Goal: Task Accomplishment & Management: Complete application form

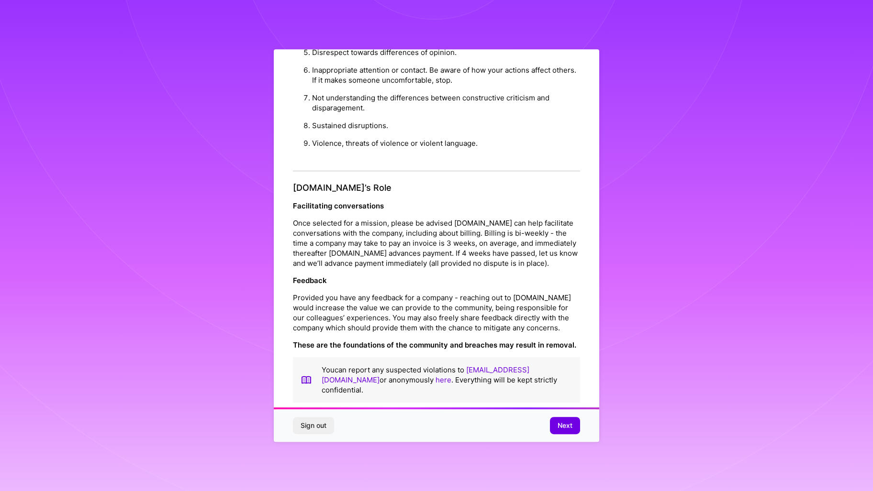
scroll to position [981, 0]
click at [567, 426] on span "Next" at bounding box center [564, 426] width 15 height 10
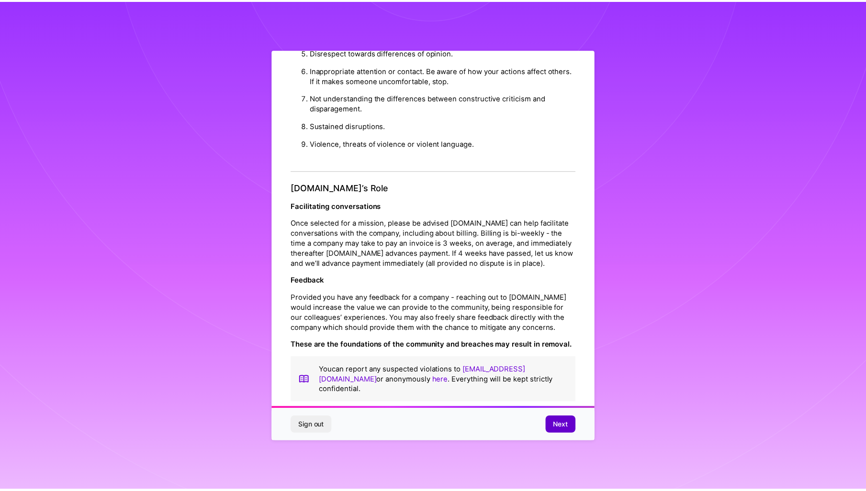
scroll to position [0, 0]
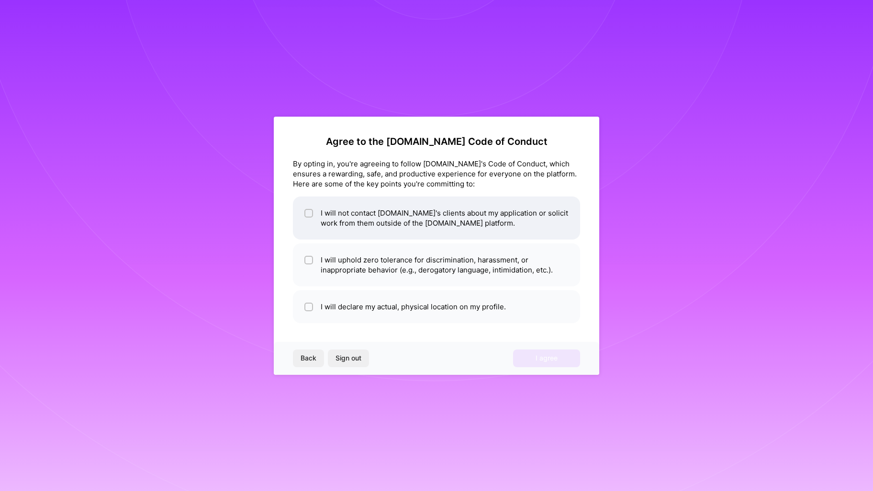
click at [399, 212] on li "I will not contact [DOMAIN_NAME]'s clients about my application or solicit work…" at bounding box center [436, 218] width 287 height 43
checkbox input "true"
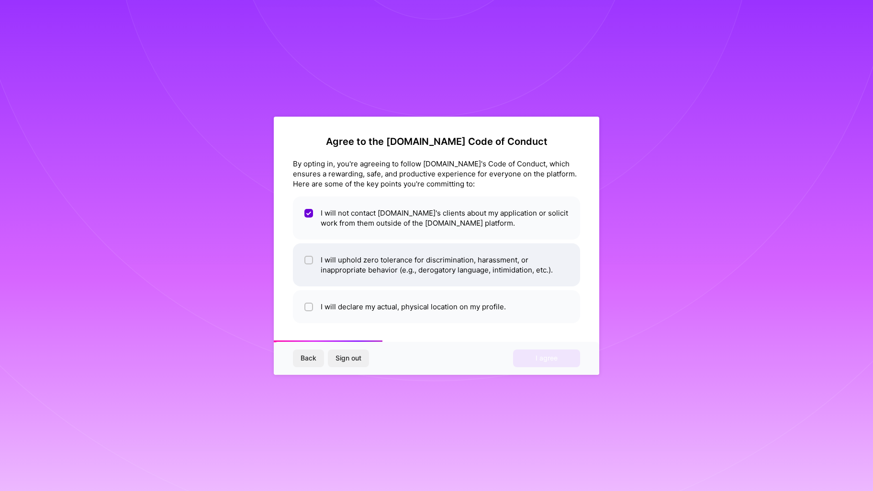
click at [421, 269] on li "I will uphold zero tolerance for discrimination, harassment, or inappropriate b…" at bounding box center [436, 265] width 287 height 43
checkbox input "true"
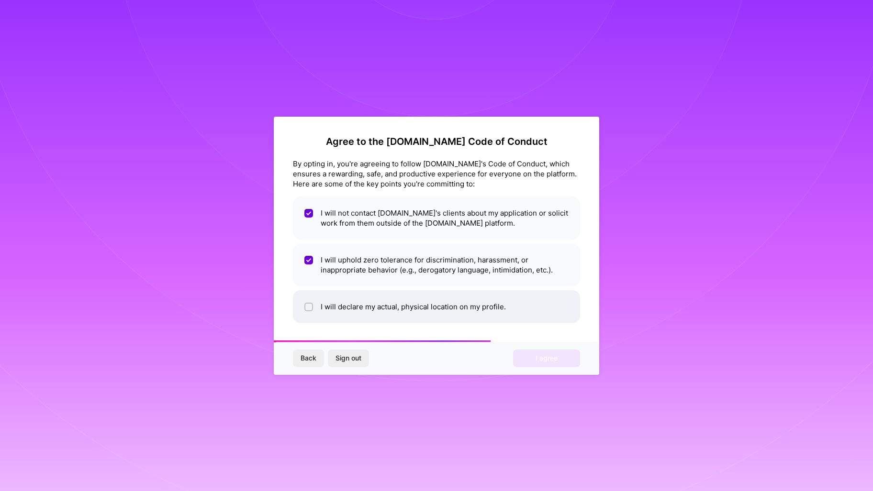
click at [440, 308] on li "I will declare my actual, physical location on my profile." at bounding box center [436, 306] width 287 height 33
checkbox input "true"
click at [553, 360] on span "I agree" at bounding box center [546, 359] width 22 height 10
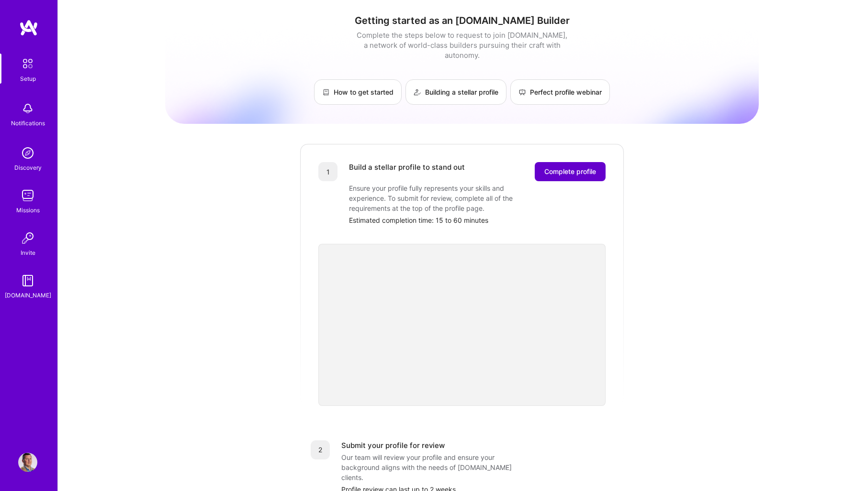
click at [569, 167] on span "Complete profile" at bounding box center [570, 172] width 52 height 10
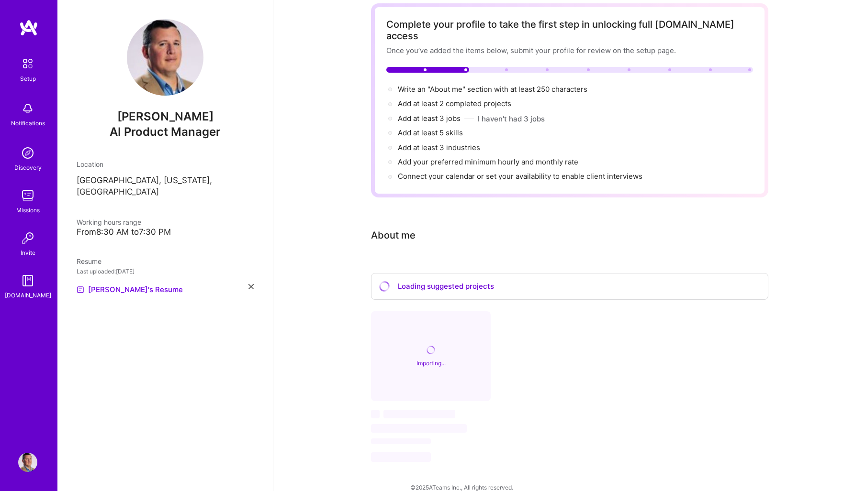
scroll to position [48, 0]
select select "US"
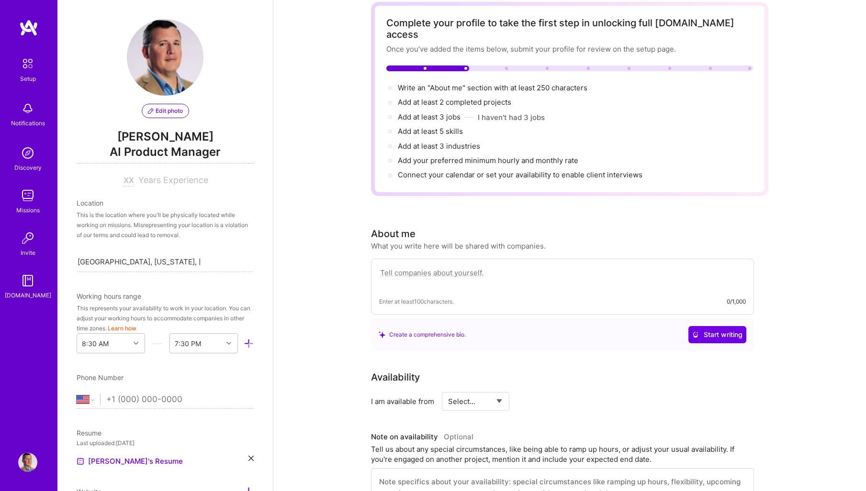
scroll to position [296, 0]
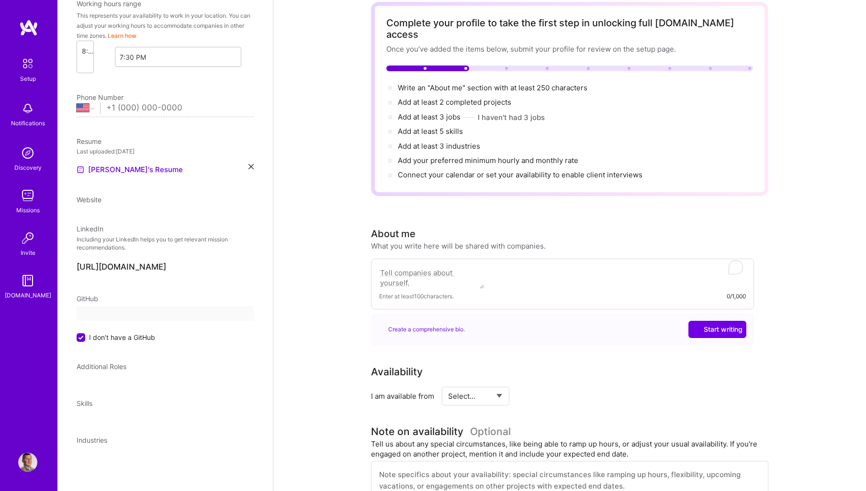
select select "US"
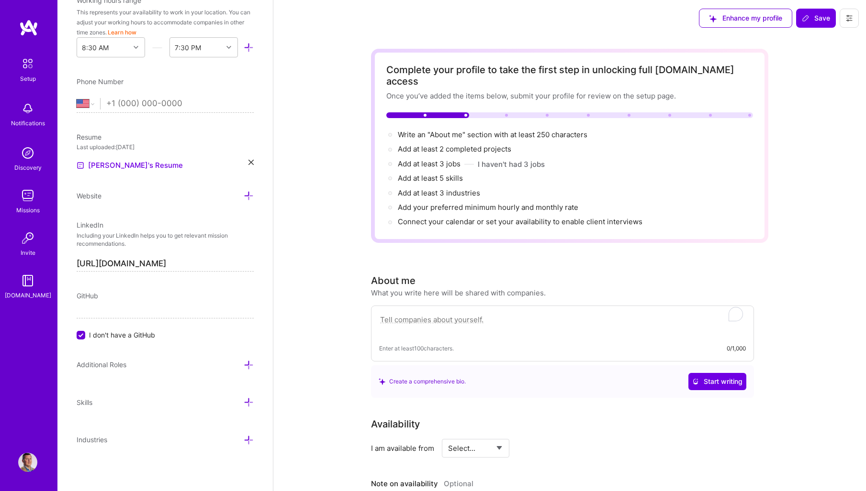
scroll to position [0, 0]
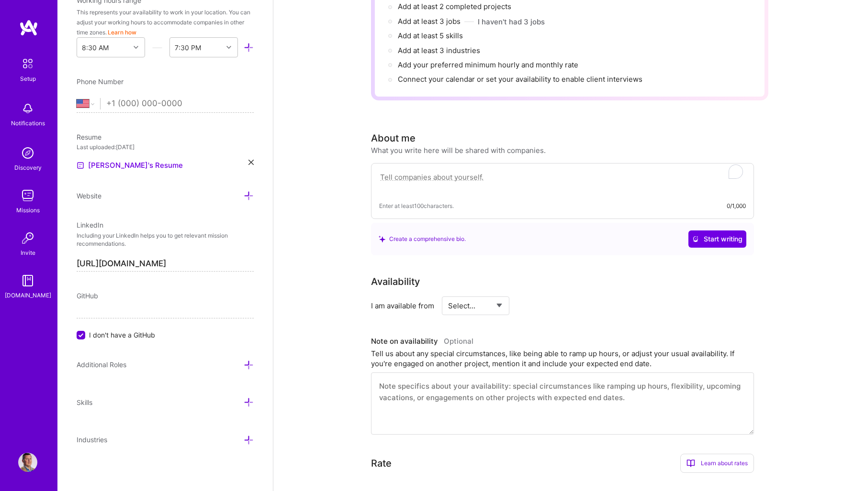
click at [637, 275] on div "Availability" at bounding box center [562, 282] width 383 height 14
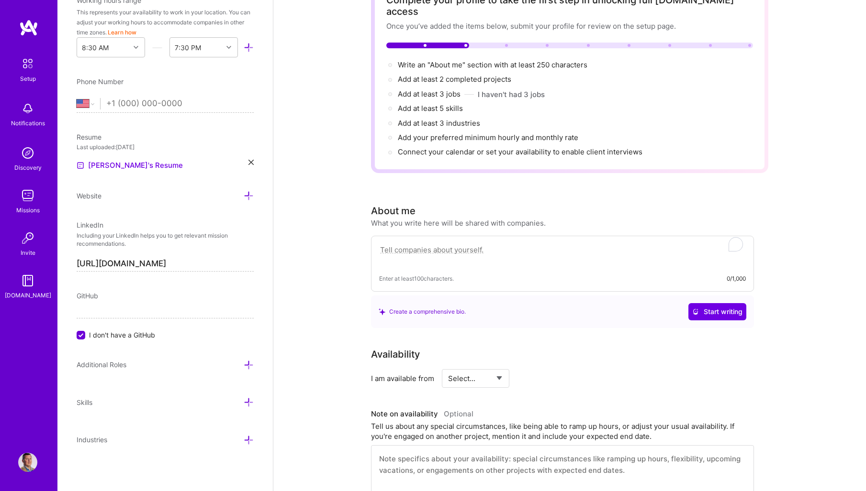
scroll to position [96, 0]
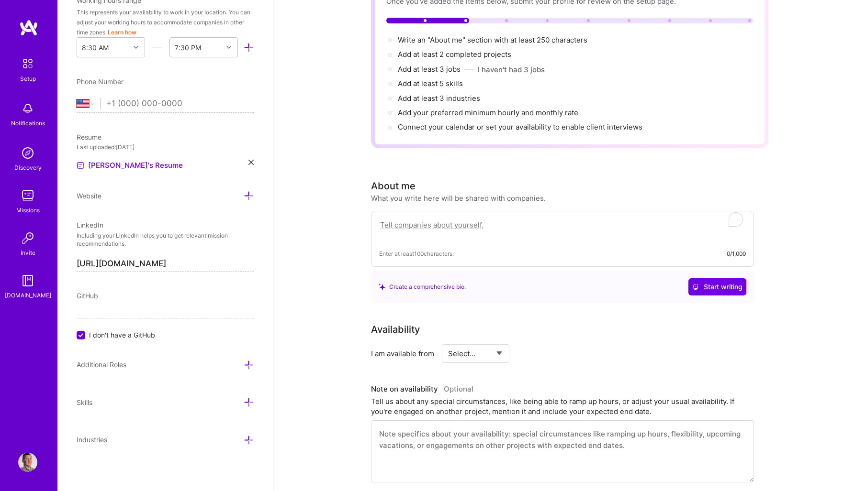
click at [467, 219] on textarea at bounding box center [562, 230] width 367 height 22
click at [433, 219] on textarea at bounding box center [562, 230] width 367 height 22
paste textarea "Tripled projected GMV, piloted AI tools to cut claim handling by 70%, and built…"
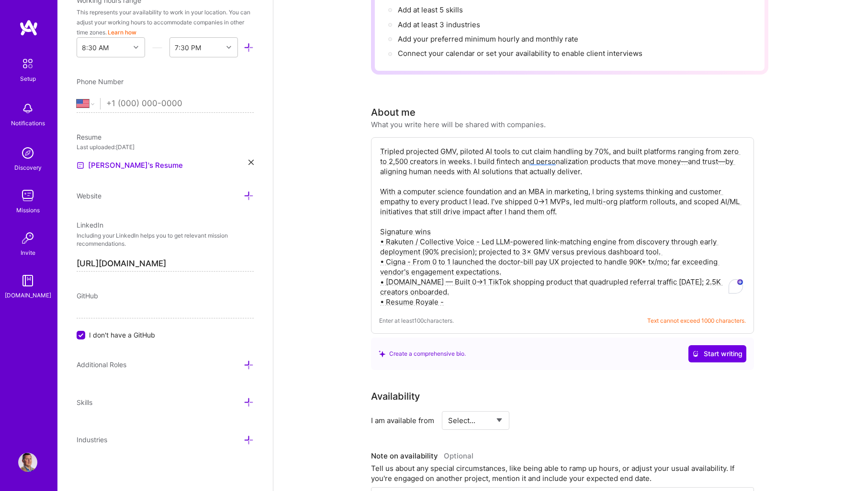
scroll to position [144, 0]
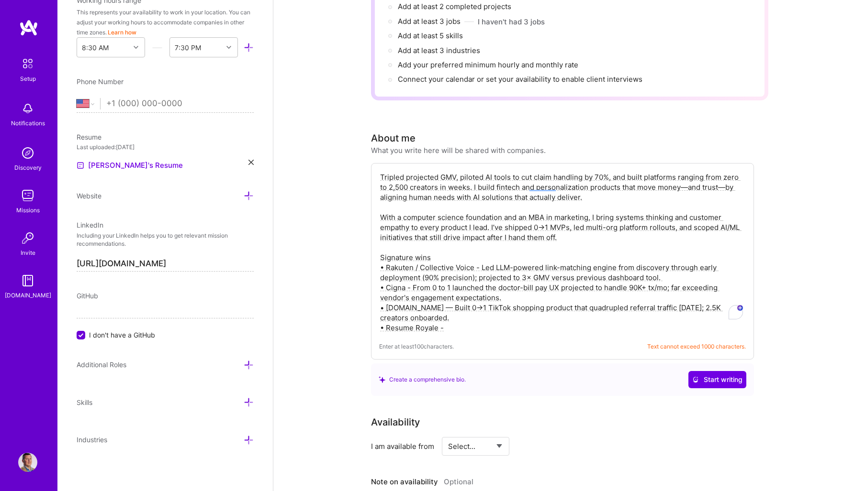
click at [462, 302] on textarea "Tripled projected GMV, piloted AI tools to cut claim handling by 70%, and built…" at bounding box center [562, 252] width 367 height 163
click at [342, 254] on div "Complete your profile to take the first step in unlocking full A.Team access On…" at bounding box center [569, 428] width 592 height 1066
click at [670, 257] on textarea "Tripled projected GMV, piloted AI tools to cut claim handling by 70%, and built…" at bounding box center [562, 252] width 367 height 163
paste textarea "Computer science + MBA background building AI-powered products that scale. Trip…"
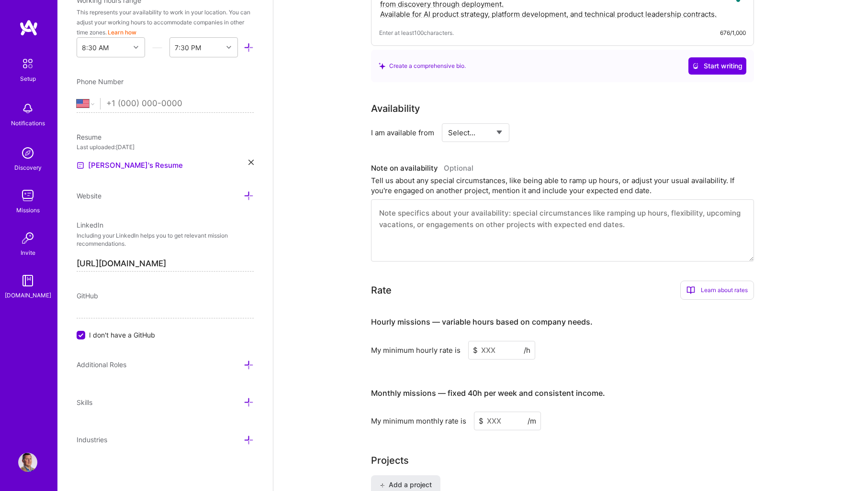
scroll to position [431, 0]
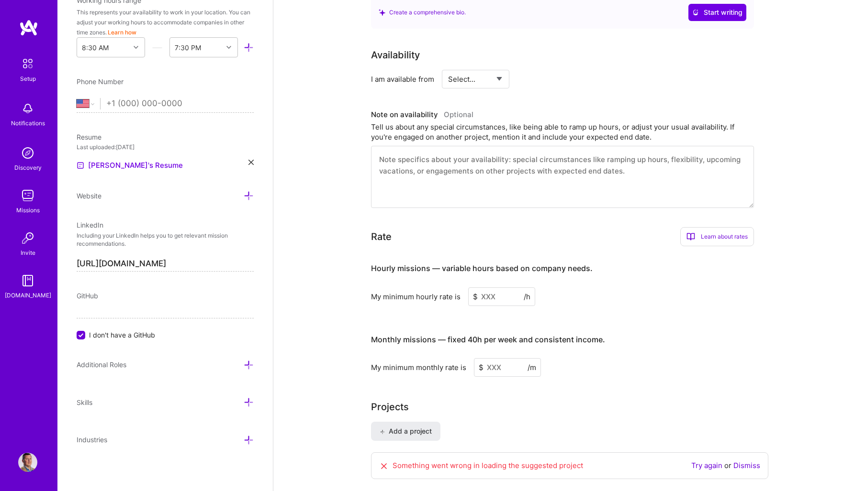
type textarea "Computer science + MBA background building AI-powered products that scale. Trip…"
click at [501, 69] on select "Select... Right Now Future Date Not Available" at bounding box center [475, 79] width 55 height 24
select select "Right Now"
click at [448, 67] on select "Select... Right Now Future Date Not Available" at bounding box center [475, 79] width 55 height 24
click at [550, 70] on input at bounding box center [562, 79] width 57 height 19
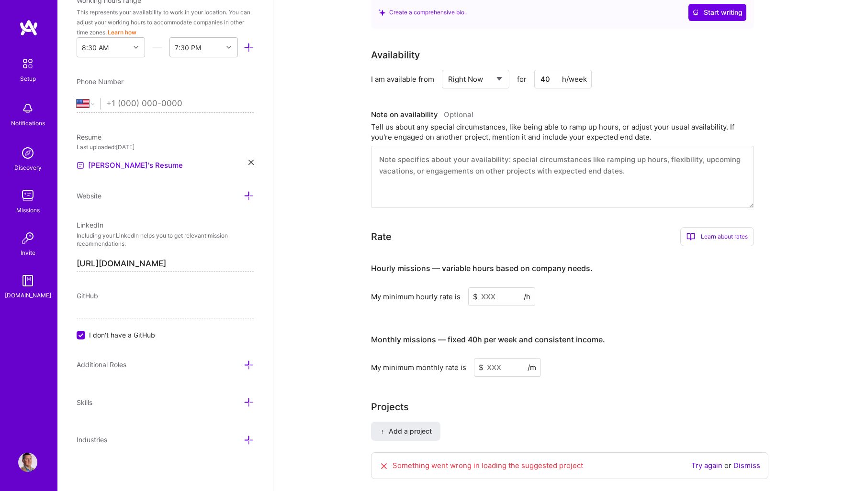
type input "40"
click at [458, 175] on textarea at bounding box center [562, 177] width 383 height 62
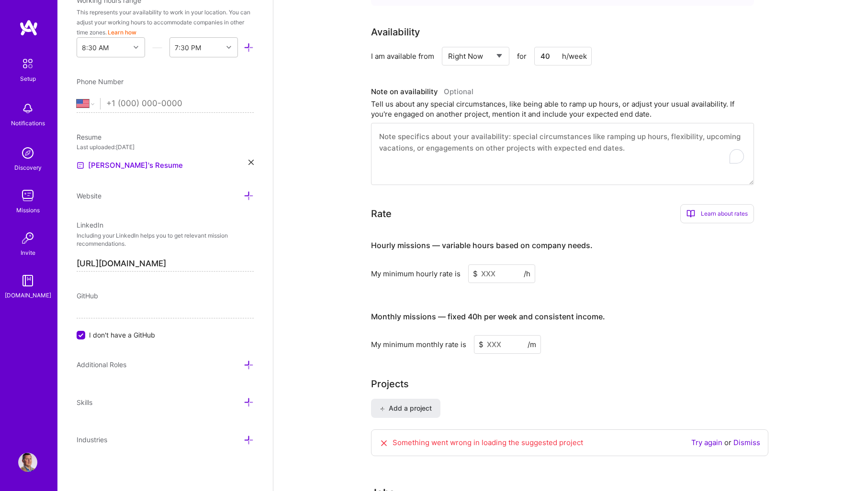
scroll to position [525, 0]
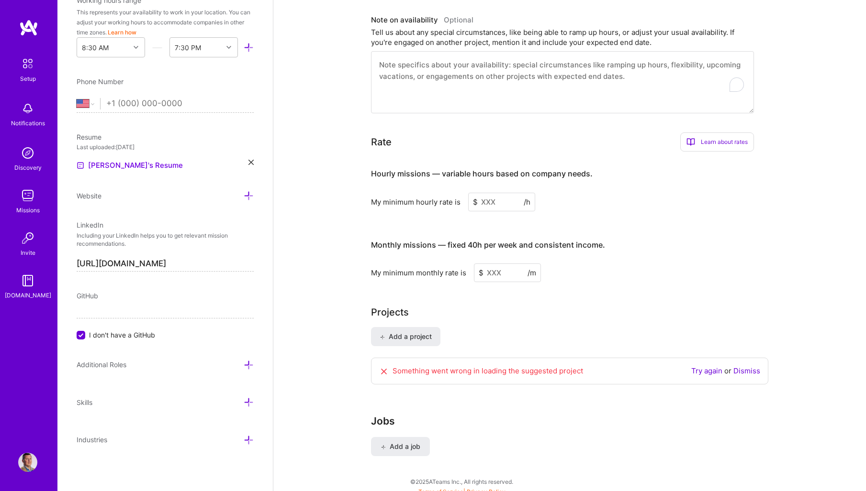
click at [717, 133] on div "Learn about rates" at bounding box center [717, 142] width 74 height 19
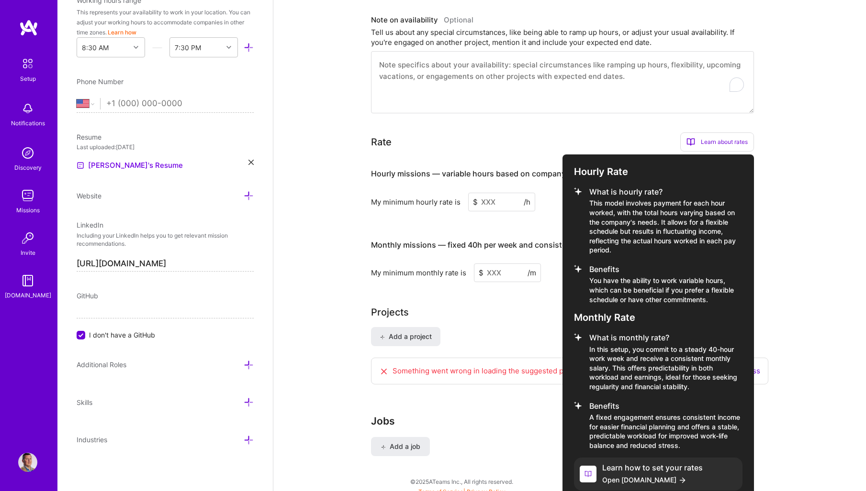
scroll to position [528, 0]
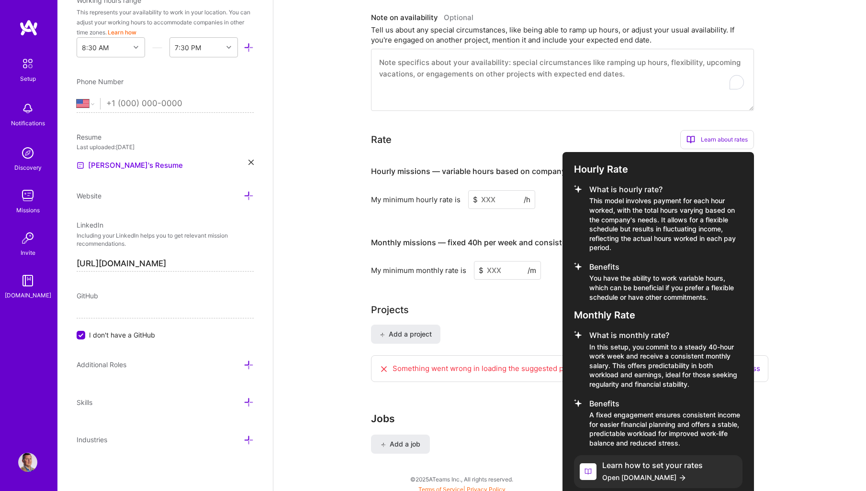
click at [654, 461] on h4 "Learn how to set your rates" at bounding box center [652, 465] width 100 height 9
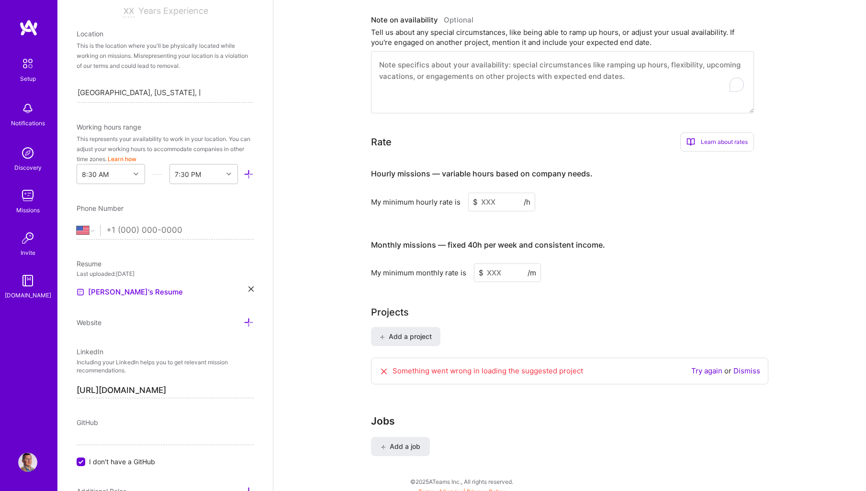
scroll to position [248, 0]
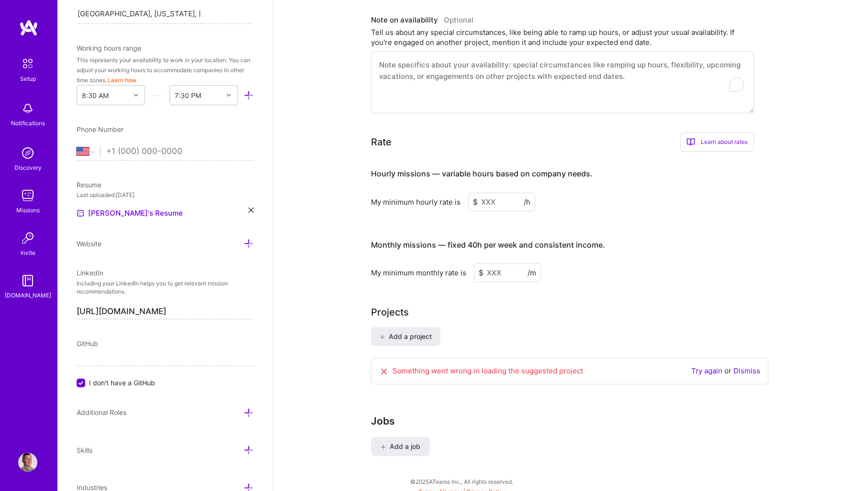
click at [165, 152] on input "tel" at bounding box center [173, 152] width 135 height 28
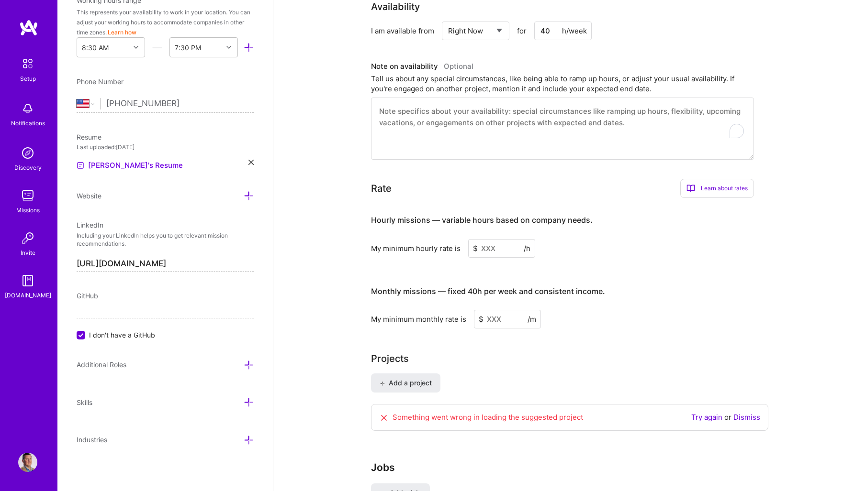
scroll to position [478, 0]
type input "(303) 482-6166"
click at [228, 69] on div "Edit photo Christopher Graber AI Product Manager Years Experience Location This…" at bounding box center [164, 245] width 215 height 491
click at [786, 240] on div "Complete your profile to take the first step in unlocking full A.Team access On…" at bounding box center [569, 54] width 592 height 986
click at [126, 290] on div "Edit photo Christopher Graber AI Product Manager Years Experience Location This…" at bounding box center [164, 245] width 215 height 491
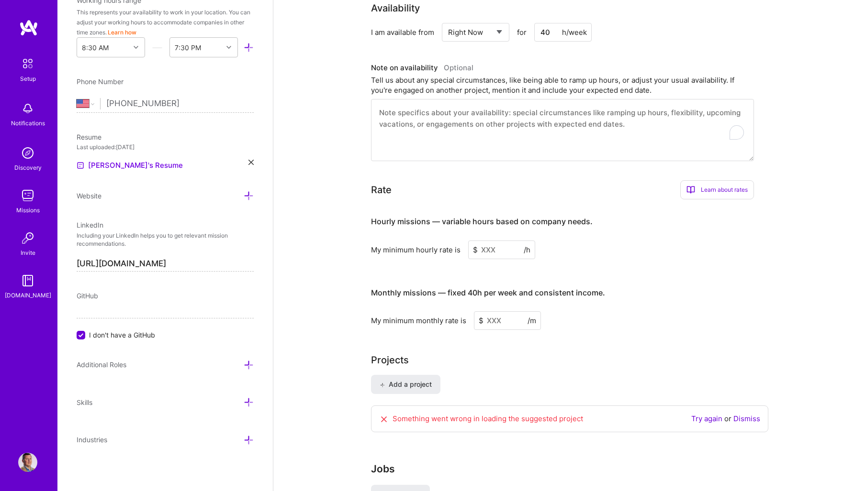
click at [108, 333] on span "I don't have a GitHub" at bounding box center [122, 335] width 66 height 10
click at [86, 333] on input "I don't have a GitHub" at bounding box center [82, 336] width 9 height 9
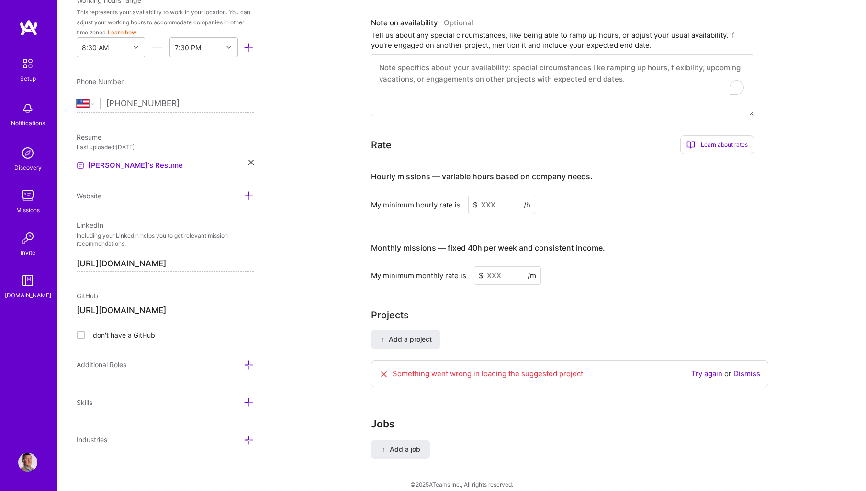
scroll to position [525, 0]
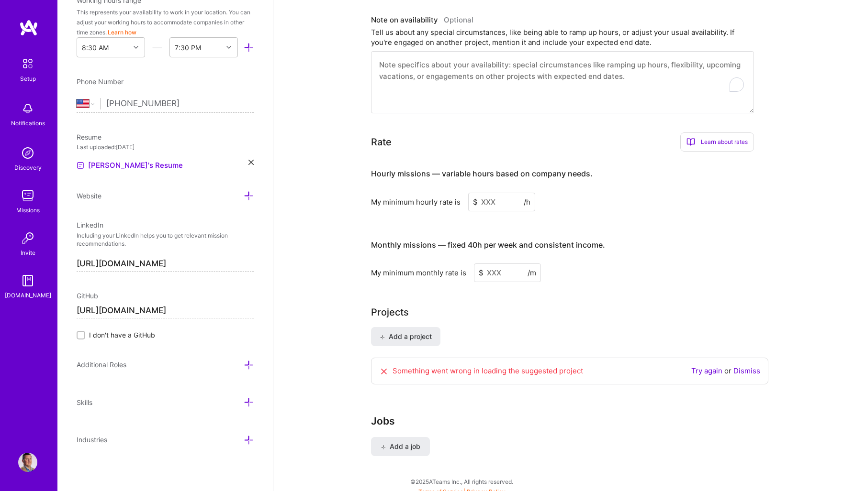
type input "[URL][DOMAIN_NAME]"
click at [244, 400] on icon at bounding box center [249, 403] width 10 height 10
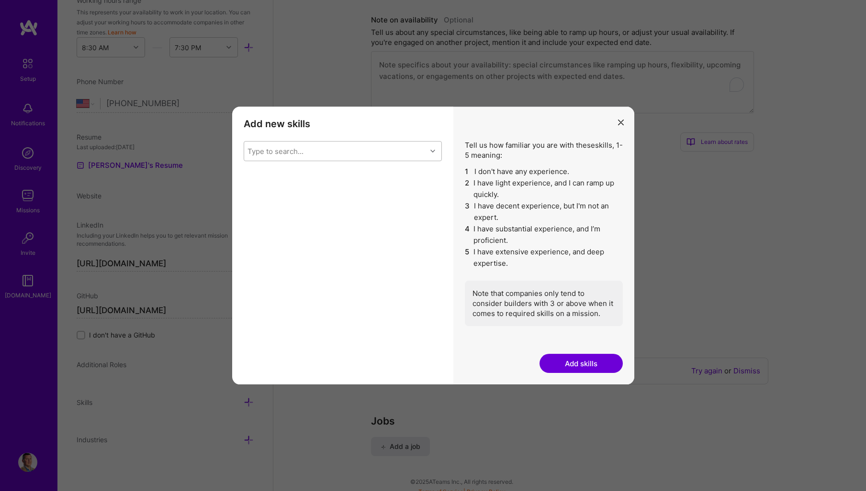
click at [346, 153] on div "Type to search..." at bounding box center [335, 151] width 182 height 19
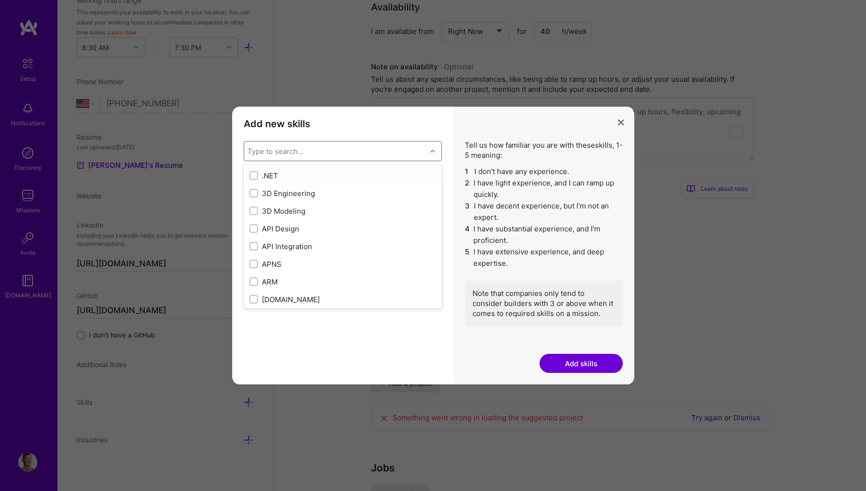
scroll to position [478, 0]
type input "c"
type input "l"
type input "proto"
click at [352, 198] on div "Prototyping" at bounding box center [342, 194] width 187 height 10
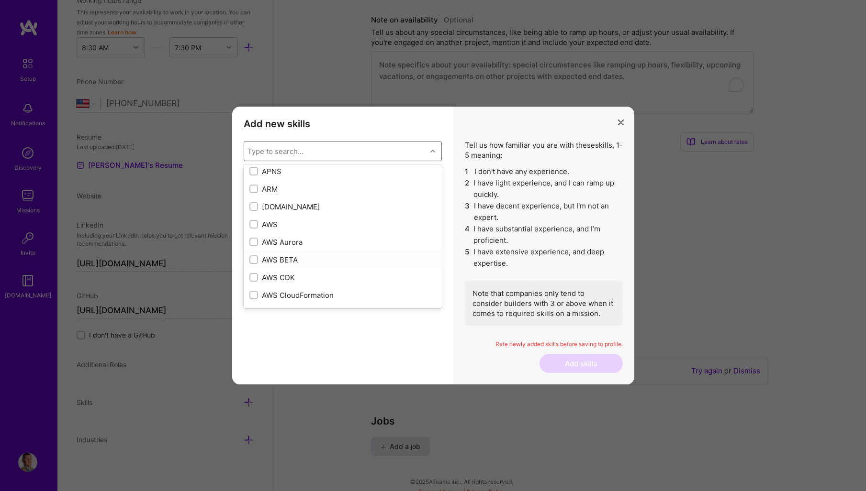
scroll to position [144, 0]
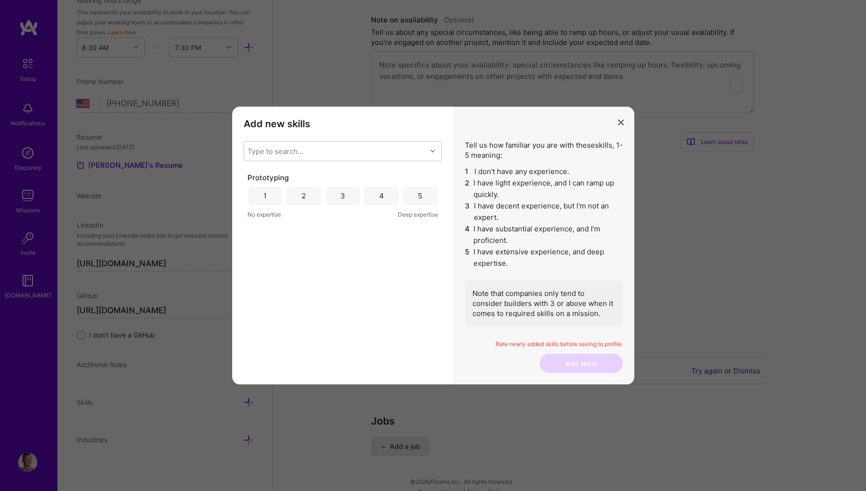
click at [387, 198] on div "4" at bounding box center [381, 196] width 35 height 19
click at [581, 361] on button "Add skills" at bounding box center [580, 363] width 83 height 19
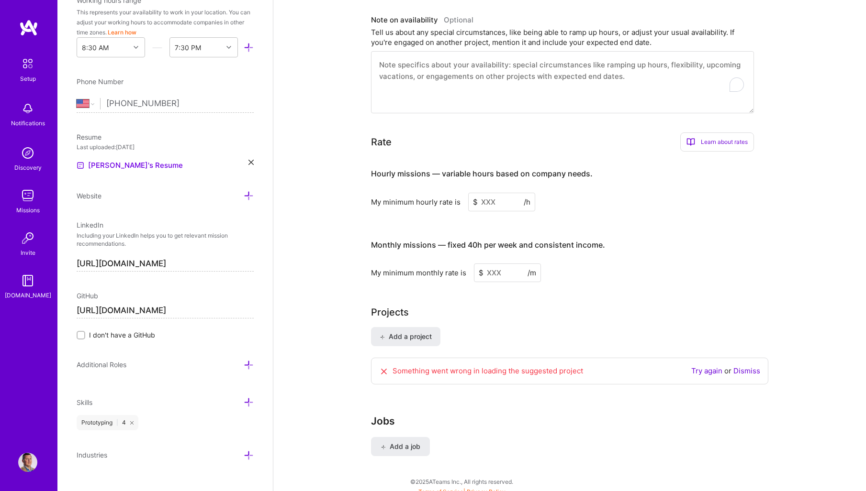
scroll to position [311, 0]
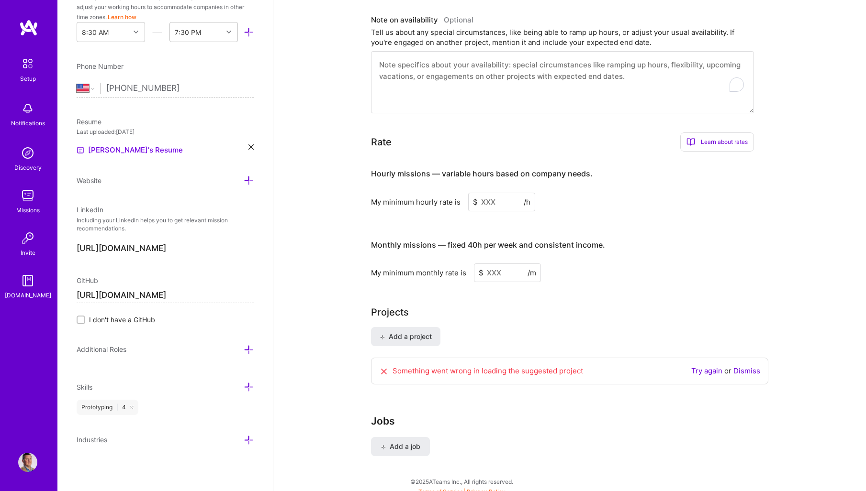
click at [238, 381] on div "Edit photo Christopher Graber AI Product Manager Years Experience Location This…" at bounding box center [164, 245] width 215 height 491
click at [244, 386] on icon at bounding box center [249, 387] width 10 height 10
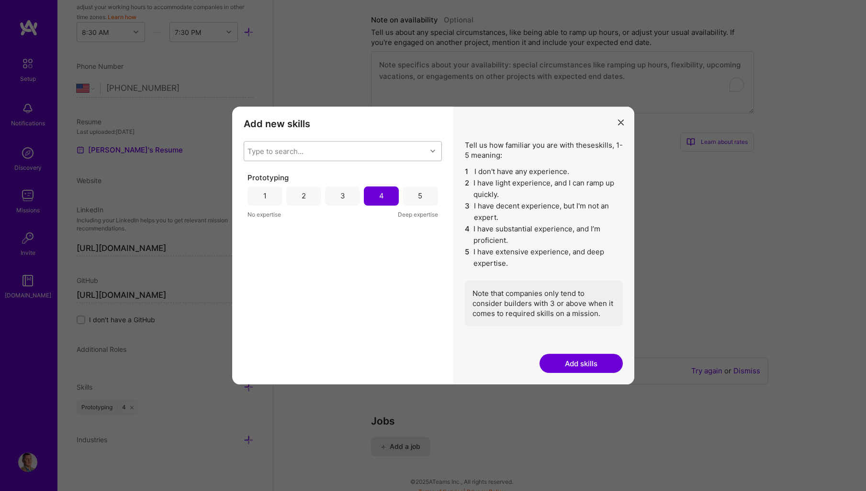
click at [343, 151] on div "Type to search..." at bounding box center [335, 151] width 182 height 19
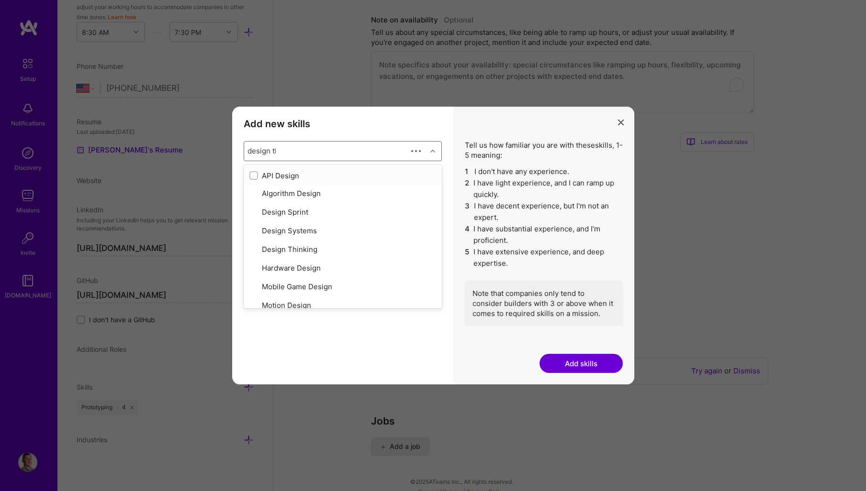
type input "design thi"
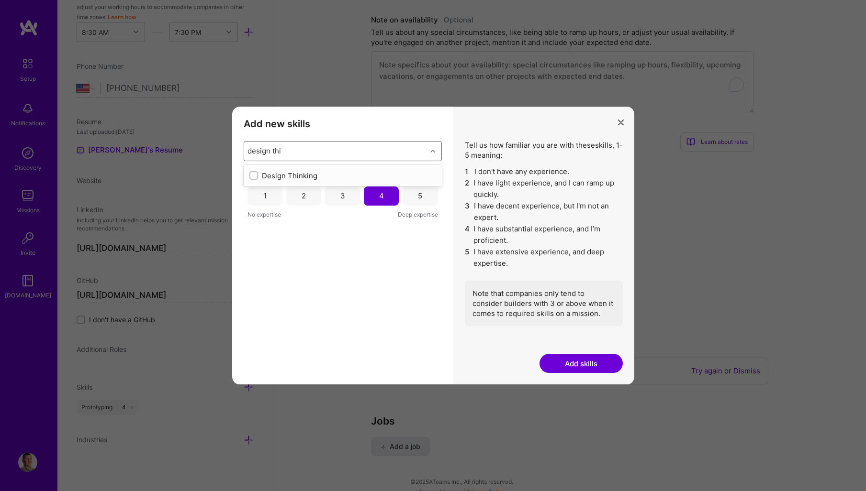
click at [311, 176] on div "Design Thinking" at bounding box center [342, 176] width 187 height 10
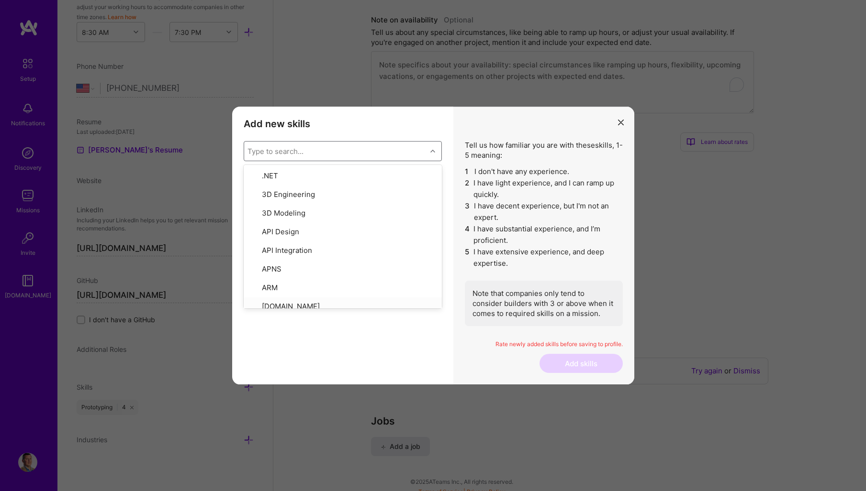
click at [395, 322] on div "Design Thinking 1 2 3 4 5 No expertise Deep expertise Prototyping 1 2 3 4 5 No …" at bounding box center [343, 273] width 198 height 201
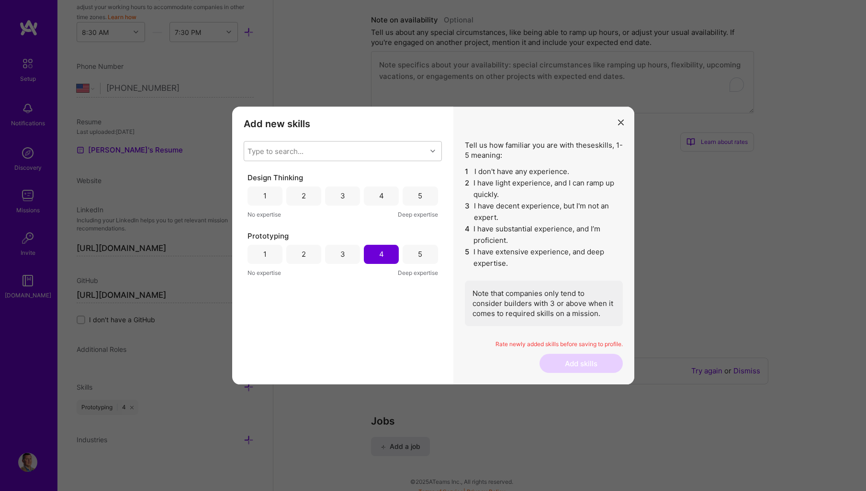
click at [386, 194] on div "4" at bounding box center [381, 196] width 35 height 19
click at [321, 145] on div "Type to search..." at bounding box center [335, 151] width 182 height 19
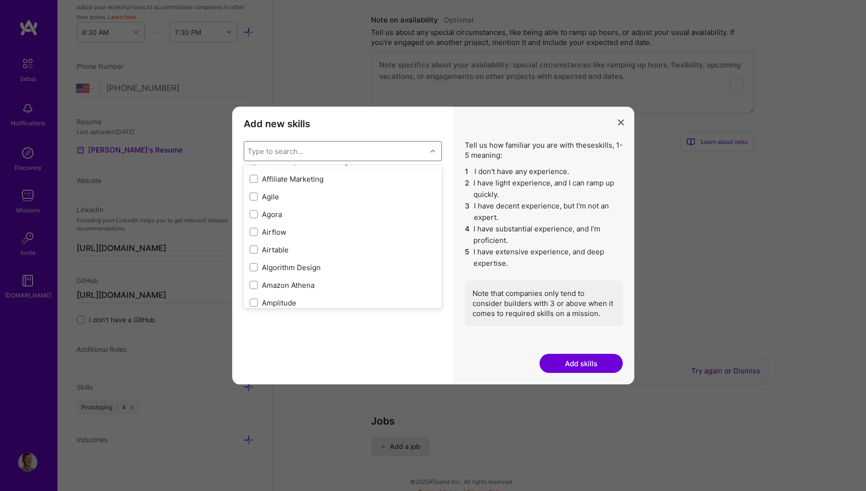
scroll to position [335, 0]
click at [295, 193] on div "Agile" at bounding box center [342, 195] width 187 height 10
checkbox input "true"
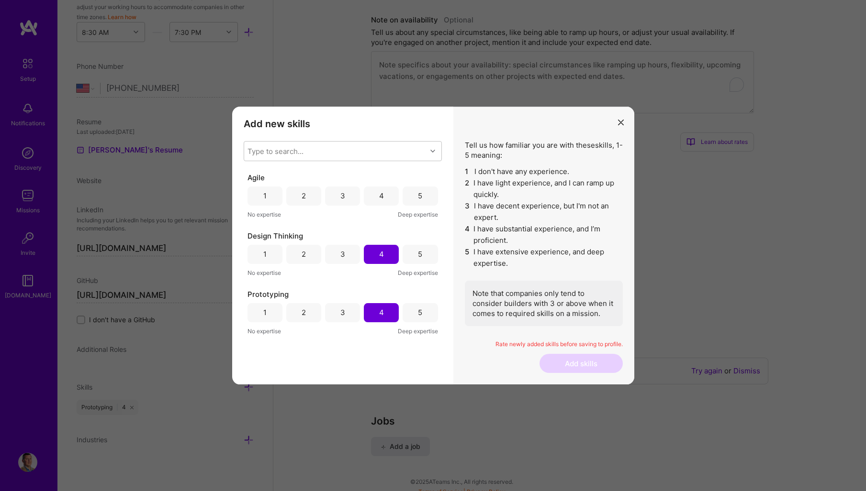
drag, startPoint x: 395, startPoint y: 365, endPoint x: 411, endPoint y: 321, distance: 46.6
click at [395, 364] on div "Agile 1 2 3 4 5 No expertise Deep expertise Design Thinking 1 2 3 4 5 No expert…" at bounding box center [343, 273] width 198 height 201
click at [411, 317] on div "5" at bounding box center [419, 312] width 35 height 19
click at [380, 312] on div "4" at bounding box center [381, 313] width 5 height 10
click at [423, 195] on div "5" at bounding box center [419, 196] width 35 height 19
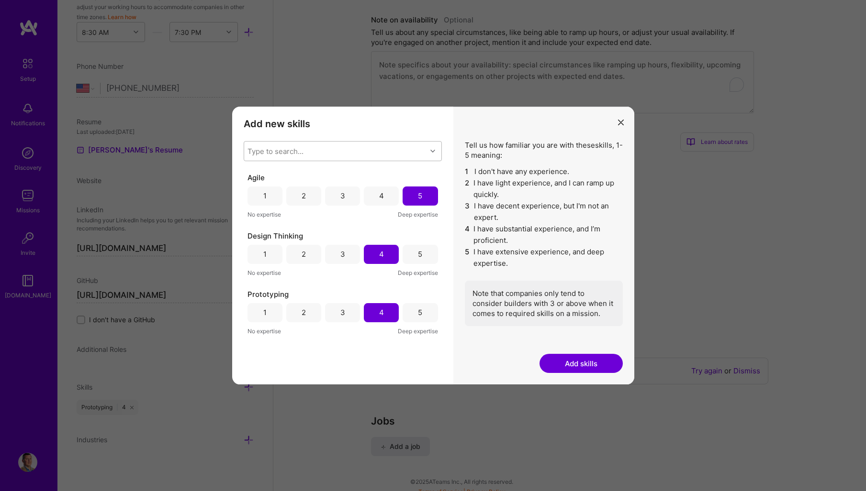
click at [339, 152] on div "Type to search..." at bounding box center [335, 151] width 182 height 19
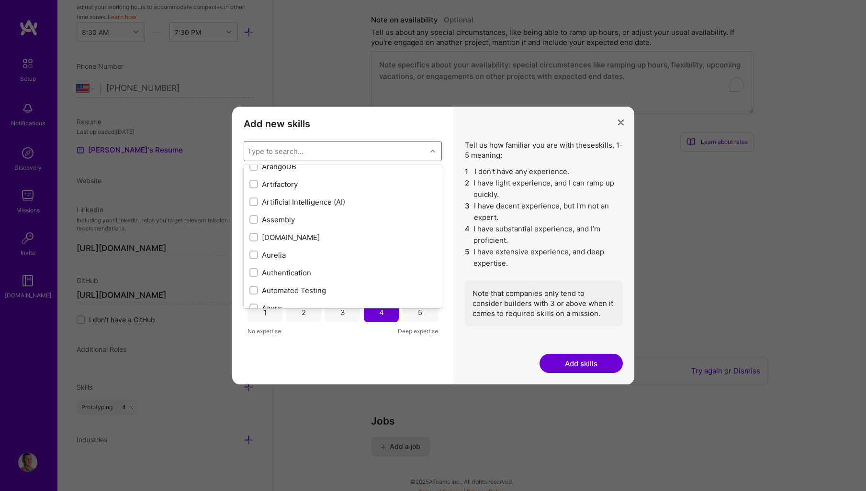
scroll to position [670, 0]
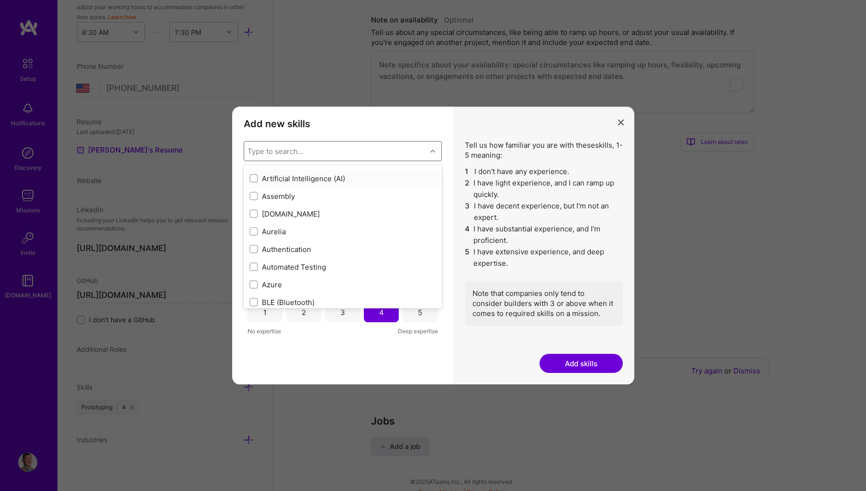
click at [334, 175] on div "Artificial Intelligence (AI)" at bounding box center [342, 179] width 187 height 10
checkbox input "true"
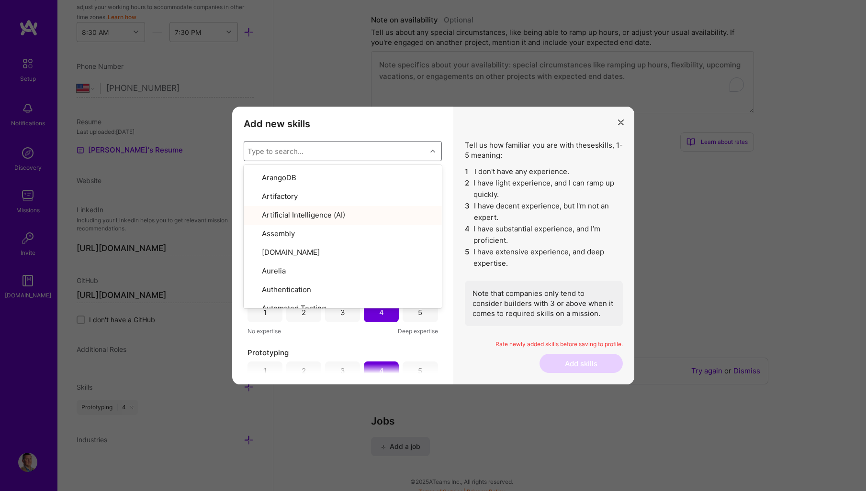
click at [351, 336] on div "No expertise Deep expertise" at bounding box center [342, 331] width 190 height 10
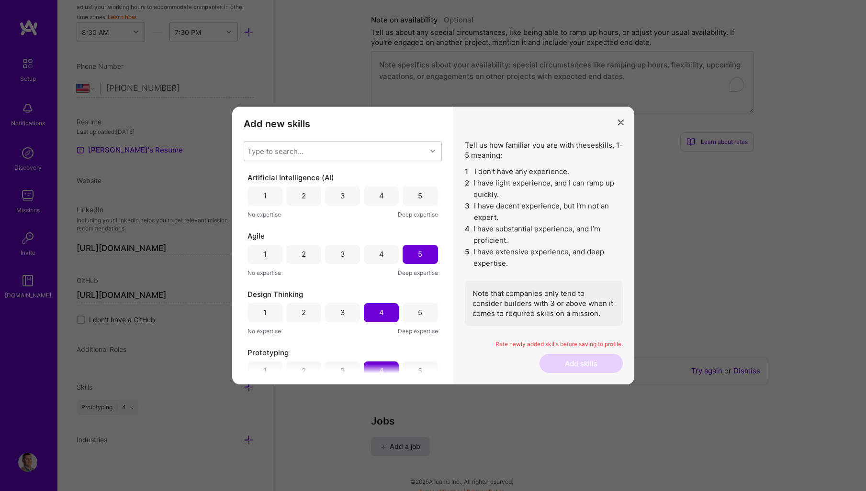
click at [331, 192] on div "3" at bounding box center [342, 196] width 35 height 19
click at [344, 142] on div "Type to search..." at bounding box center [335, 151] width 182 height 19
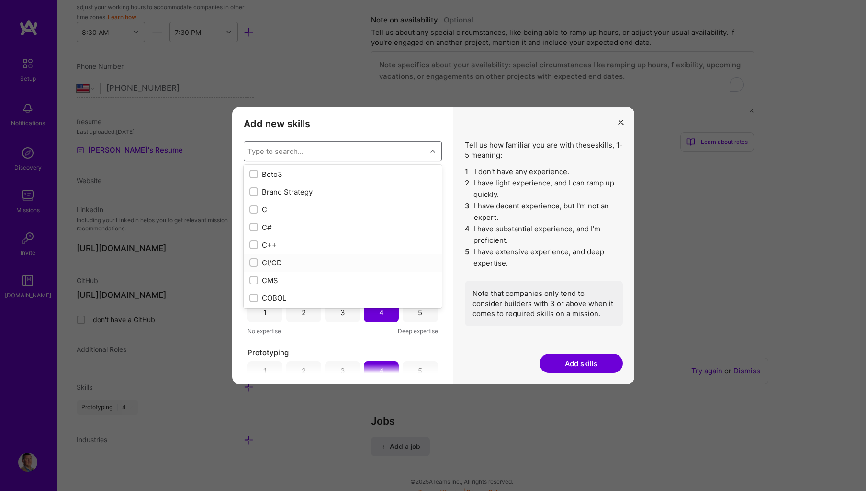
scroll to position [957, 0]
click at [320, 193] on div "Brand Strategy" at bounding box center [342, 193] width 187 height 10
checkbox input "true"
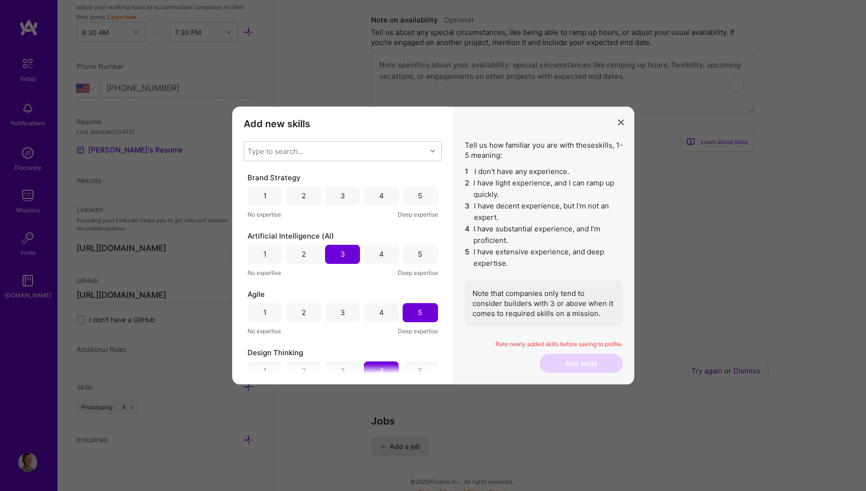
click at [350, 334] on div "No expertise Deep expertise" at bounding box center [342, 331] width 190 height 10
click at [340, 198] on div "3" at bounding box center [342, 196] width 5 height 10
click at [364, 153] on div "Type to search..." at bounding box center [335, 151] width 182 height 19
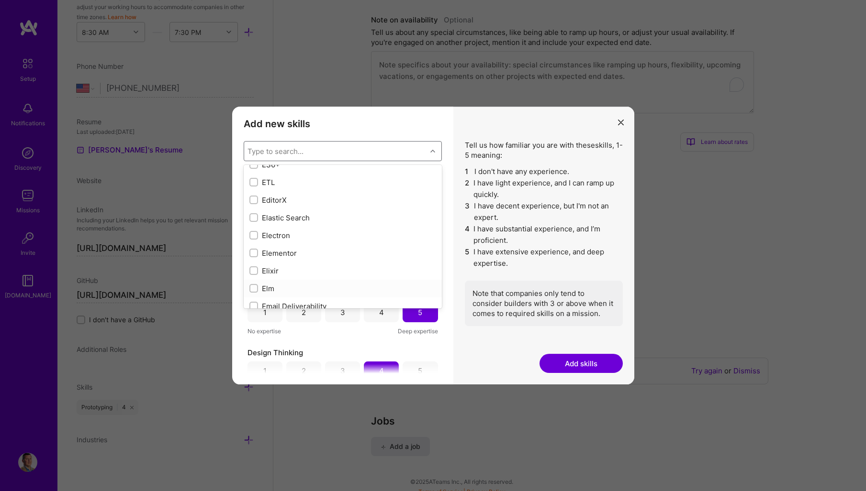
scroll to position [1962, 0]
click at [293, 202] on div "ETL" at bounding box center [343, 197] width 198 height 18
checkbox input "true"
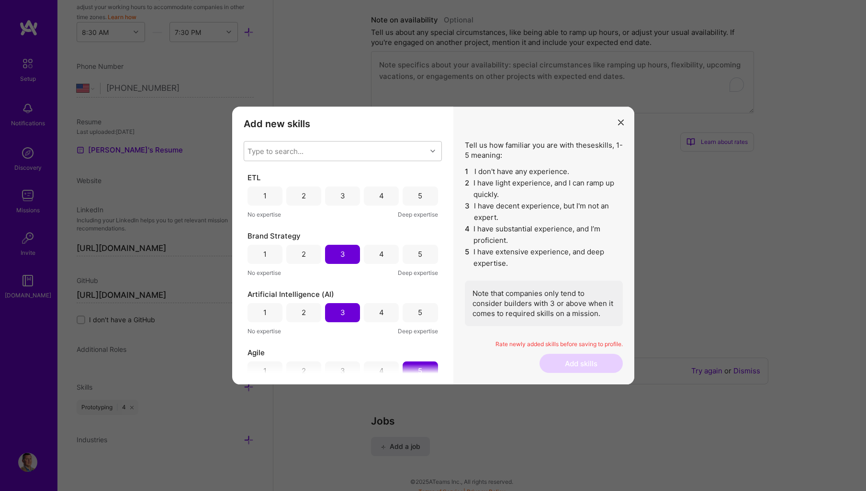
click at [367, 342] on div "ETL 1 2 3 4 5 No expertise Deep expertise Brand Strategy 1 2 3 4 5 No expertise…" at bounding box center [343, 273] width 198 height 201
click at [332, 185] on div "ETL 1 2 3 4 5 No expertise Deep expertise" at bounding box center [342, 196] width 190 height 47
click at [335, 195] on div "3" at bounding box center [342, 196] width 35 height 19
click at [342, 150] on div "Type to search..." at bounding box center [335, 151] width 182 height 19
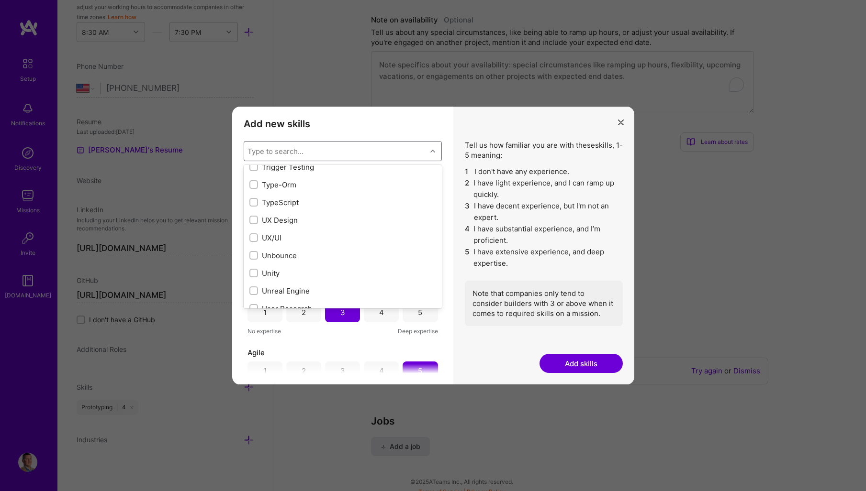
scroll to position [6026, 0]
click at [280, 215] on div "UX/UI" at bounding box center [343, 222] width 198 height 18
checkbox input "true"
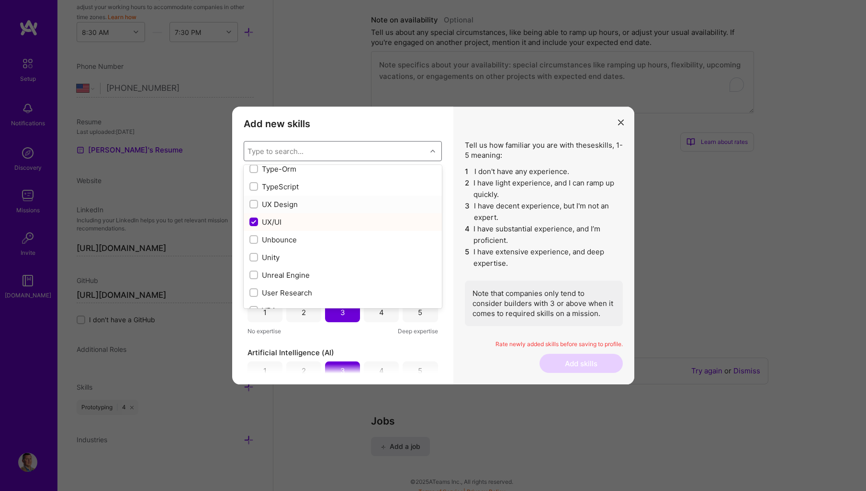
click at [300, 204] on div "UX Design" at bounding box center [342, 205] width 187 height 10
checkbox input "true"
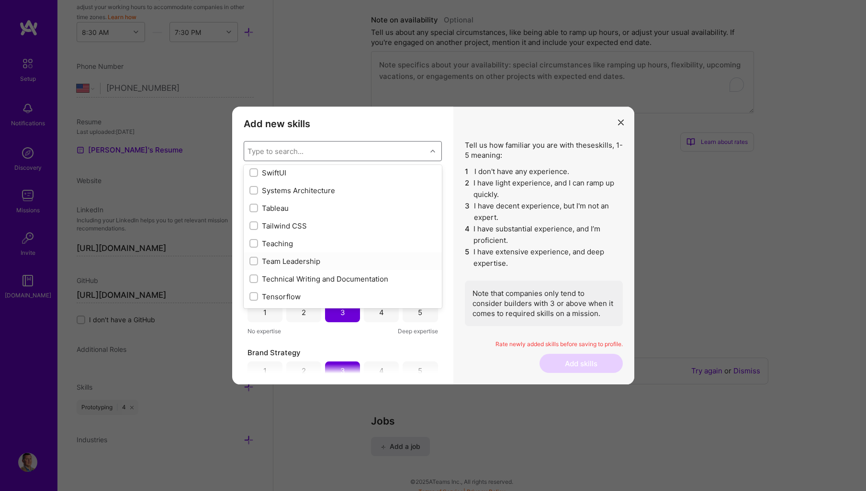
click at [311, 264] on div "Team Leadership" at bounding box center [342, 261] width 187 height 10
checkbox input "true"
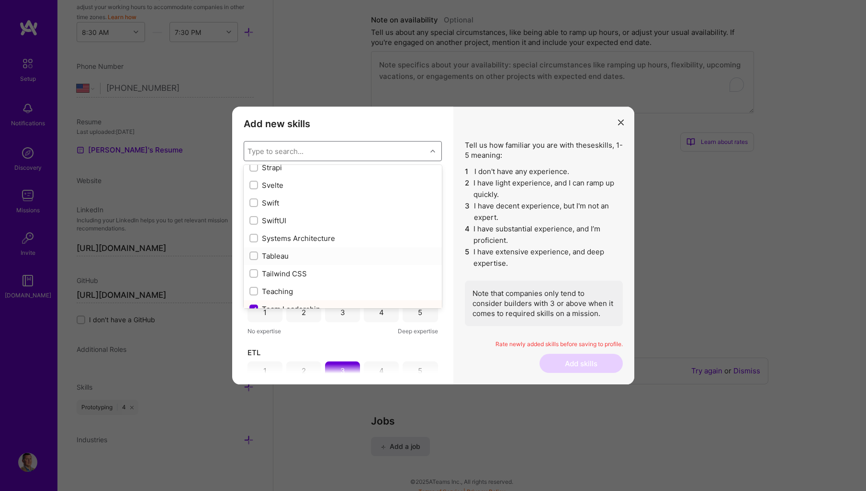
click at [293, 254] on div "Tableau" at bounding box center [342, 256] width 187 height 10
checkbox input "true"
click at [299, 222] on div "SwiftUI" at bounding box center [342, 221] width 187 height 10
checkbox input "true"
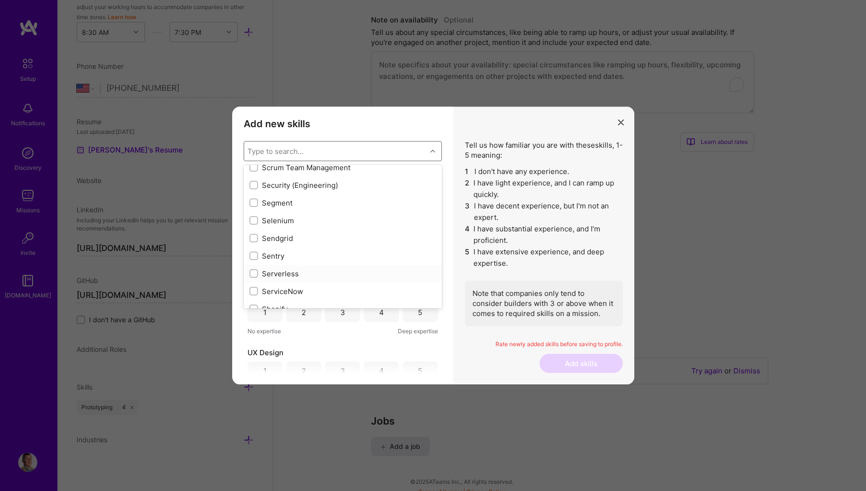
scroll to position [5213, 0]
click at [290, 238] on div "Sendgrid" at bounding box center [342, 239] width 187 height 10
checkbox input "true"
click at [286, 267] on div "SQL" at bounding box center [342, 271] width 187 height 10
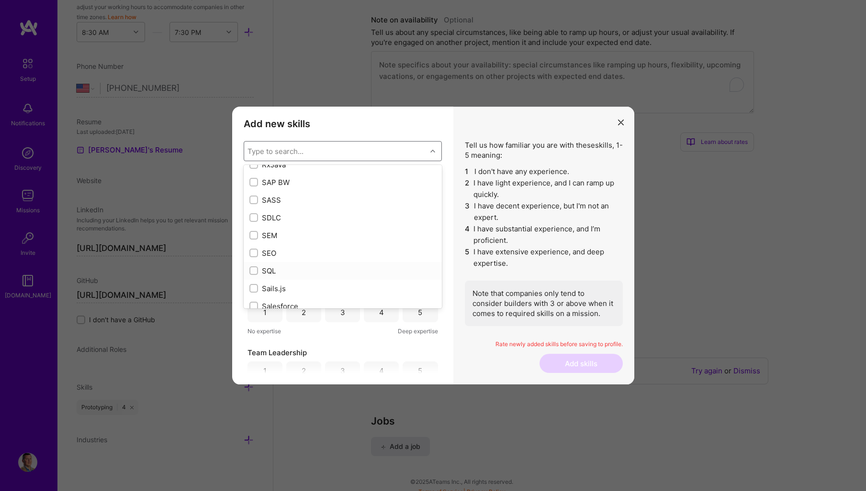
checkbox input "true"
click at [297, 229] on div "Retention" at bounding box center [342, 227] width 187 height 10
checkbox input "true"
click at [299, 258] on div "Roadmapping" at bounding box center [342, 262] width 187 height 10
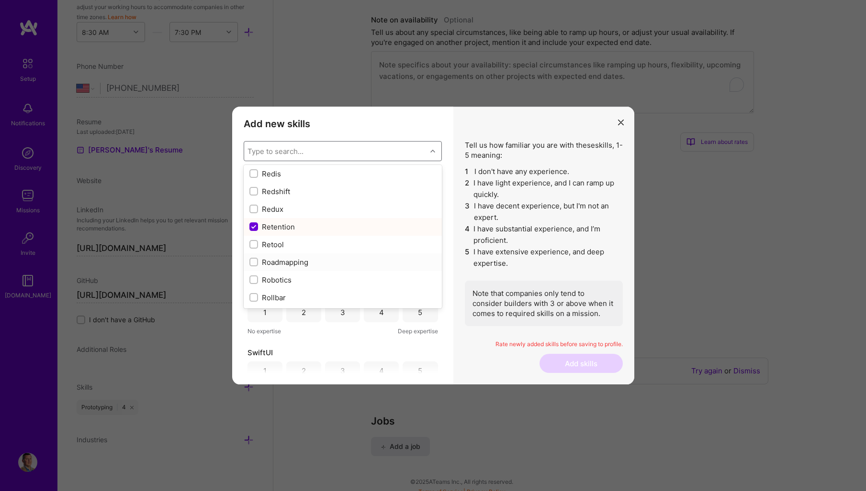
checkbox input "true"
click at [291, 242] on div "React" at bounding box center [342, 247] width 187 height 10
checkbox input "true"
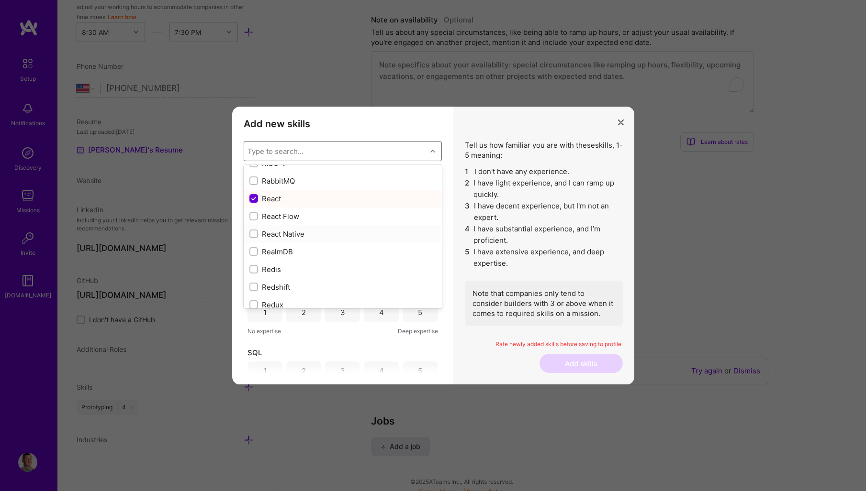
click at [316, 232] on div "React Native" at bounding box center [342, 234] width 187 height 10
checkbox input "true"
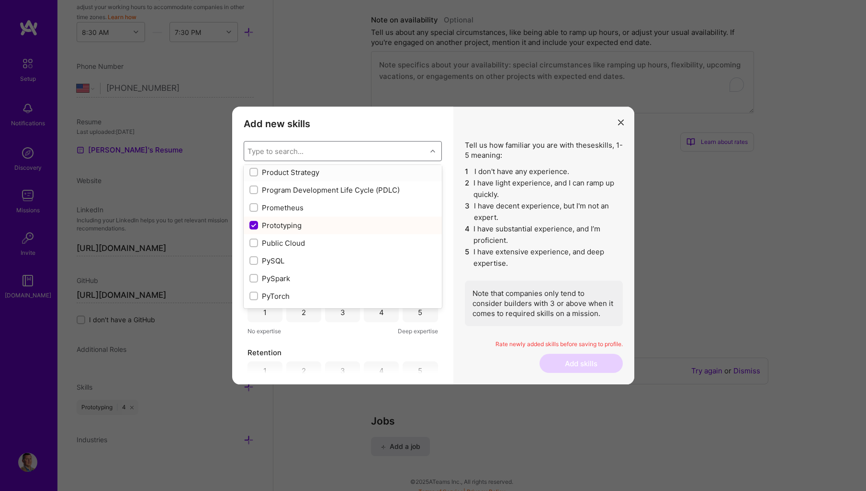
click at [330, 176] on div "Product Strategy" at bounding box center [342, 172] width 187 height 10
checkbox input "true"
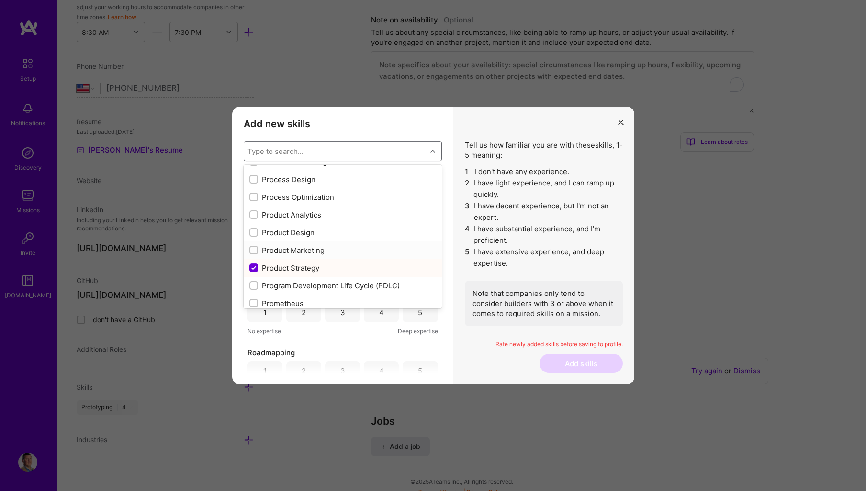
click at [316, 249] on div "Product Marketing" at bounding box center [342, 250] width 187 height 10
checkbox input "true"
click at [316, 236] on div "Product Design" at bounding box center [342, 233] width 187 height 10
checkbox input "true"
click at [320, 219] on div "Product Analytics" at bounding box center [342, 215] width 187 height 10
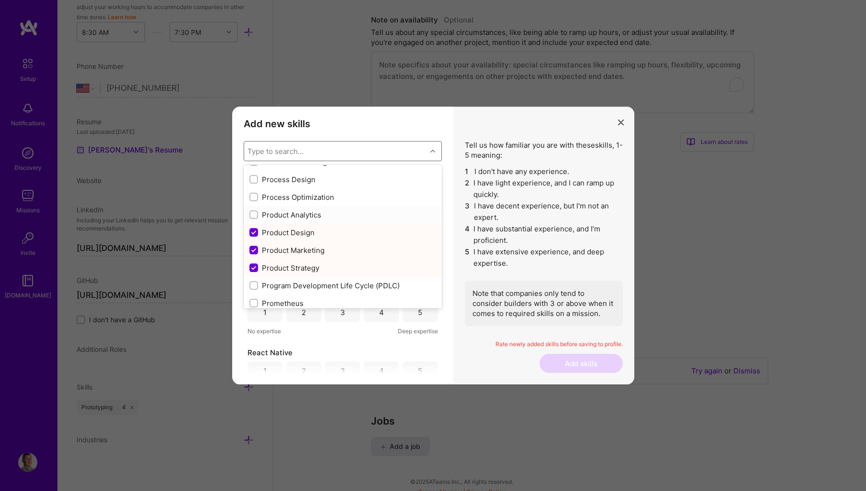
checkbox input "true"
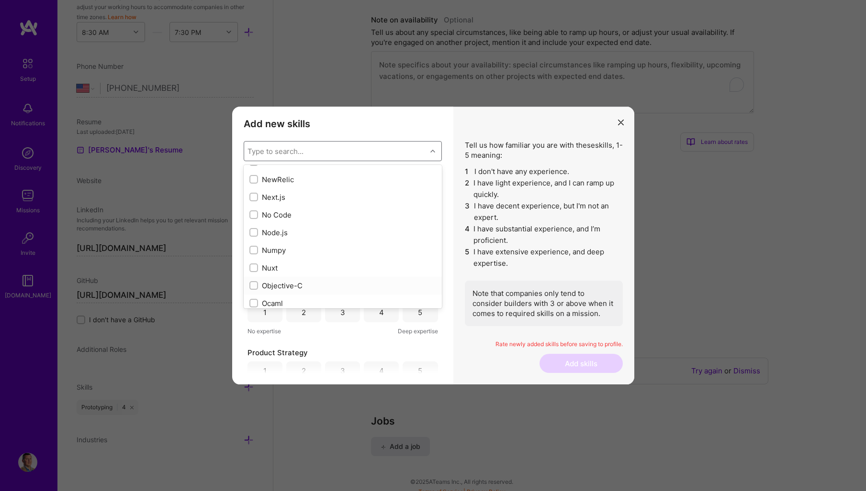
scroll to position [3873, 0]
click at [314, 230] on div "Node.js" at bounding box center [342, 233] width 187 height 10
checkbox input "true"
click at [306, 203] on div "Next.js" at bounding box center [343, 198] width 198 height 18
checkbox input "true"
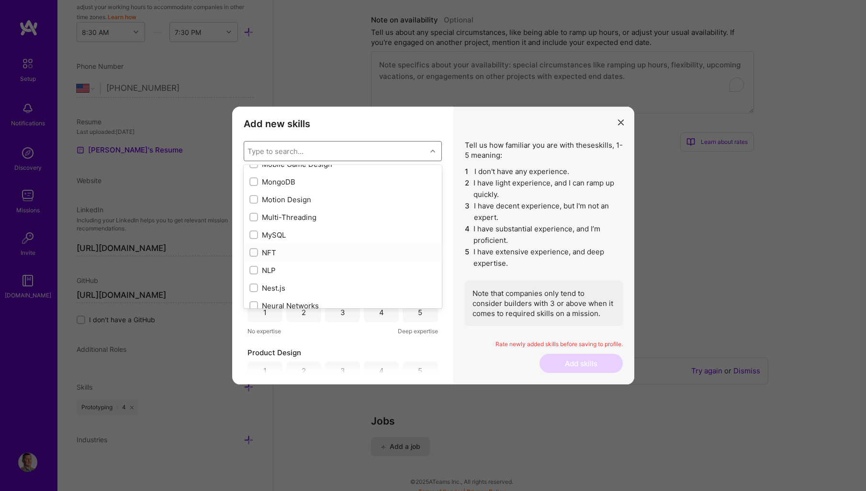
click at [289, 232] on div "MySQL" at bounding box center [342, 235] width 187 height 10
checkbox input "true"
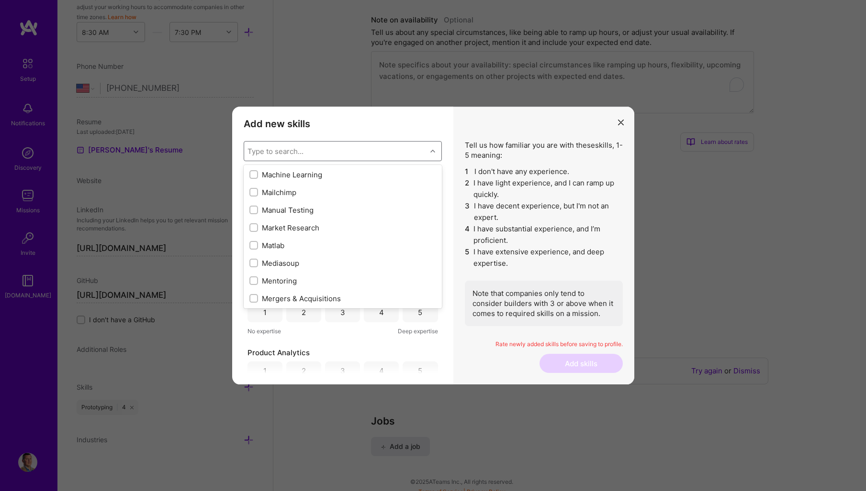
scroll to position [3442, 0]
click at [492, 355] on div "Tell us how familiar you are with these skills , 1-5 meaning: 1 I don't have an…" at bounding box center [543, 246] width 181 height 278
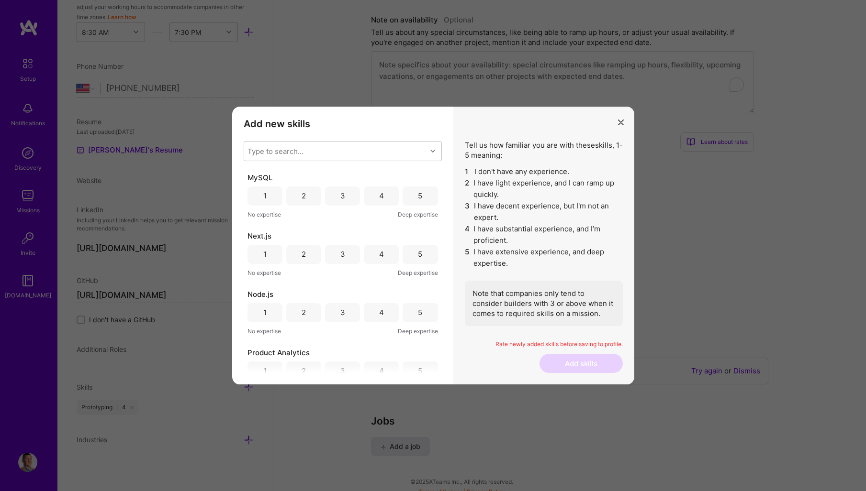
click at [336, 198] on div "3" at bounding box center [342, 196] width 35 height 19
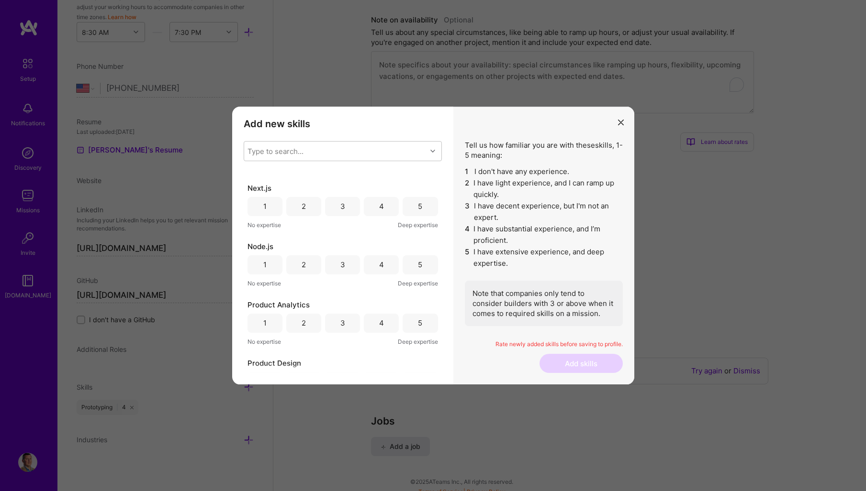
click at [300, 201] on div "2" at bounding box center [303, 206] width 35 height 19
click at [311, 264] on div "2" at bounding box center [303, 265] width 35 height 19
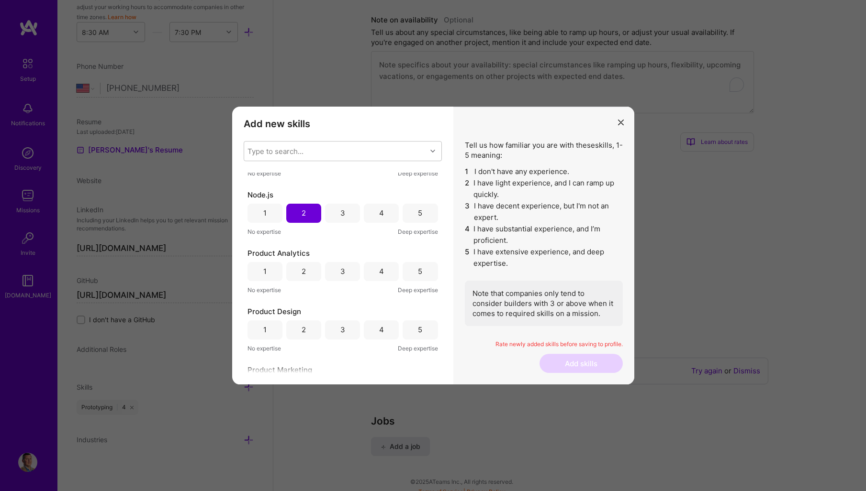
scroll to position [96, 0]
click at [379, 272] on div "4" at bounding box center [381, 275] width 5 height 10
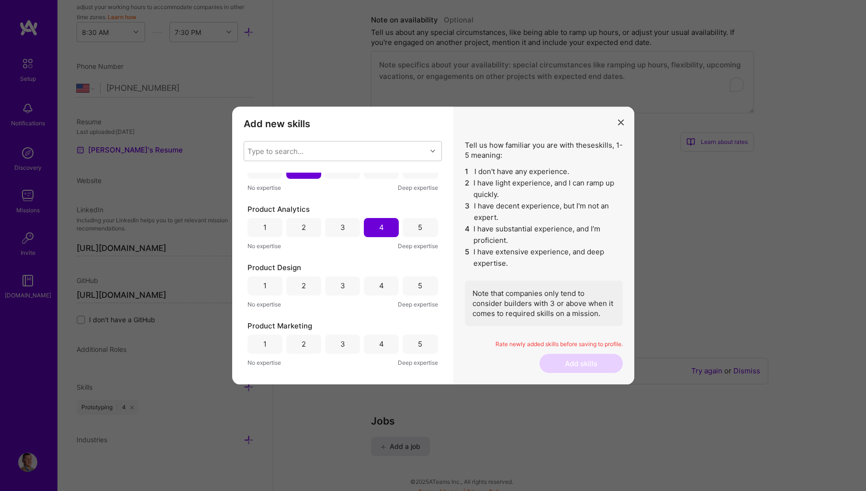
click at [379, 281] on div "4" at bounding box center [381, 286] width 5 height 10
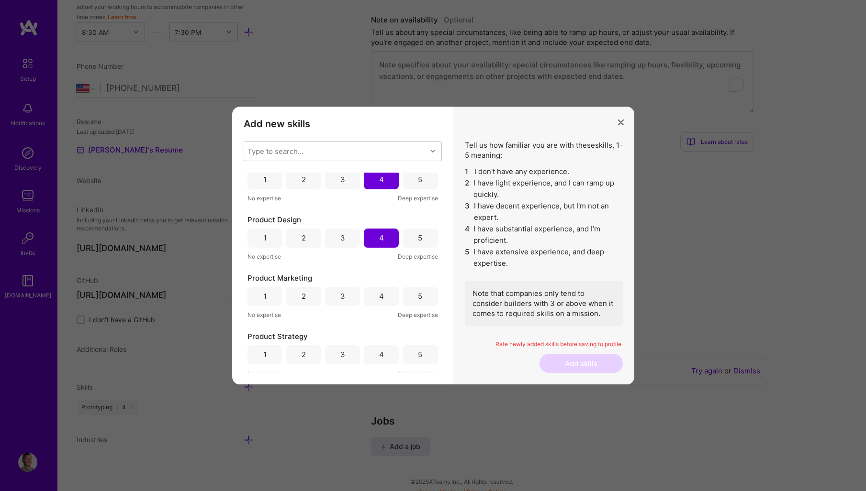
click at [418, 237] on div "5" at bounding box center [420, 238] width 4 height 10
click at [349, 298] on div "3" at bounding box center [342, 296] width 35 height 19
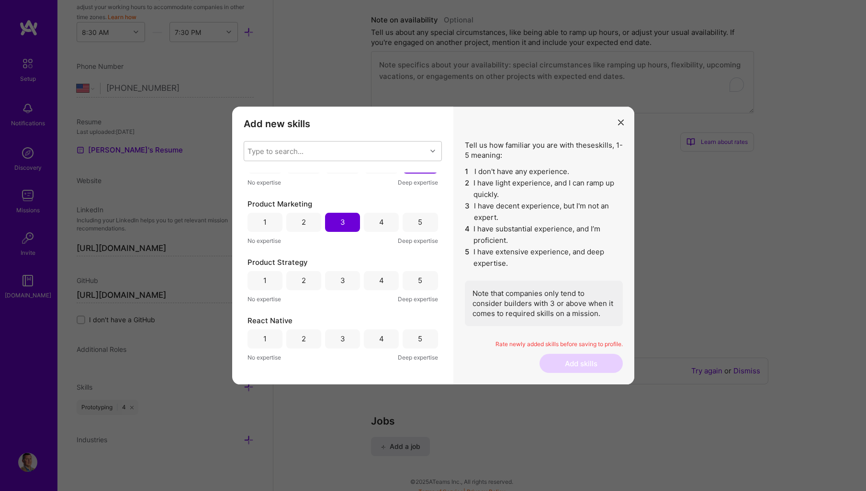
scroll to position [287, 0]
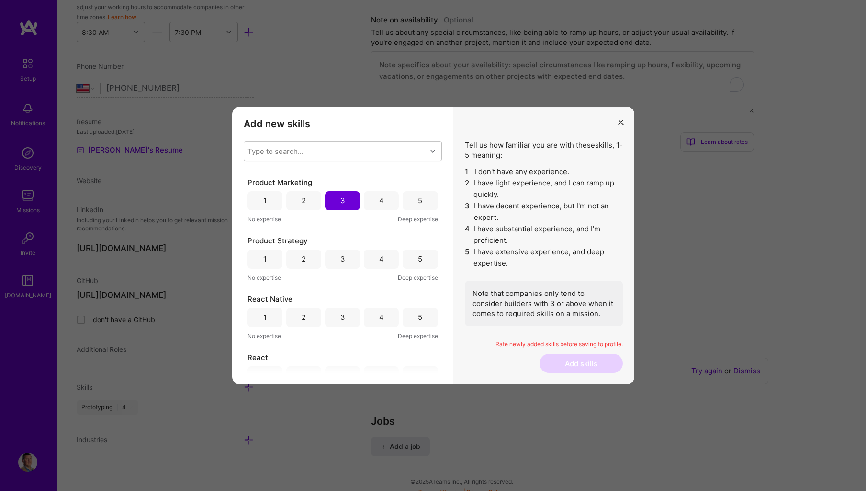
click at [406, 251] on div "5" at bounding box center [419, 259] width 35 height 19
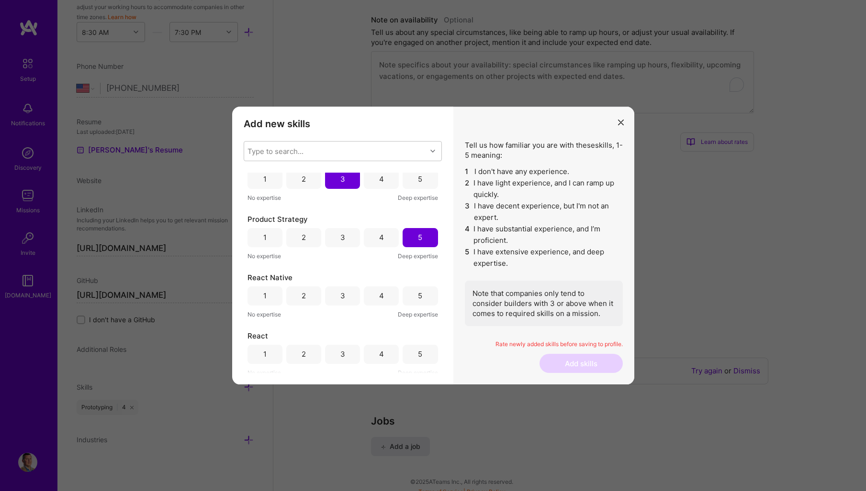
scroll to position [335, 0]
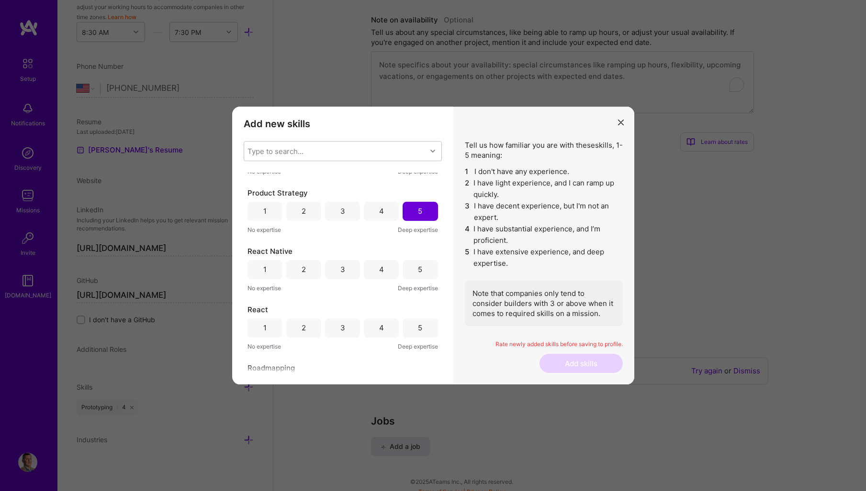
click at [304, 271] on div "2" at bounding box center [303, 270] width 4 height 10
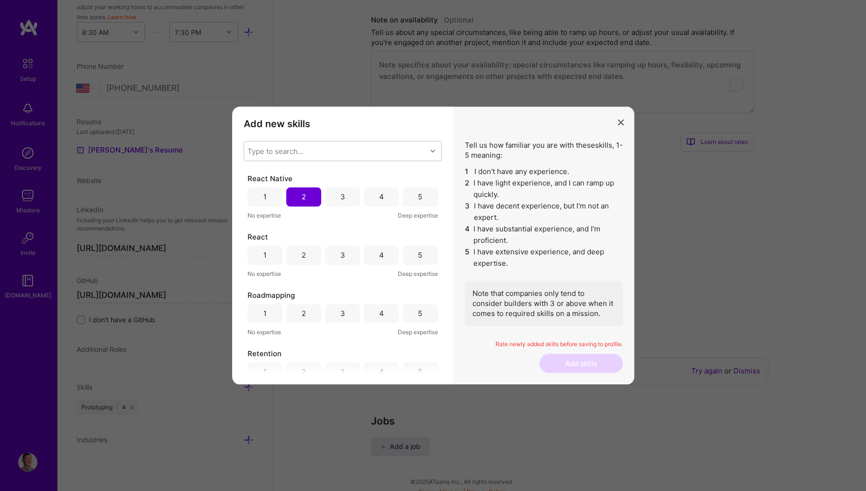
scroll to position [431, 0]
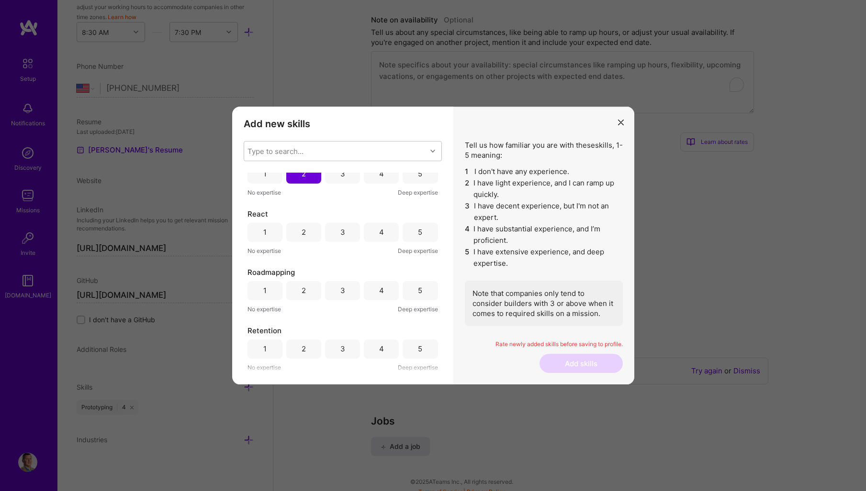
click at [303, 233] on div "2" at bounding box center [303, 232] width 4 height 10
drag, startPoint x: 412, startPoint y: 292, endPoint x: 370, endPoint y: 279, distance: 44.5
click at [411, 291] on div "5" at bounding box center [419, 290] width 35 height 19
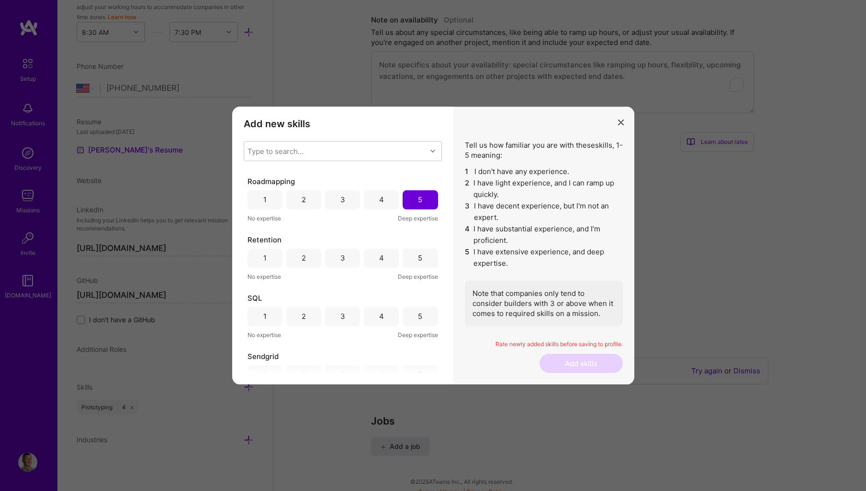
scroll to position [574, 0]
click at [418, 204] on div "5" at bounding box center [420, 205] width 4 height 10
click at [345, 267] on div "3" at bounding box center [342, 264] width 35 height 19
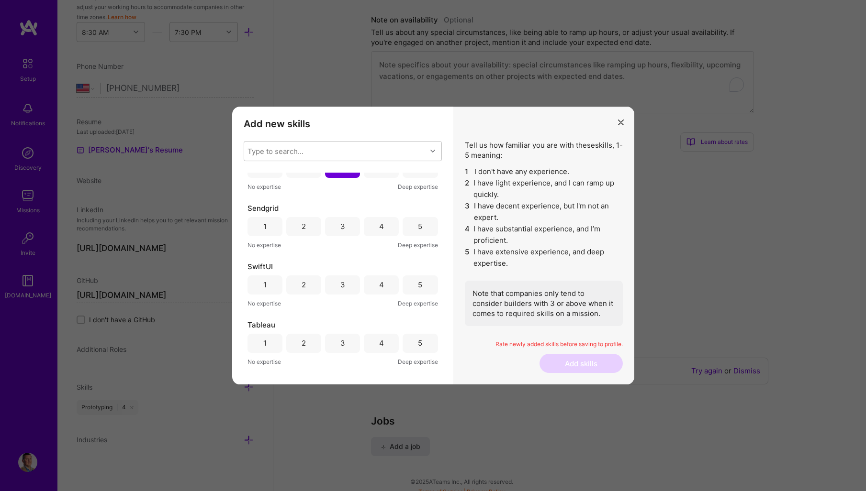
click at [336, 218] on div "3" at bounding box center [342, 226] width 35 height 19
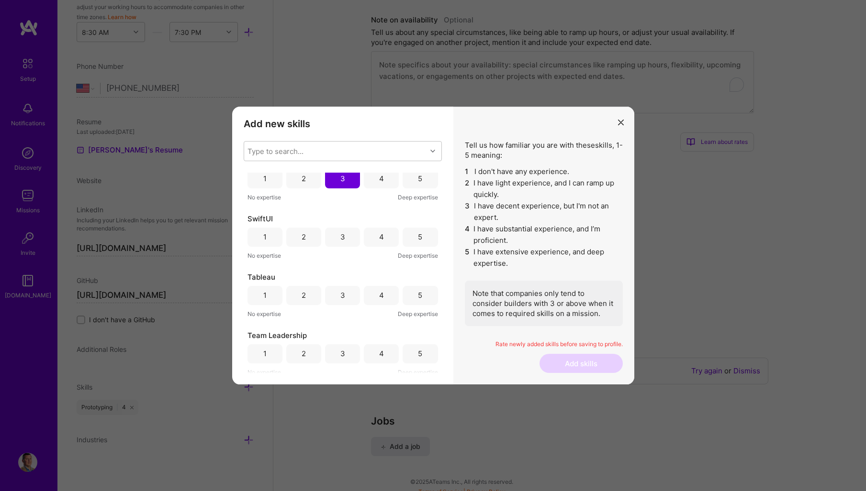
click at [334, 238] on div "3" at bounding box center [342, 237] width 35 height 19
click at [374, 297] on div "4" at bounding box center [381, 295] width 35 height 19
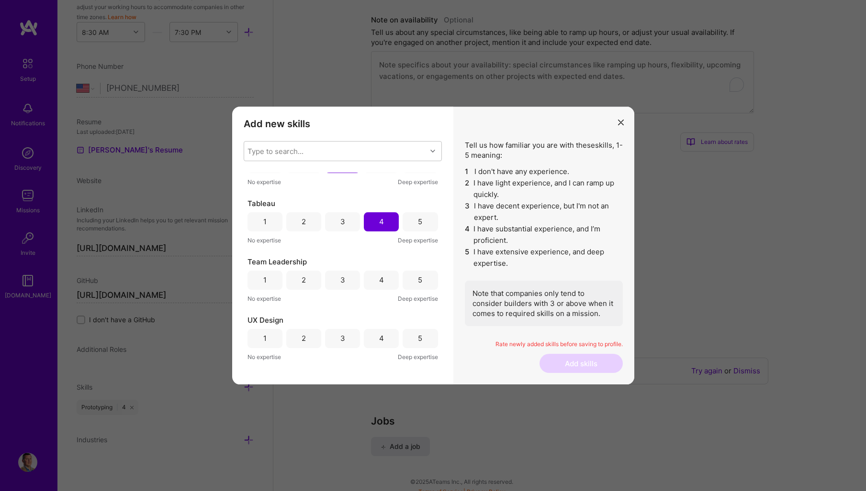
scroll to position [813, 0]
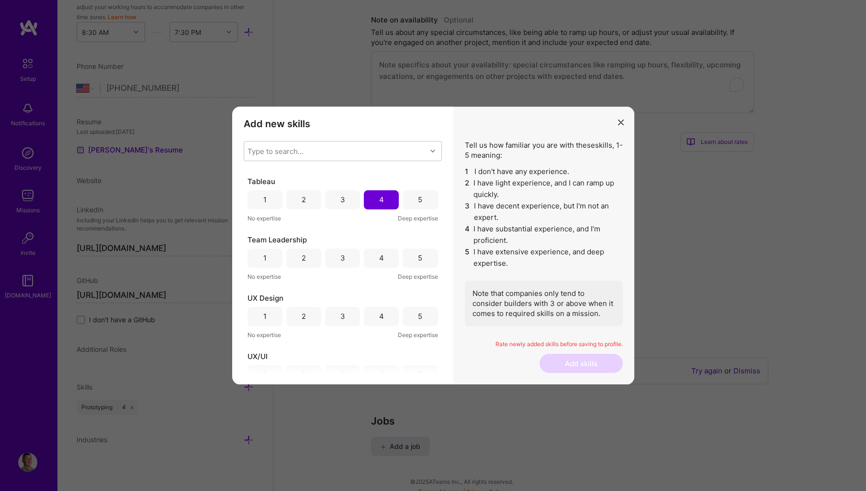
click at [420, 256] on div "5" at bounding box center [419, 258] width 35 height 19
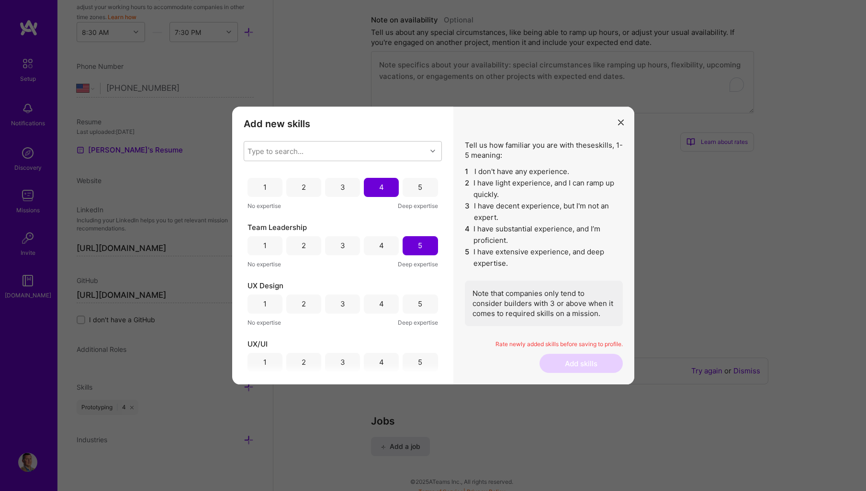
scroll to position [909, 0]
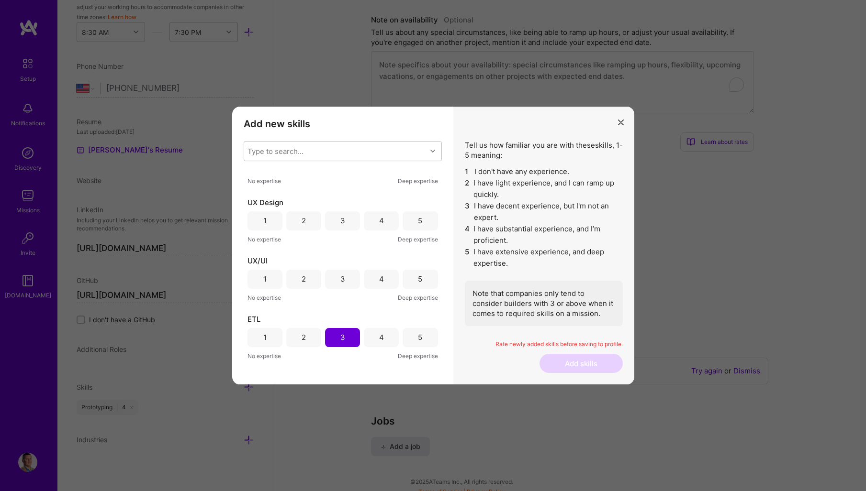
click at [375, 222] on div "4" at bounding box center [381, 220] width 35 height 19
click at [351, 223] on div "3" at bounding box center [342, 220] width 35 height 19
click at [381, 277] on div "4" at bounding box center [381, 279] width 35 height 19
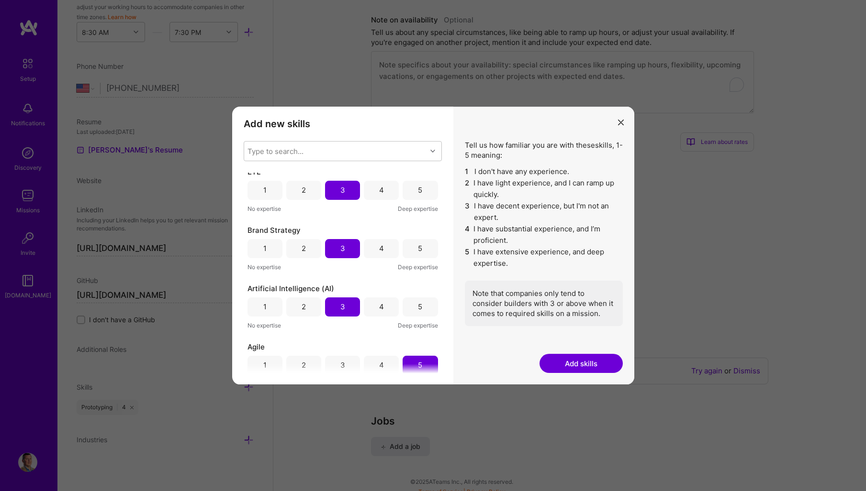
scroll to position [1053, 0]
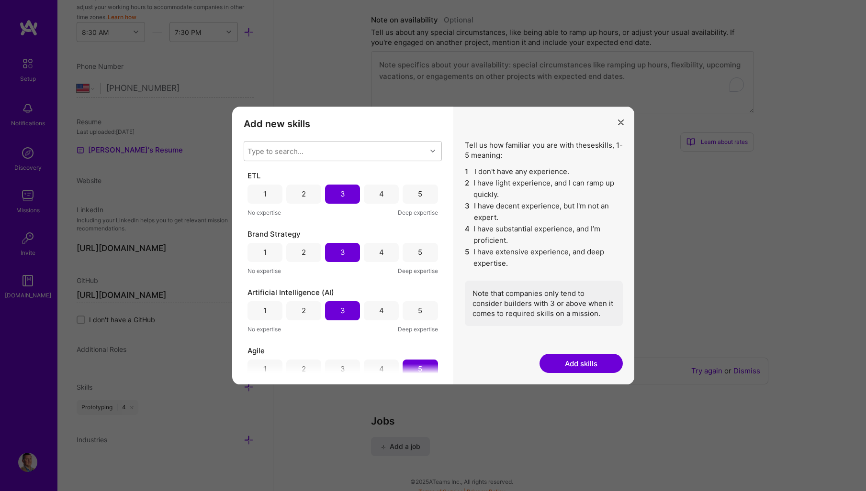
click at [578, 356] on button "Add skills" at bounding box center [580, 363] width 83 height 19
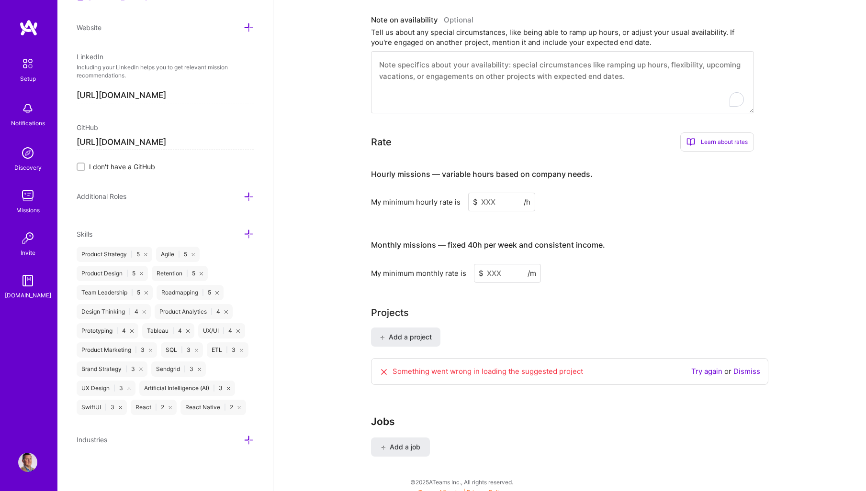
scroll to position [484, 0]
click at [244, 437] on icon at bounding box center [249, 440] width 10 height 10
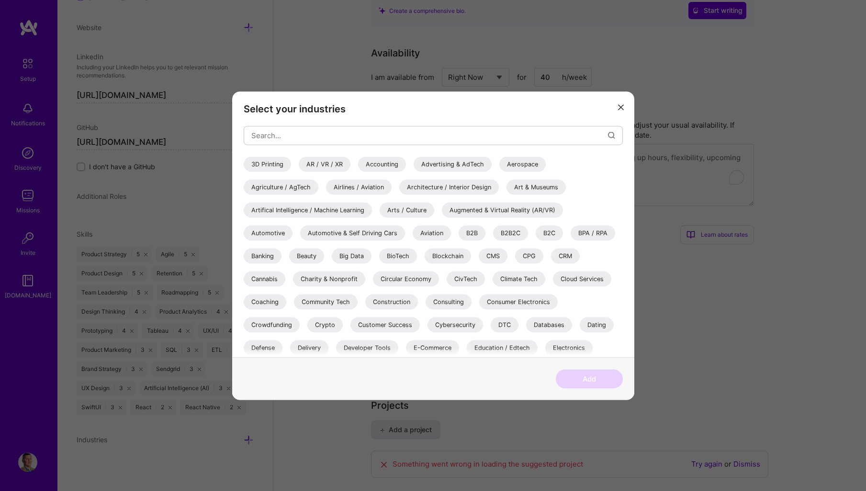
scroll to position [415, 0]
click at [306, 133] on input "modal" at bounding box center [429, 135] width 356 height 24
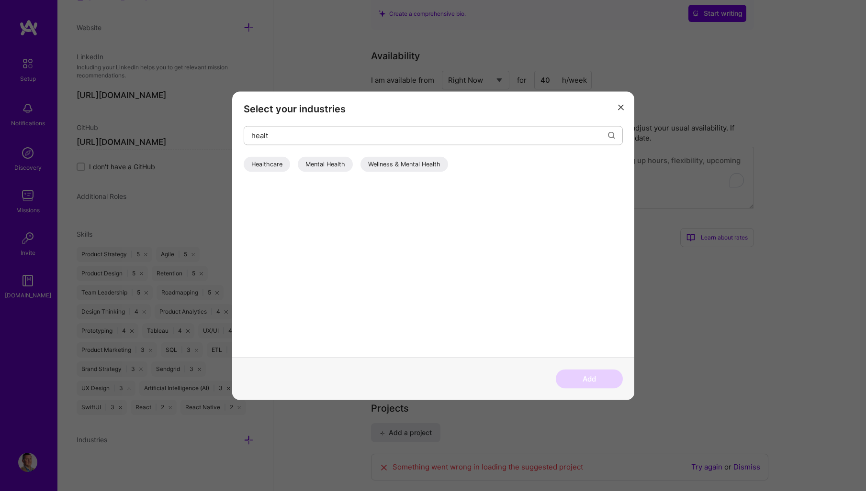
click at [268, 162] on div "Healthcare" at bounding box center [267, 163] width 46 height 15
click at [318, 162] on div "Mental Health" at bounding box center [325, 163] width 55 height 15
click at [384, 164] on div "Wellness & Mental Health" at bounding box center [404, 163] width 88 height 15
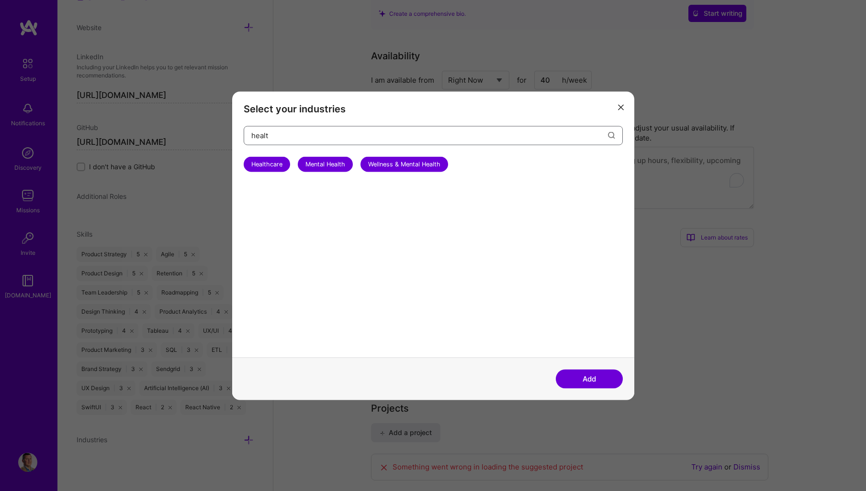
click at [555, 133] on input "healt" at bounding box center [429, 135] width 356 height 24
click at [538, 130] on input "healt" at bounding box center [429, 135] width 356 height 24
drag, startPoint x: 293, startPoint y: 138, endPoint x: 190, endPoint y: 127, distance: 103.4
click at [193, 127] on div "Select your industries healt Healthcare Mental Health Wellness & Mental Health …" at bounding box center [433, 245] width 866 height 491
type input "fintech"
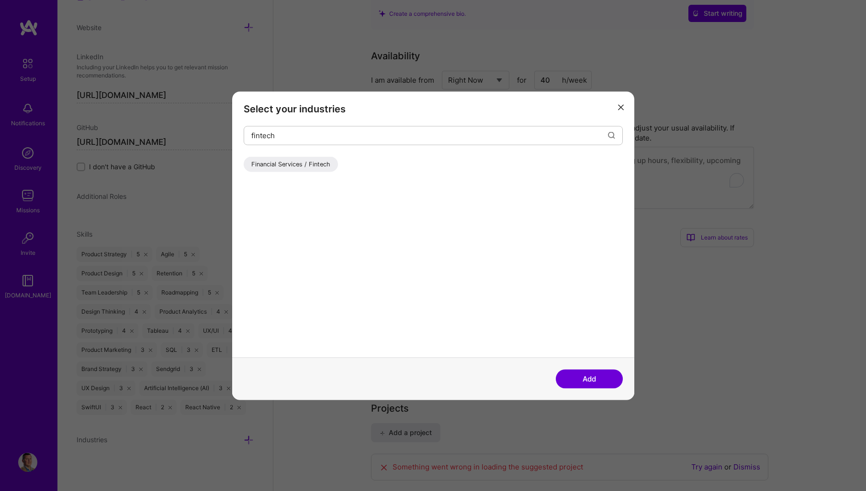
click at [315, 163] on div "Financial Services / Fintech" at bounding box center [291, 163] width 94 height 15
drag, startPoint x: 292, startPoint y: 130, endPoint x: 219, endPoint y: 124, distance: 73.0
click at [225, 124] on div "Select your industries fintech Financial Services / Fintech Add" at bounding box center [433, 245] width 866 height 491
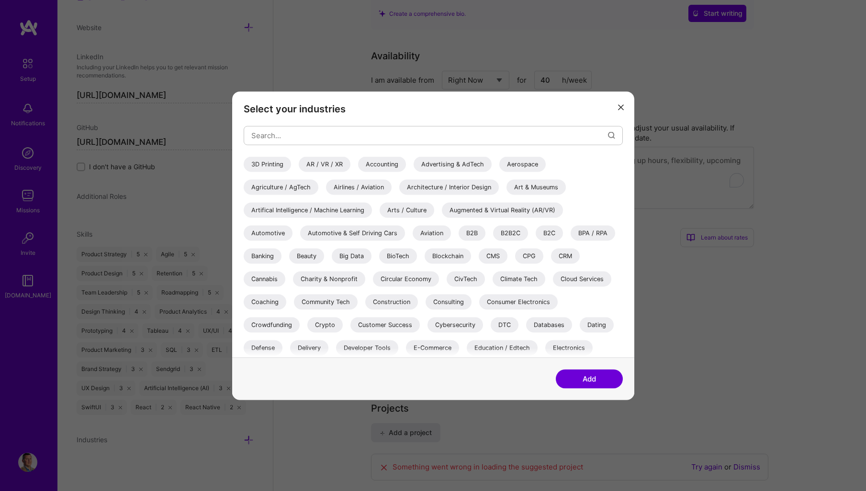
click at [330, 209] on div "Artifical Intelligence / Machine Learning" at bounding box center [308, 209] width 128 height 15
click at [322, 129] on input "modal" at bounding box center [429, 135] width 356 height 24
drag, startPoint x: 312, startPoint y: 126, endPoint x: 201, endPoint y: 119, distance: 111.7
click at [201, 119] on div "Select your industries 3D Printing AR / VR / XR Accounting Advertising & AdTech…" at bounding box center [433, 245] width 866 height 491
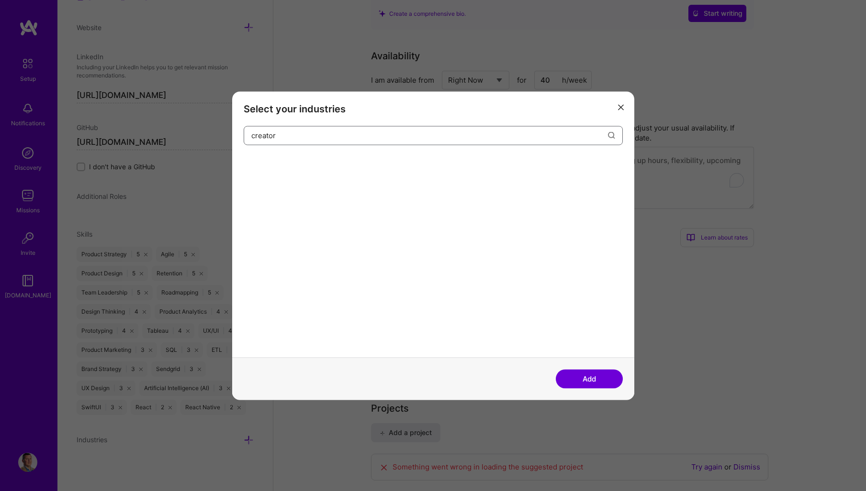
drag, startPoint x: 282, startPoint y: 136, endPoint x: 200, endPoint y: 130, distance: 81.6
click at [201, 130] on div "Select your industries creator Add" at bounding box center [433, 245] width 866 height 491
type input "i"
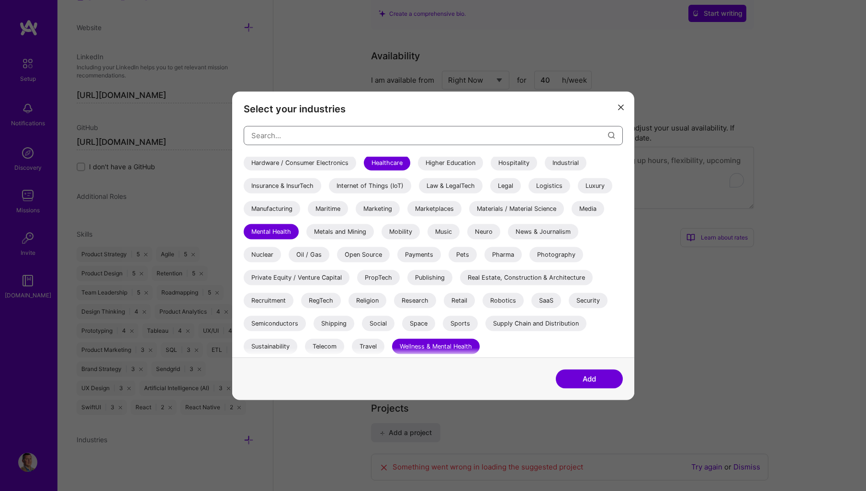
scroll to position [278, 0]
click at [413, 301] on div "Research" at bounding box center [415, 299] width 42 height 15
click at [503, 253] on div "Pharma" at bounding box center [502, 253] width 37 height 15
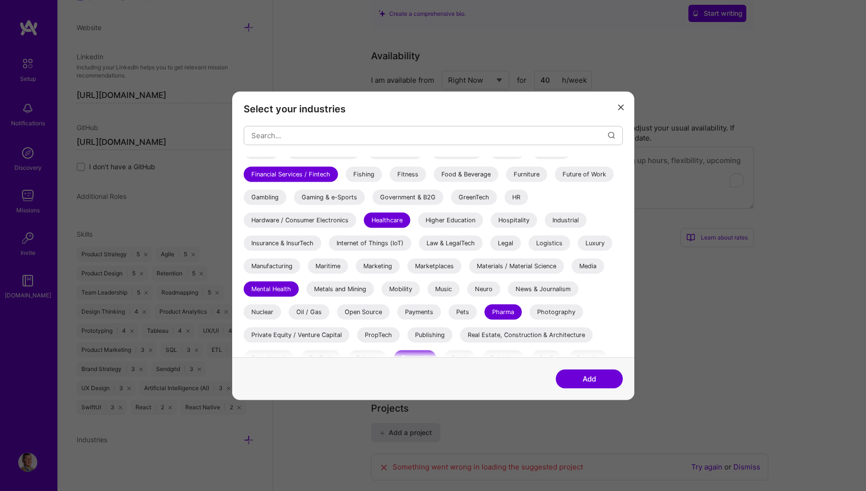
scroll to position [182, 0]
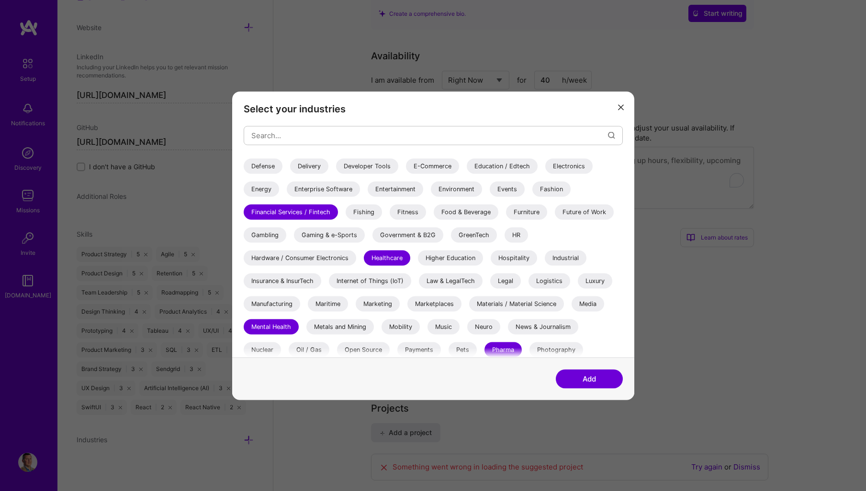
click at [298, 282] on div "Insurance & InsurTech" at bounding box center [283, 280] width 78 height 15
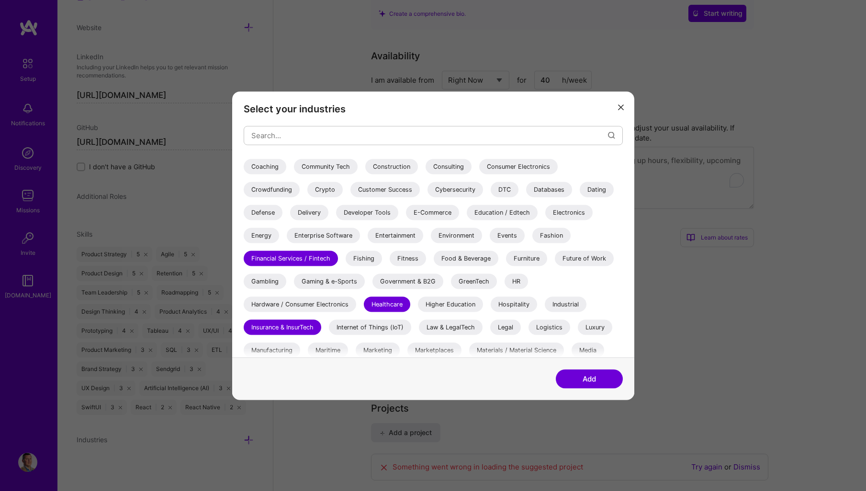
scroll to position [134, 0]
click at [560, 216] on div "Electronics" at bounding box center [568, 213] width 47 height 15
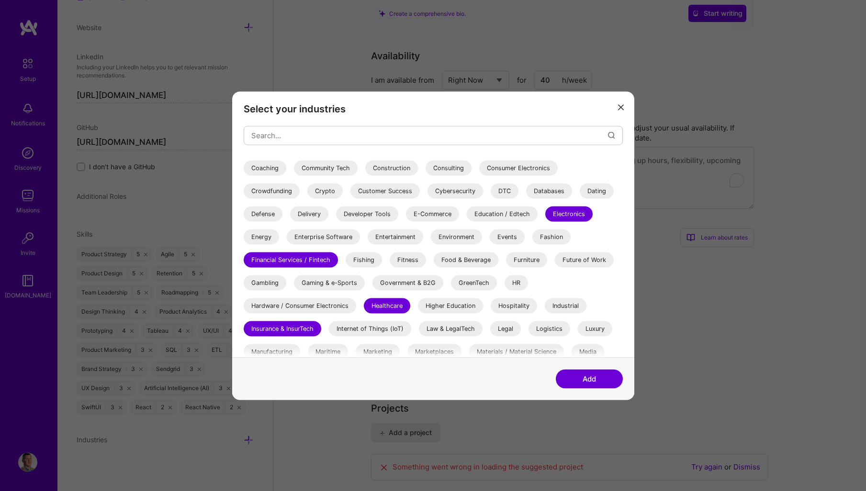
click at [431, 213] on div "E-Commerce" at bounding box center [432, 213] width 53 height 15
click at [514, 217] on div "Education / Edtech" at bounding box center [502, 213] width 71 height 15
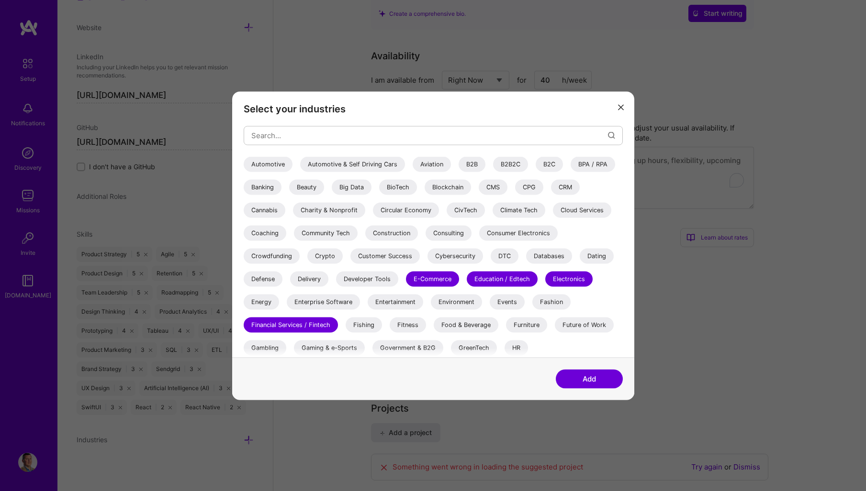
scroll to position [38, 0]
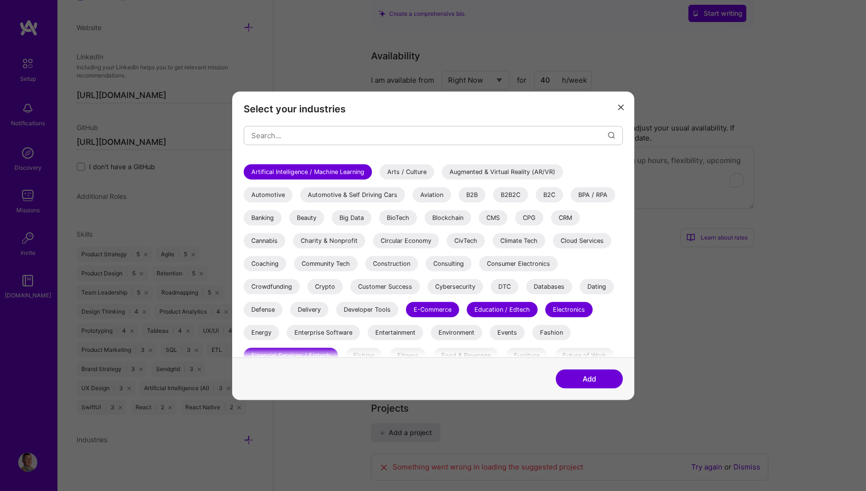
click at [473, 195] on div "B2B" at bounding box center [471, 194] width 27 height 15
click at [544, 195] on div "B2C" at bounding box center [548, 194] width 27 height 15
click at [515, 195] on div "B2B2C" at bounding box center [510, 194] width 35 height 15
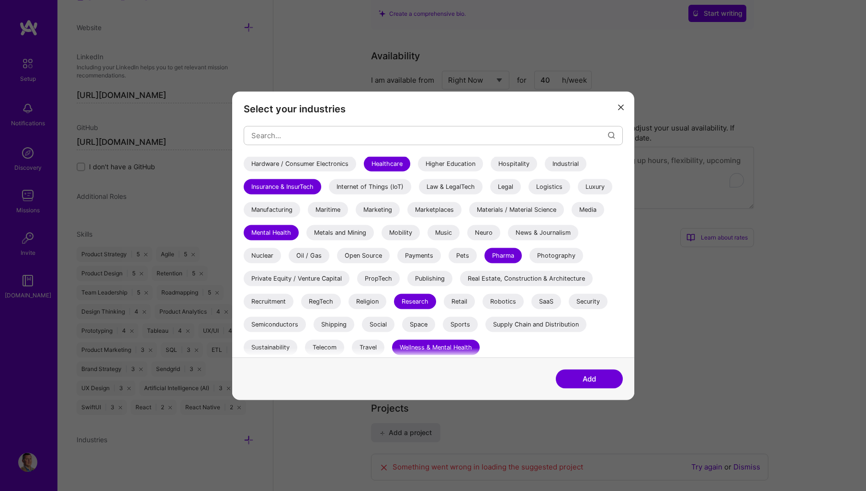
scroll to position [278, 0]
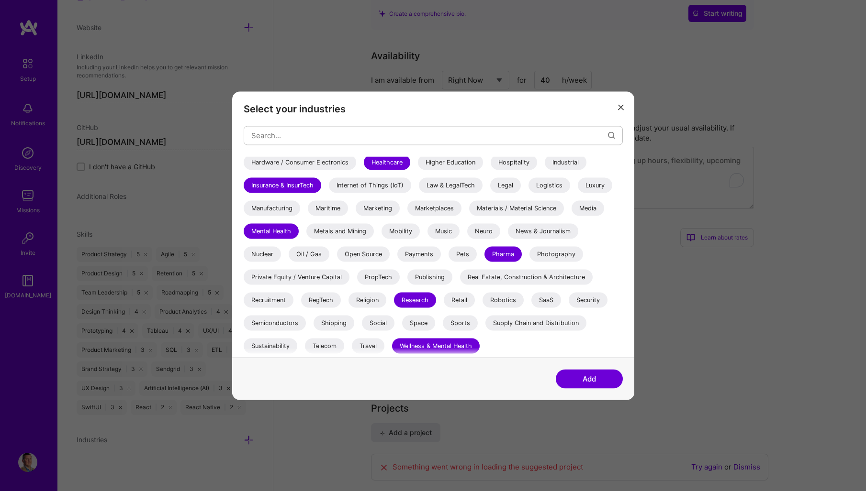
click at [599, 381] on button "Add" at bounding box center [589, 378] width 67 height 19
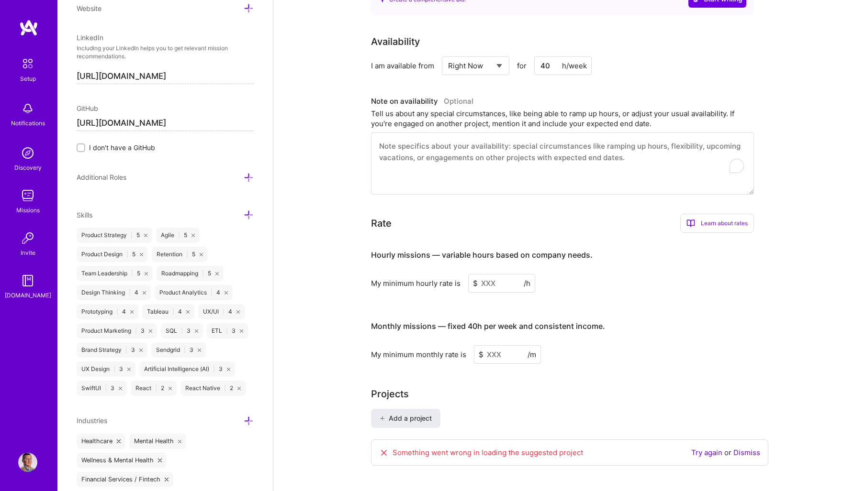
drag, startPoint x: 507, startPoint y: 276, endPoint x: 412, endPoint y: 265, distance: 95.4
click at [412, 274] on div "My minimum hourly rate is $ /h" at bounding box center [562, 283] width 383 height 19
click at [497, 274] on input at bounding box center [501, 283] width 67 height 19
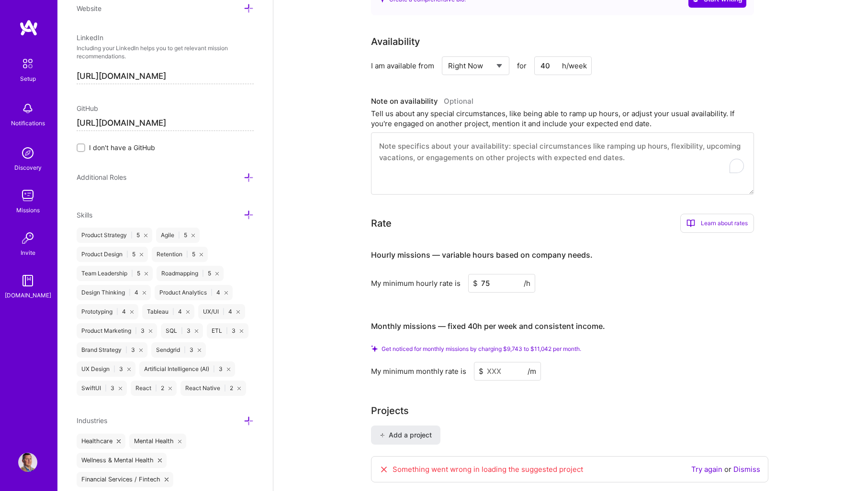
click at [503, 362] on input at bounding box center [507, 371] width 67 height 19
drag, startPoint x: 501, startPoint y: 273, endPoint x: 449, endPoint y: 268, distance: 52.4
click at [449, 274] on div "My minimum hourly rate is $ 75 /h" at bounding box center [562, 283] width 383 height 19
type input "80"
drag, startPoint x: 594, startPoint y: 337, endPoint x: 369, endPoint y: 341, distance: 224.9
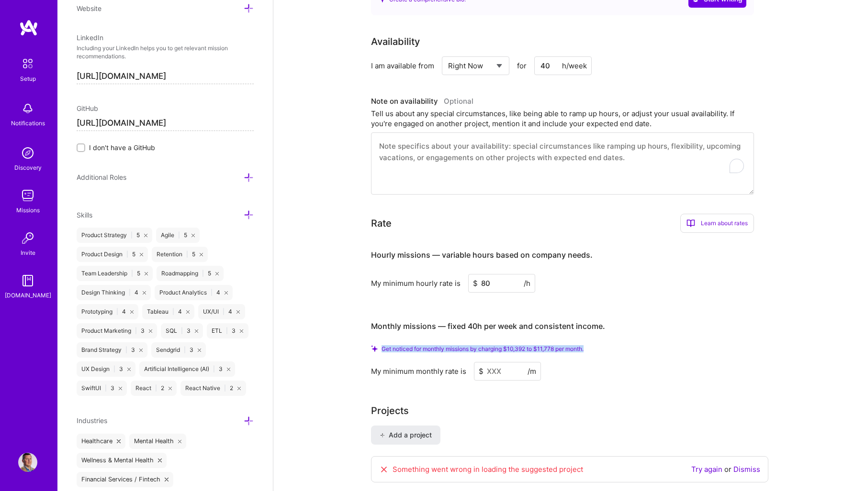
click at [369, 341] on div "Complete your profile to take the first step in unlocking full A.Team access On…" at bounding box center [569, 110] width 592 height 974
copy div "Get noticed for monthly missions by charging $10,392 to $11,778 per month."
click at [673, 312] on h3 "Monthly missions — fixed 40h per week and consistent income." at bounding box center [562, 327] width 383 height 30
click at [656, 364] on div "My minimum monthly rate is $ /m" at bounding box center [562, 371] width 383 height 19
click at [675, 347] on div "Get noticed for monthly missions by charging $10,392 to $11,778 per month. My m…" at bounding box center [562, 362] width 383 height 35
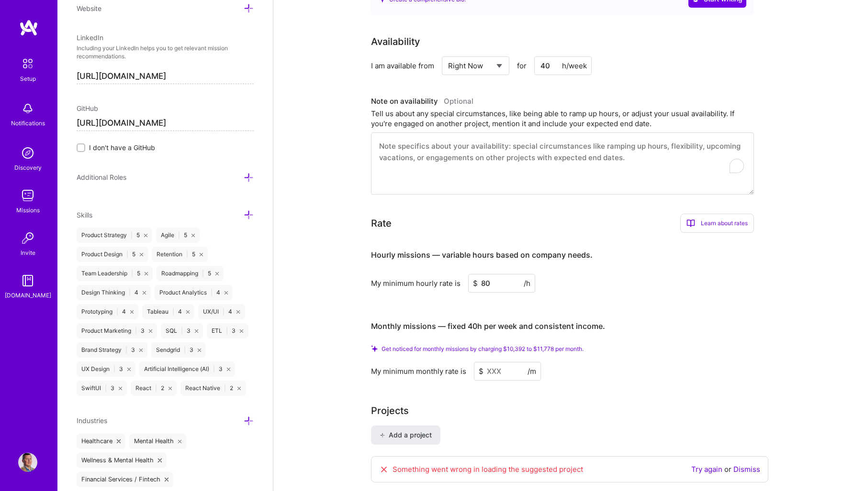
drag, startPoint x: 506, startPoint y: 271, endPoint x: 453, endPoint y: 270, distance: 53.6
click at [453, 274] on div "My minimum hourly rate is $ 80 /h" at bounding box center [562, 283] width 383 height 19
drag, startPoint x: 617, startPoint y: 371, endPoint x: 520, endPoint y: 373, distance: 97.6
click at [617, 371] on div "Complete your profile to take the first step in unlocking full A.Team access On…" at bounding box center [569, 104] width 397 height 939
drag, startPoint x: 511, startPoint y: 359, endPoint x: 441, endPoint y: 357, distance: 69.9
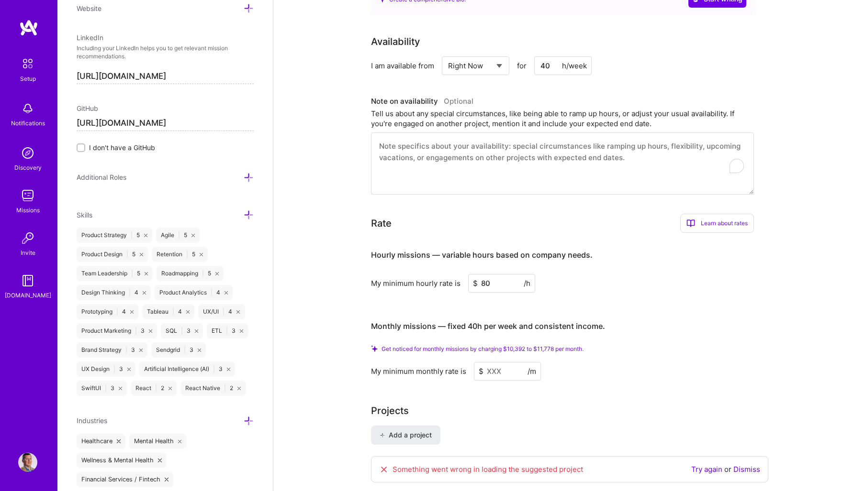
click at [442, 362] on div "My minimum monthly rate is $ /m" at bounding box center [562, 371] width 383 height 19
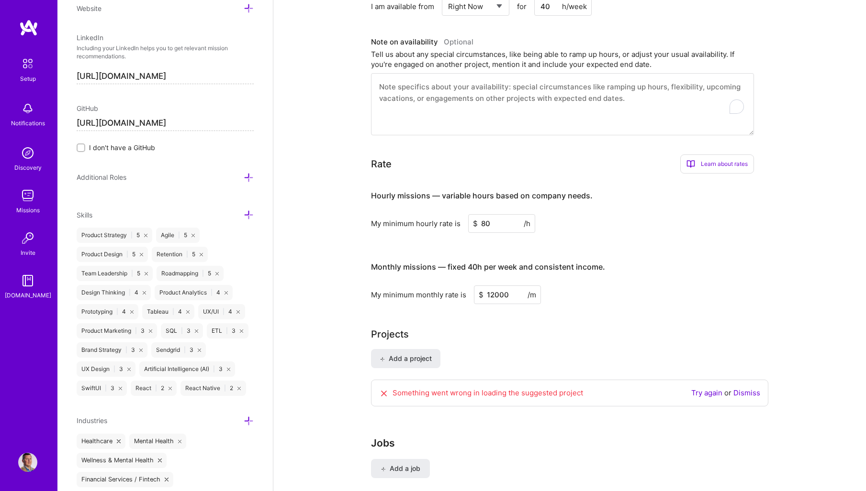
type input "12000"
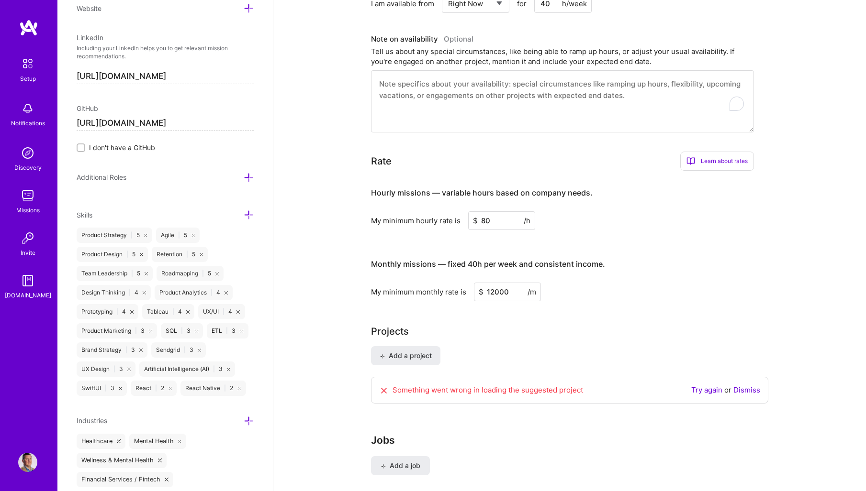
drag, startPoint x: 678, startPoint y: 311, endPoint x: 658, endPoint y: 283, distance: 34.3
click at [678, 311] on div "Complete your profile to take the first step in unlocking full A.Team access On…" at bounding box center [569, 41] width 397 height 908
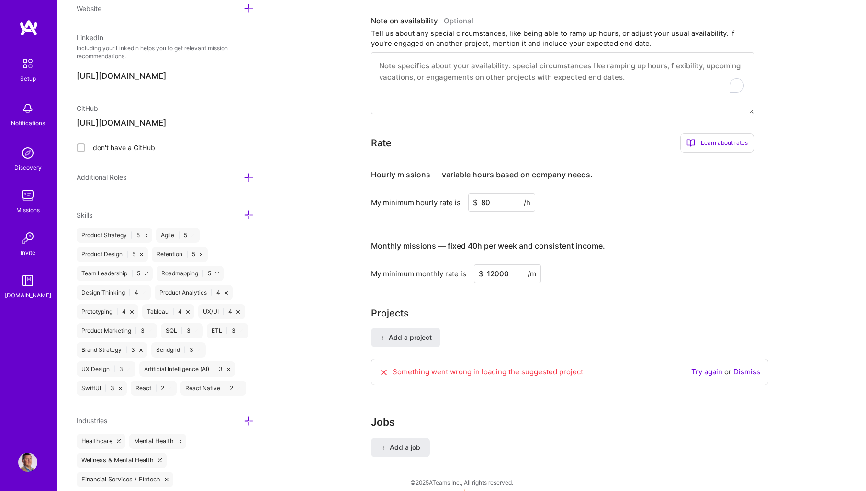
scroll to position [481, 0]
click at [706, 367] on link "Try again" at bounding box center [706, 371] width 31 height 9
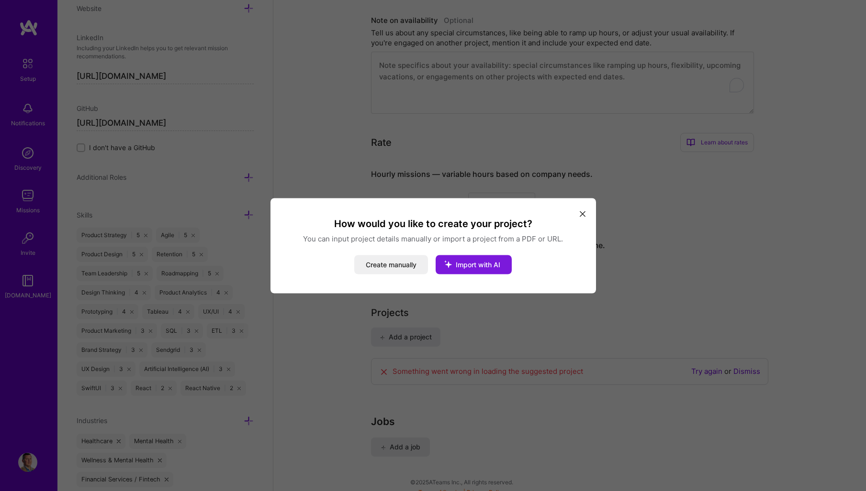
click at [489, 267] on span "Import with AI" at bounding box center [478, 264] width 44 height 8
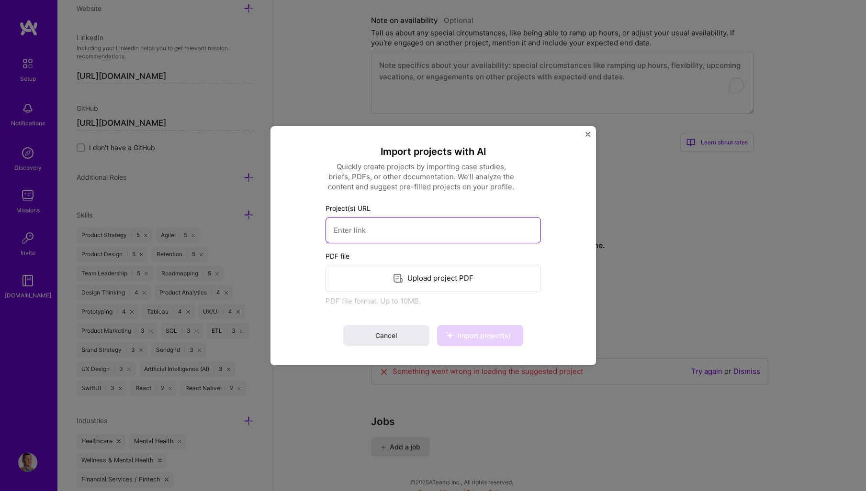
click at [411, 232] on input at bounding box center [432, 230] width 215 height 26
click at [396, 332] on span "Cancel" at bounding box center [386, 336] width 22 height 10
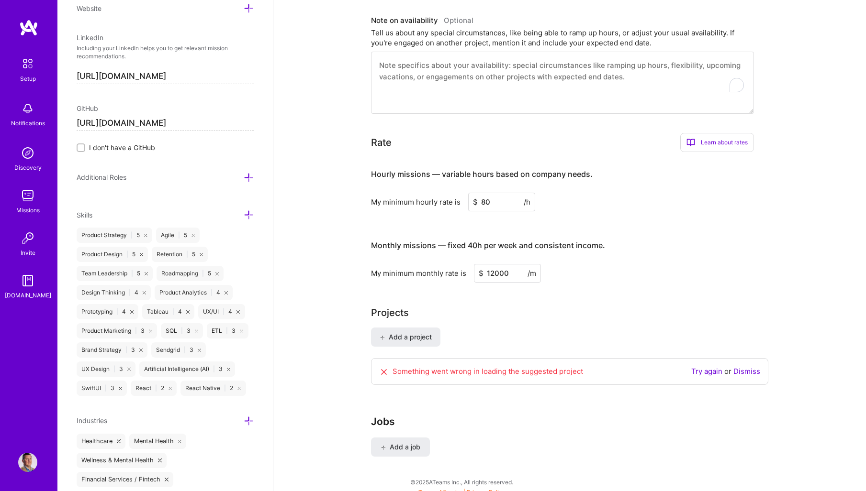
click at [385, 367] on icon at bounding box center [384, 372] width 10 height 10
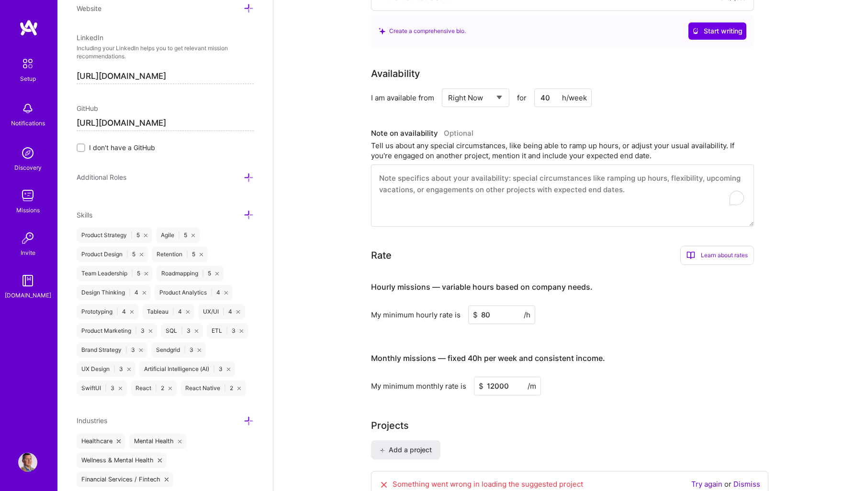
scroll to position [0, 0]
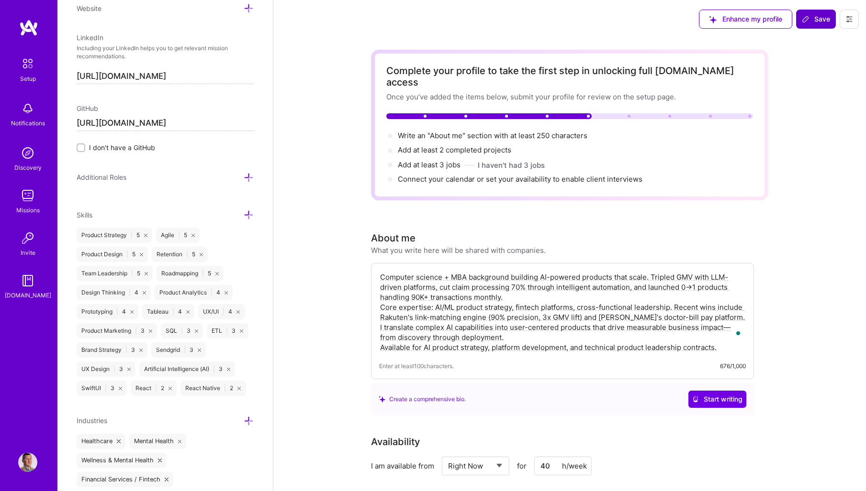
click at [811, 20] on span "Save" at bounding box center [815, 19] width 28 height 10
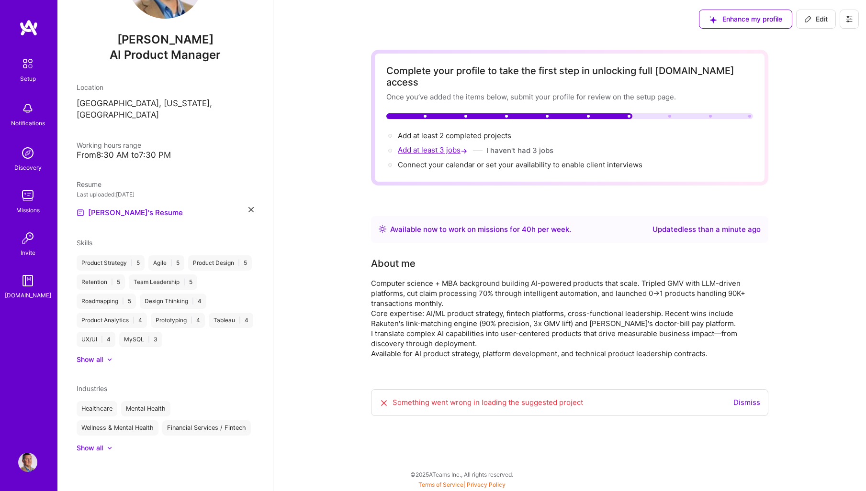
click at [429, 145] on span "Add at least 3 jobs →" at bounding box center [433, 149] width 71 height 9
select select "US"
select select "Right Now"
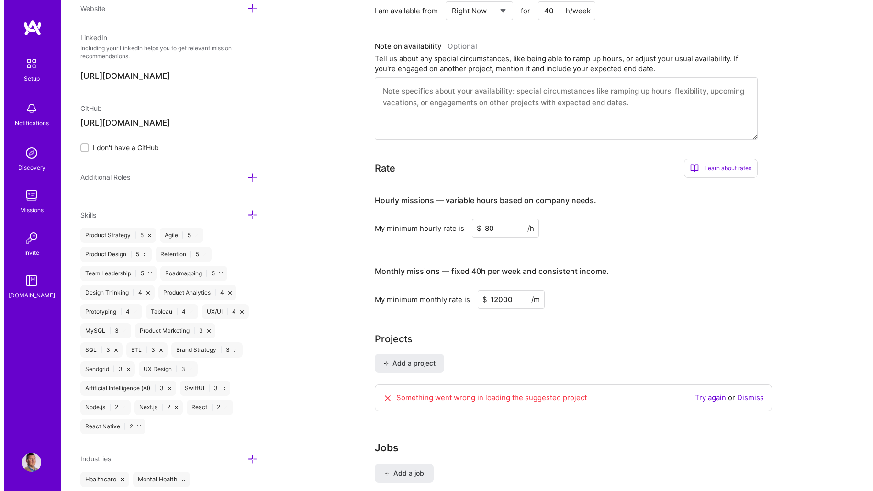
scroll to position [467, 0]
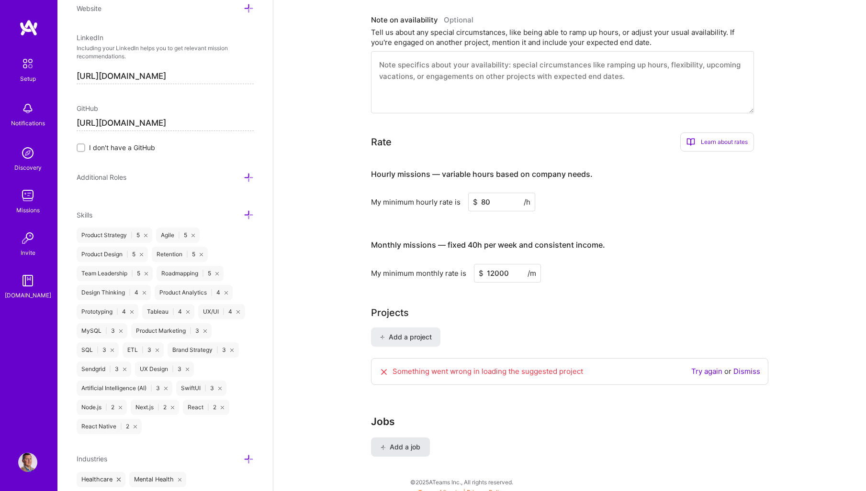
click at [405, 443] on span "Add a job" at bounding box center [400, 448] width 40 height 10
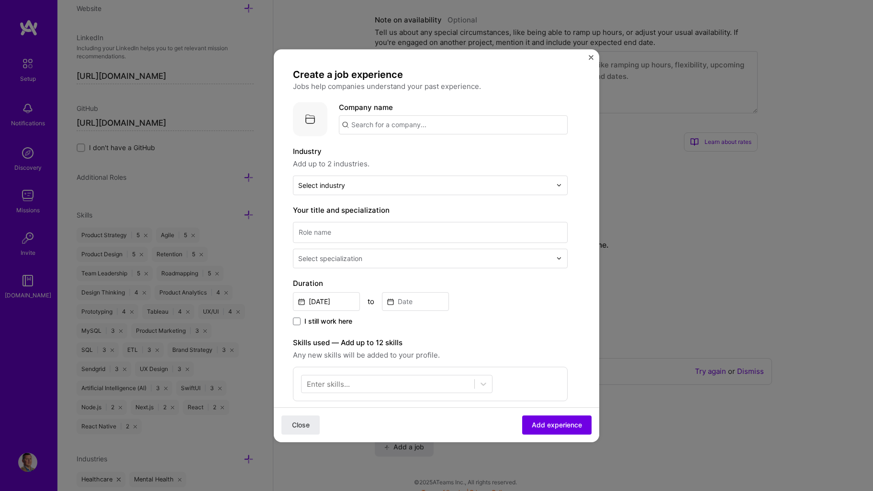
click at [384, 123] on input "text" at bounding box center [453, 124] width 229 height 19
type input "Cigna"
click at [409, 152] on div "Cigna cigna.com" at bounding box center [411, 152] width 144 height 27
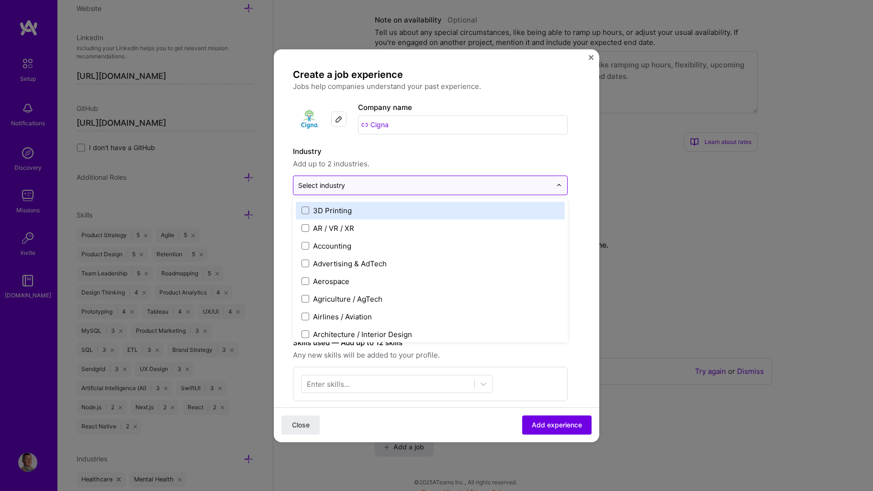
click at [380, 190] on input "text" at bounding box center [424, 185] width 253 height 10
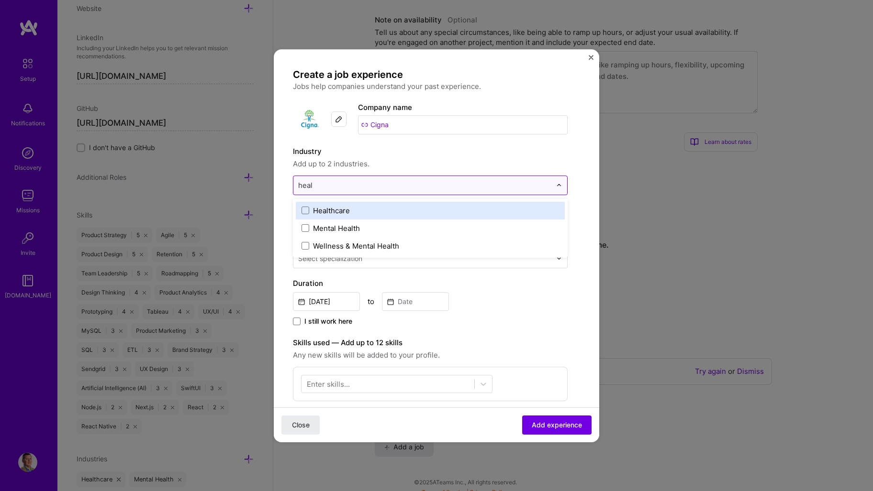
type input "healt"
click at [339, 209] on div "Healthcare" at bounding box center [331, 211] width 37 height 10
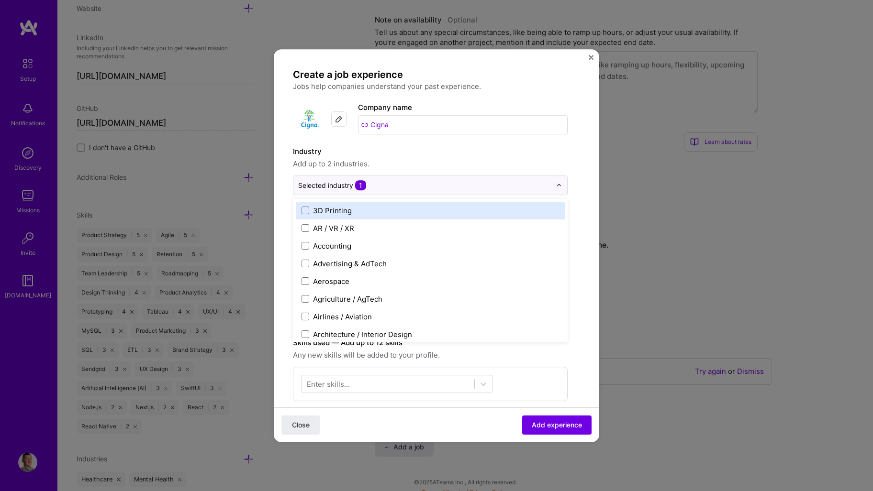
click at [439, 153] on label "Industry" at bounding box center [430, 151] width 275 height 11
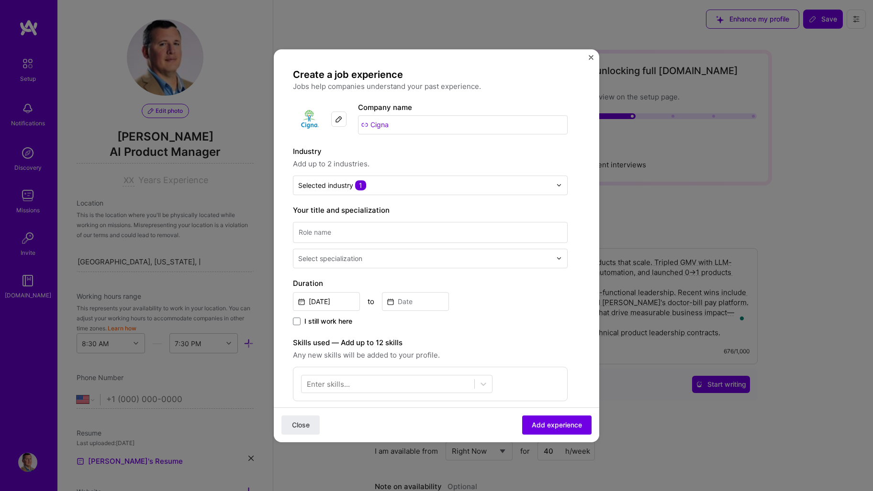
select select "US"
select select "Right Now"
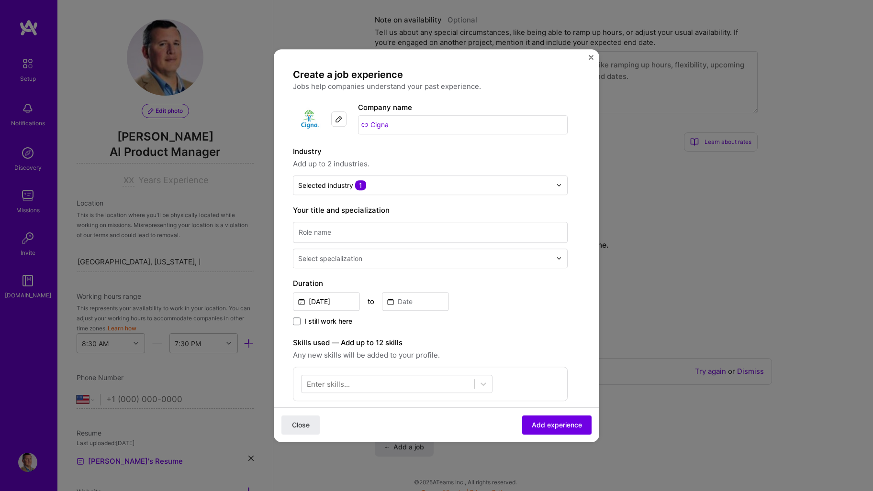
scroll to position [484, 0]
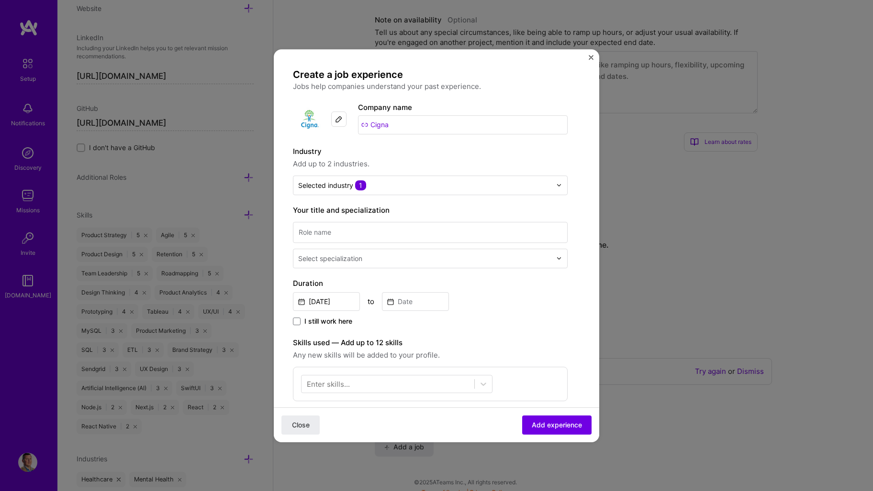
click at [514, 290] on div "[DATE] to" at bounding box center [430, 300] width 275 height 21
click at [359, 234] on input at bounding box center [430, 232] width 275 height 21
type input "Group/Lead Product Manager, Creator Monetization"
click at [370, 255] on input "text" at bounding box center [425, 259] width 255 height 10
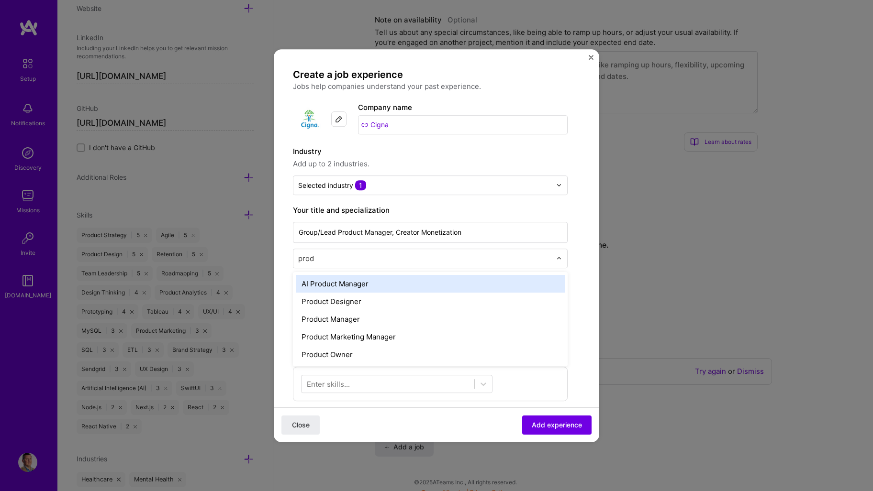
type input "produ"
click at [356, 286] on div "AI Product Manager" at bounding box center [430, 284] width 269 height 18
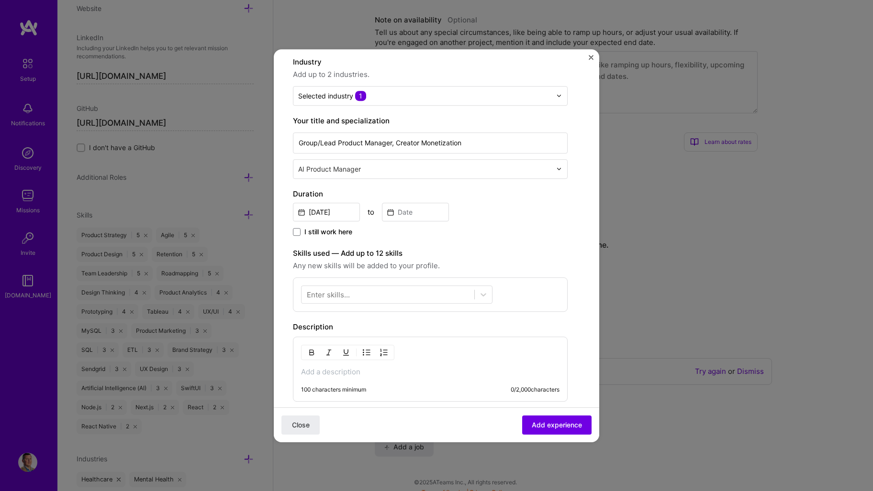
scroll to position [96, 0]
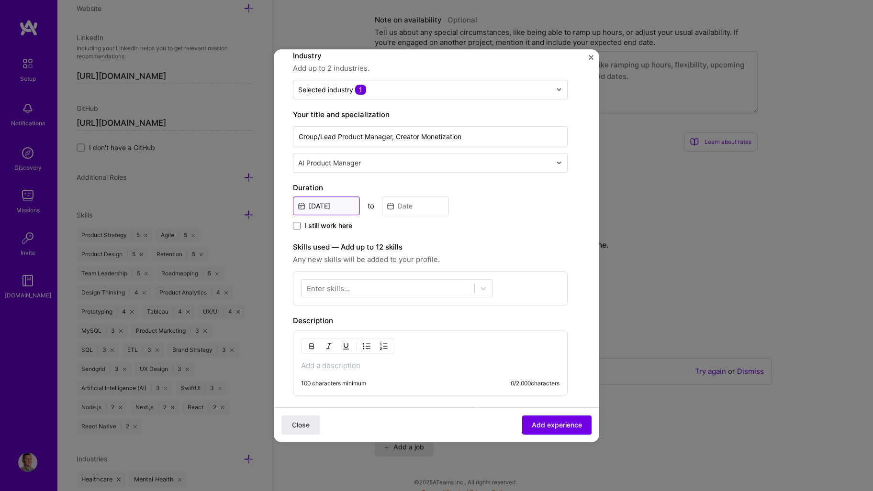
click at [345, 206] on input "Aug, 2025" at bounding box center [326, 206] width 67 height 19
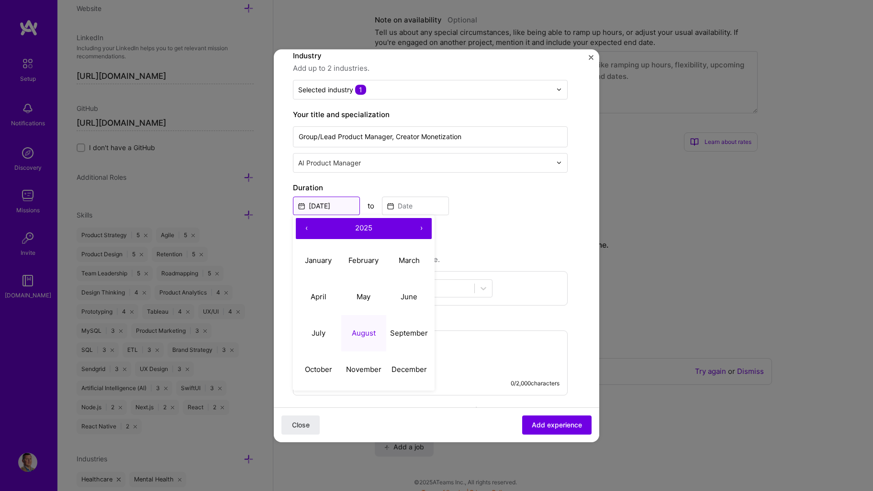
click at [343, 203] on input "Aug, 2025" at bounding box center [326, 206] width 67 height 19
click at [378, 228] on button "2025" at bounding box center [364, 228] width 94 height 21
click at [310, 226] on button "‹" at bounding box center [306, 228] width 21 height 21
click at [313, 226] on button "‹" at bounding box center [306, 228] width 21 height 21
click at [317, 364] on button "2010" at bounding box center [318, 370] width 45 height 36
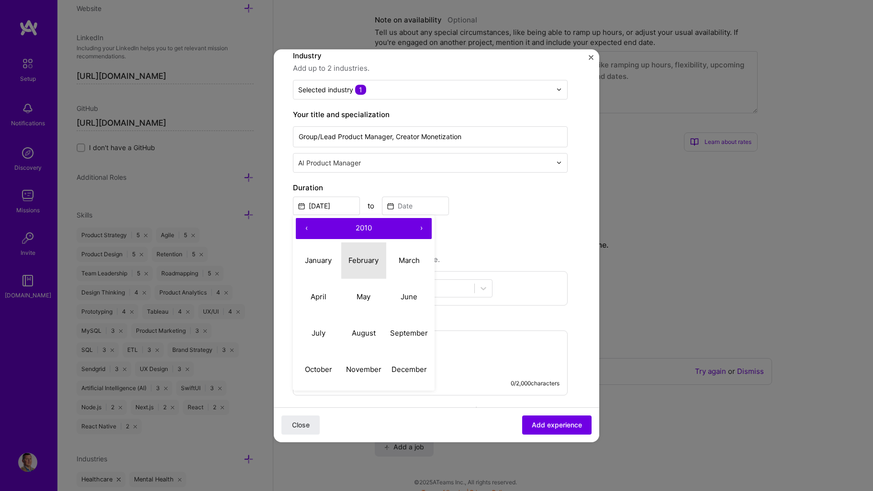
click at [363, 264] on abbr "February" at bounding box center [363, 260] width 30 height 9
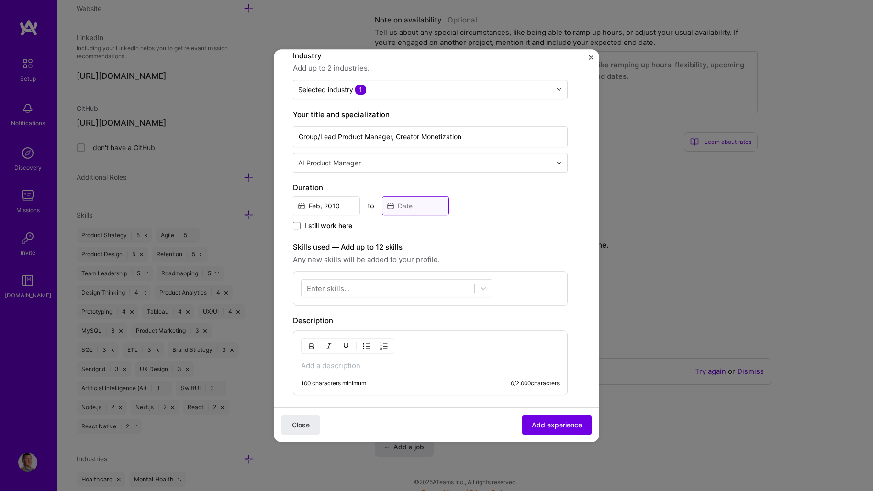
click at [421, 197] on input at bounding box center [415, 206] width 67 height 19
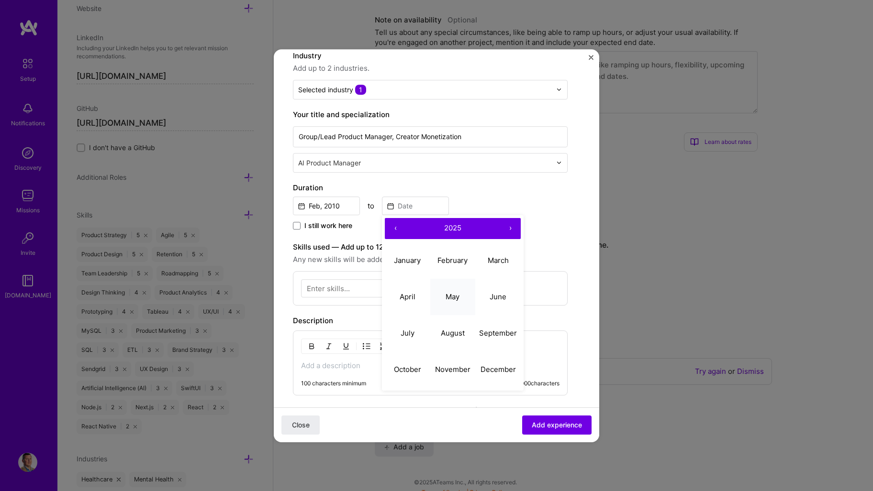
click at [457, 296] on abbr "May" at bounding box center [452, 296] width 14 height 9
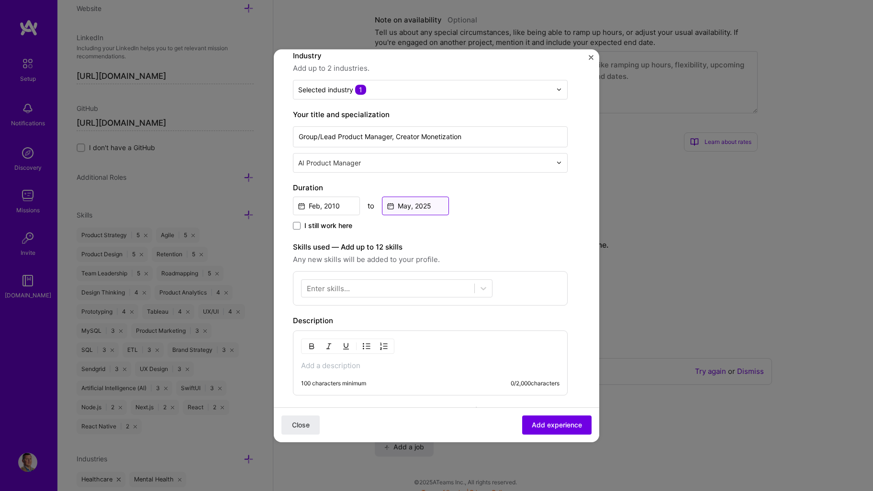
click at [429, 206] on input at bounding box center [415, 206] width 67 height 19
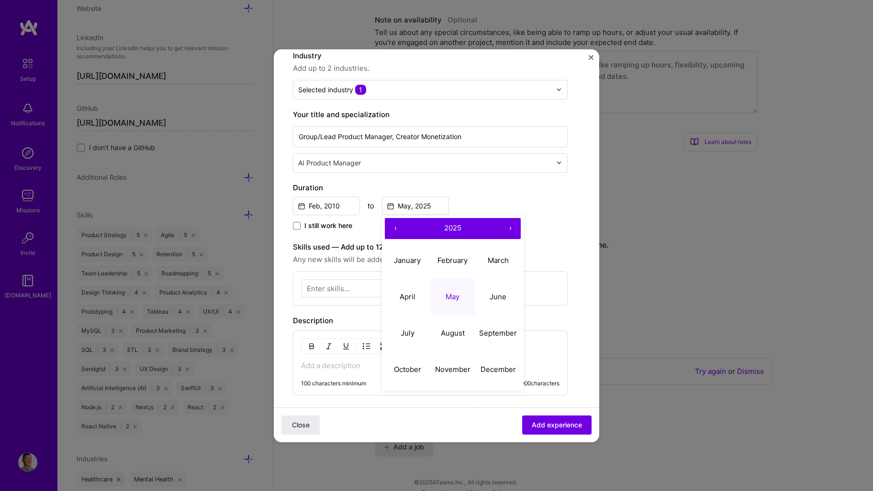
click at [461, 230] on span "2025" at bounding box center [452, 227] width 17 height 9
click at [456, 265] on button "2022" at bounding box center [452, 261] width 45 height 36
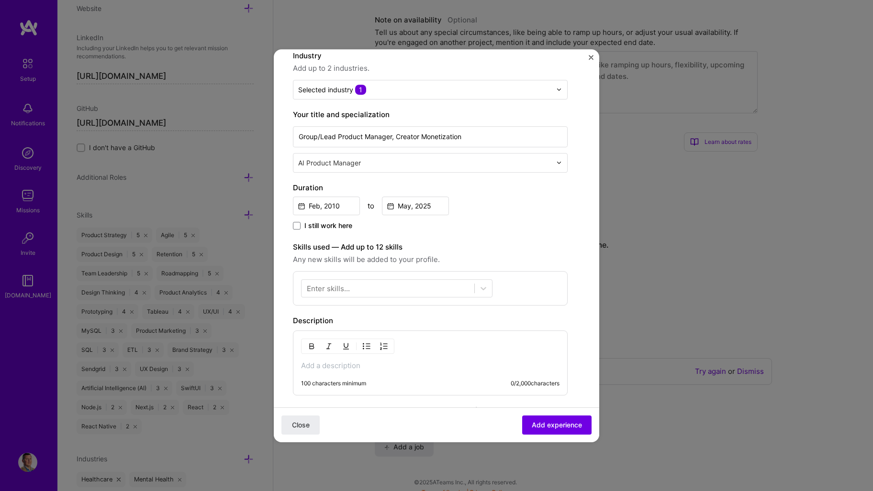
click at [529, 178] on div "Create a job experience Jobs help companies understand your past experience. Co…" at bounding box center [430, 261] width 275 height 576
click at [404, 288] on div at bounding box center [387, 288] width 173 height 16
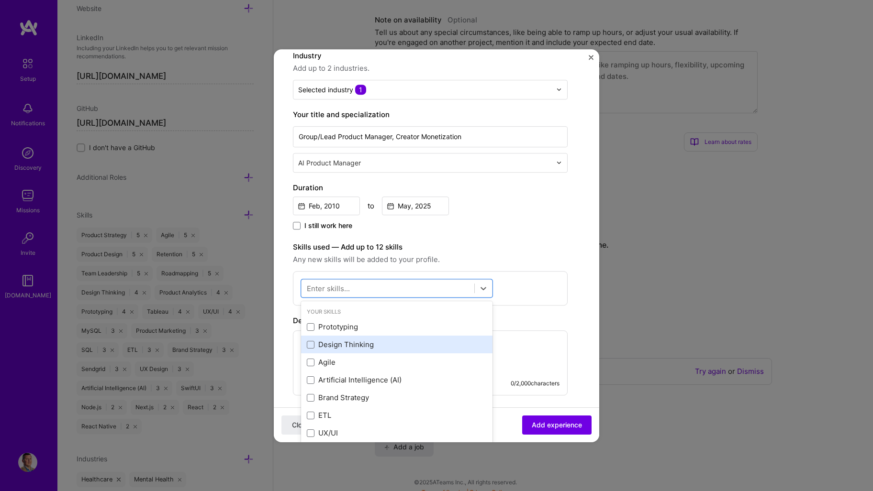
click at [363, 343] on div "Design Thinking" at bounding box center [397, 345] width 180 height 10
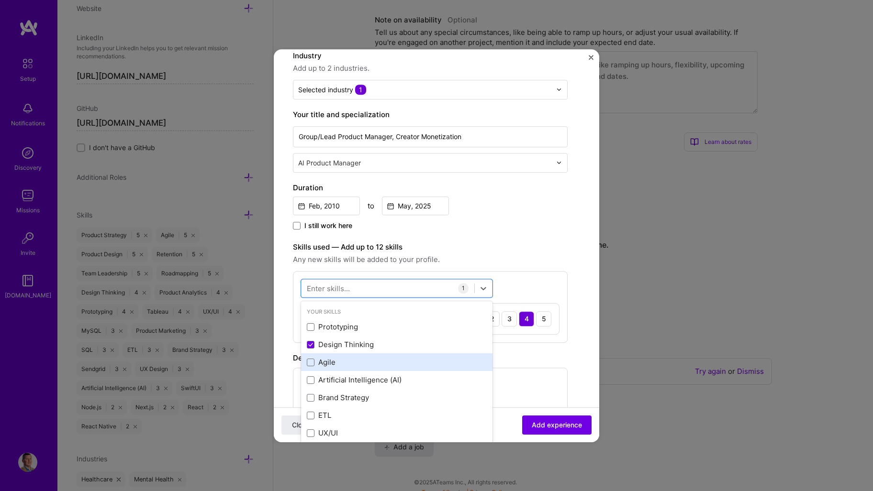
click at [347, 362] on div "Agile" at bounding box center [397, 363] width 180 height 10
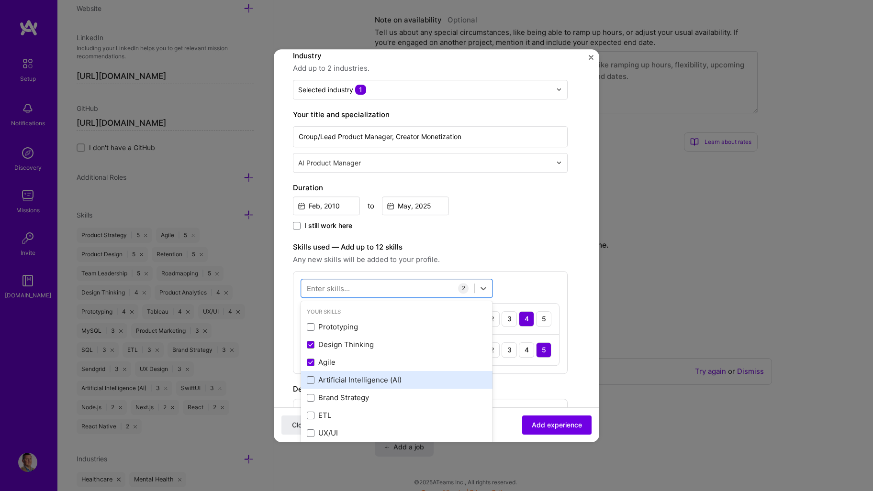
click at [393, 384] on div "Artificial Intelligence (AI)" at bounding box center [397, 381] width 180 height 10
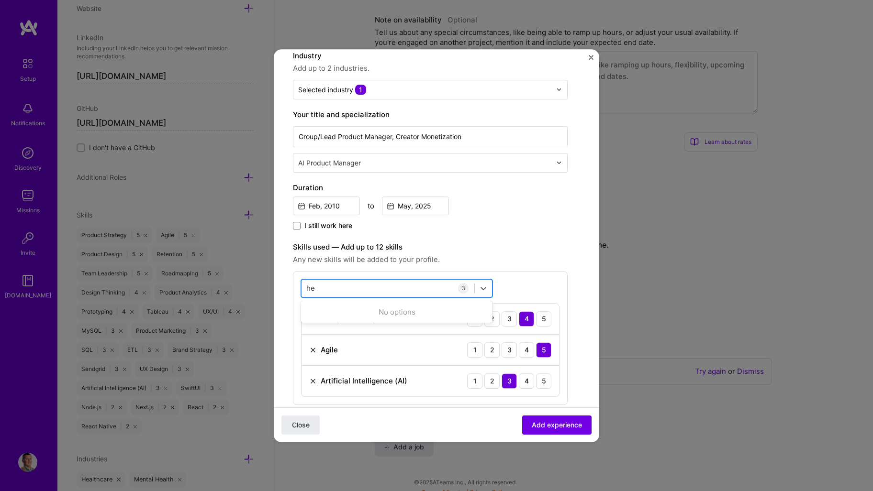
type input "h"
type input "b"
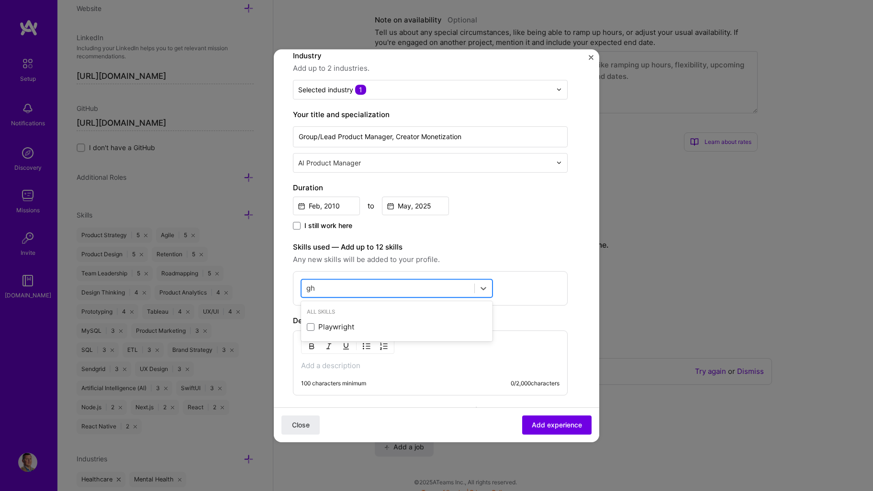
type input "g"
type input "h"
click at [359, 319] on div "Product Strategy" at bounding box center [396, 328] width 191 height 18
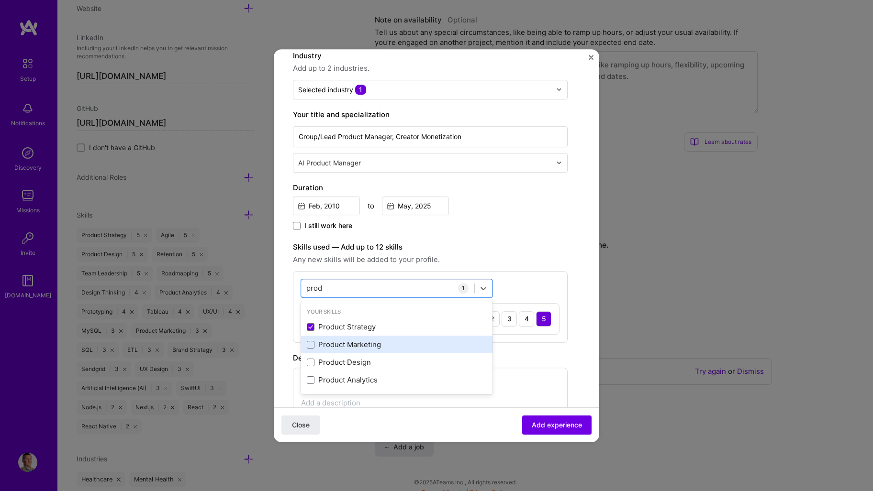
click at [360, 341] on div "Product Marketing" at bounding box center [397, 345] width 180 height 10
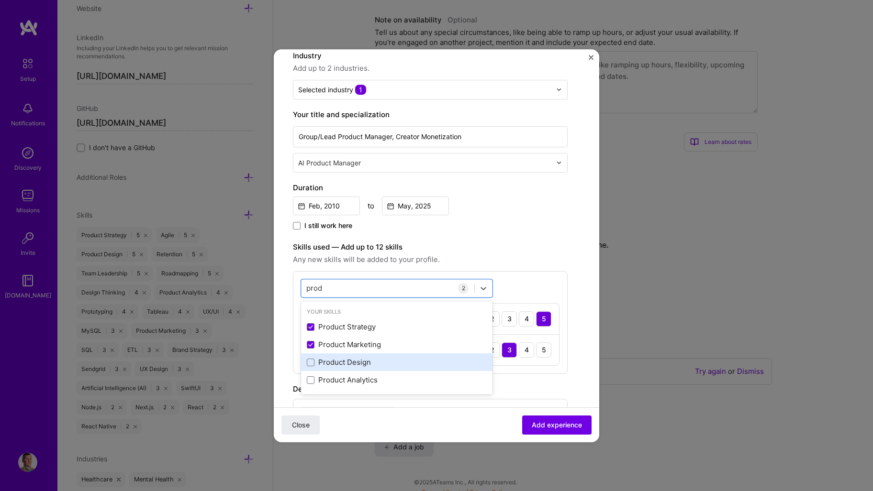
click at [357, 363] on div "Product Design" at bounding box center [397, 363] width 180 height 10
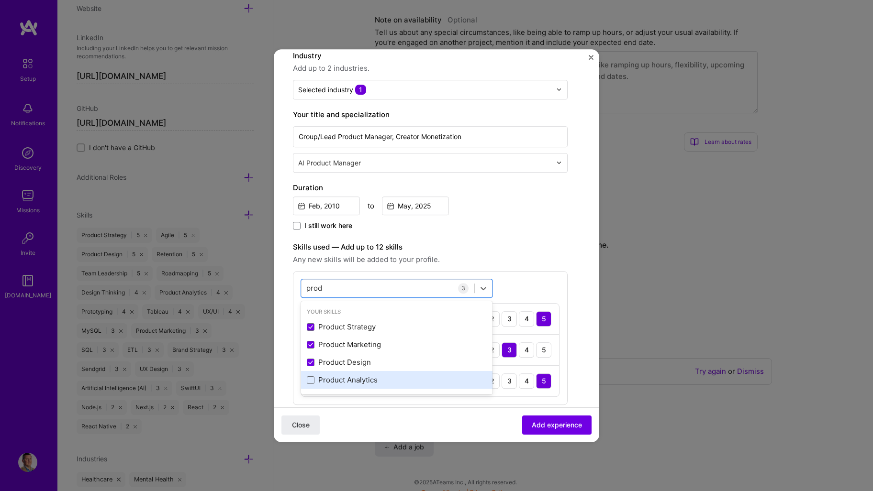
click at [357, 380] on div "Product Analytics" at bounding box center [397, 381] width 180 height 10
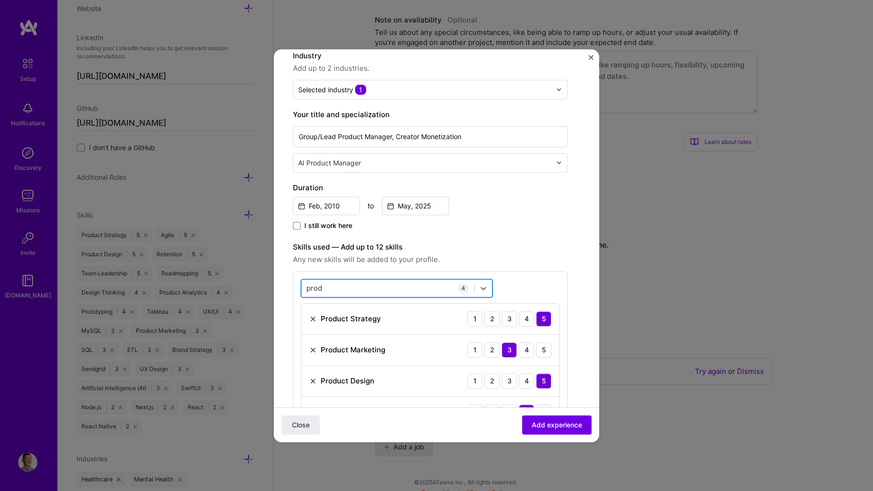
click at [417, 289] on div "prod prod" at bounding box center [387, 288] width 173 height 16
drag, startPoint x: 355, startPoint y: 287, endPoint x: 286, endPoint y: 284, distance: 69.4
click at [286, 284] on form "Create a job experience Jobs help companies understand your past experience. Co…" at bounding box center [436, 353] width 325 height 761
click at [525, 217] on div "Duration Aug, 2025 to I still work here" at bounding box center [430, 207] width 275 height 50
click at [412, 291] on div "prod prod" at bounding box center [387, 288] width 173 height 16
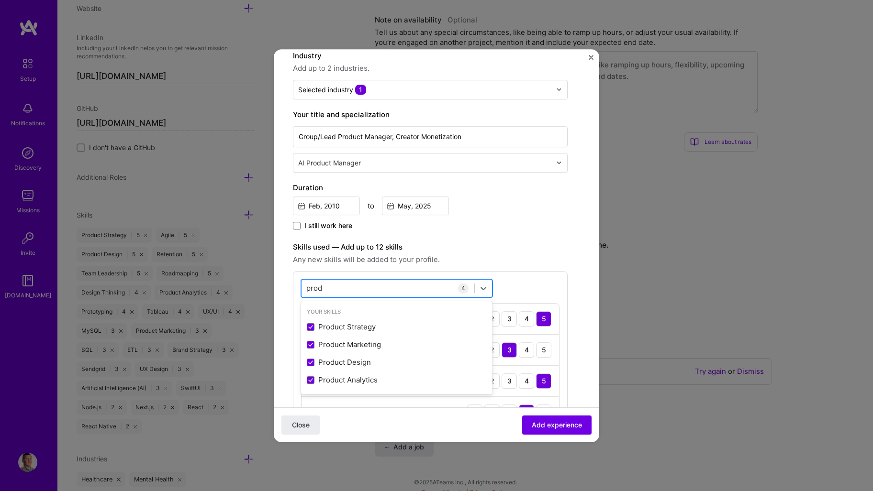
click at [411, 289] on div "prod prod" at bounding box center [387, 288] width 173 height 16
drag, startPoint x: 338, startPoint y: 283, endPoint x: 314, endPoint y: 283, distance: 23.5
click at [314, 283] on div "prod prod" at bounding box center [387, 288] width 173 height 16
type input "p"
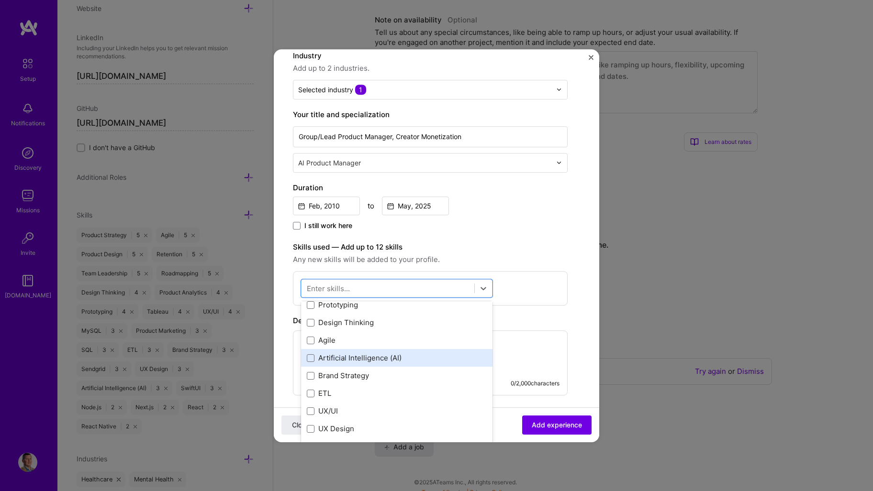
scroll to position [0, 0]
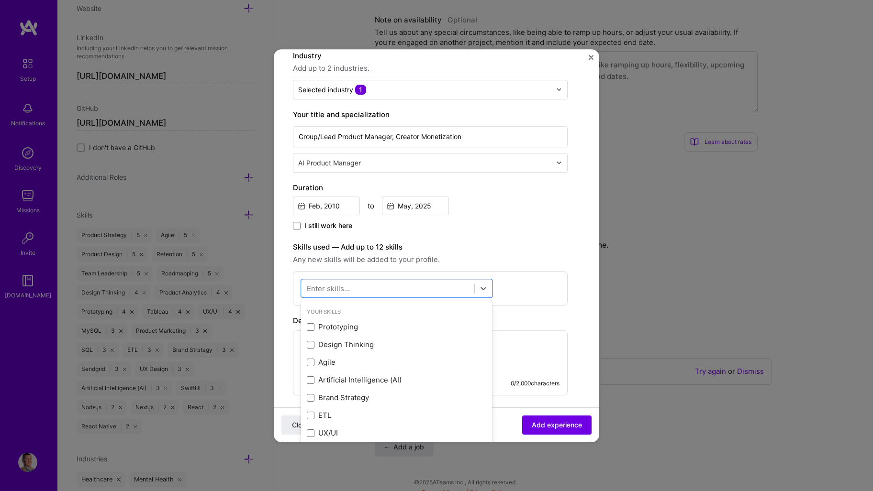
click at [538, 234] on div "Create a job experience Jobs help companies understand your past experience. Co…" at bounding box center [430, 261] width 275 height 576
click at [370, 282] on div at bounding box center [387, 288] width 173 height 16
click at [353, 327] on div "Prototyping" at bounding box center [397, 327] width 180 height 10
click at [354, 330] on div "Prototyping" at bounding box center [397, 327] width 180 height 10
click at [355, 345] on div "Design Thinking" at bounding box center [397, 345] width 180 height 10
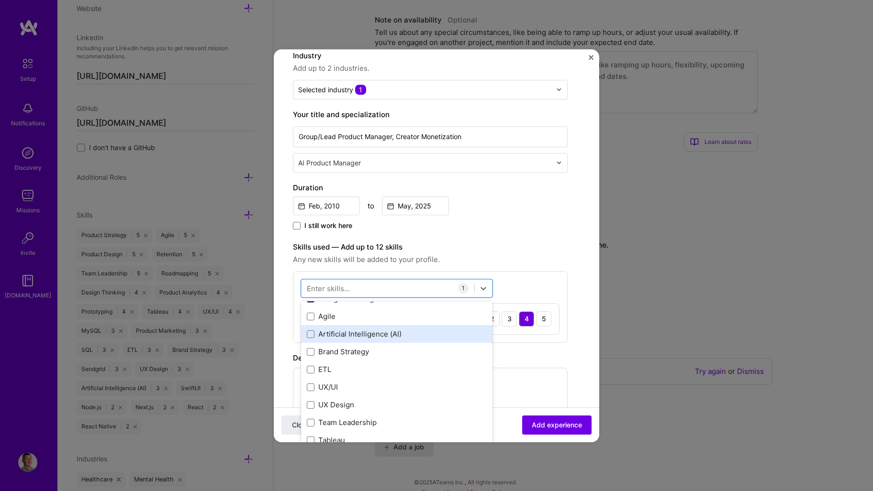
scroll to position [48, 0]
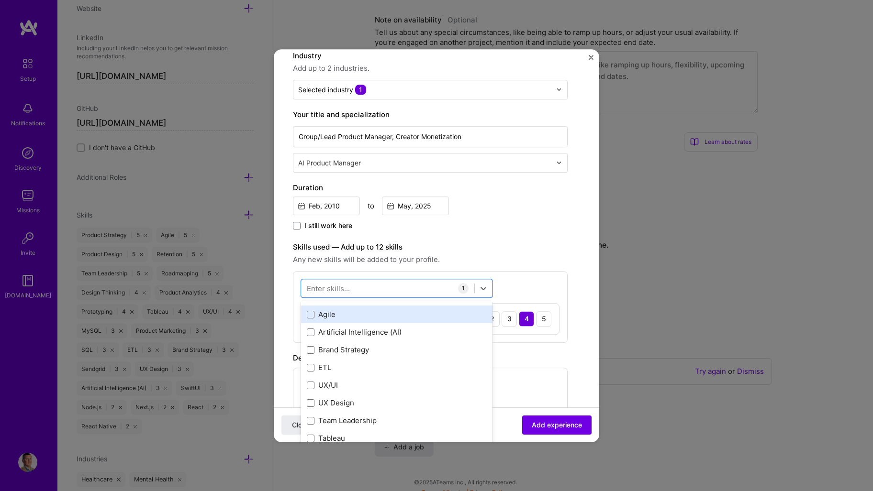
click at [345, 315] on div "Agile" at bounding box center [397, 315] width 180 height 10
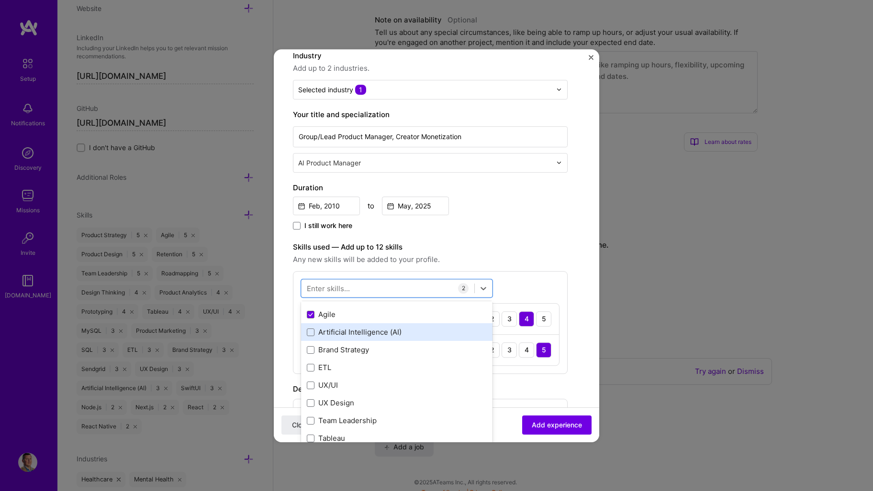
click at [351, 334] on div "Artificial Intelligence (AI)" at bounding box center [397, 333] width 180 height 10
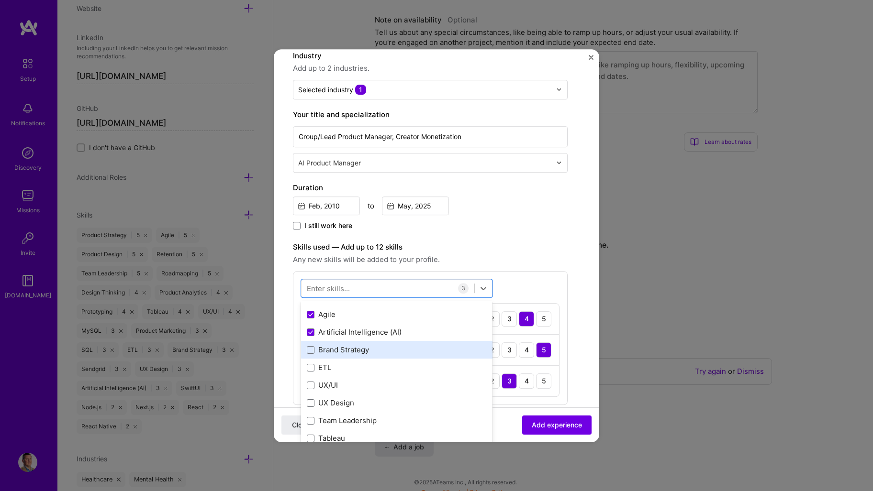
scroll to position [96, 0]
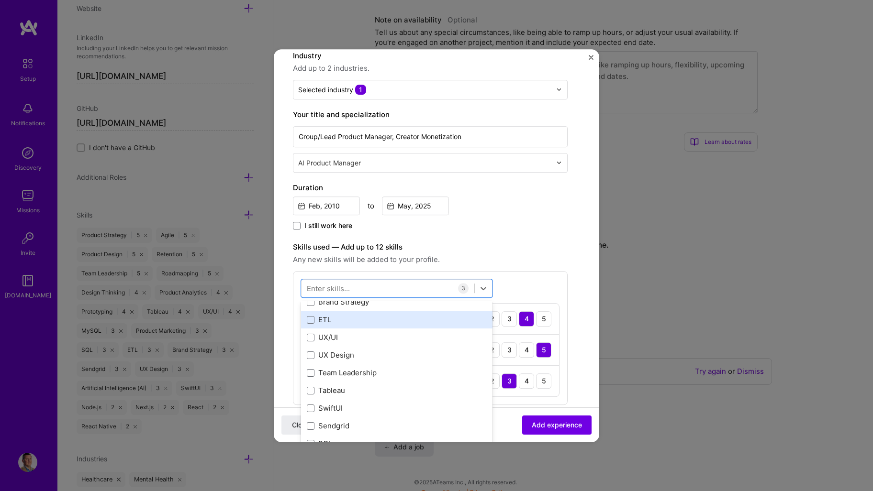
click at [350, 315] on div "ETL" at bounding box center [397, 320] width 180 height 10
click at [355, 310] on div "Brand Strategy" at bounding box center [396, 303] width 191 height 18
click at [351, 319] on div "ETL" at bounding box center [397, 320] width 180 height 10
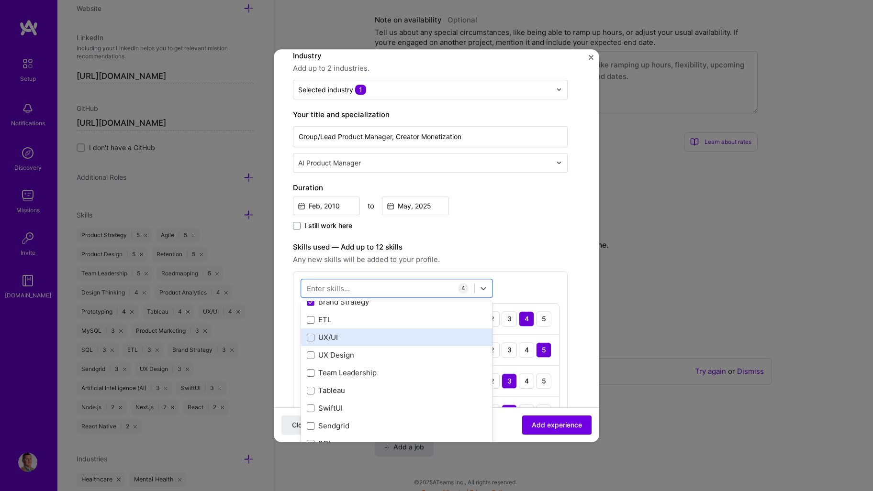
click at [356, 336] on div "UX/UI" at bounding box center [397, 338] width 180 height 10
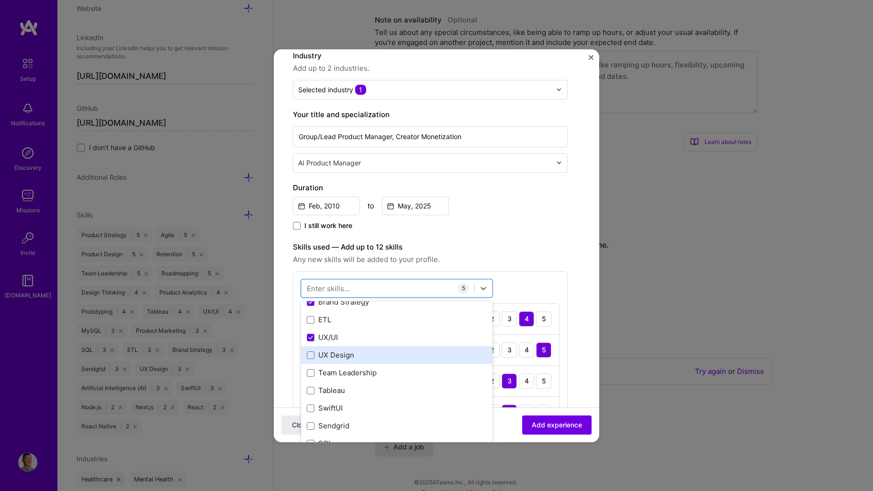
click at [370, 354] on div "UX Design" at bounding box center [397, 356] width 180 height 10
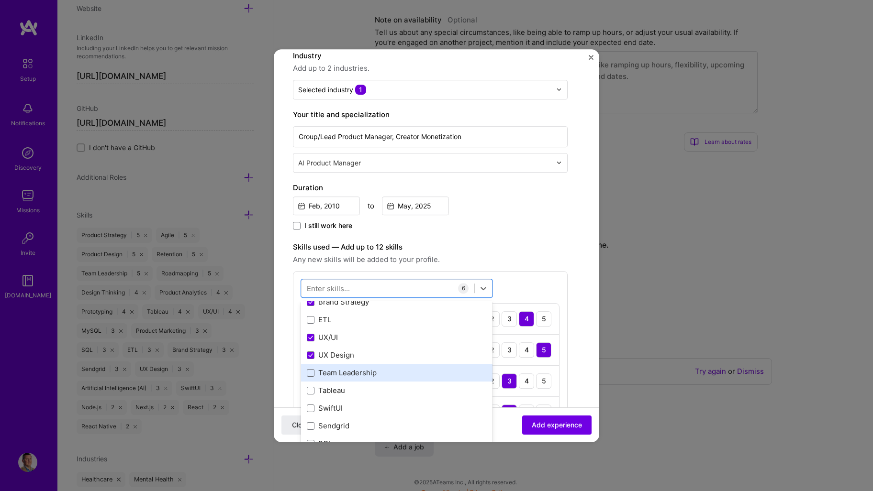
click at [379, 375] on div "Team Leadership" at bounding box center [397, 373] width 180 height 10
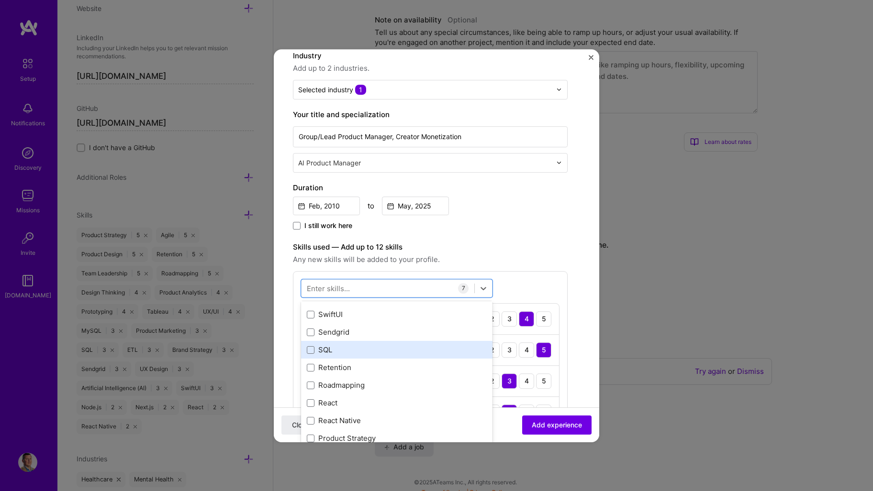
scroll to position [191, 0]
click at [347, 350] on div "SQL" at bounding box center [397, 349] width 180 height 10
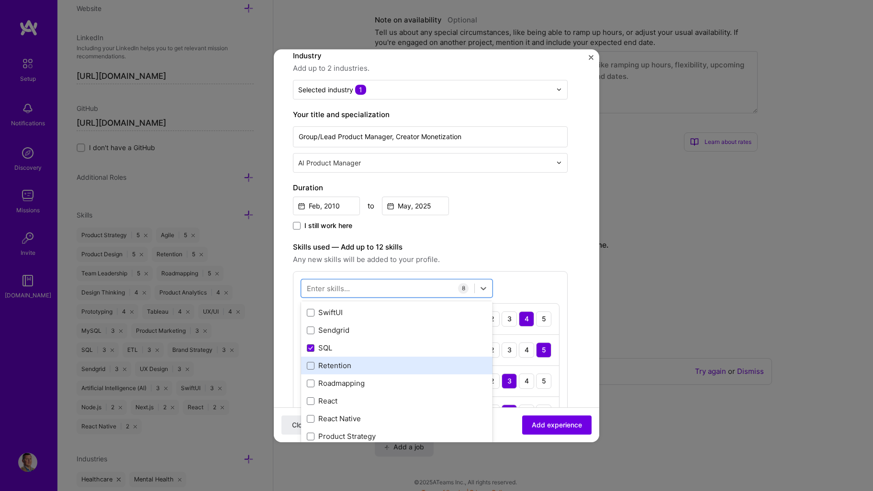
click at [355, 365] on div "Retention" at bounding box center [397, 366] width 180 height 10
click at [355, 366] on div "Retention" at bounding box center [397, 366] width 180 height 10
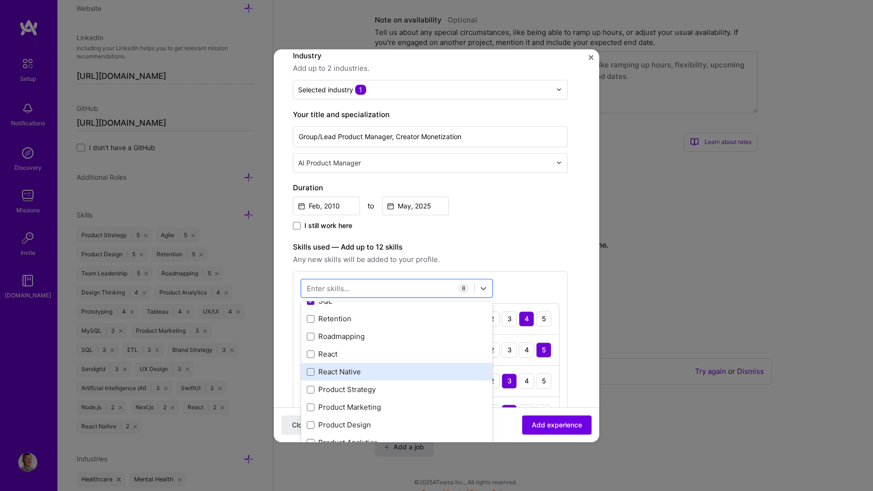
scroll to position [239, 0]
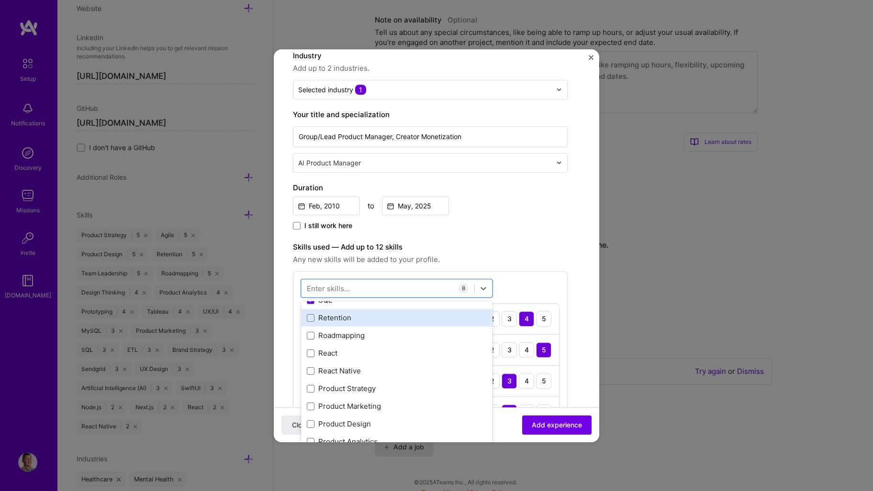
click at [356, 320] on div "Retention" at bounding box center [397, 318] width 180 height 10
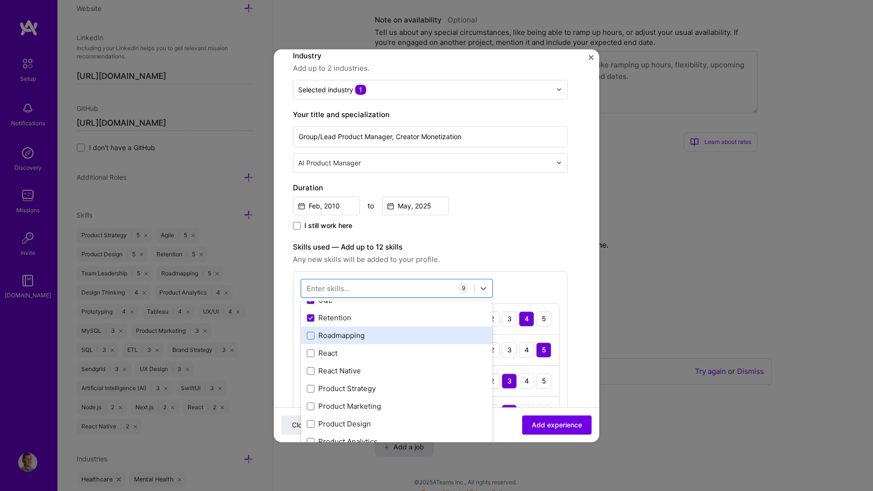
click at [362, 332] on div "Roadmapping" at bounding box center [397, 336] width 180 height 10
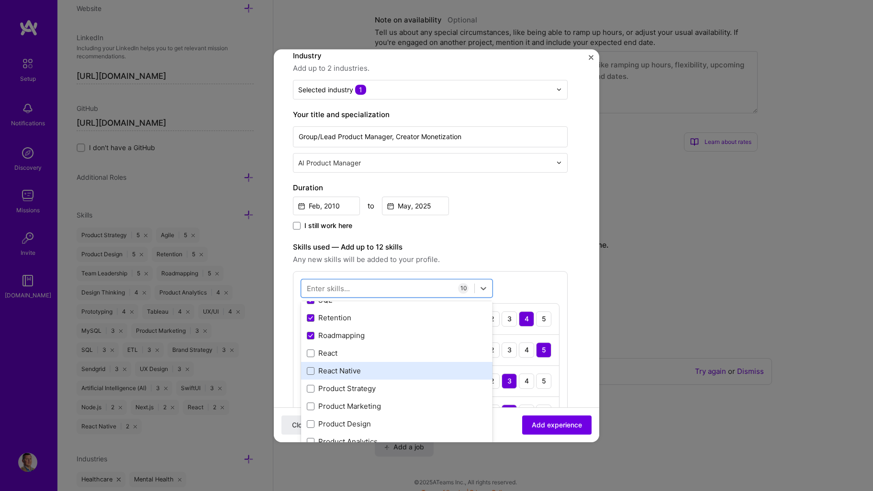
click at [373, 375] on div "React Native" at bounding box center [397, 372] width 180 height 10
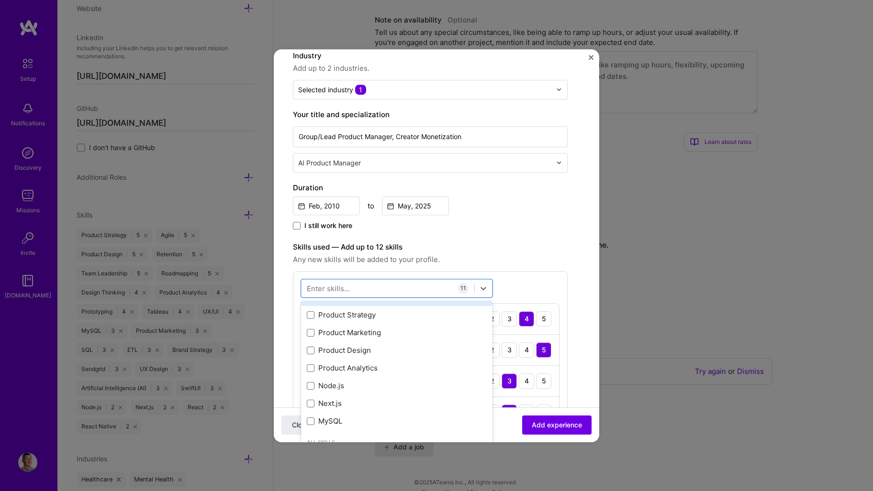
scroll to position [287, 0]
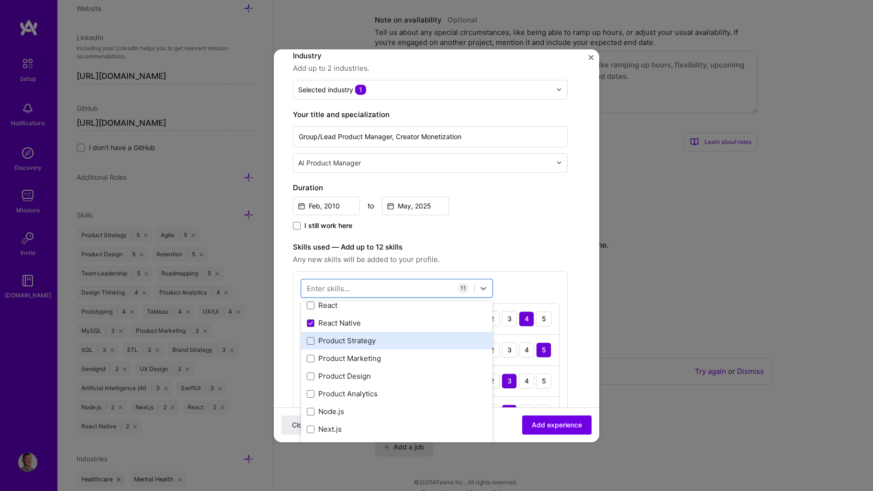
click at [372, 344] on div "Product Strategy" at bounding box center [397, 341] width 180 height 10
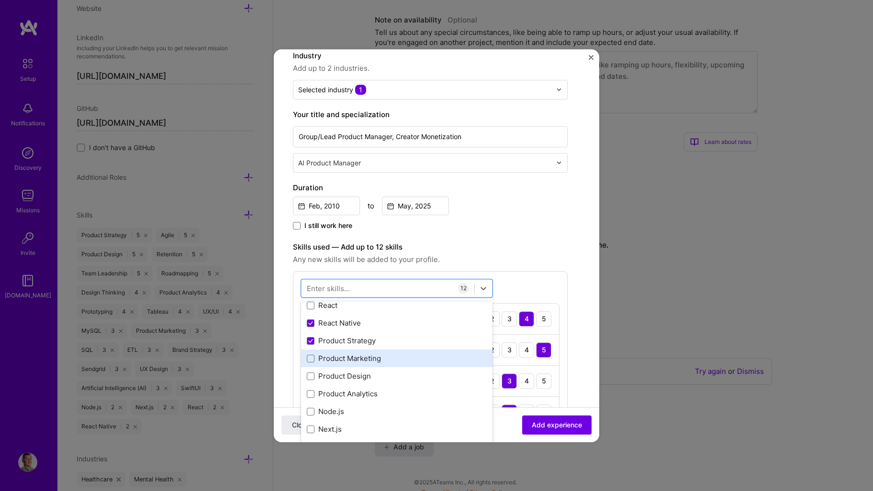
click at [374, 356] on div "Product Marketing" at bounding box center [397, 359] width 180 height 10
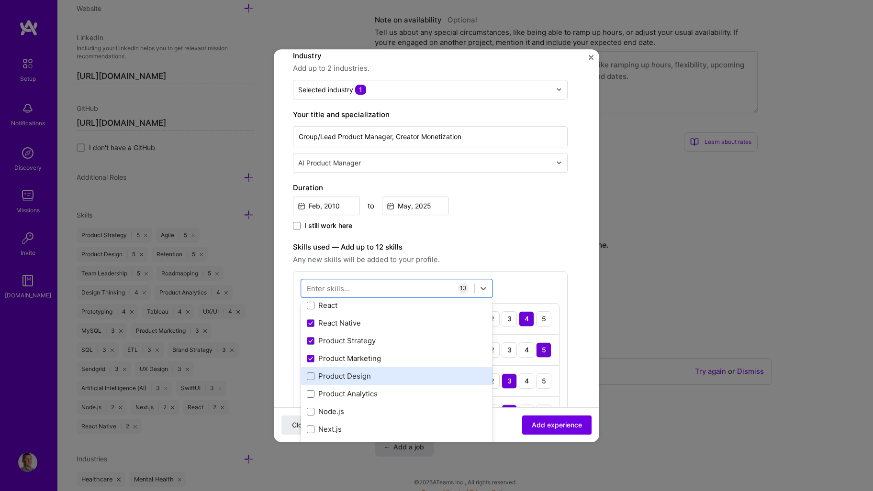
click at [373, 374] on div "Product Design" at bounding box center [397, 377] width 180 height 10
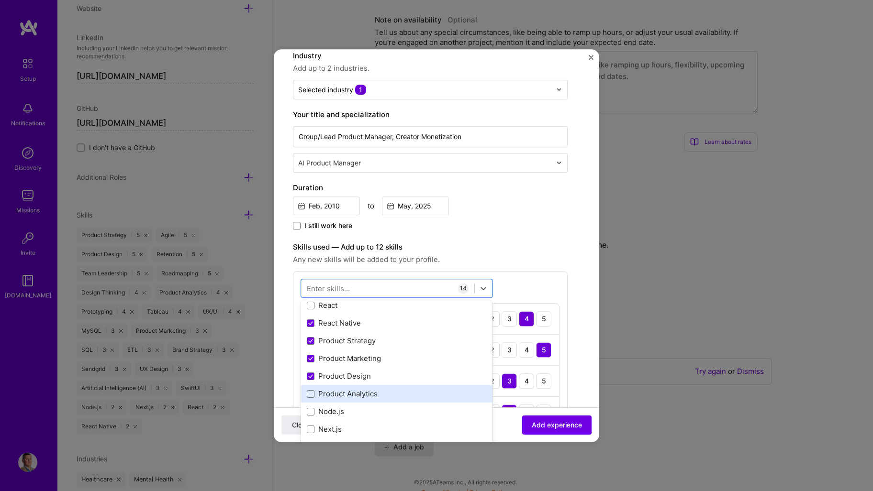
click at [371, 394] on div "Product Analytics" at bounding box center [397, 394] width 180 height 10
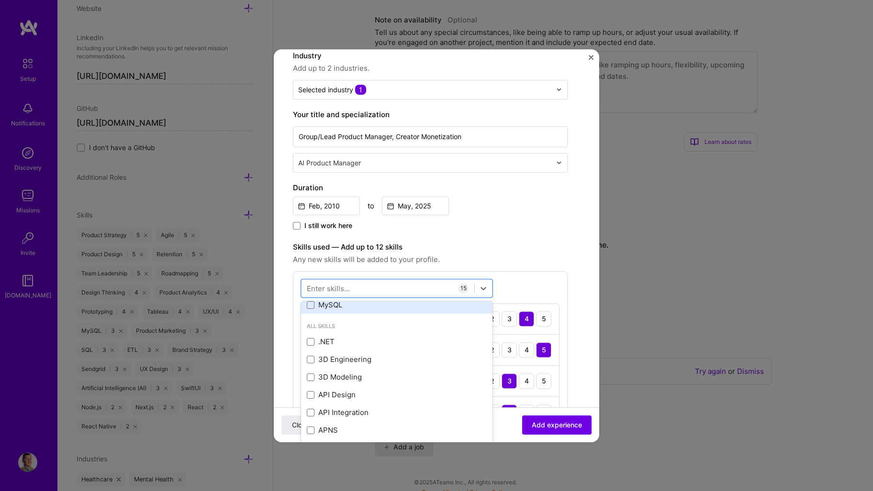
scroll to position [431, 0]
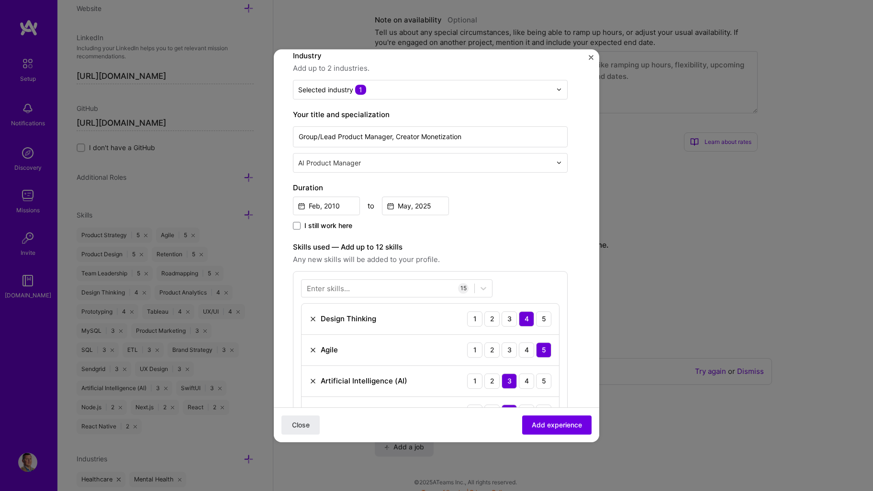
click at [531, 238] on div "Create a job experience Jobs help companies understand your past experience. Co…" at bounding box center [430, 497] width 275 height 1049
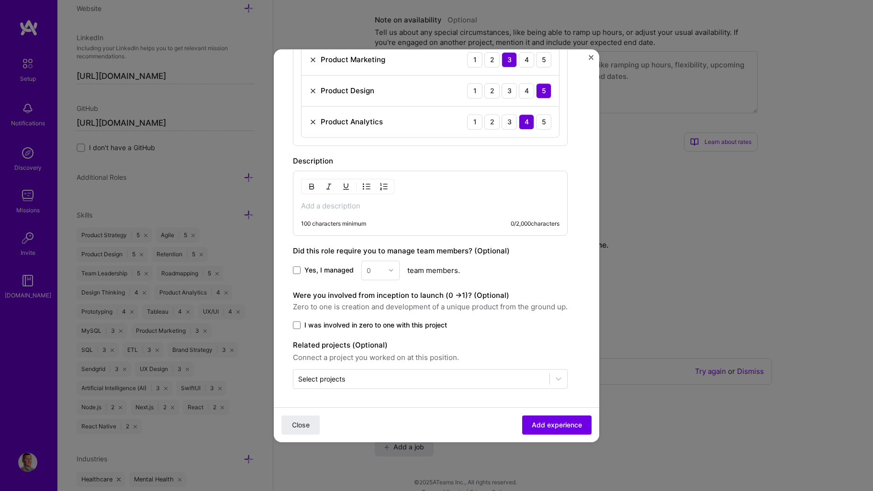
scroll to position [729, 0]
click at [329, 271] on span "Yes, I managed" at bounding box center [328, 270] width 49 height 10
click at [0, 0] on input "Yes, I managed" at bounding box center [0, 0] width 0 height 0
click at [382, 271] on input "text" at bounding box center [375, 270] width 17 height 10
click at [379, 345] on div "4" at bounding box center [380, 349] width 33 height 18
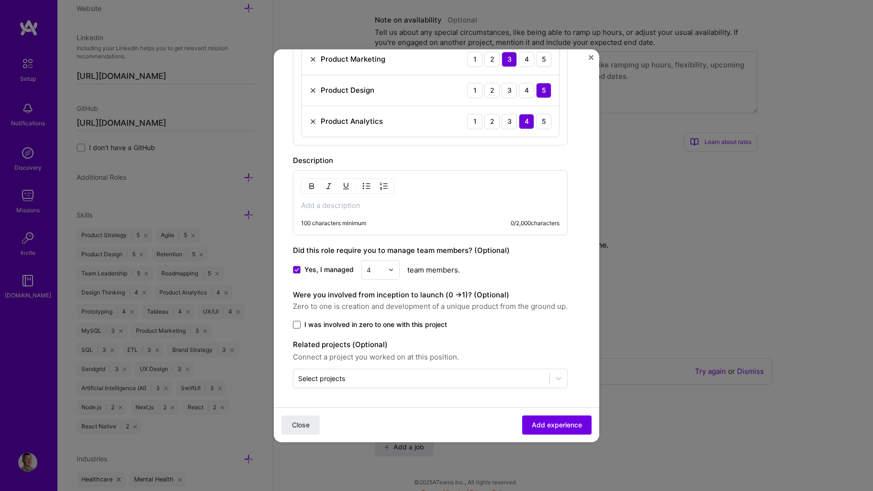
click at [297, 323] on span at bounding box center [297, 325] width 8 height 8
click at [0, 0] on input "I was involved in zero to one with this project" at bounding box center [0, 0] width 0 height 0
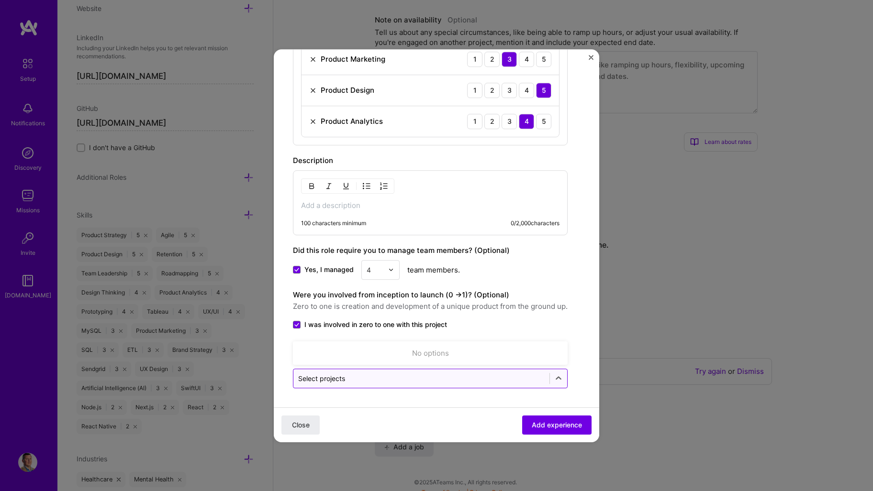
click at [370, 379] on input "text" at bounding box center [421, 379] width 246 height 10
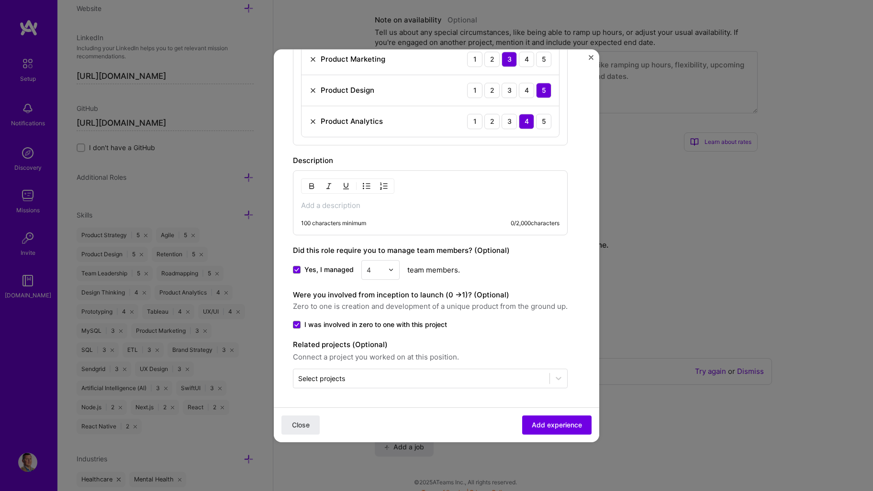
click at [481, 409] on div "Close Add experience" at bounding box center [436, 424] width 325 height 35
click at [537, 422] on span "Add experience" at bounding box center [557, 425] width 50 height 10
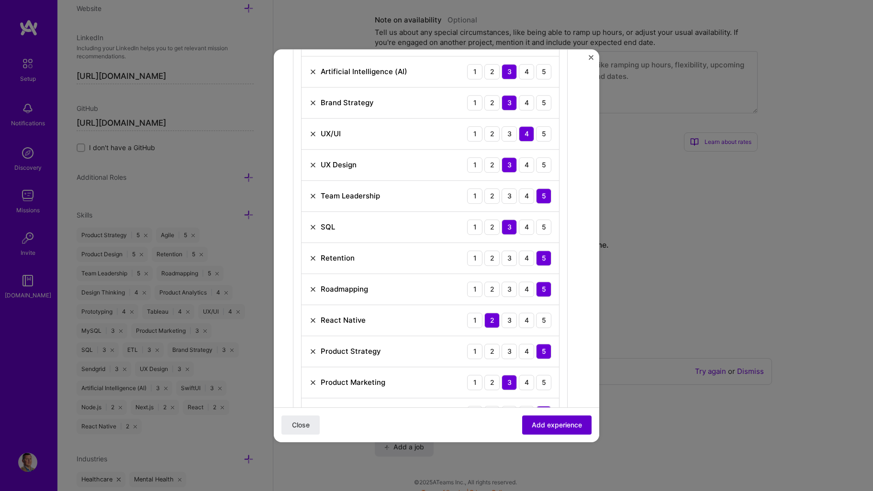
scroll to position [288, 0]
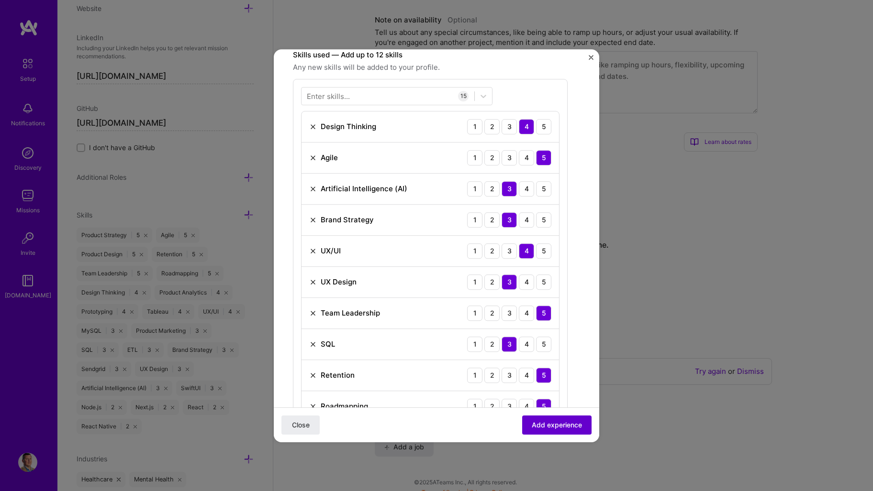
click at [537, 422] on span "Add experience" at bounding box center [557, 425] width 50 height 10
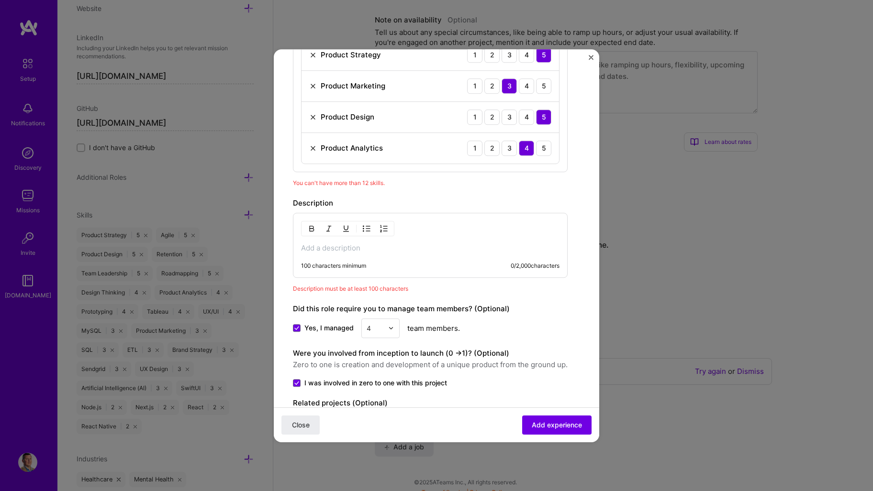
scroll to position [760, 0]
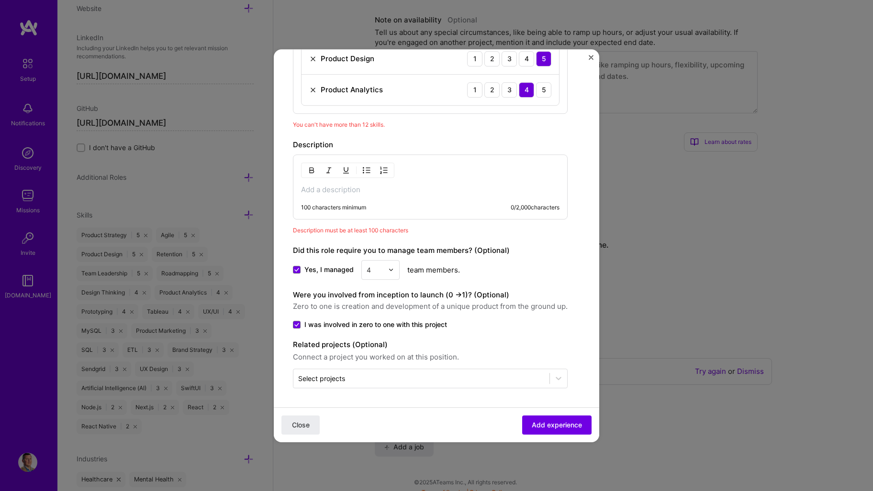
click at [357, 192] on p at bounding box center [430, 190] width 258 height 10
click at [809, 66] on div "Create a job experience Jobs help companies understand your past experience. Co…" at bounding box center [436, 245] width 873 height 491
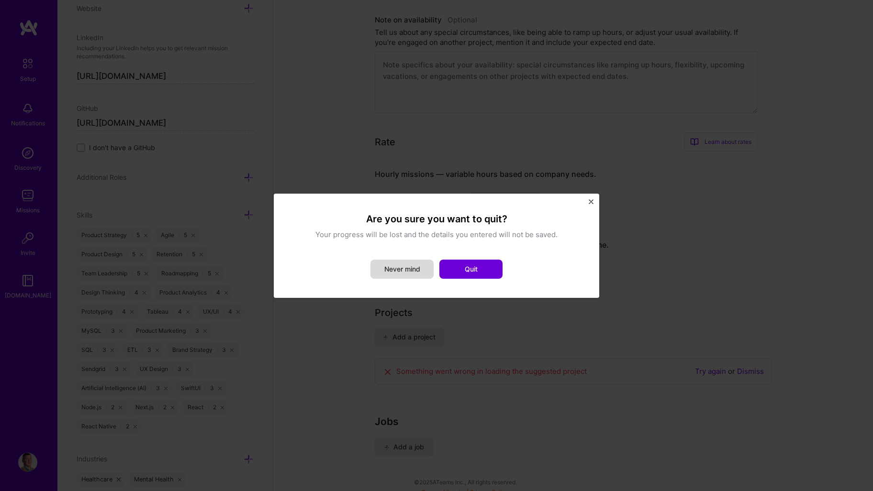
click at [395, 265] on button "Never mind" at bounding box center [401, 269] width 63 height 19
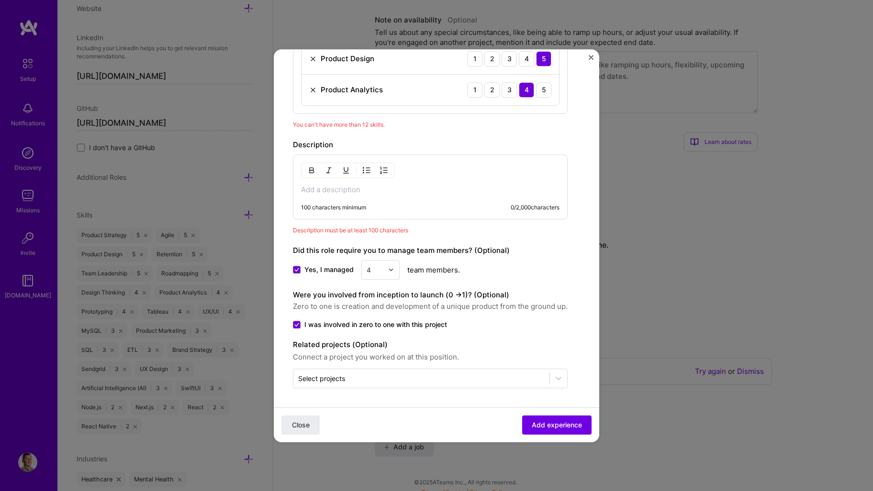
click at [389, 191] on p at bounding box center [430, 190] width 258 height 10
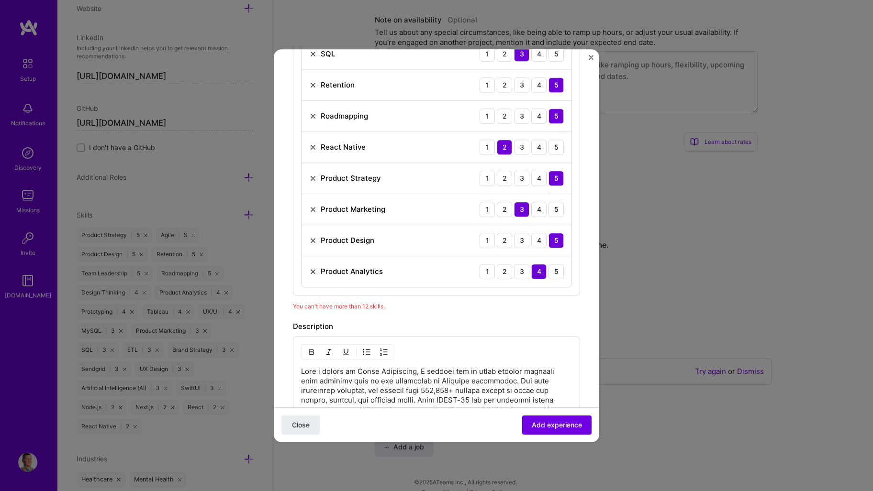
scroll to position [813, 0]
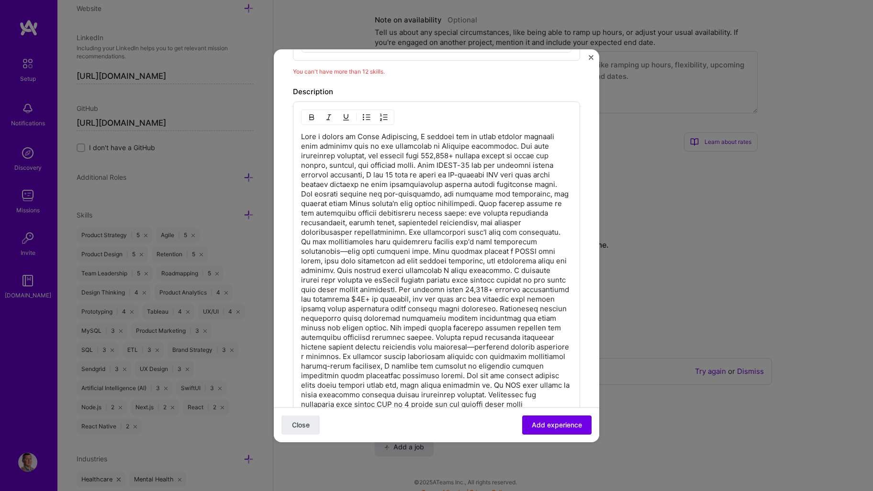
click at [398, 179] on p at bounding box center [436, 491] width 271 height 718
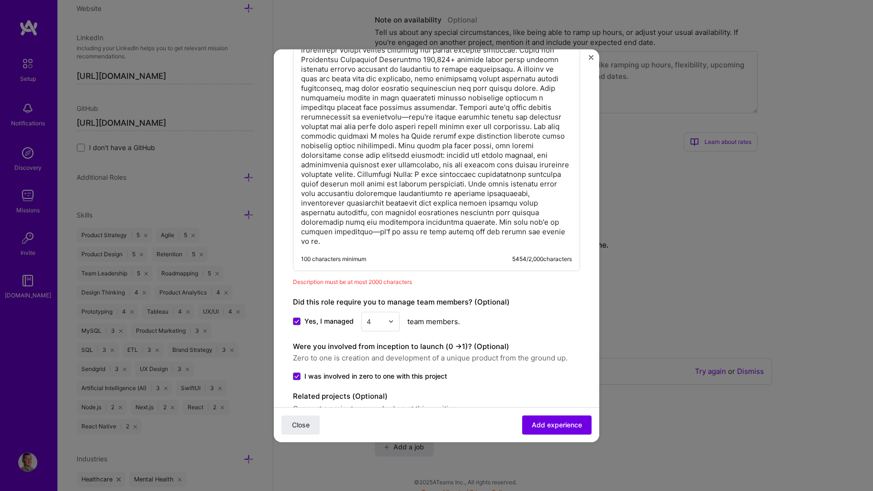
scroll to position [1435, 0]
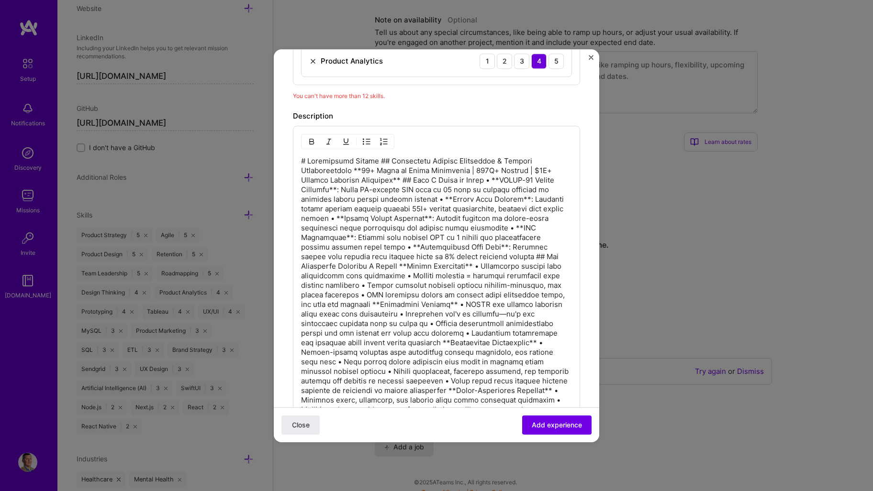
scroll to position [766, 0]
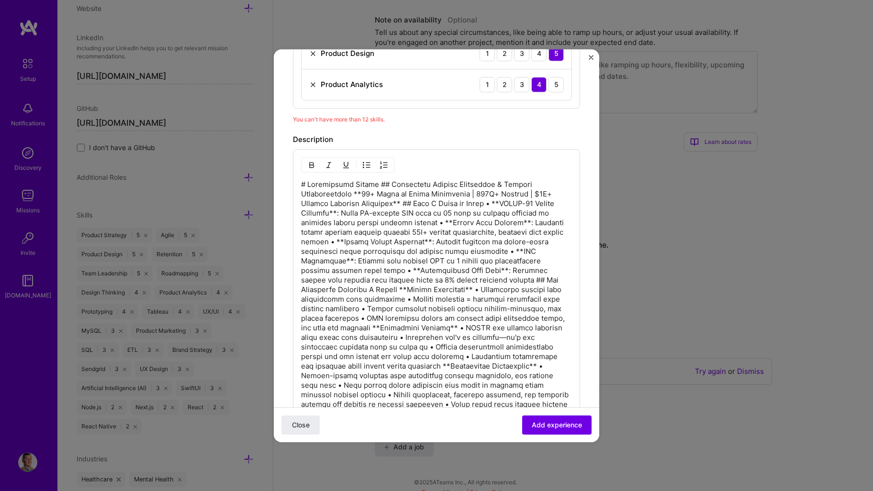
click at [369, 226] on p at bounding box center [436, 443] width 271 height 526
click at [369, 165] on img "button" at bounding box center [367, 165] width 8 height 8
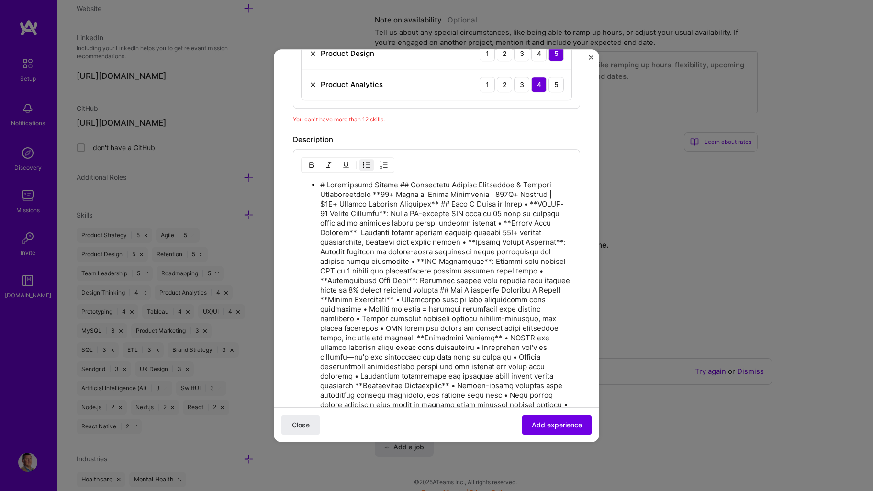
click at [369, 165] on img "button" at bounding box center [367, 165] width 8 height 8
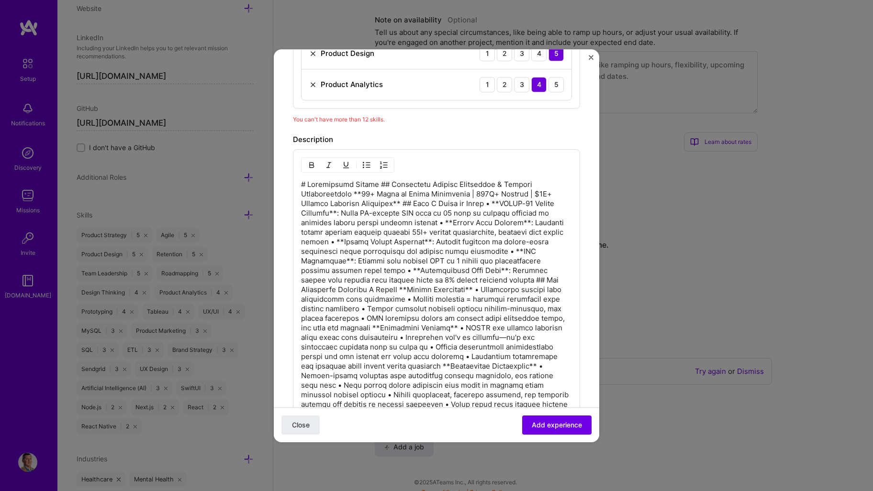
click at [382, 167] on img "button" at bounding box center [384, 165] width 8 height 8
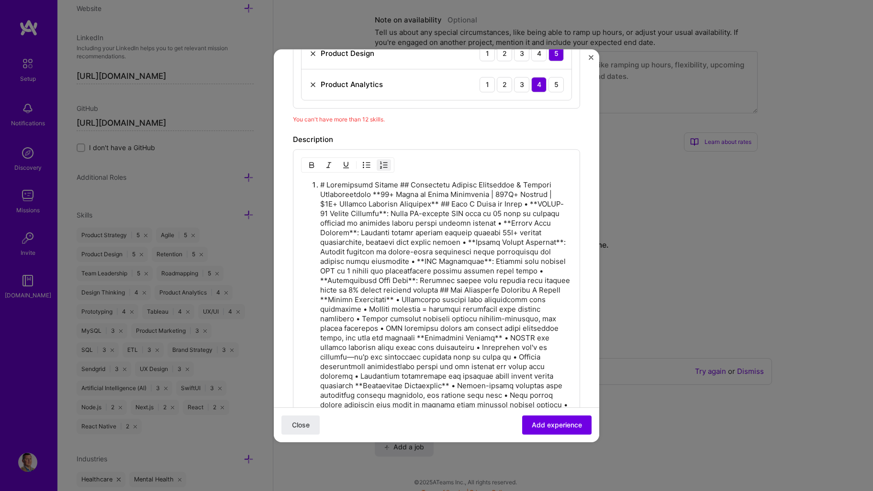
click at [382, 167] on img "button" at bounding box center [384, 165] width 8 height 8
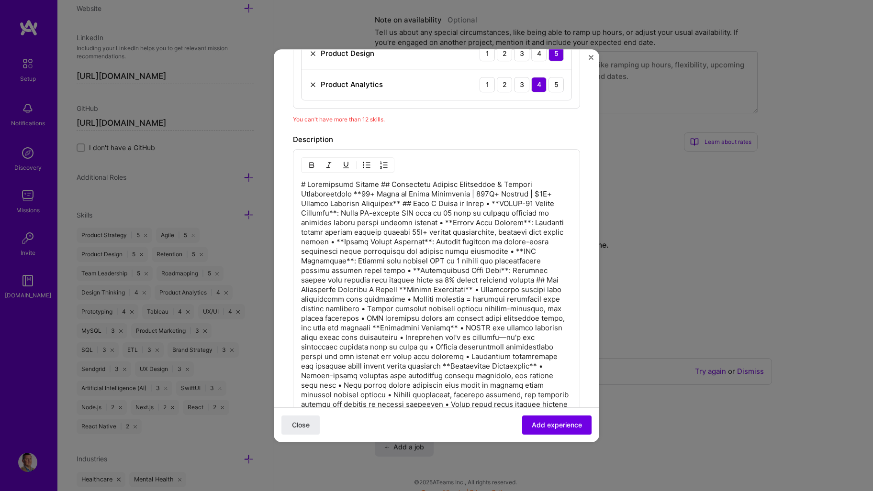
click at [384, 240] on p at bounding box center [436, 443] width 271 height 526
click at [528, 297] on p at bounding box center [436, 443] width 271 height 526
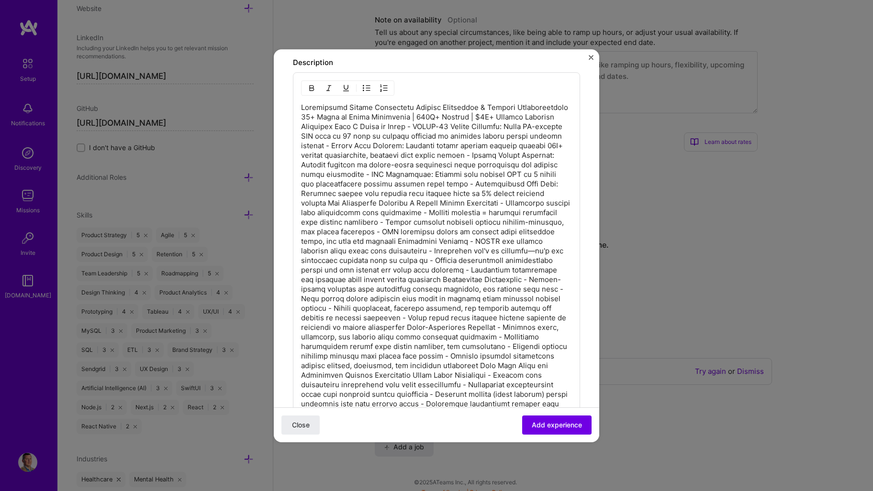
scroll to position [861, 0]
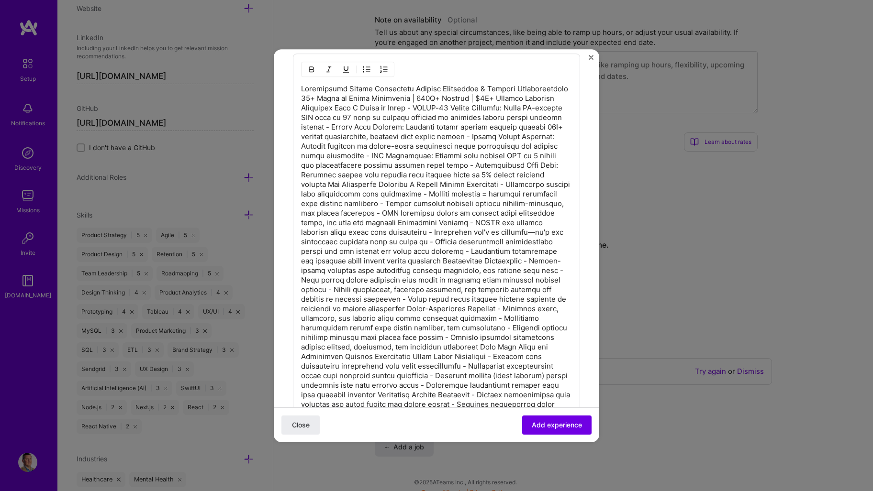
click at [369, 106] on p at bounding box center [436, 356] width 271 height 545
click at [362, 106] on p at bounding box center [436, 356] width 271 height 545
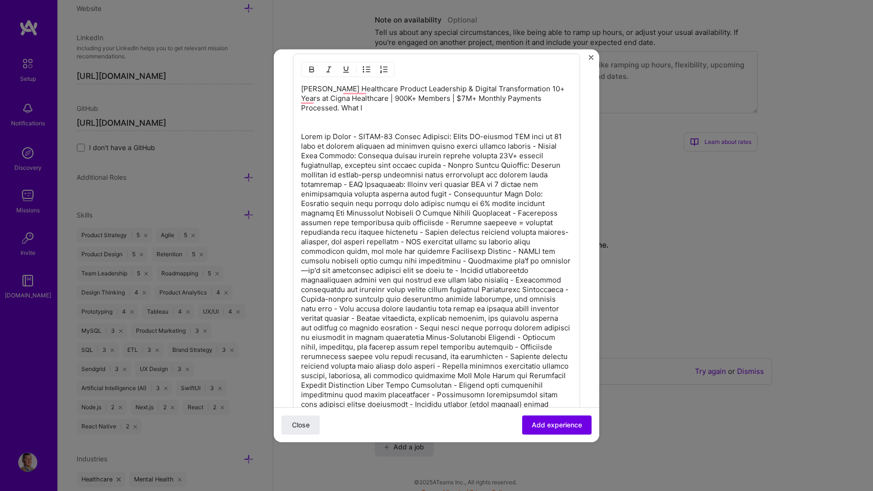
click at [341, 107] on p "Christopher Graber Healthcare Product Leadership & Digital Transformation 10+ Y…" at bounding box center [436, 371] width 271 height 574
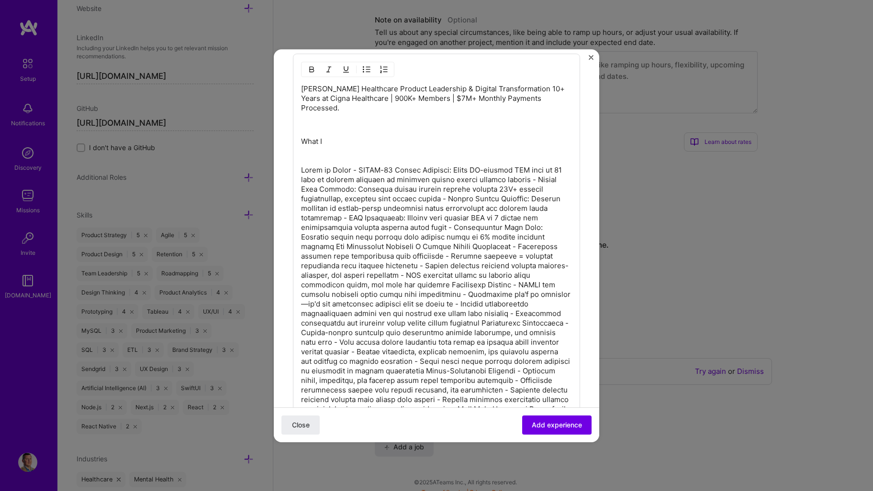
click at [334, 143] on p "What I" at bounding box center [436, 414] width 271 height 555
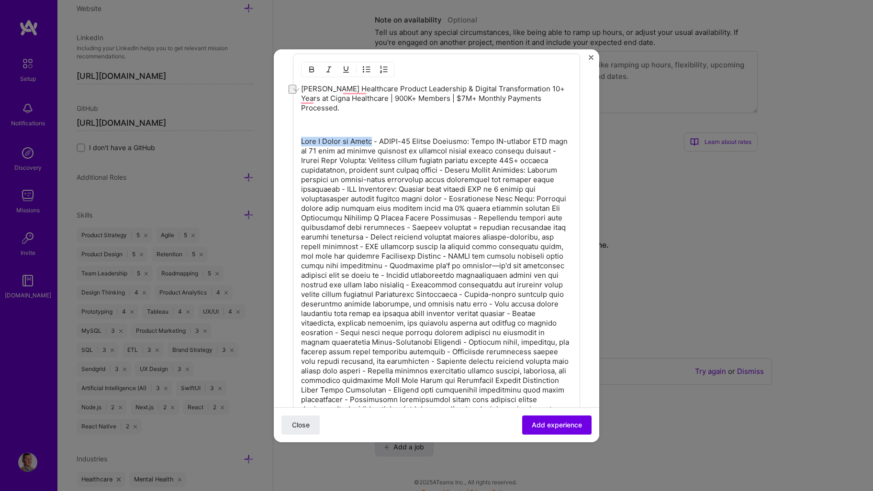
drag, startPoint x: 370, startPoint y: 140, endPoint x: 276, endPoint y: 139, distance: 94.3
click at [276, 139] on form "Create a job experience Jobs help companies understand your past experience. Co…" at bounding box center [436, 59] width 325 height 1704
click at [313, 68] on img "button" at bounding box center [312, 70] width 8 height 8
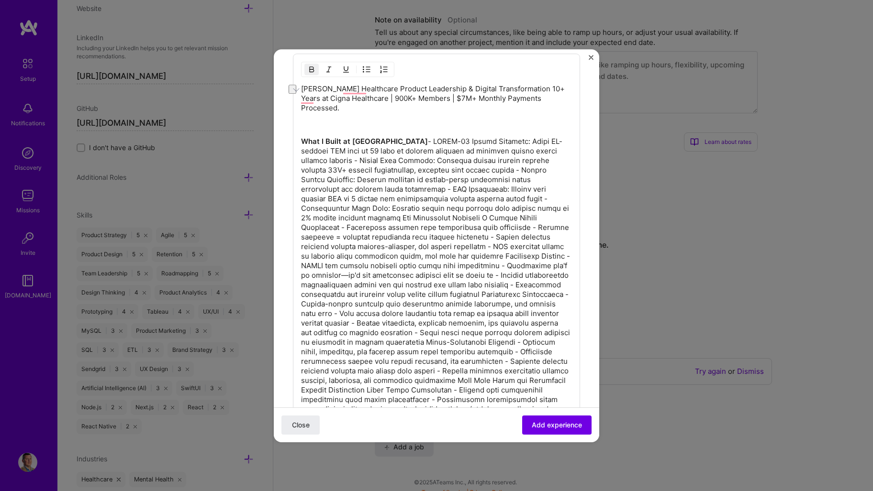
click at [304, 158] on p "What I Built at Cigna" at bounding box center [436, 400] width 271 height 526
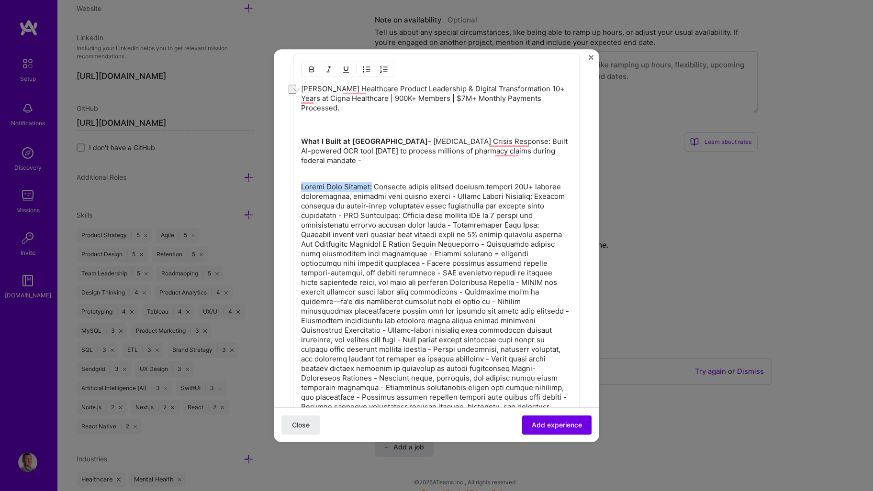
drag, startPoint x: 375, startPoint y: 177, endPoint x: 301, endPoint y: 177, distance: 74.2
click at [301, 182] on p at bounding box center [436, 440] width 271 height 517
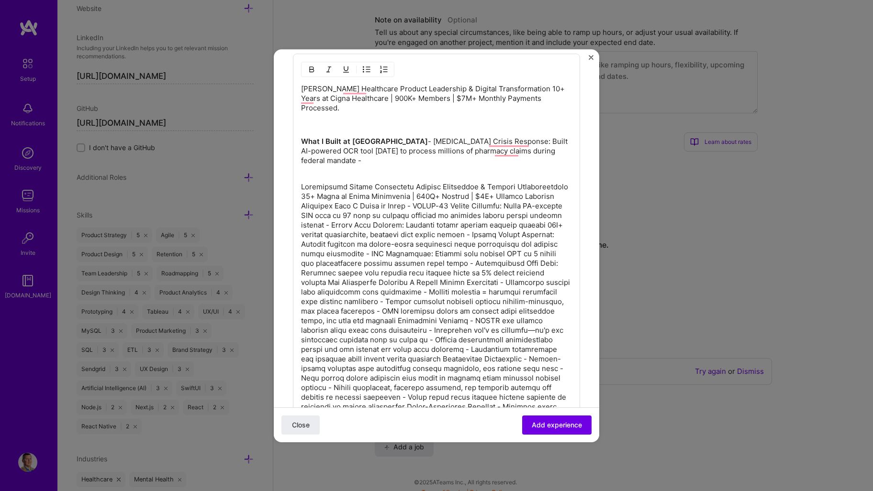
click at [380, 182] on p at bounding box center [436, 454] width 271 height 545
click at [546, 221] on p at bounding box center [436, 454] width 271 height 545
click at [420, 217] on p at bounding box center [436, 454] width 271 height 545
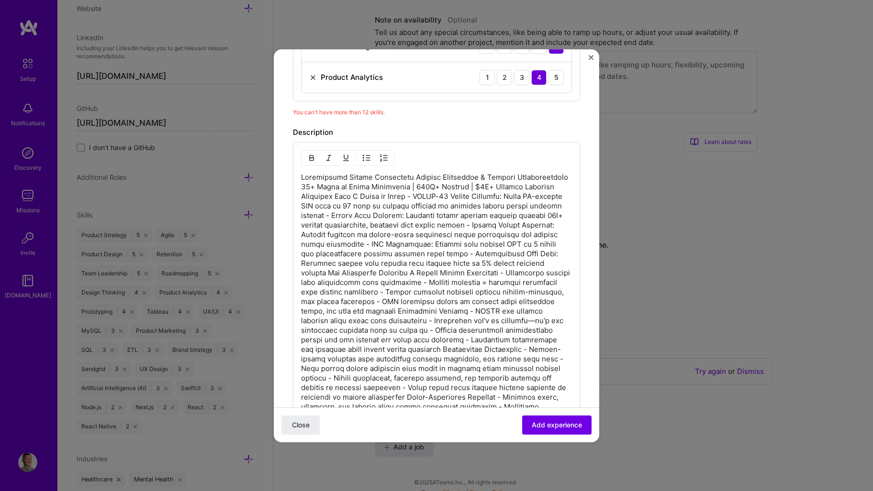
click at [398, 199] on p at bounding box center [436, 445] width 271 height 545
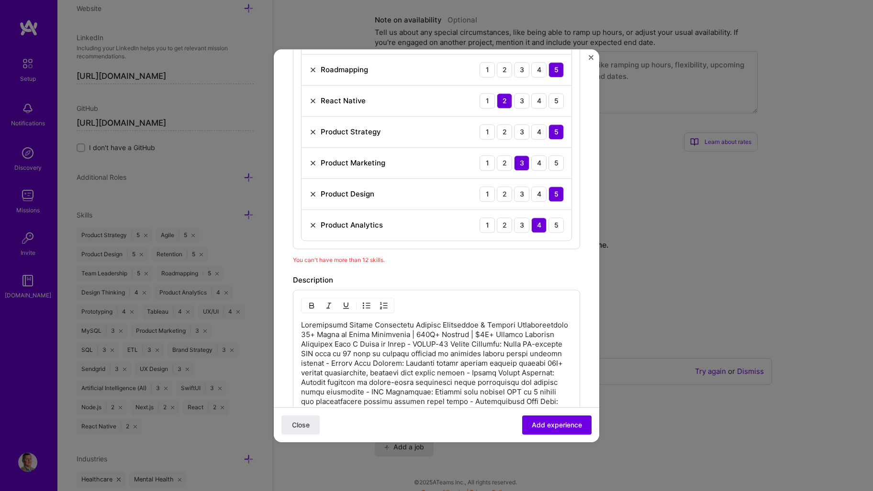
scroll to position [581, 0]
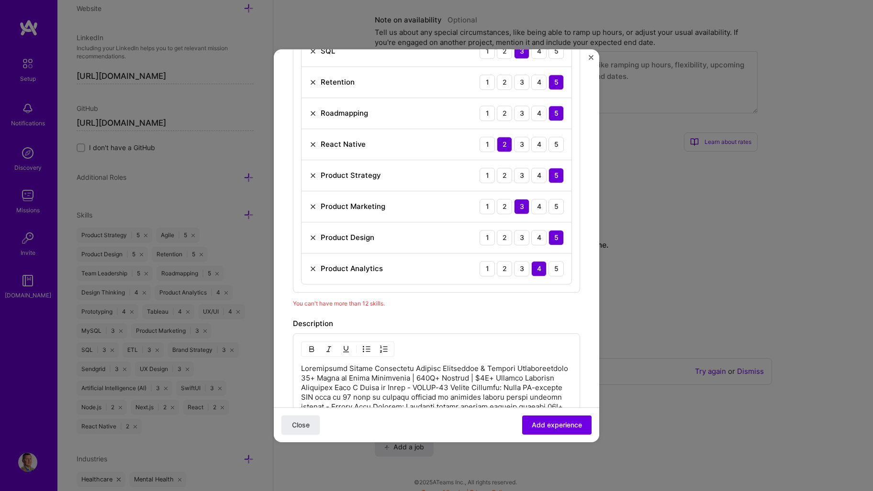
click at [313, 207] on img at bounding box center [313, 207] width 8 height 8
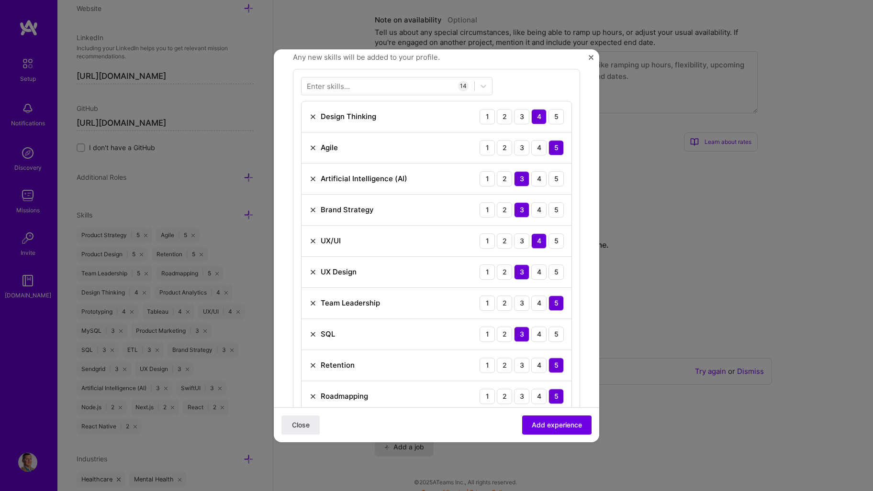
scroll to position [294, 0]
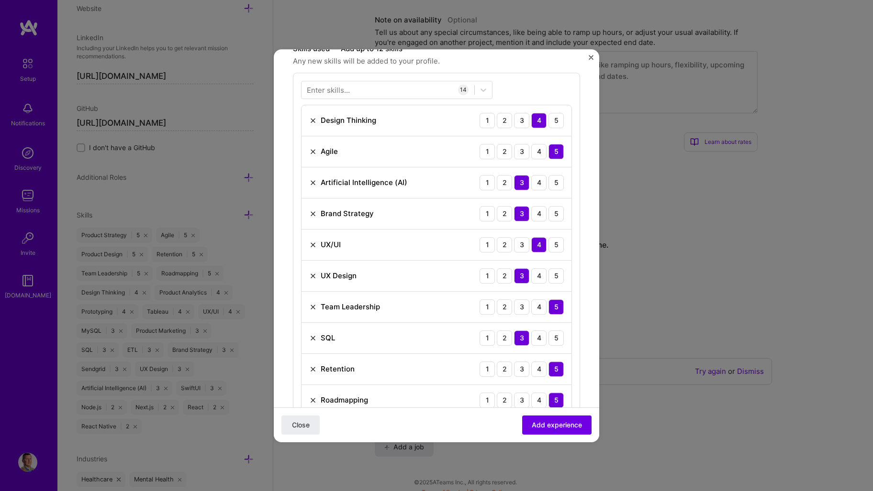
click at [313, 213] on img at bounding box center [313, 214] width 8 height 8
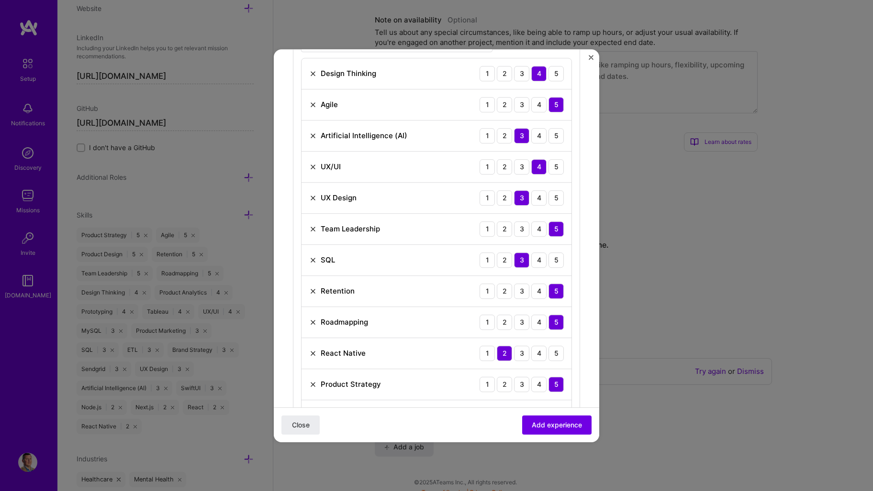
scroll to position [342, 0]
click at [310, 195] on img at bounding box center [313, 197] width 8 height 8
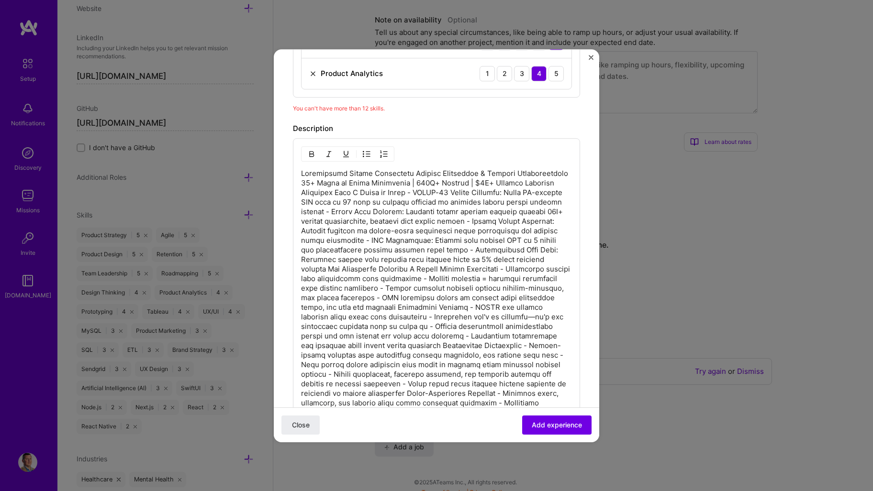
scroll to position [677, 0]
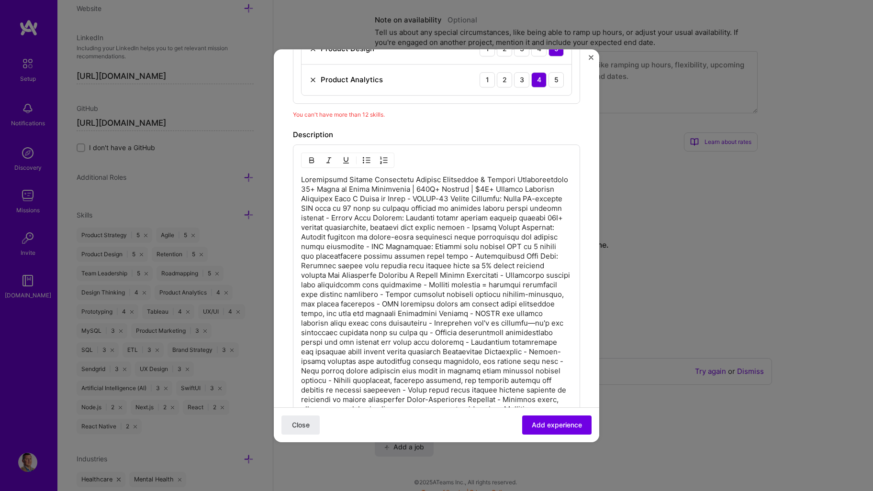
click at [413, 225] on p at bounding box center [436, 447] width 271 height 545
click at [387, 158] on img "button" at bounding box center [384, 160] width 8 height 8
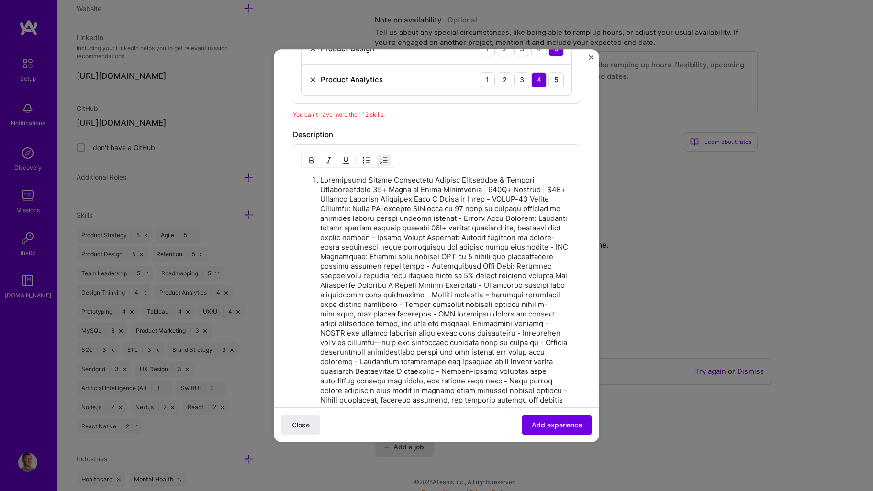
click at [387, 158] on img "button" at bounding box center [384, 160] width 8 height 8
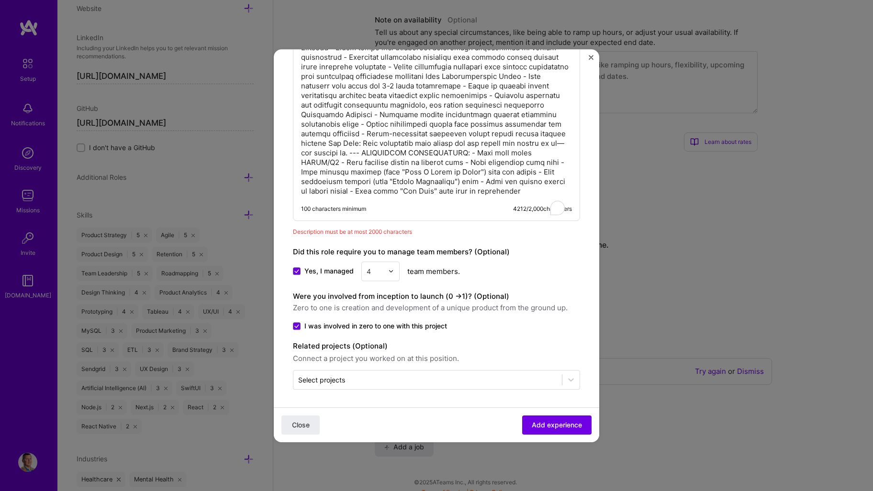
scroll to position [1222, 0]
click at [548, 421] on span "Add experience" at bounding box center [557, 425] width 50 height 10
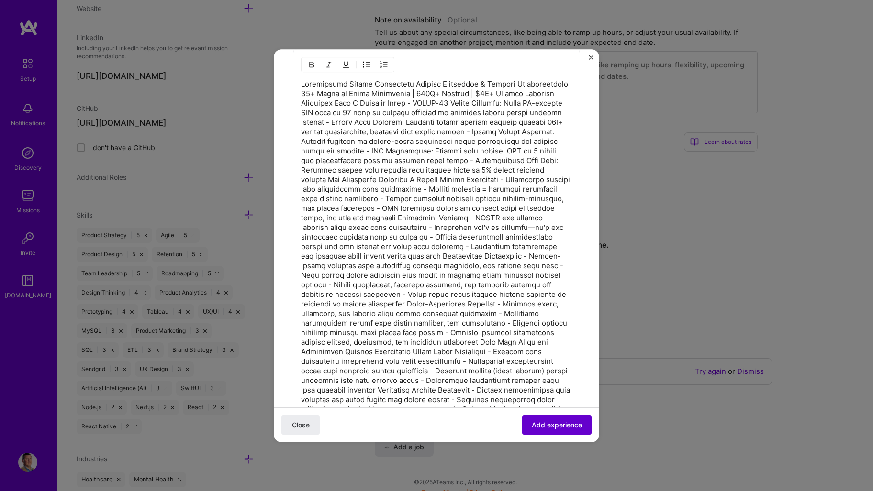
click at [544, 418] on button "Add experience" at bounding box center [556, 424] width 69 height 19
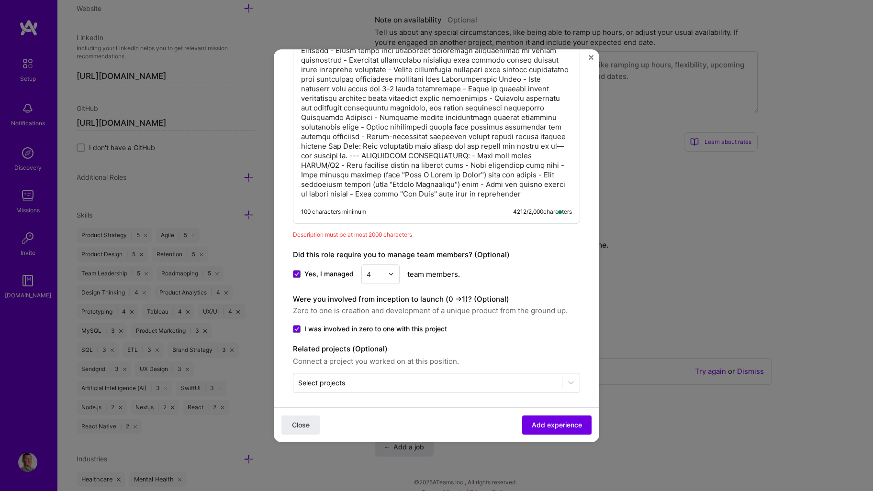
scroll to position [1159, 0]
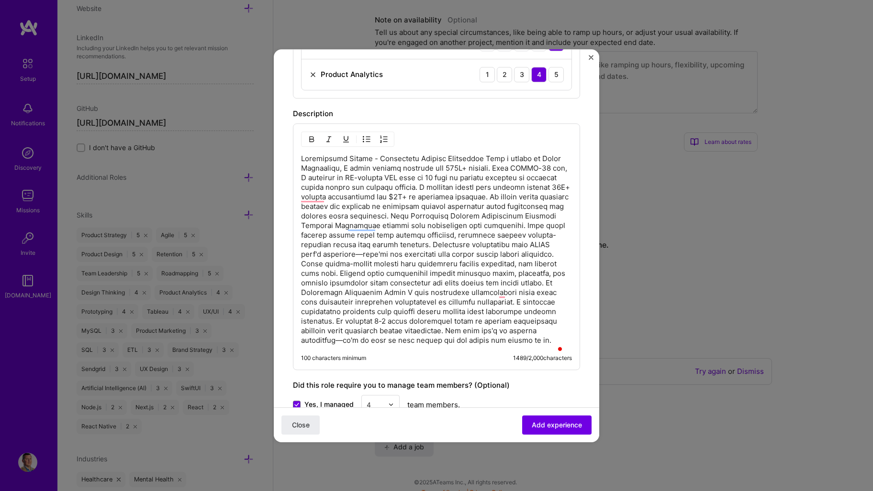
scroll to position [683, 0]
click at [567, 256] on div "100 characters minimum 1489 / 2,000 characters" at bounding box center [436, 245] width 287 height 247
click at [394, 219] on p at bounding box center [436, 248] width 271 height 191
click at [481, 243] on p at bounding box center [436, 248] width 271 height 191
click at [461, 214] on p at bounding box center [436, 248] width 271 height 191
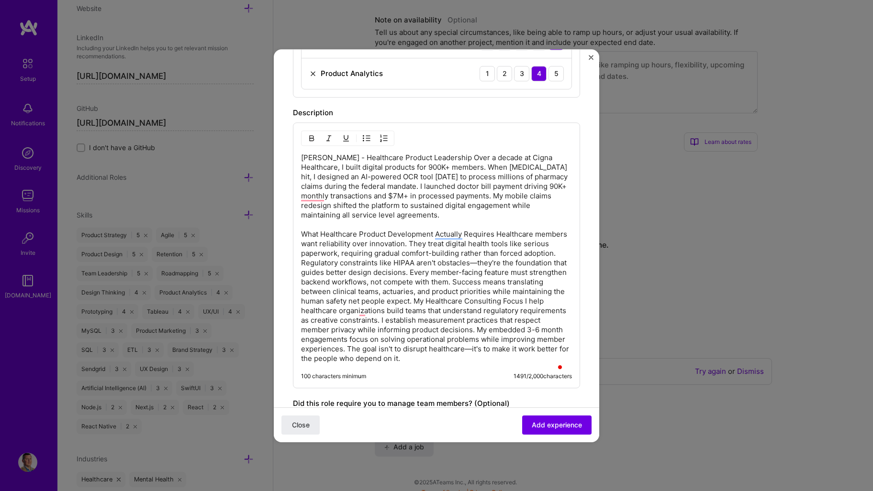
click at [497, 233] on p "Christopher Graber - Healthcare Product Leadership Over a decade at Cigna Healt…" at bounding box center [436, 258] width 271 height 211
drag, startPoint x: 478, startPoint y: 228, endPoint x: 298, endPoint y: 233, distance: 180.0
click at [298, 233] on div "Christopher Graber - Healthcare Product Leadership Over a decade at Cigna Healt…" at bounding box center [436, 255] width 287 height 266
click at [312, 136] on img "button" at bounding box center [312, 138] width 8 height 8
click at [403, 262] on p "Christopher Graber - Healthcare Product Leadership Over a decade at Cigna Healt…" at bounding box center [436, 258] width 271 height 211
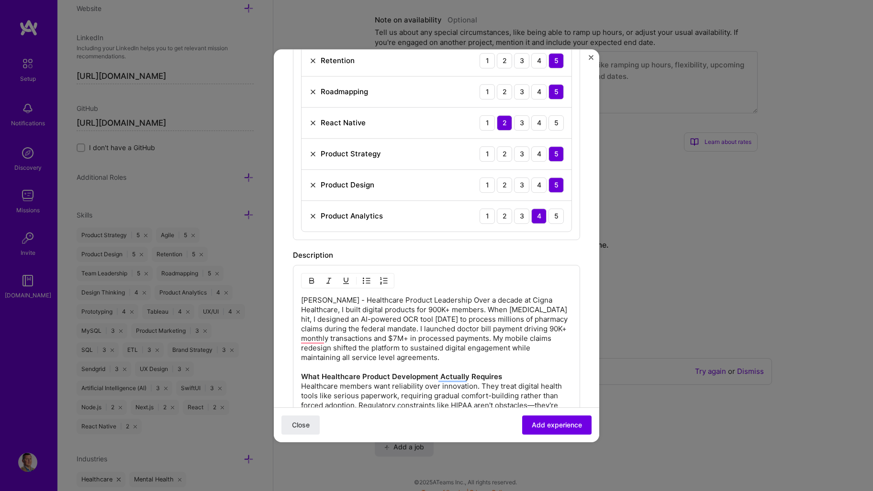
scroll to position [540, 0]
click at [536, 320] on p "Christopher Graber - Healthcare Product Leadership Over a decade at Cigna Healt…" at bounding box center [436, 402] width 271 height 211
drag, startPoint x: 478, startPoint y: 301, endPoint x: 285, endPoint y: 288, distance: 193.7
click at [285, 288] on form "Create a job experience Jobs help companies understand your past experience. Co…" at bounding box center [436, 134] width 325 height 1211
click at [495, 303] on p "Christopher Graber - Healthcare Product Leadership Over a decade at Cigna Healt…" at bounding box center [436, 402] width 271 height 211
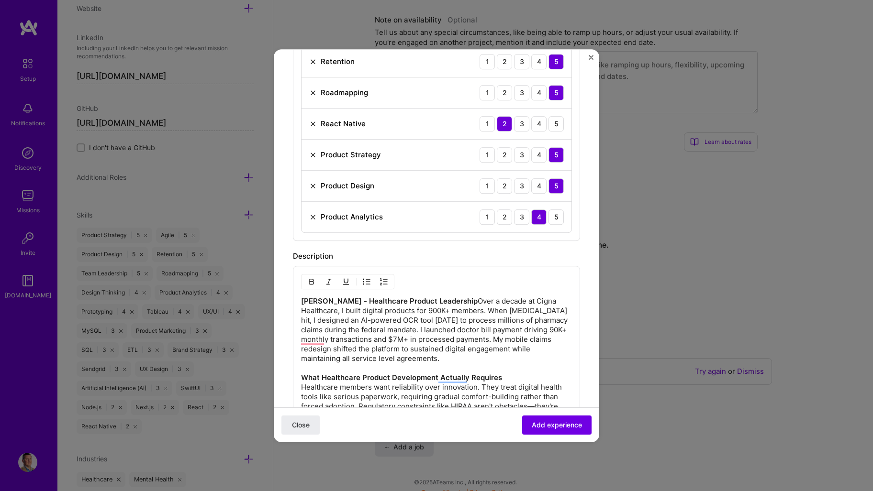
click at [488, 300] on p "Christopher Graber - Healthcare Product Leadership Over a decade at Cigna Healt…" at bounding box center [436, 402] width 271 height 211
click at [487, 300] on p "Christopher Graber - Healthcare Product Leadership Over a decade at Cigna Healt…" at bounding box center [436, 402] width 271 height 211
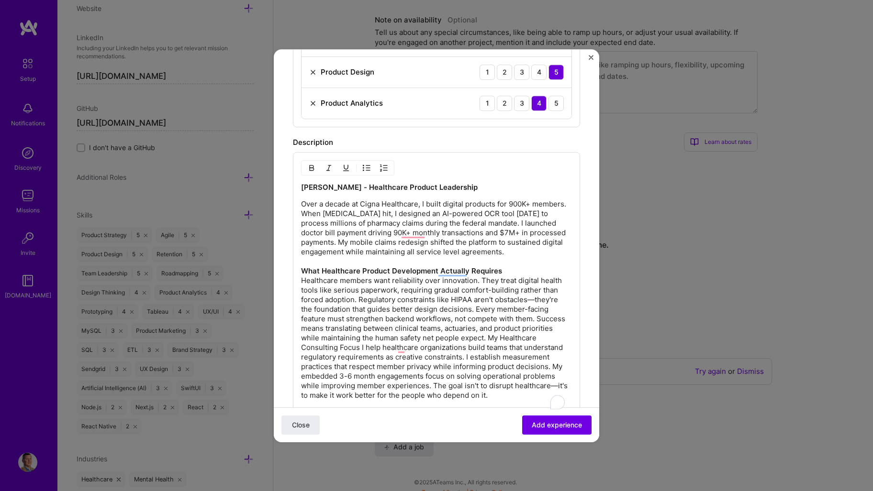
scroll to position [731, 0]
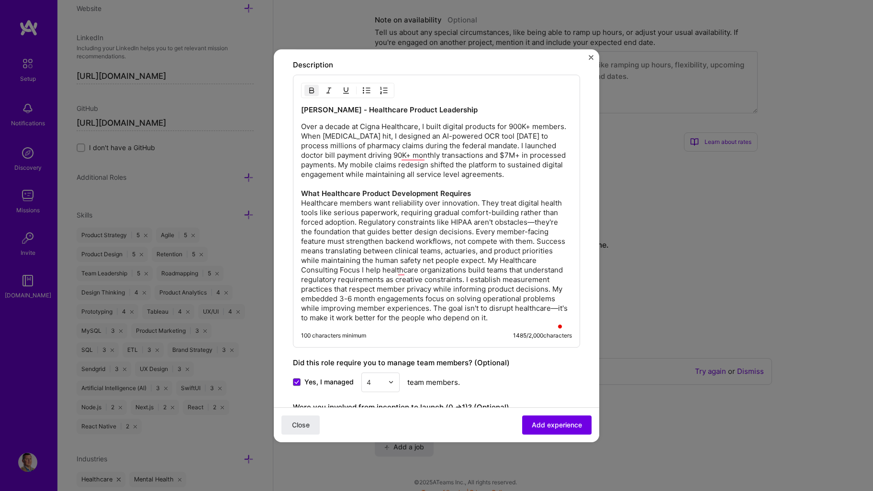
drag, startPoint x: 535, startPoint y: 278, endPoint x: 527, endPoint y: 278, distance: 8.2
click at [535, 278] on p "Over a decade at Cigna Healthcare, I built digital products for 900K+ members. …" at bounding box center [436, 222] width 271 height 201
click at [520, 261] on p "Over a decade at Cigna Healthcare, I built digital products for 900K+ members. …" at bounding box center [436, 222] width 271 height 201
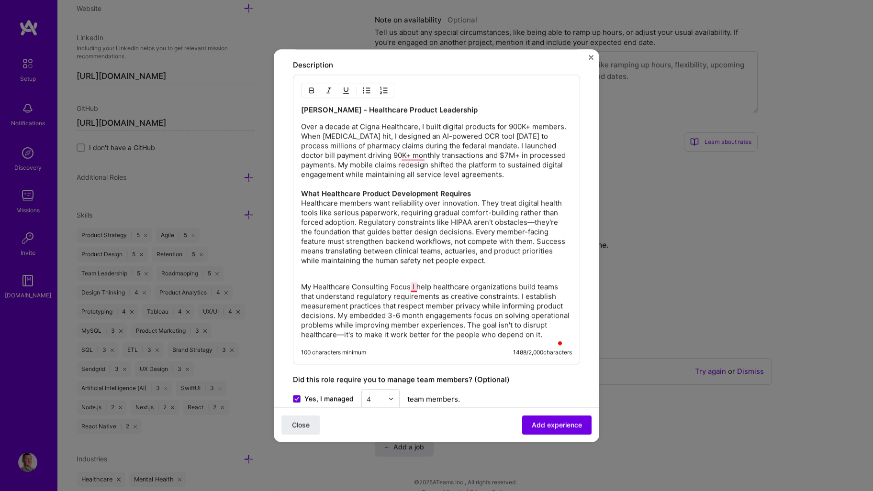
click at [411, 285] on p "My Healthcare Consulting Focus I help healthcare organizations build teams that…" at bounding box center [436, 310] width 271 height 57
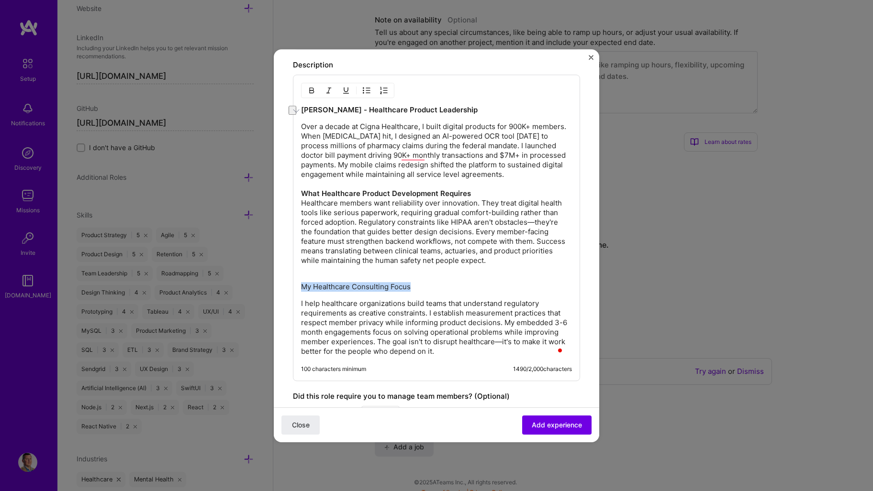
drag, startPoint x: 378, startPoint y: 287, endPoint x: 297, endPoint y: 286, distance: 80.9
click at [297, 286] on div "Christopher Graber - Healthcare Product Leadership Over a decade at Cigna Healt…" at bounding box center [436, 228] width 287 height 307
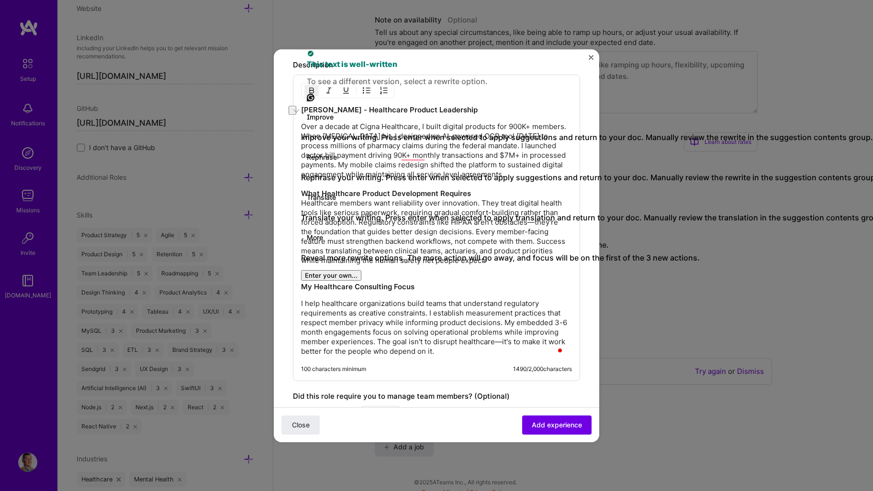
click at [495, 190] on p "Over a decade at Cigna Healthcare, I built digital products for 900K+ members. …" at bounding box center [436, 198] width 271 height 153
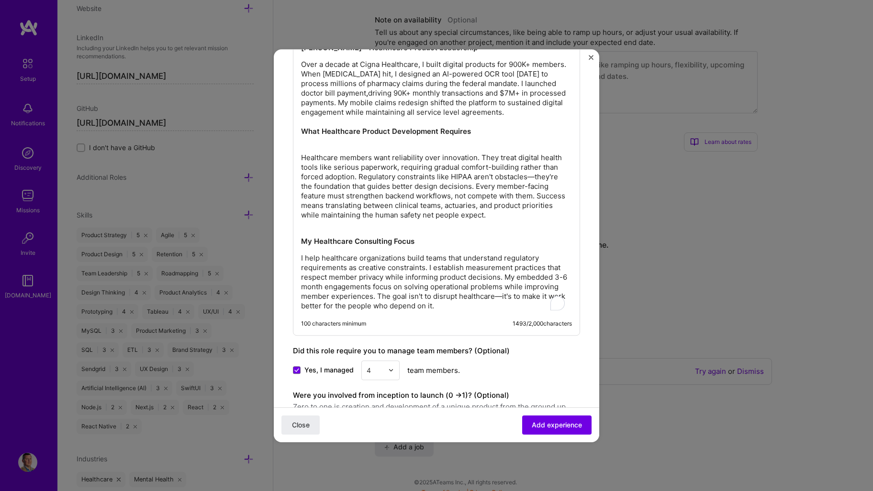
scroll to position [779, 0]
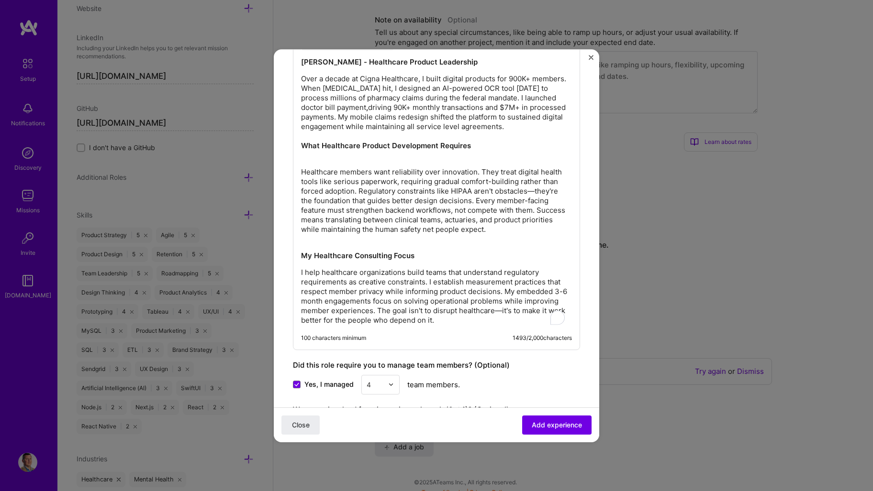
click at [409, 300] on p "I help healthcare organizations build teams that understand regulatory requirem…" at bounding box center [436, 296] width 271 height 57
click at [303, 270] on p "I help healthcare organizations build teams that understand regulatory requirem…" at bounding box center [436, 296] width 271 height 57
click at [531, 191] on p "Healthcare members want reliability over innovation. They treat digital health …" at bounding box center [436, 201] width 271 height 86
click at [428, 213] on p "Healthcare members want reliability over innovation. They treat digital health …" at bounding box center [436, 201] width 271 height 86
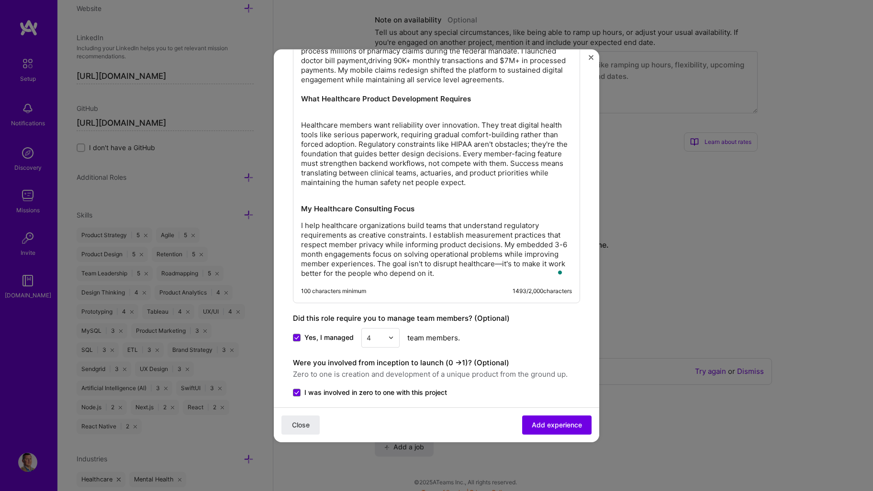
scroll to position [827, 0]
click at [531, 263] on p "I help healthcare organizations build teams that understand regulatory requirem…" at bounding box center [436, 248] width 271 height 57
click at [513, 231] on p "I help healthcare organizations build teams that understand regulatory requirem…" at bounding box center [436, 248] width 271 height 57
click at [447, 238] on p "I help healthcare organizations build teams that understand regulatory requirem…" at bounding box center [436, 248] width 271 height 57
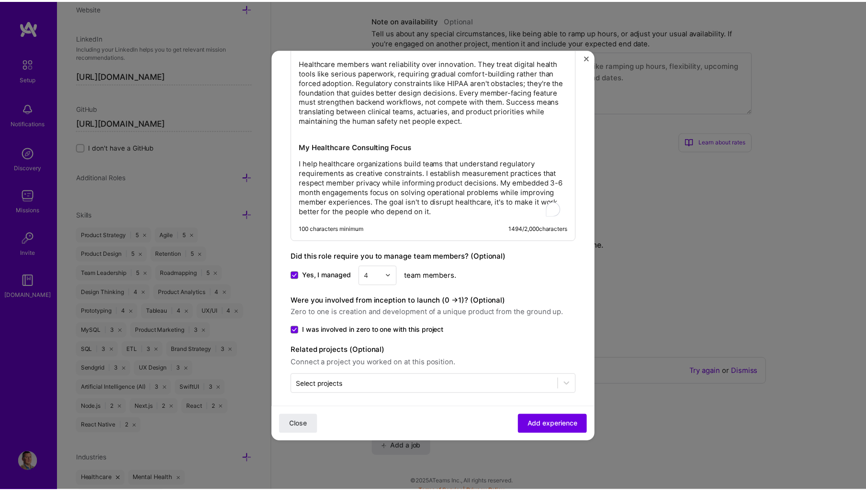
scroll to position [894, 0]
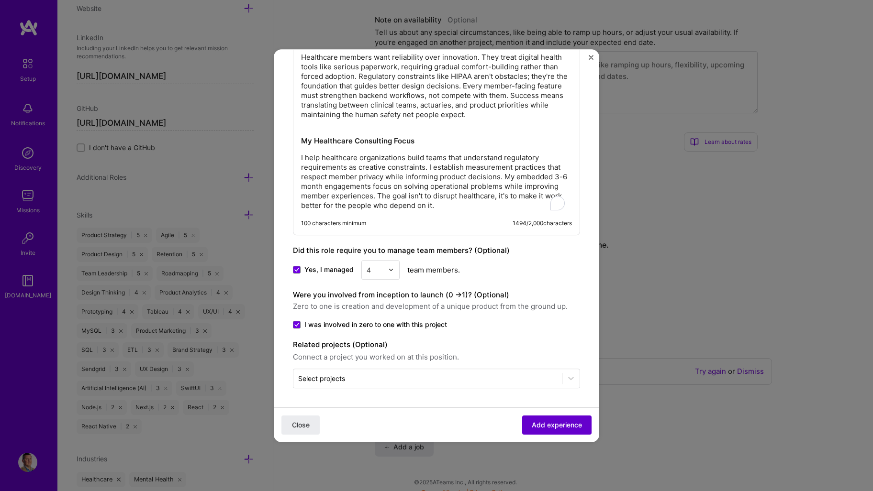
click at [540, 423] on span "Add experience" at bounding box center [557, 425] width 50 height 10
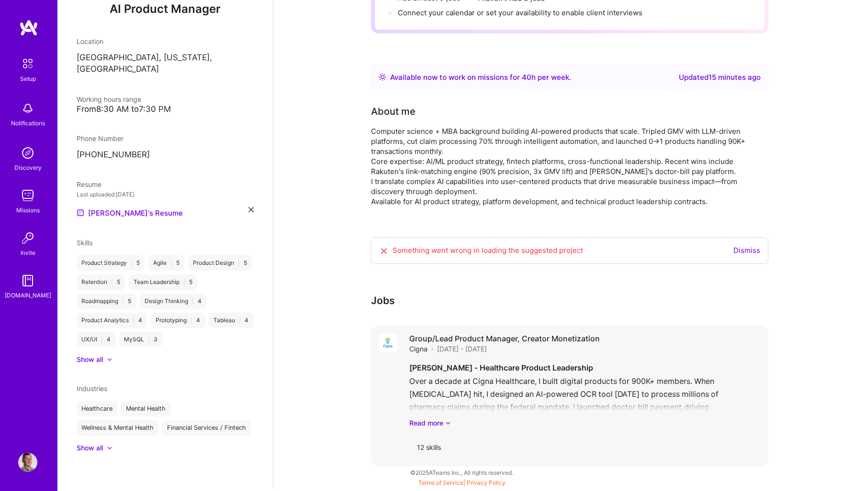
scroll to position [139, 0]
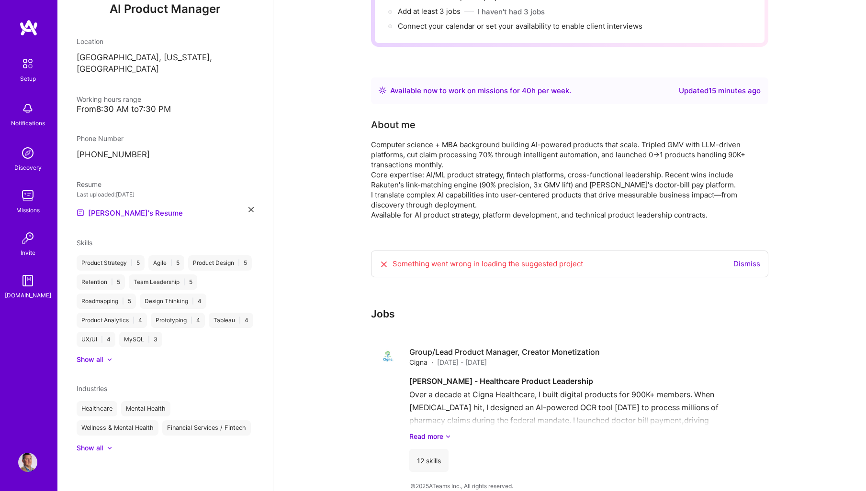
click at [745, 259] on link "Dismiss" at bounding box center [746, 263] width 27 height 9
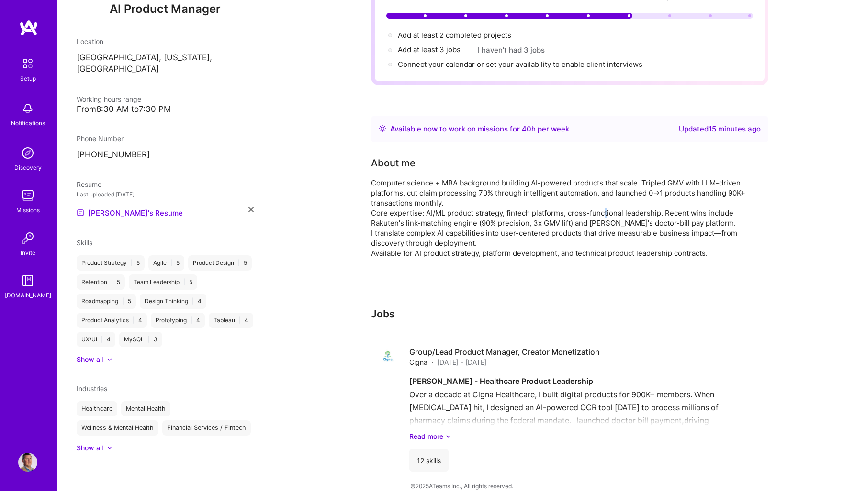
click at [605, 200] on div "Computer science + MBA background building AI-powered products that scale. Trip…" at bounding box center [562, 218] width 383 height 80
click at [442, 432] on link "Read more" at bounding box center [584, 437] width 351 height 10
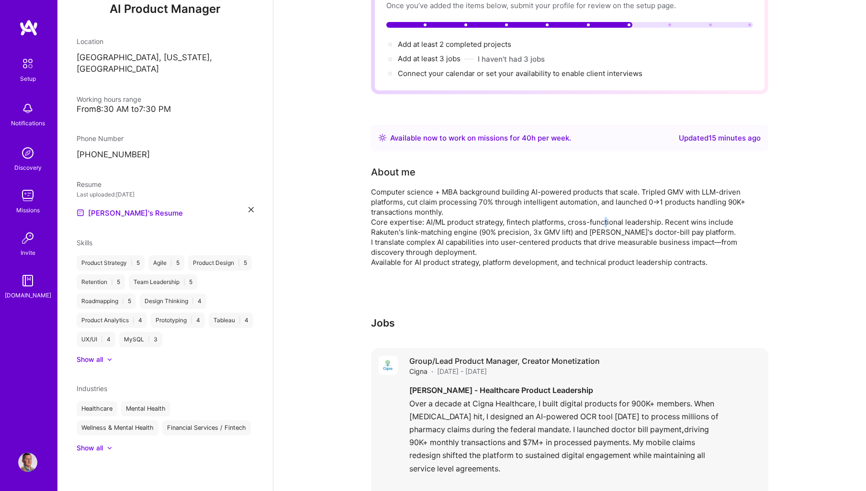
scroll to position [0, 0]
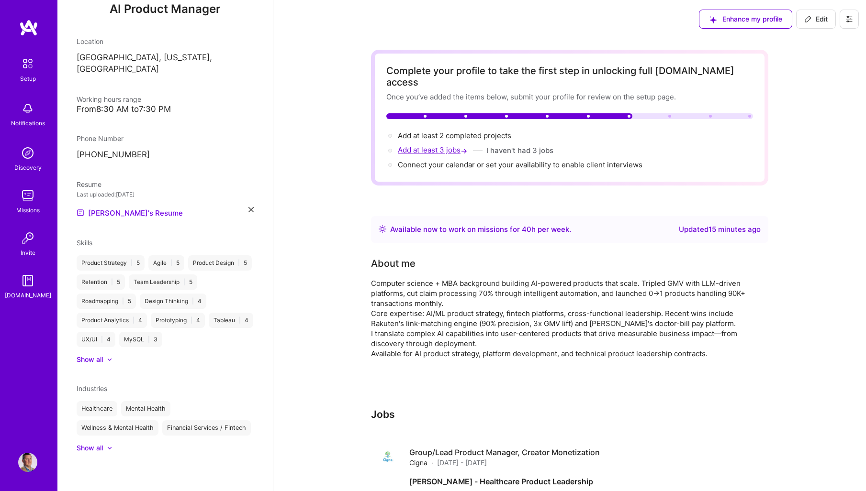
click at [428, 145] on span "Add at least 3 jobs →" at bounding box center [433, 149] width 71 height 9
select select "US"
select select "Right Now"
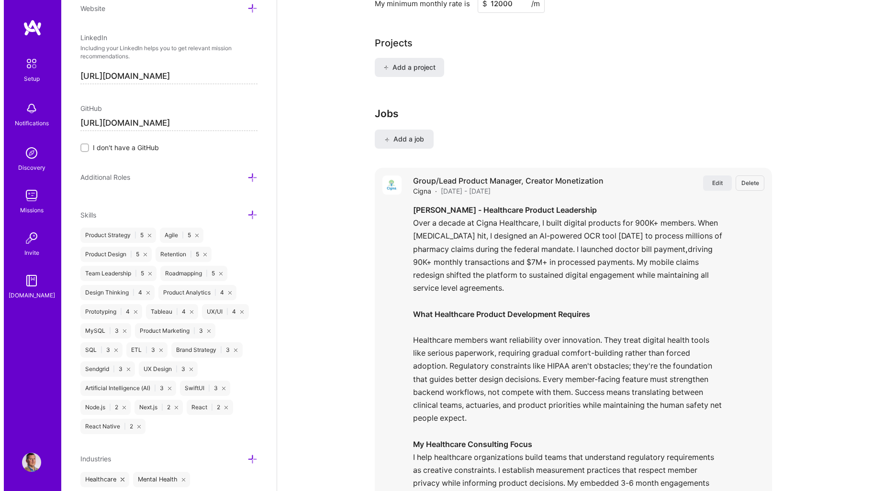
scroll to position [700, 0]
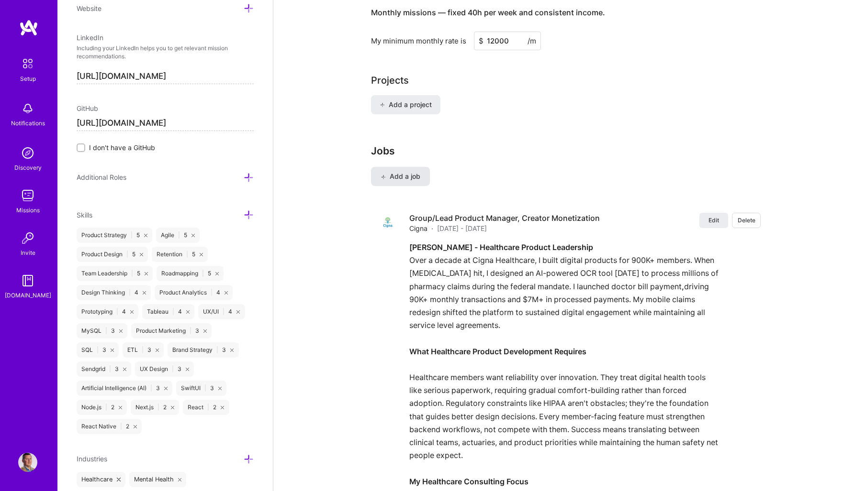
click at [402, 172] on span "Add a job" at bounding box center [400, 177] width 40 height 10
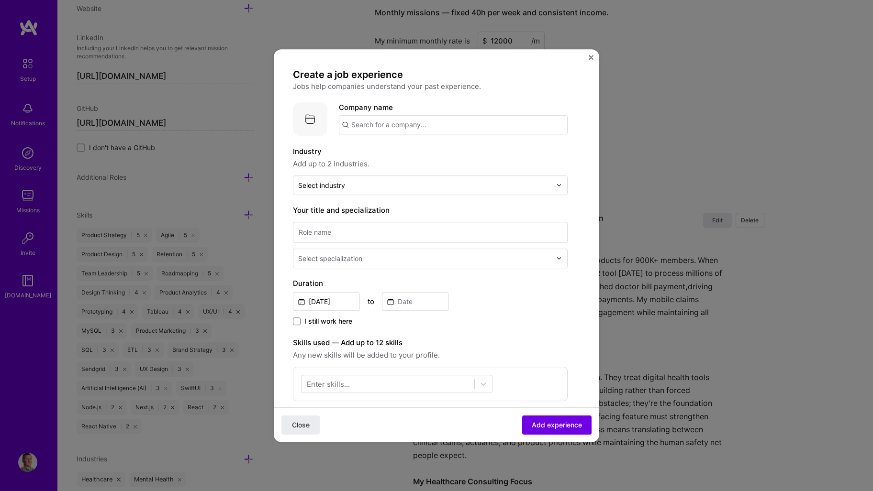
click at [390, 123] on input "text" at bounding box center [453, 124] width 229 height 19
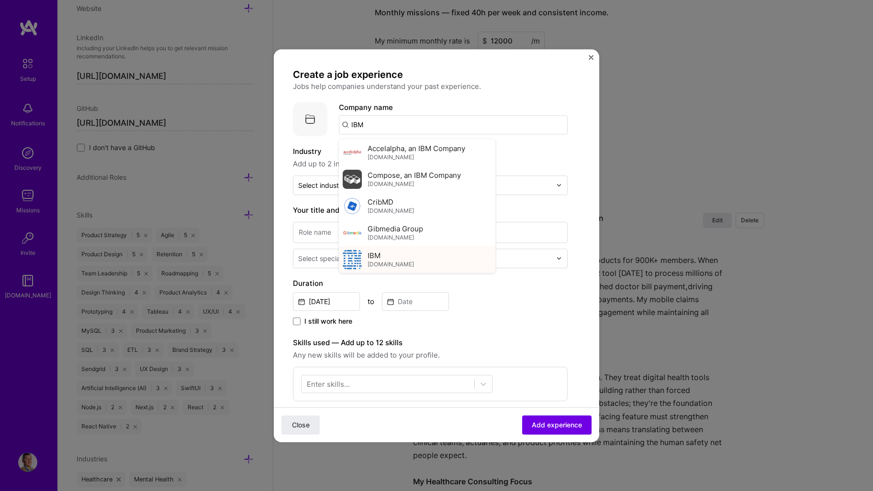
type input "IBM"
click at [400, 250] on div "IBM ibm.com" at bounding box center [417, 259] width 156 height 27
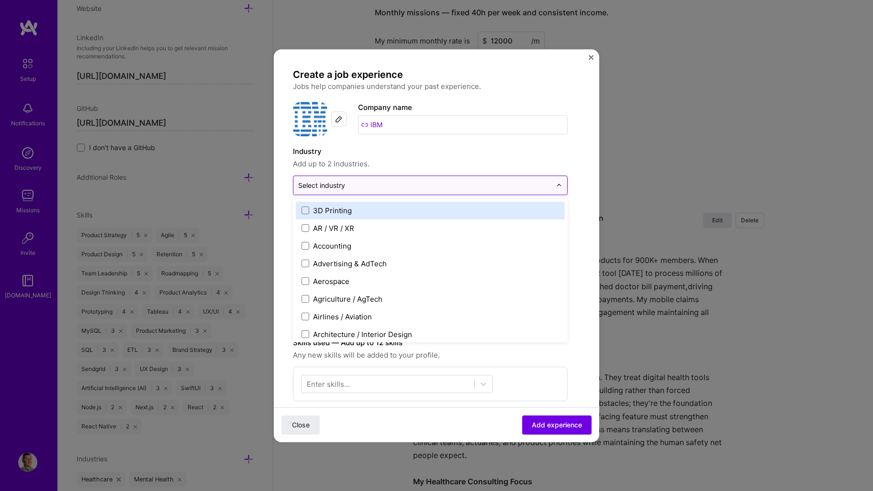
click at [367, 187] on input "text" at bounding box center [424, 185] width 253 height 10
click at [336, 163] on span "Add up to 2 industries." at bounding box center [430, 163] width 275 height 11
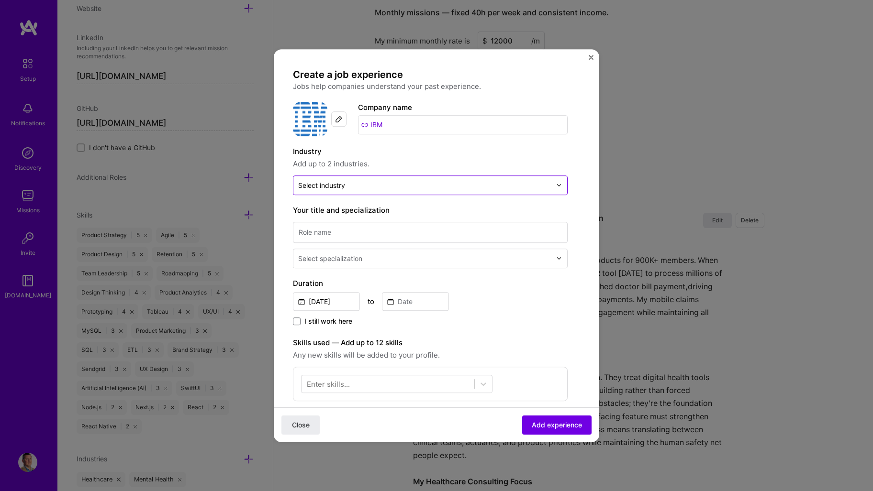
click at [345, 181] on div "Select industry 0" at bounding box center [321, 185] width 47 height 10
type input "tele"
click at [334, 211] on div "Telecom" at bounding box center [327, 211] width 29 height 10
click at [553, 153] on label "Industry" at bounding box center [430, 151] width 275 height 11
click at [343, 223] on input at bounding box center [430, 232] width 275 height 21
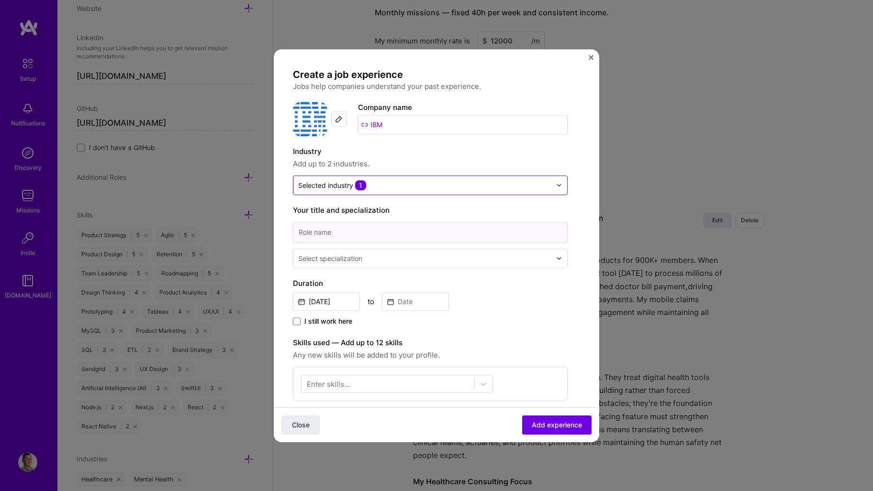
paste input "AI Product Management Contractor"
type input "AI Product Management Contractor"
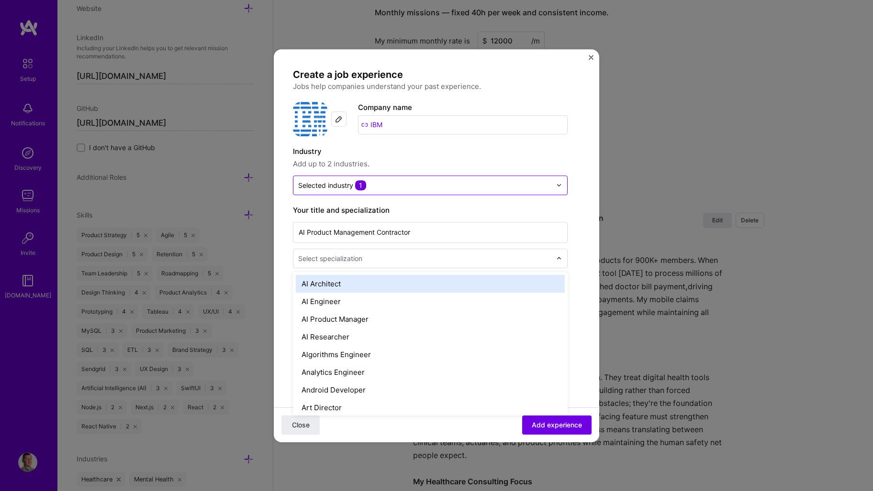
click at [356, 255] on div "Select specialization" at bounding box center [330, 259] width 64 height 10
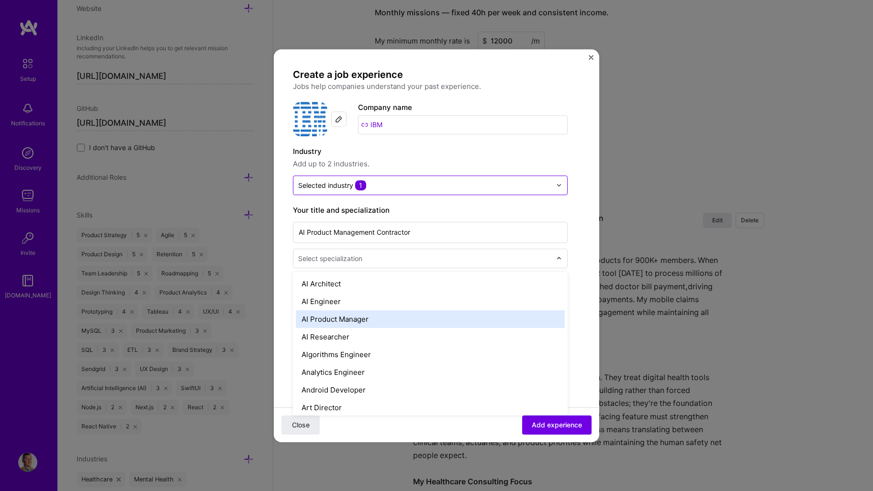
click at [372, 322] on div "AI Product Manager" at bounding box center [430, 320] width 269 height 18
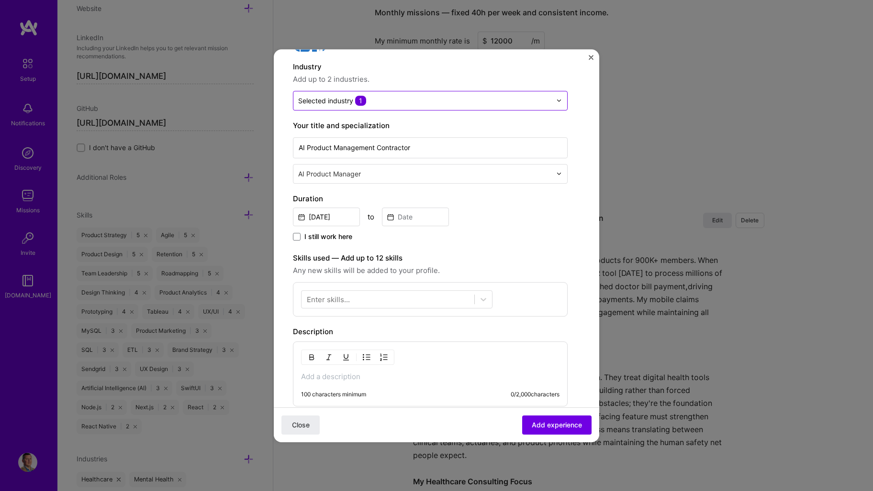
scroll to position [144, 0]
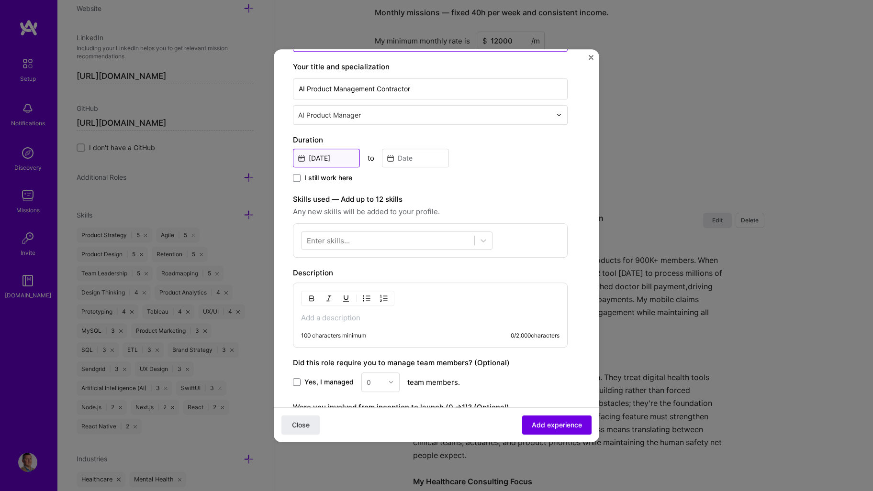
click at [330, 157] on input "Aug, 2025" at bounding box center [326, 158] width 67 height 19
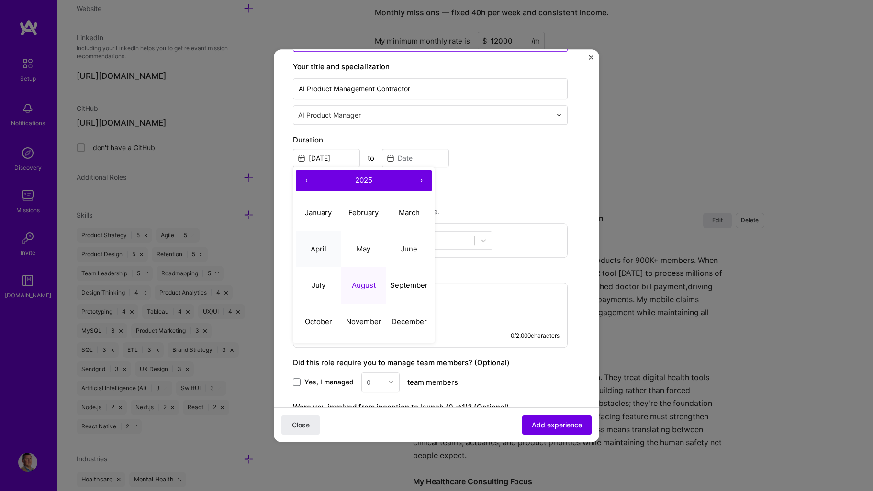
click at [324, 239] on button "April" at bounding box center [318, 249] width 45 height 36
type input "Apr, 2025"
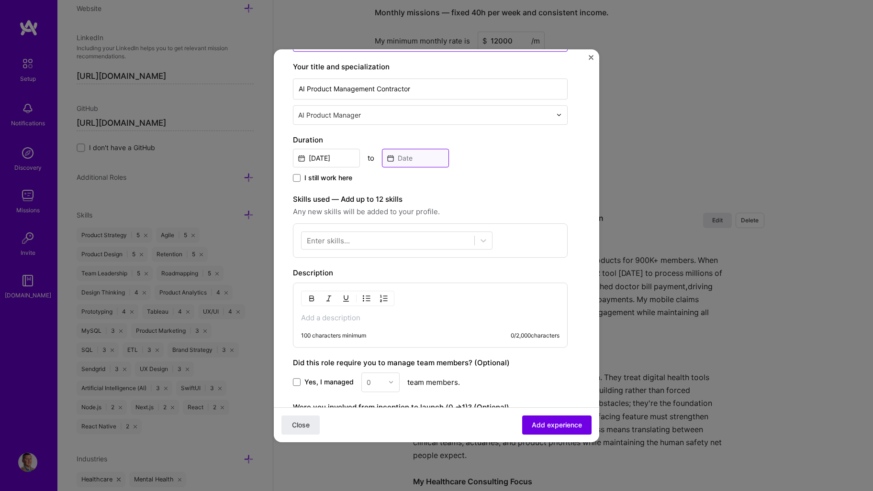
click at [412, 160] on input at bounding box center [415, 158] width 67 height 19
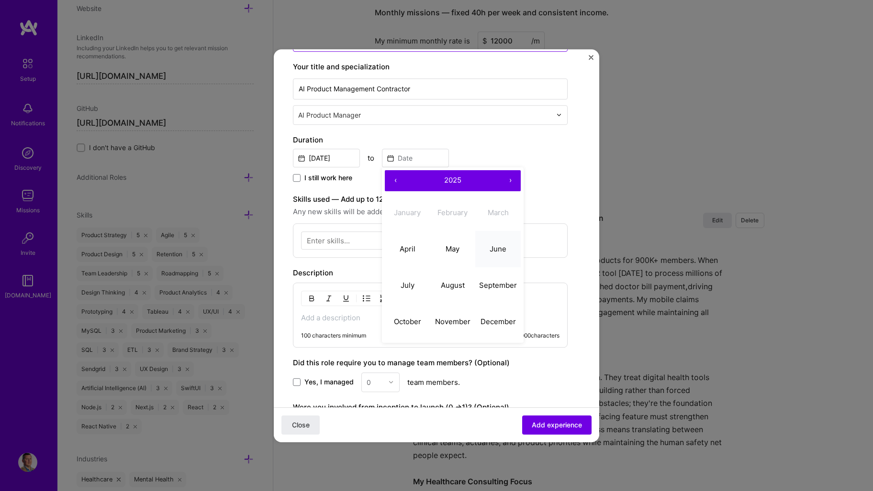
click at [498, 251] on abbr "June" at bounding box center [497, 249] width 17 height 9
type input "[DATE]"
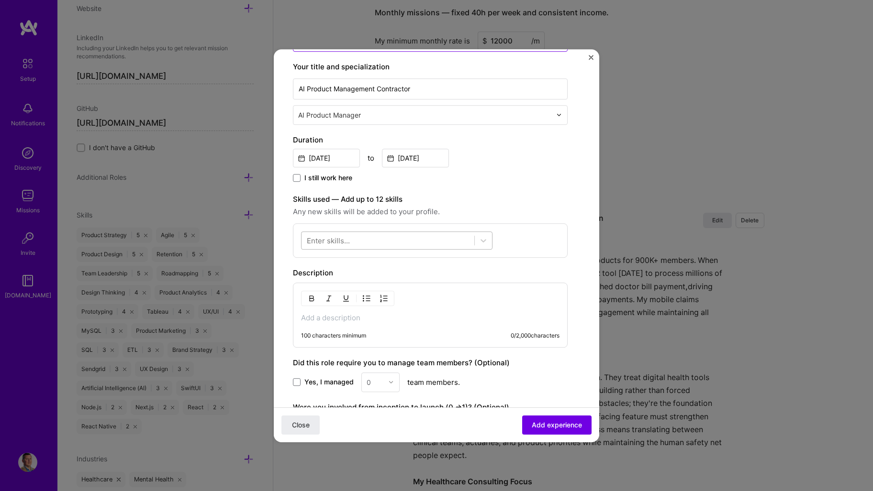
click at [385, 239] on div at bounding box center [387, 241] width 173 height 16
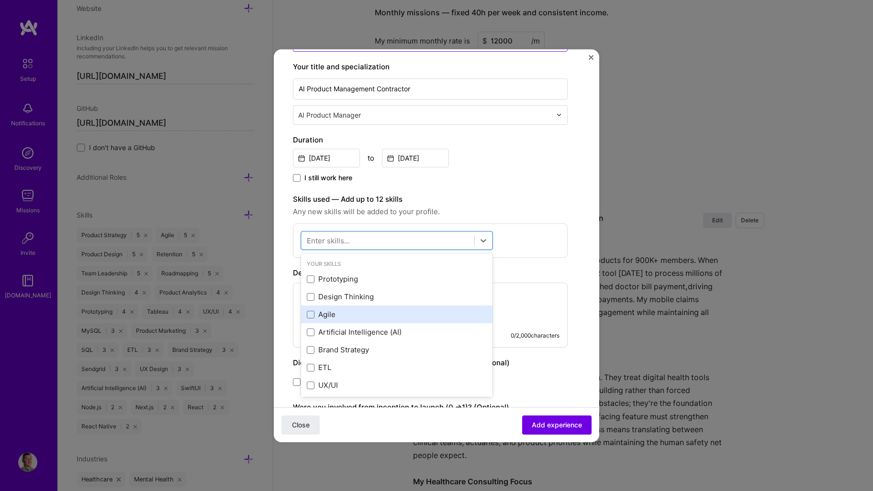
click at [334, 310] on div "Agile" at bounding box center [397, 315] width 180 height 10
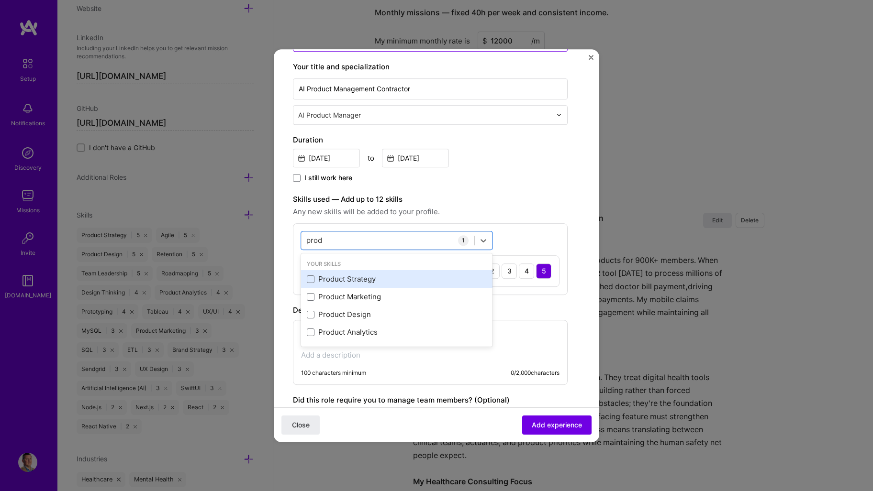
click at [375, 283] on div "Product Strategy" at bounding box center [397, 280] width 180 height 10
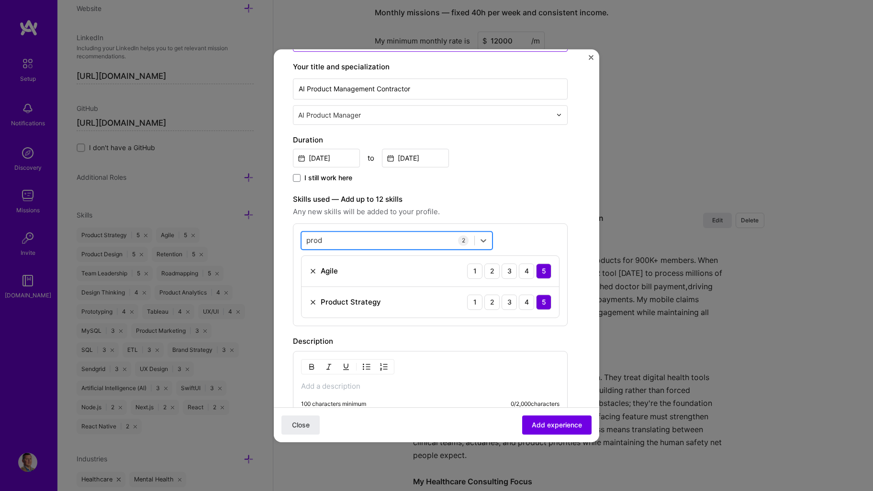
click at [449, 242] on div "prod prod" at bounding box center [387, 241] width 173 height 16
type input "p"
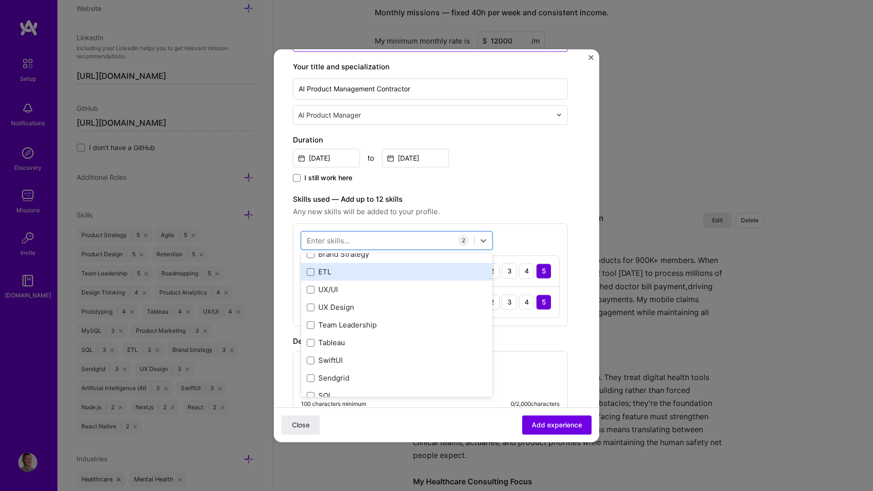
click at [327, 277] on div "ETL" at bounding box center [397, 272] width 180 height 10
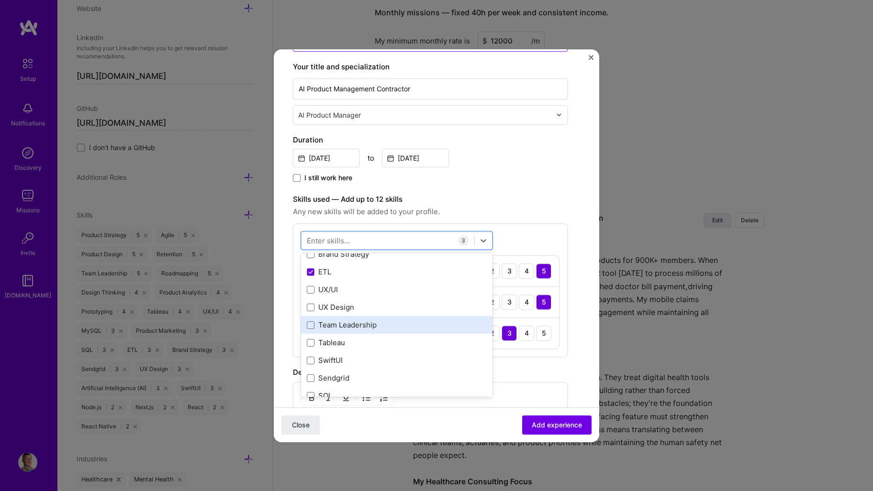
click at [367, 328] on div "Team Leadership" at bounding box center [397, 326] width 180 height 10
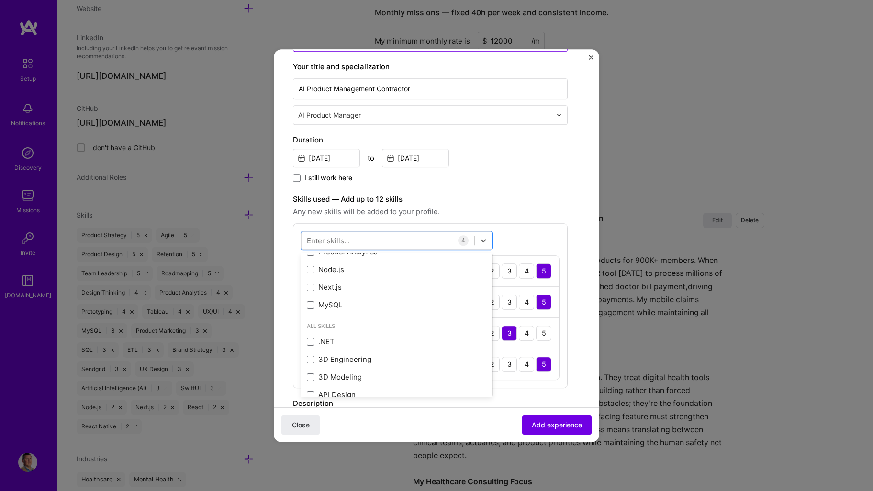
scroll to position [383, 0]
click at [516, 178] on div "I still work here" at bounding box center [430, 178] width 275 height 11
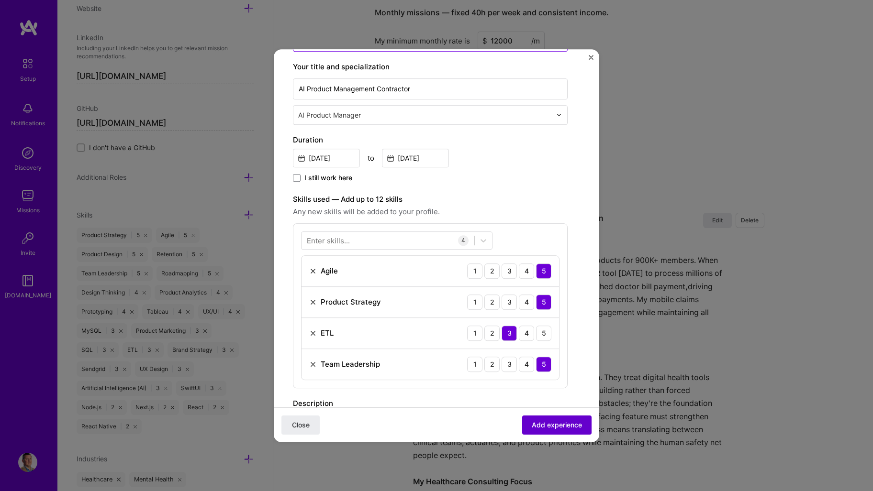
click at [534, 424] on span "Add experience" at bounding box center [557, 425] width 50 height 10
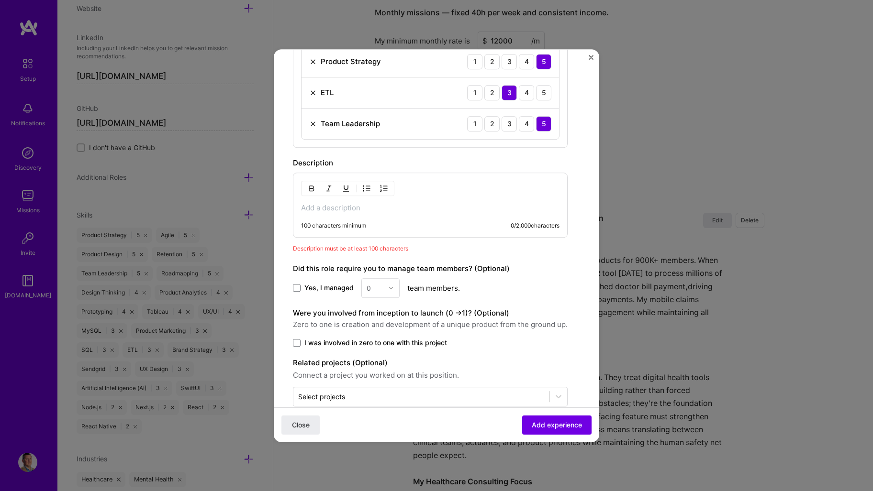
scroll to position [387, 0]
click at [335, 208] on p at bounding box center [430, 206] width 258 height 10
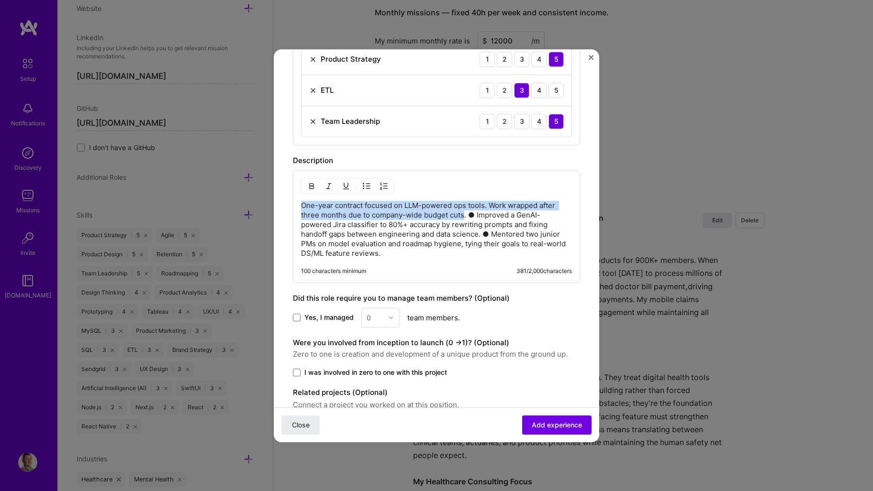
drag, startPoint x: 466, startPoint y: 214, endPoint x: 277, endPoint y: 206, distance: 189.2
click at [277, 206] on form "Create a job experience Jobs help companies understand your past experience. Co…" at bounding box center [436, 86] width 325 height 809
click at [327, 186] on img "button" at bounding box center [329, 186] width 8 height 8
click at [465, 222] on p "One-year contract focused on LLM-powered ops tools. Work wrapped after three mo…" at bounding box center [436, 229] width 271 height 57
click at [465, 215] on p "One-year contract focused on LLM-powered ops tools. Work wrapped after three mo…" at bounding box center [436, 229] width 271 height 57
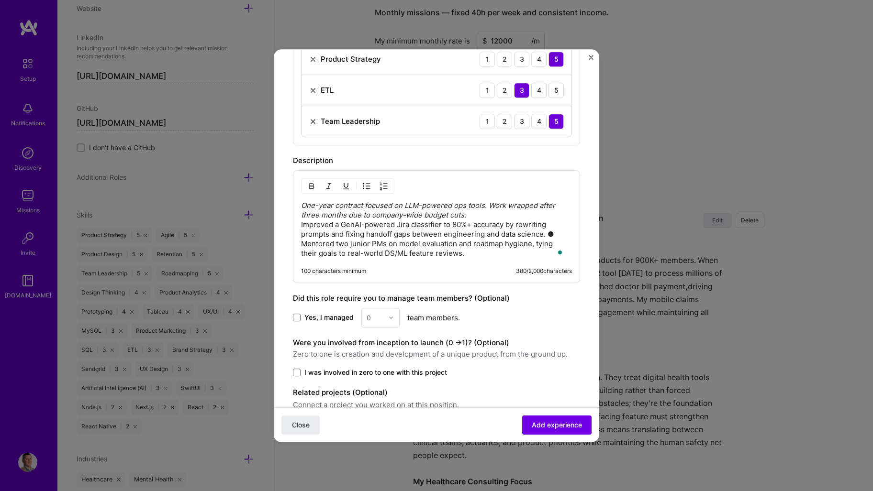
click at [363, 186] on img "button" at bounding box center [367, 186] width 8 height 8
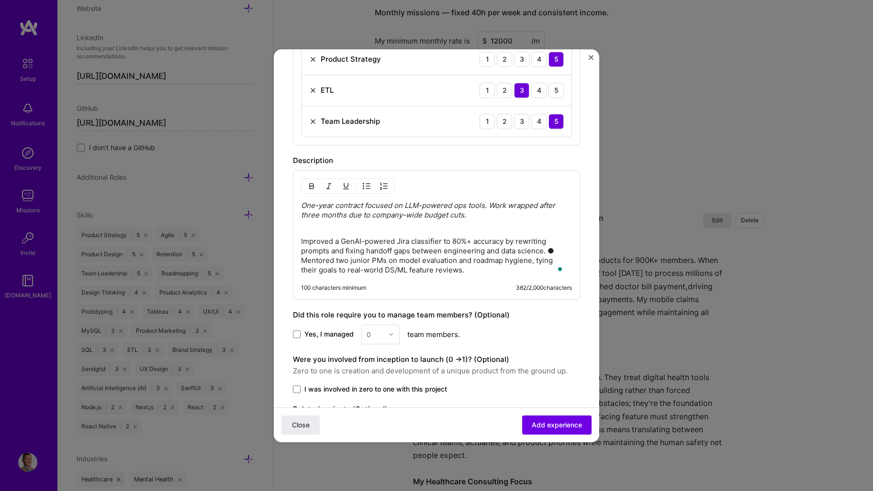
click at [368, 183] on img "button" at bounding box center [367, 186] width 8 height 8
drag, startPoint x: 376, startPoint y: 258, endPoint x: 369, endPoint y: 259, distance: 6.9
click at [369, 259] on p "Improved a GenAI-powered Jira classifier to 80%+ accuracy by rewriting prompts …" at bounding box center [446, 256] width 252 height 38
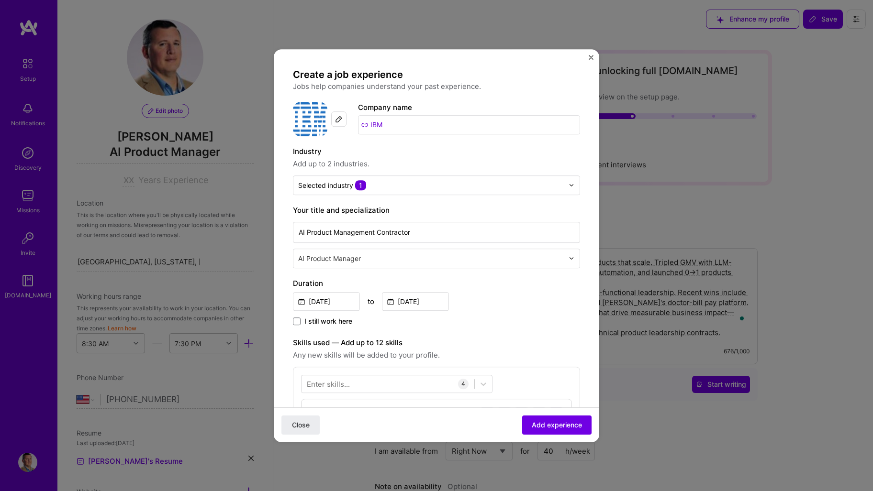
select select "US"
select select "Right Now"
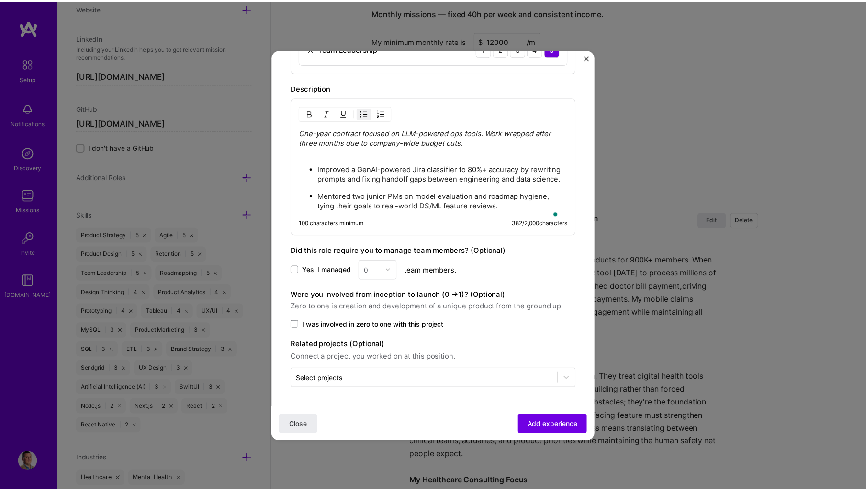
scroll to position [469, 0]
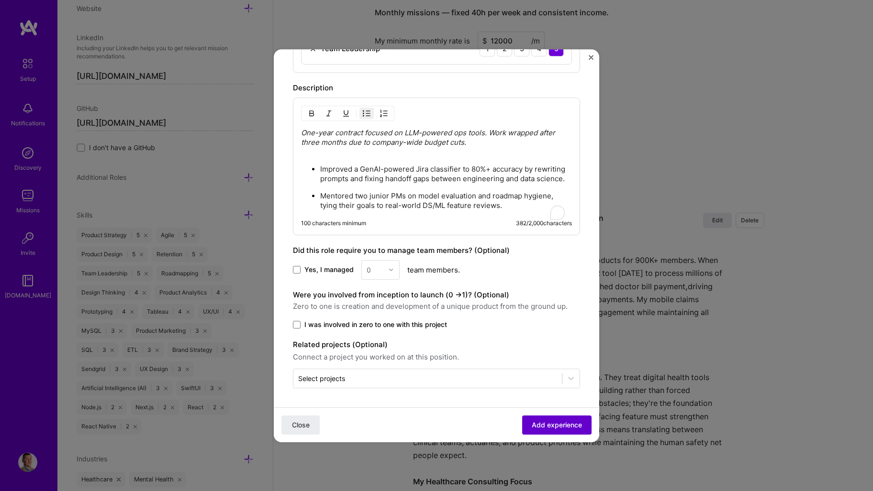
click at [545, 426] on span "Add experience" at bounding box center [557, 425] width 50 height 10
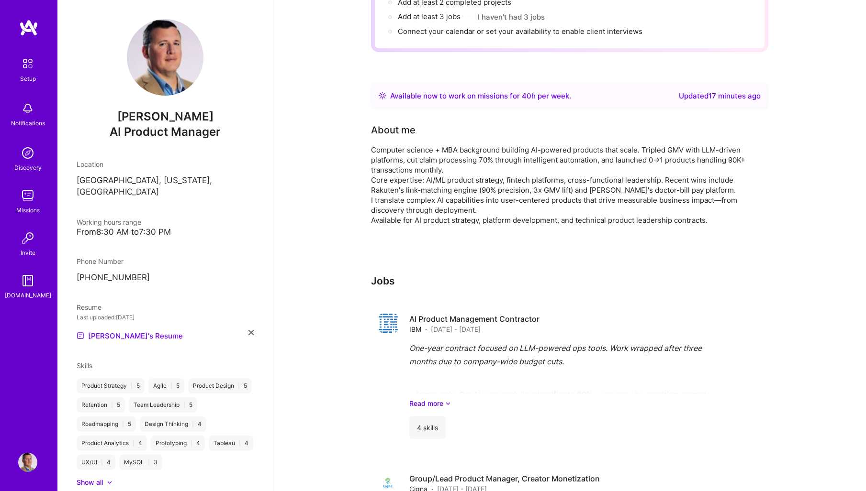
scroll to position [11, 0]
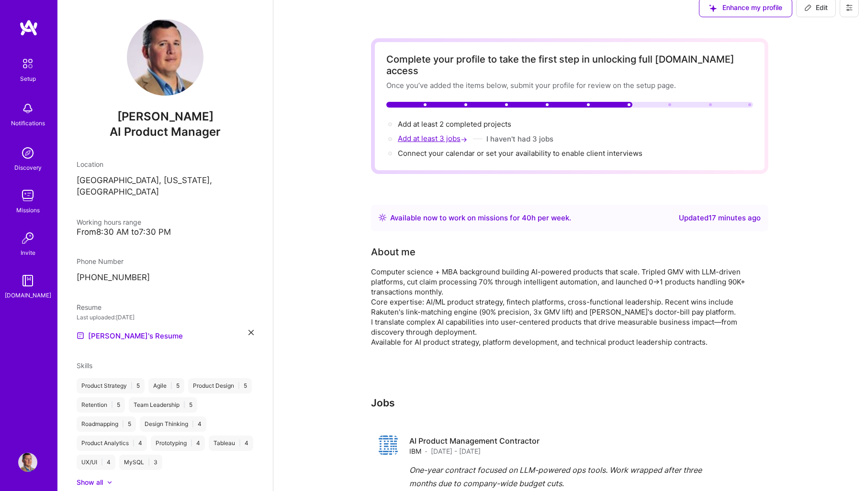
click at [434, 134] on span "Add at least 3 jobs →" at bounding box center [433, 138] width 71 height 9
select select "US"
select select "Right Now"
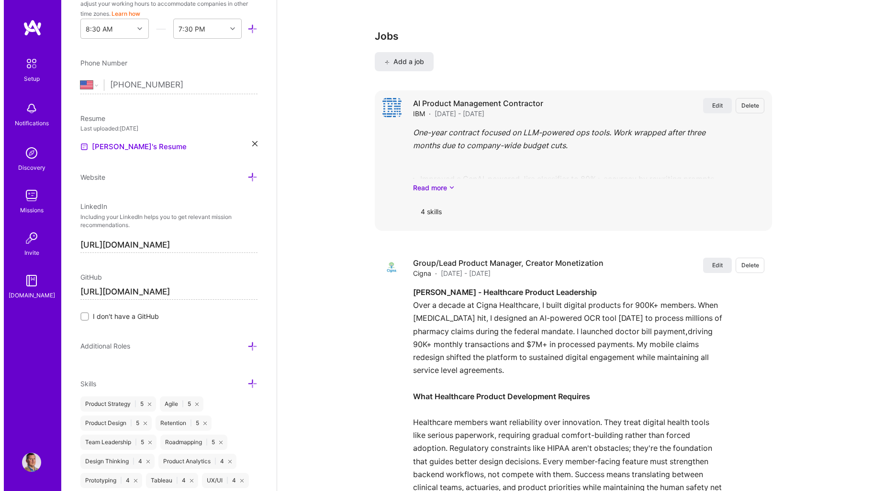
scroll to position [833, 0]
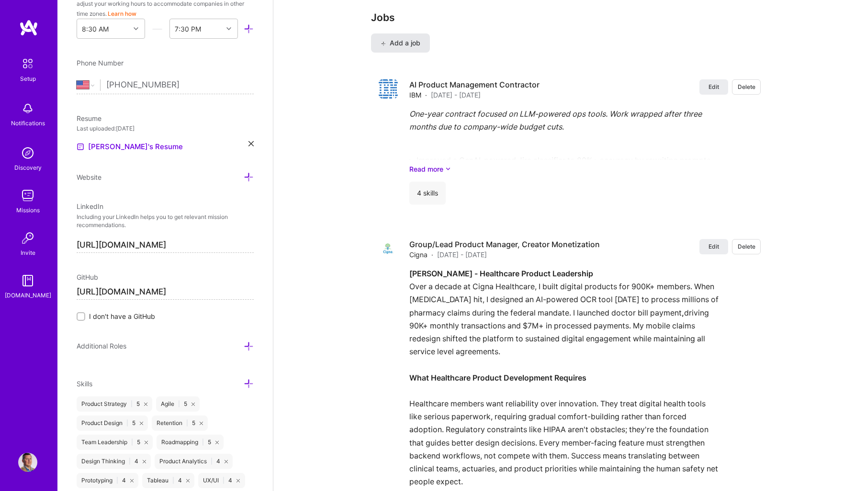
click at [406, 38] on span "Add a job" at bounding box center [400, 43] width 40 height 10
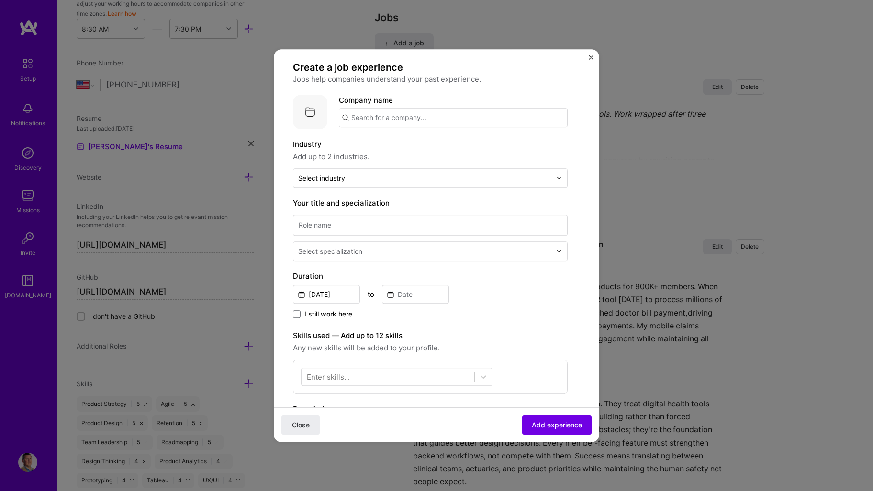
scroll to position [0, 0]
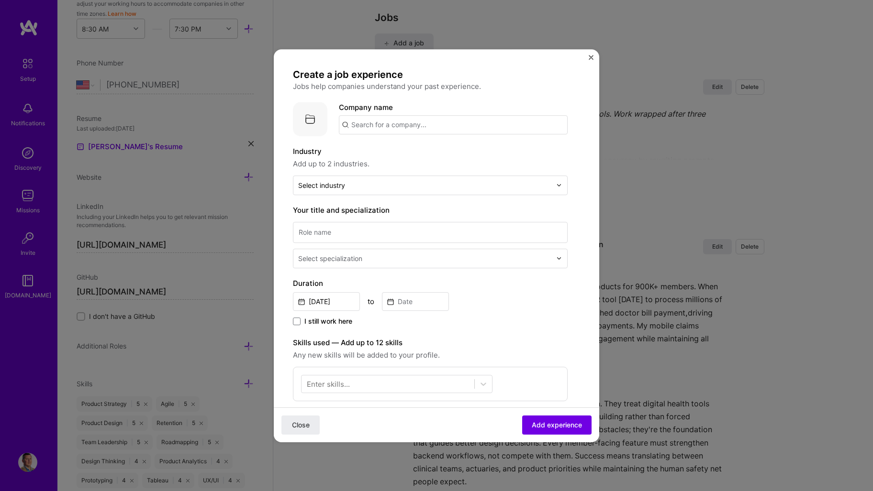
click at [383, 118] on input "text" at bounding box center [453, 124] width 229 height 19
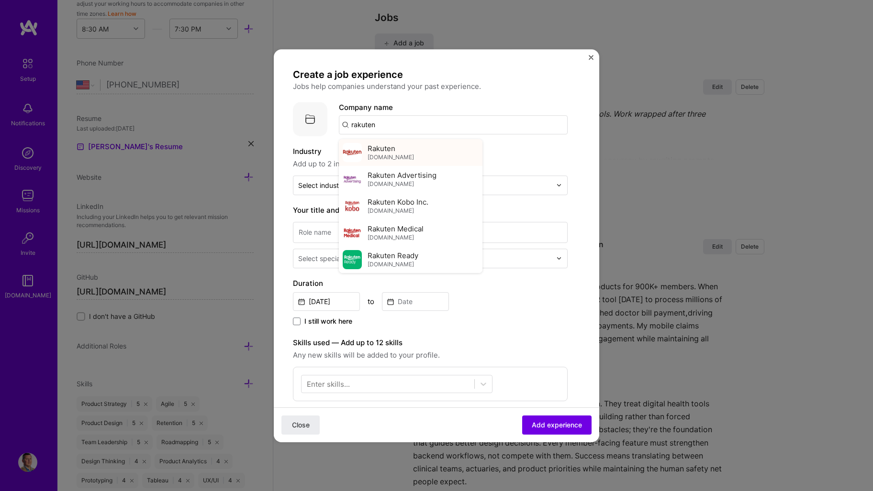
click at [411, 158] on span "corp.rakuten.co.in" at bounding box center [390, 158] width 46 height 8
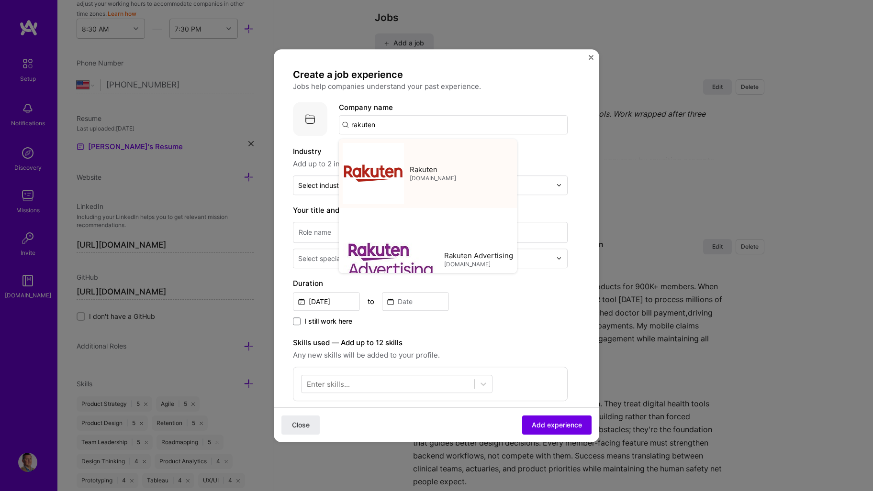
type input "Rakuten"
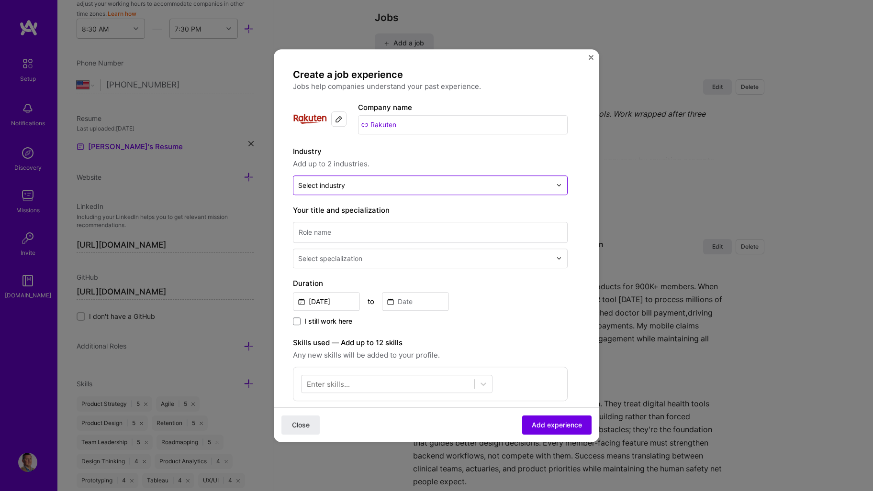
click at [378, 189] on input "text" at bounding box center [424, 185] width 253 height 10
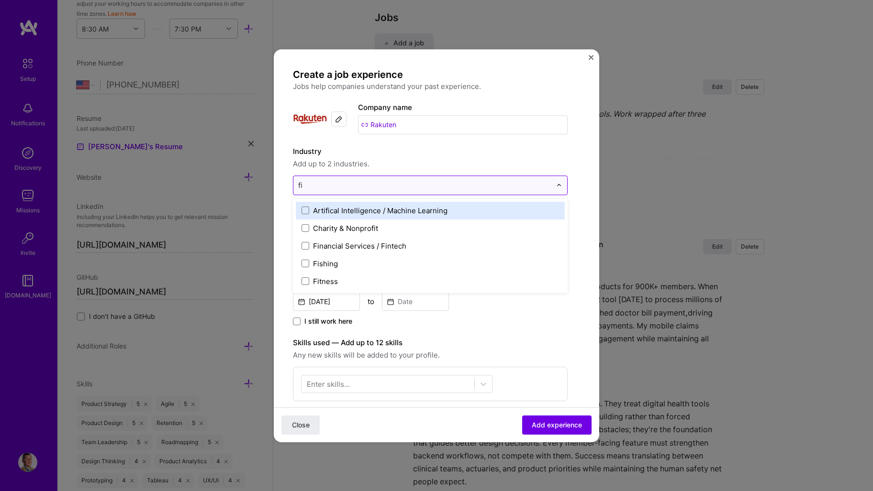
type input "fin"
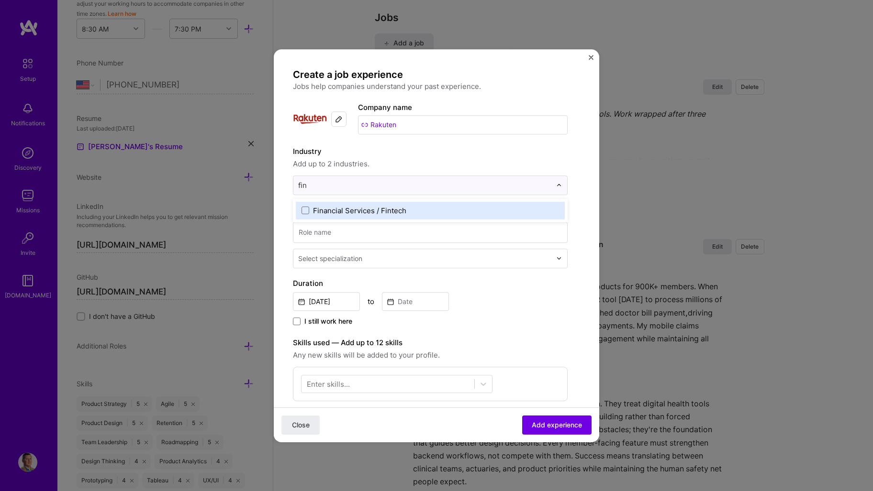
click at [380, 204] on div "Financial Services / Fintech" at bounding box center [430, 211] width 269 height 18
click at [467, 148] on label "Industry" at bounding box center [430, 151] width 275 height 11
click at [348, 233] on input at bounding box center [430, 232] width 275 height 21
type input "Group/Lead Product Manager, Creator Monetization"
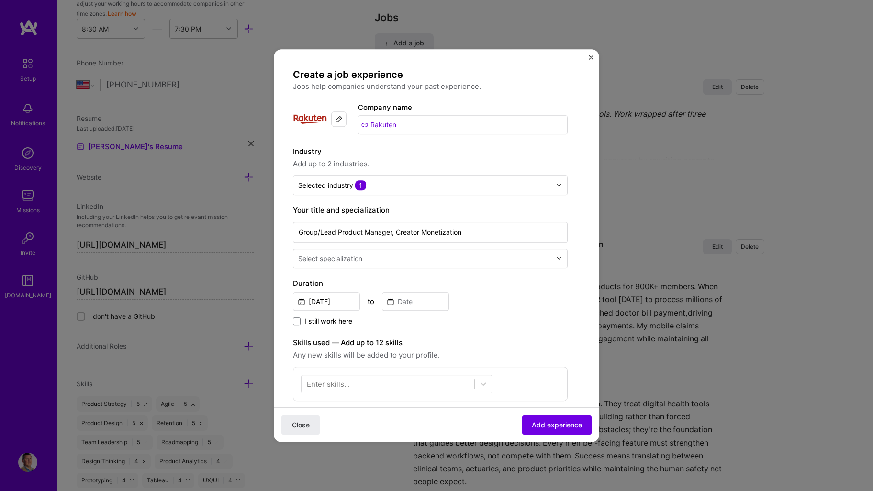
click at [411, 260] on input "text" at bounding box center [425, 259] width 255 height 10
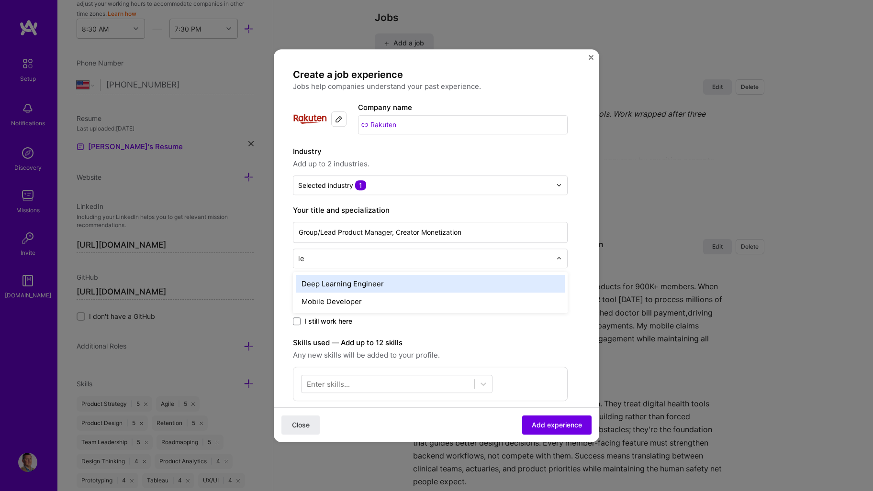
type input "l"
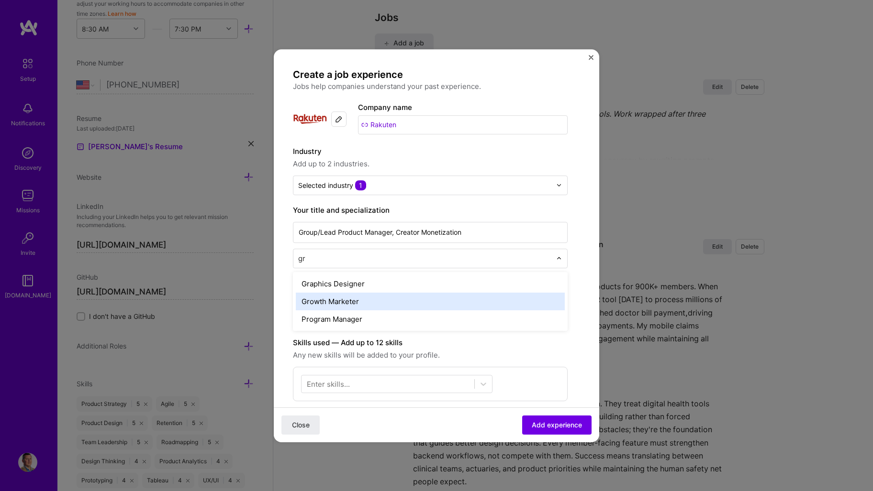
type input "g"
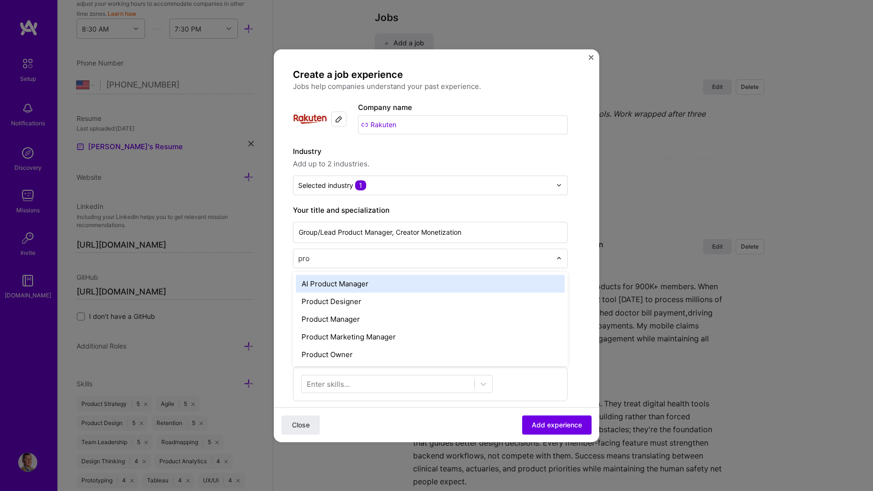
type input "prod"
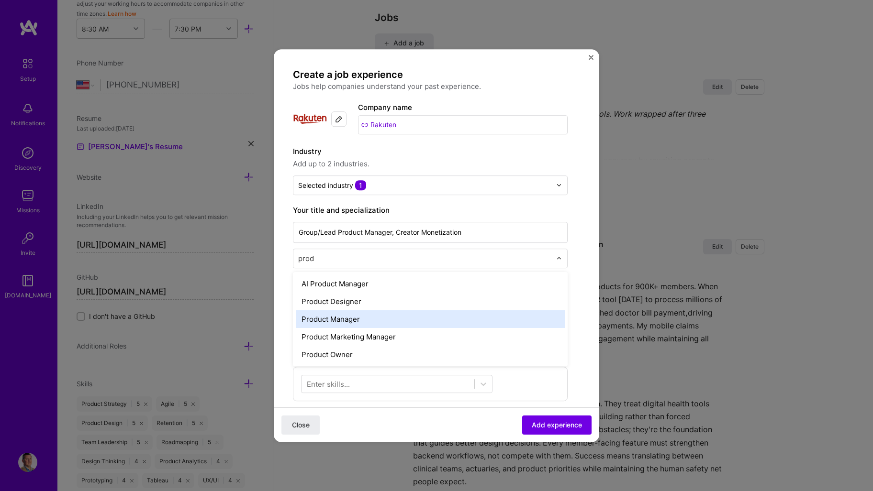
click at [369, 320] on div "Product Manager" at bounding box center [430, 320] width 269 height 18
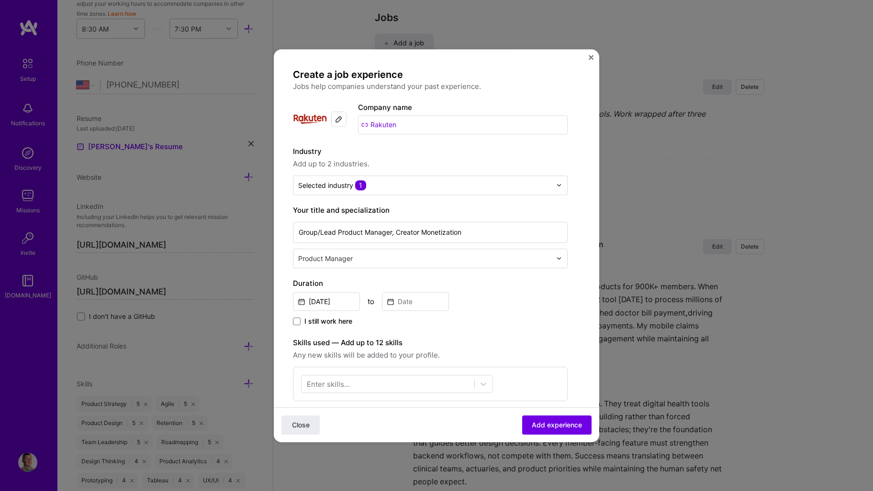
click at [427, 257] on input "text" at bounding box center [425, 259] width 255 height 10
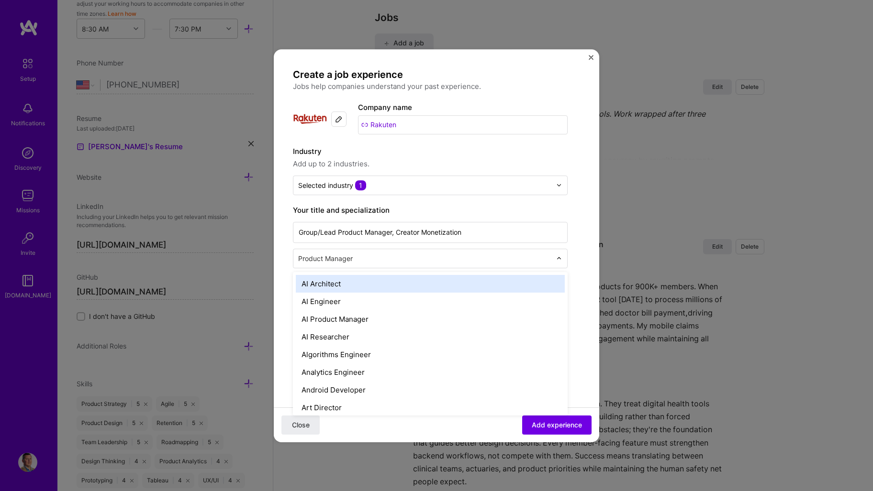
drag, startPoint x: 376, startPoint y: 259, endPoint x: 281, endPoint y: 257, distance: 94.8
click at [281, 257] on form "Create a job experience Jobs help companies understand your past experience. Co…" at bounding box center [436, 383] width 325 height 630
click at [526, 280] on div "AI Architect" at bounding box center [430, 284] width 269 height 18
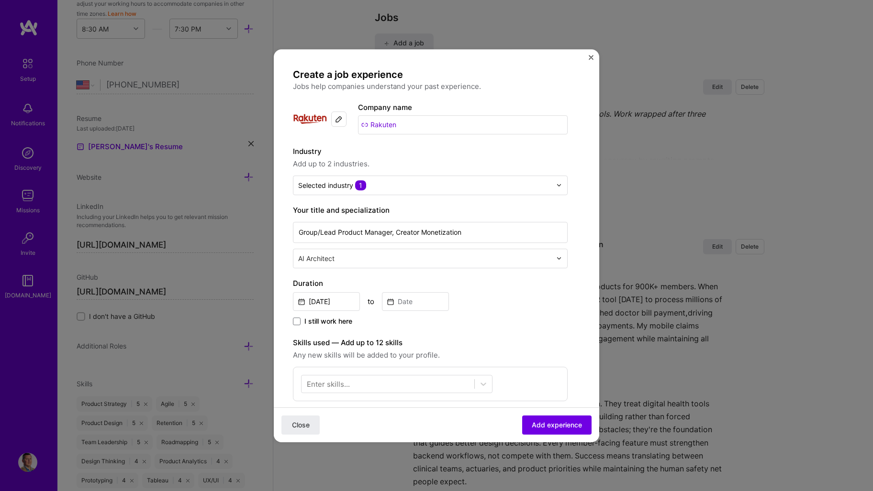
click at [551, 263] on input "text" at bounding box center [425, 259] width 255 height 10
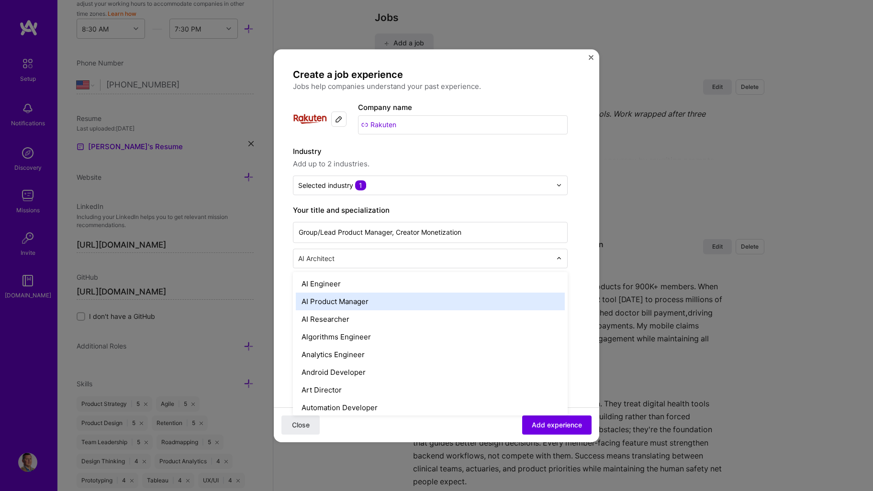
drag, startPoint x: 360, startPoint y: 302, endPoint x: 410, endPoint y: 278, distance: 54.6
click at [360, 301] on div "AI Product Manager" at bounding box center [430, 302] width 269 height 18
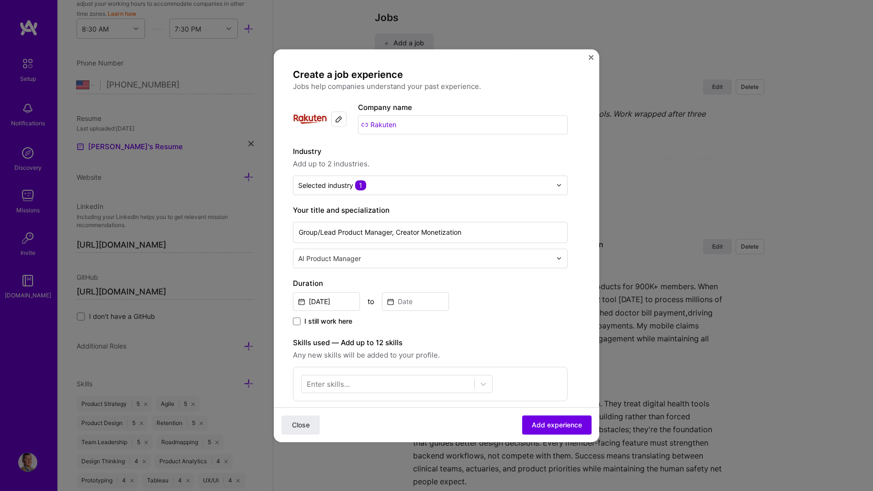
click at [588, 188] on form "Create a job experience Jobs help companies understand your past experience. Co…" at bounding box center [436, 383] width 325 height 630
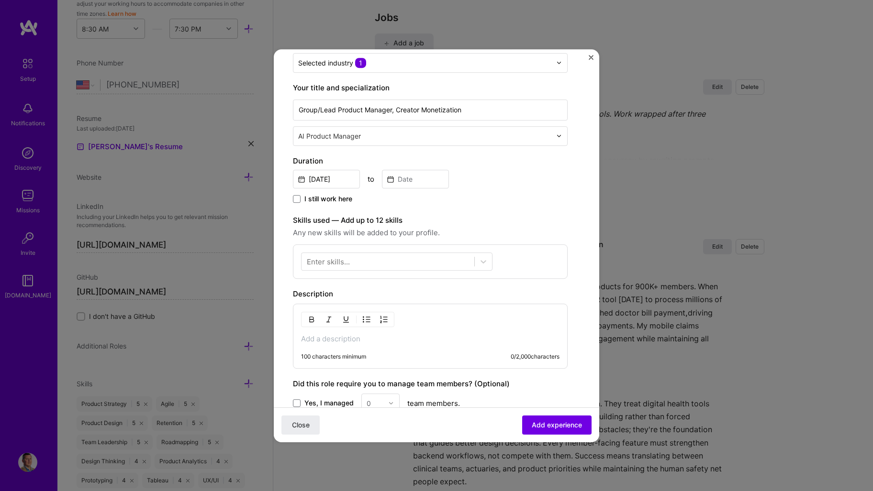
scroll to position [96, 0]
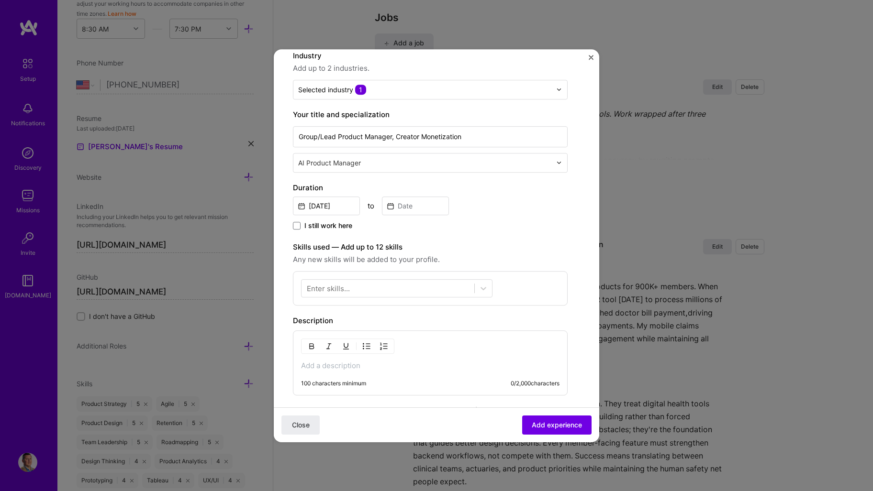
click at [545, 239] on div "Create a job experience Jobs help companies understand your past experience. Co…" at bounding box center [430, 261] width 275 height 576
click at [338, 204] on input "[DATE]" at bounding box center [326, 206] width 67 height 19
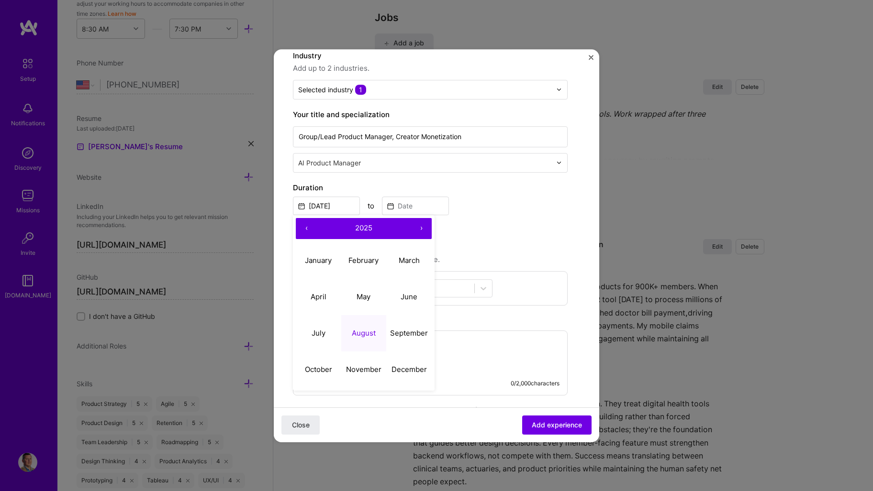
click at [361, 226] on span "2025" at bounding box center [363, 227] width 17 height 9
click at [369, 262] on button "2022" at bounding box center [363, 261] width 45 height 36
click at [366, 300] on abbr "May" at bounding box center [363, 296] width 14 height 9
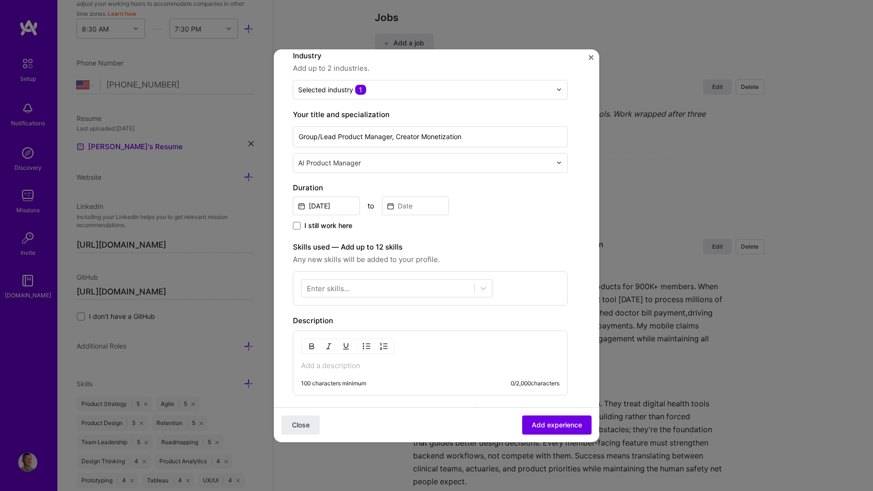
type input "May, 2022"
click at [426, 212] on input at bounding box center [415, 206] width 67 height 19
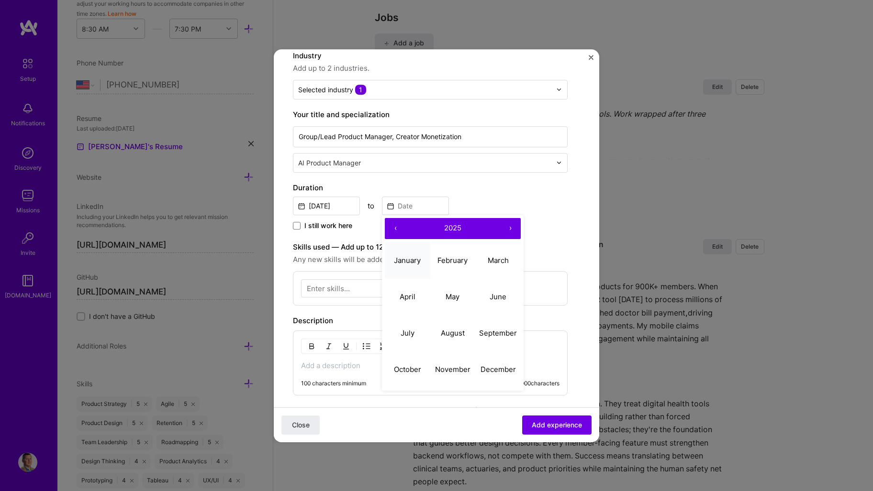
click at [403, 260] on abbr "January" at bounding box center [407, 260] width 27 height 9
type input "Jan, 2025"
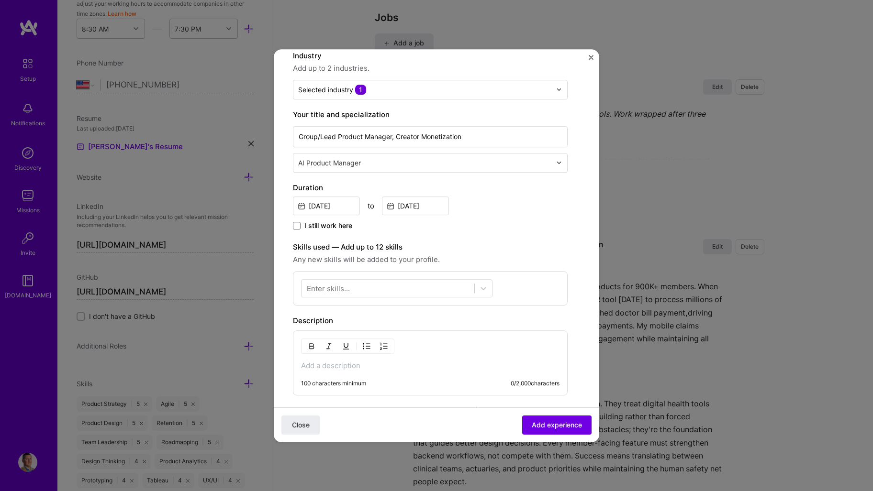
click at [533, 201] on div "May, 2022 to Jan, 2025" at bounding box center [430, 205] width 275 height 21
click at [409, 285] on div at bounding box center [387, 288] width 173 height 16
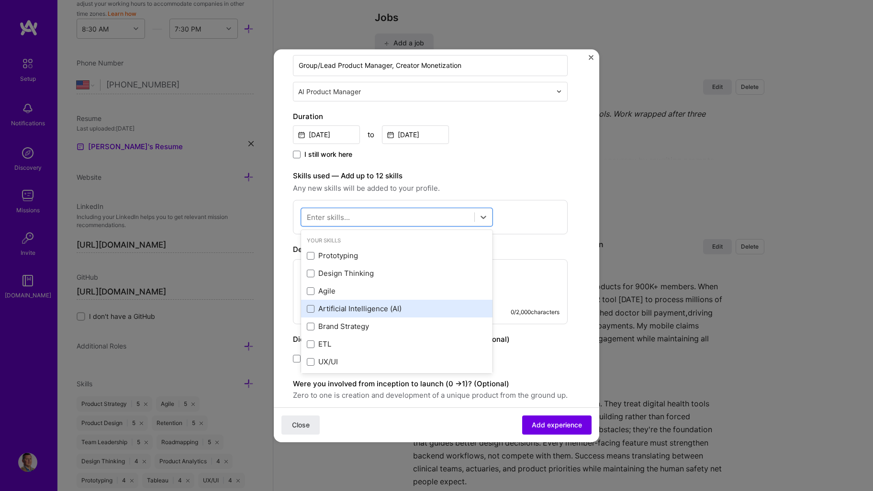
scroll to position [191, 0]
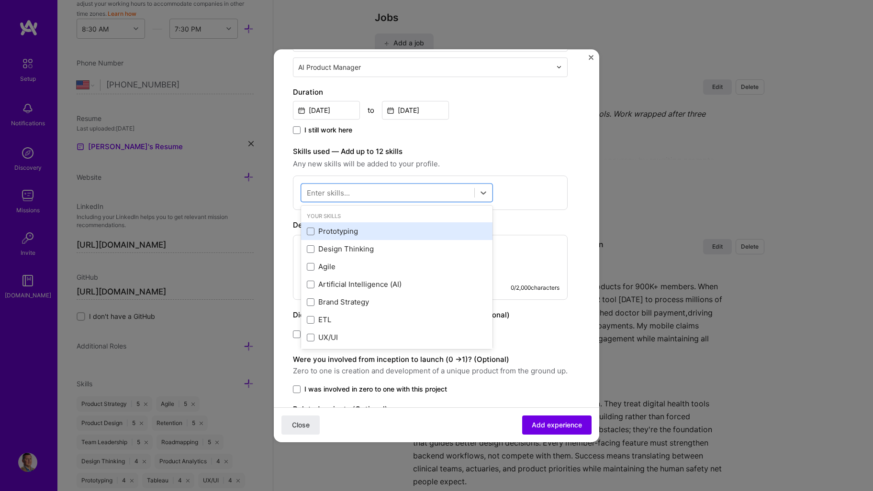
click at [350, 236] on div "Prototyping" at bounding box center [397, 232] width 180 height 10
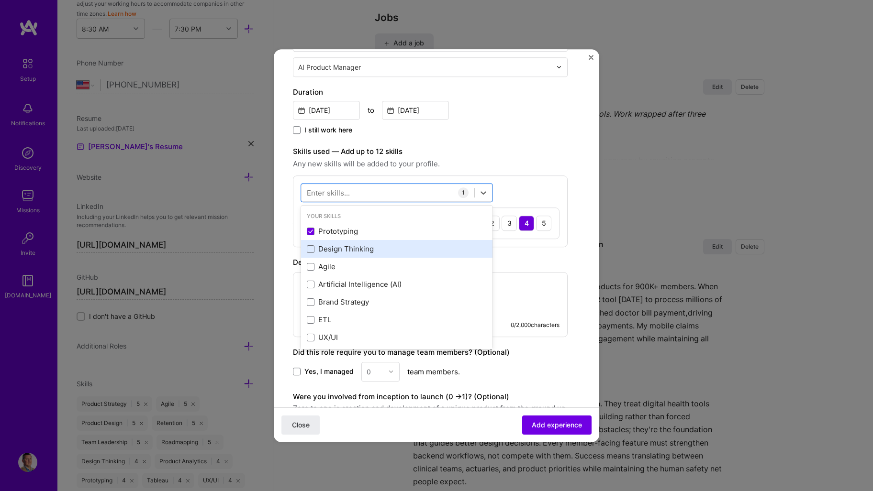
click at [352, 249] on div "Design Thinking" at bounding box center [397, 250] width 180 height 10
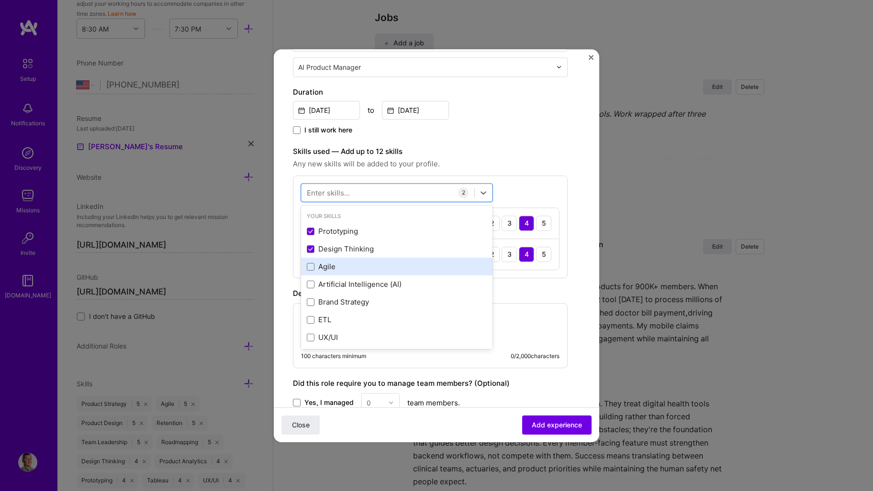
click at [342, 268] on div "Agile" at bounding box center [397, 267] width 180 height 10
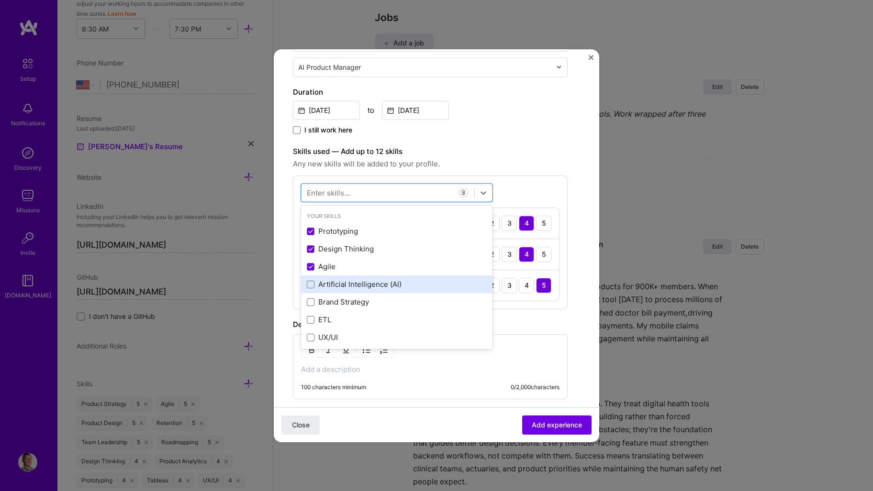
click at [379, 285] on div "Artificial Intelligence (AI)" at bounding box center [397, 285] width 180 height 10
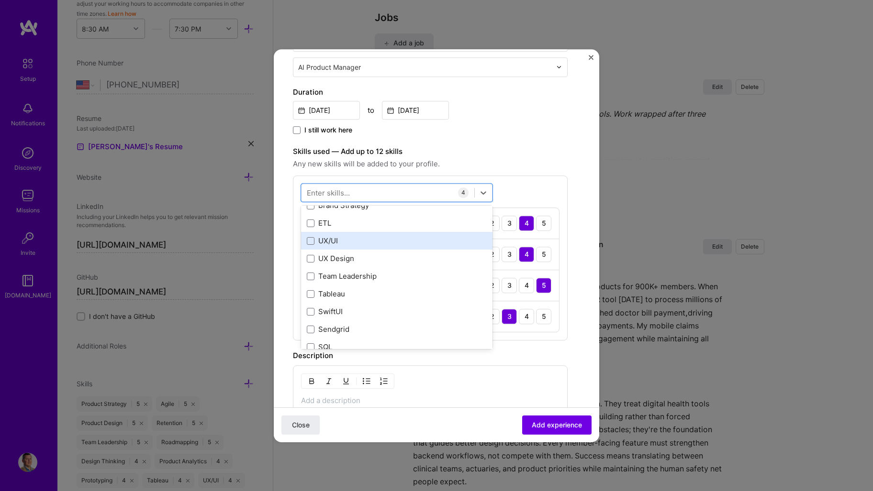
scroll to position [96, 0]
click at [350, 242] on div "UX/UI" at bounding box center [397, 242] width 180 height 10
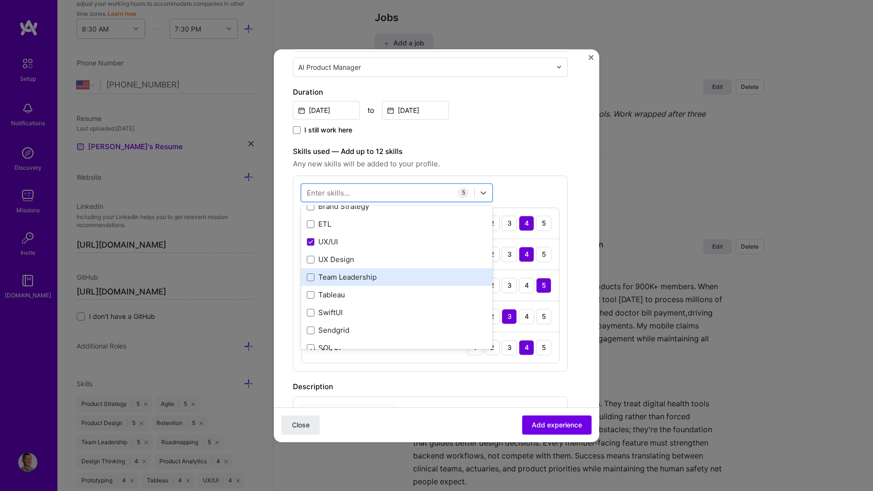
click at [372, 276] on div "Team Leadership" at bounding box center [397, 278] width 180 height 10
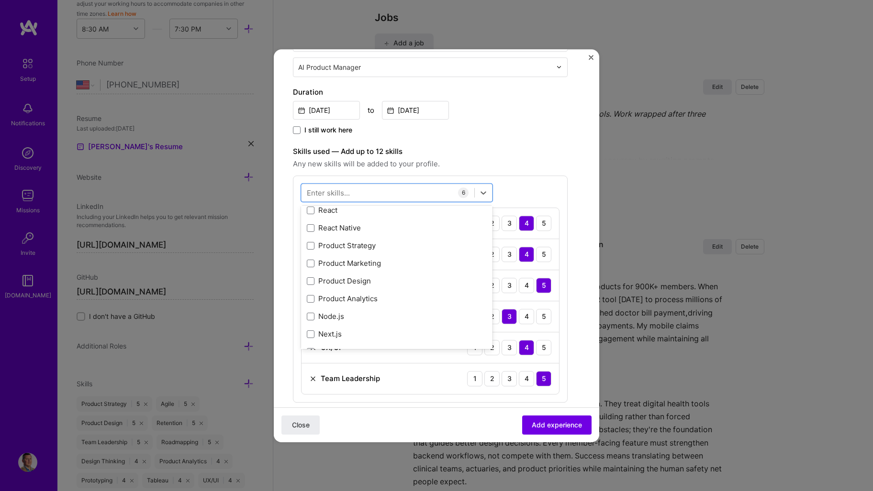
scroll to position [287, 0]
click at [380, 245] on div "Product Strategy" at bounding box center [397, 246] width 180 height 10
click at [384, 263] on div "Product Marketing" at bounding box center [397, 263] width 180 height 10
click at [376, 281] on div "Product Design" at bounding box center [397, 281] width 180 height 10
click at [535, 156] on label "Skills used — Add up to 12 skills" at bounding box center [430, 151] width 275 height 11
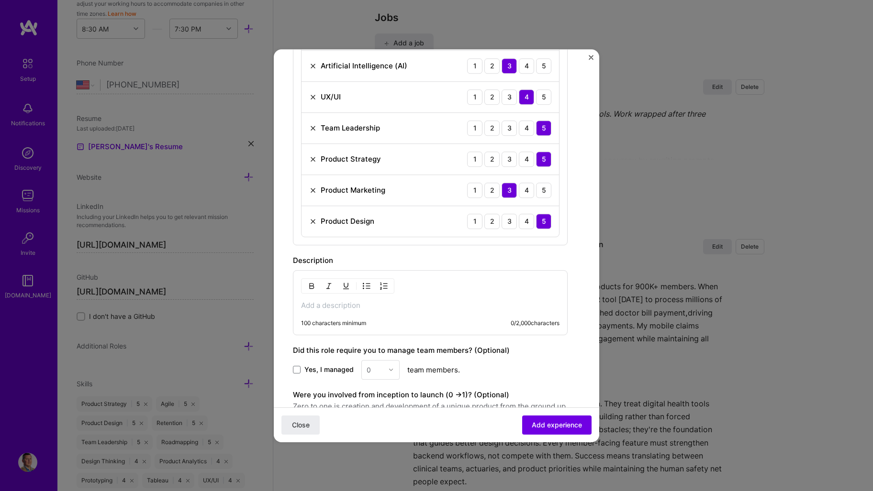
scroll to position [542, 0]
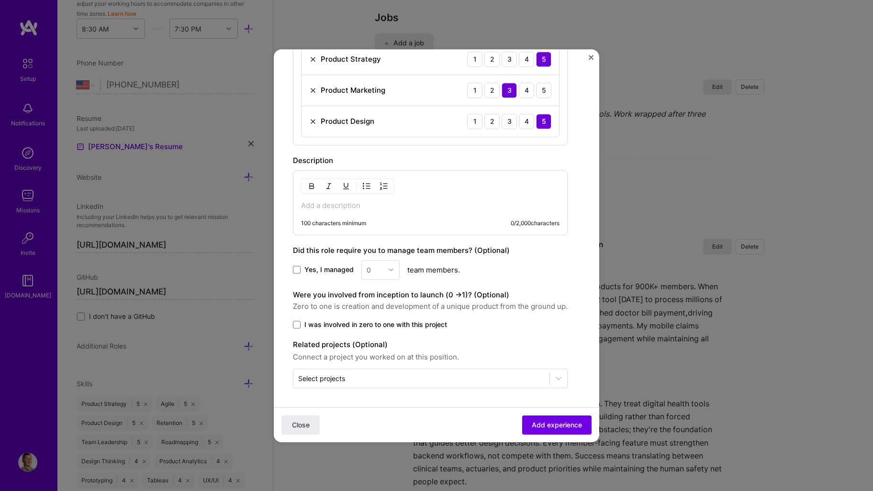
click at [301, 267] on label "Yes, I managed" at bounding box center [323, 270] width 61 height 10
click at [0, 0] on input "Yes, I managed" at bounding box center [0, 0] width 0 height 0
click at [385, 269] on div "0" at bounding box center [375, 270] width 26 height 19
click at [378, 312] on div "2" at bounding box center [380, 313] width 33 height 18
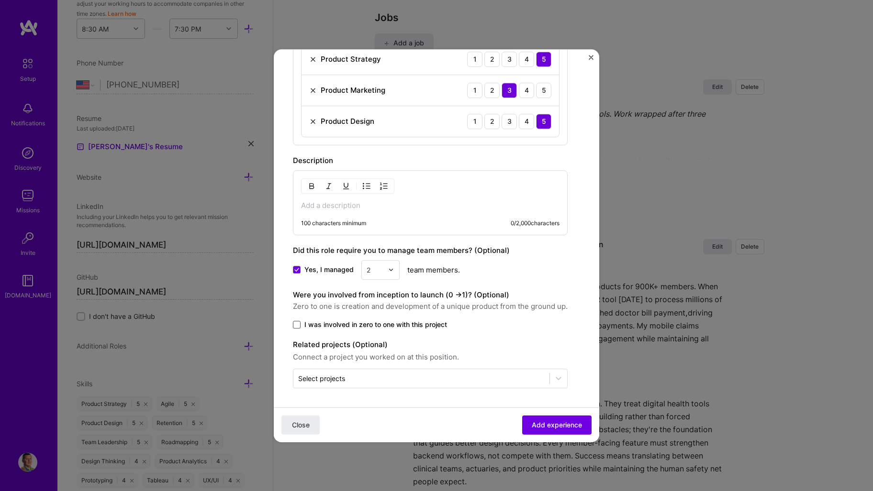
click at [298, 322] on span at bounding box center [297, 325] width 8 height 8
click at [0, 0] on input "I was involved in zero to one with this project" at bounding box center [0, 0] width 0 height 0
click at [544, 427] on span "Add experience" at bounding box center [557, 425] width 50 height 10
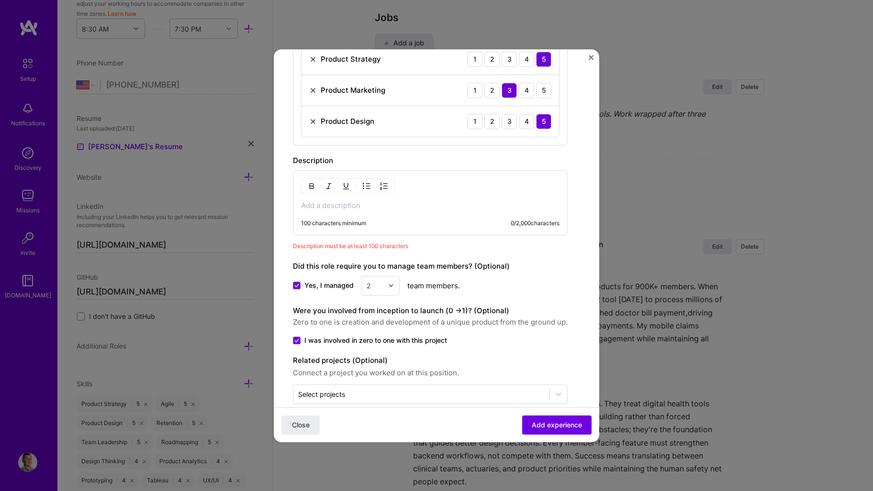
click at [336, 207] on p at bounding box center [430, 206] width 258 height 10
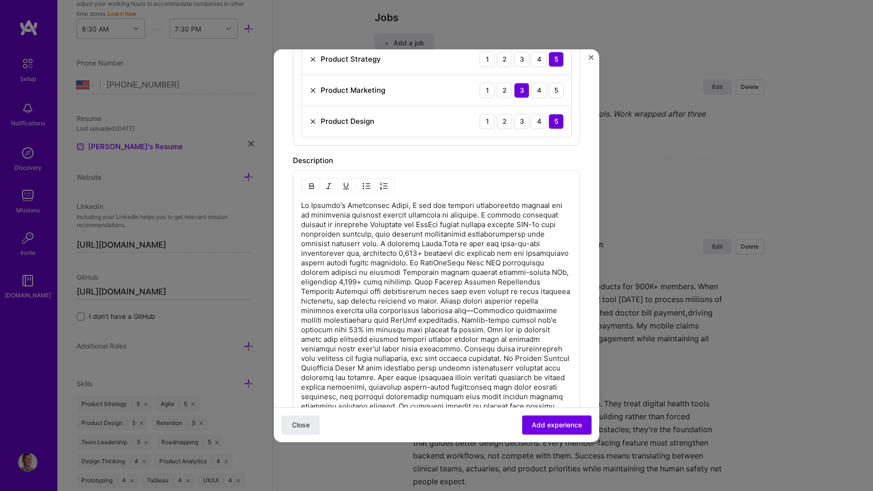
click at [380, 244] on p at bounding box center [436, 316] width 271 height 230
click at [589, 189] on form "Create a job experience Jobs help companies understand your past experience. Co…" at bounding box center [436, 94] width 325 height 1136
click at [407, 227] on p at bounding box center [436, 316] width 271 height 230
click at [467, 316] on p at bounding box center [436, 316] width 271 height 230
click at [456, 282] on p at bounding box center [436, 316] width 271 height 230
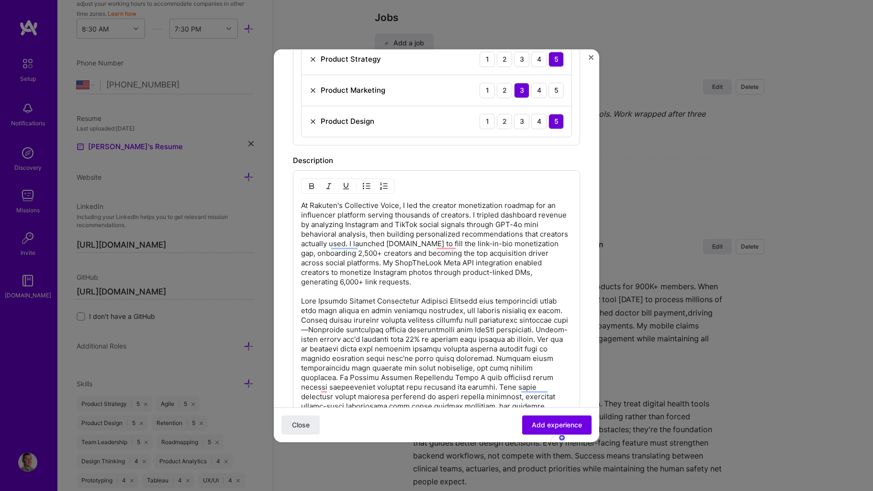
click at [458, 299] on p "At Rakuten's Collective Voice, I led the creator monetization roadmap for an in…" at bounding box center [436, 325] width 271 height 249
drag, startPoint x: 454, startPoint y: 301, endPoint x: 453, endPoint y: 309, distance: 8.2
click at [455, 301] on p "At Rakuten's Collective Voice, I led the creator monetization roadmap for an in…" at bounding box center [436, 325] width 271 height 249
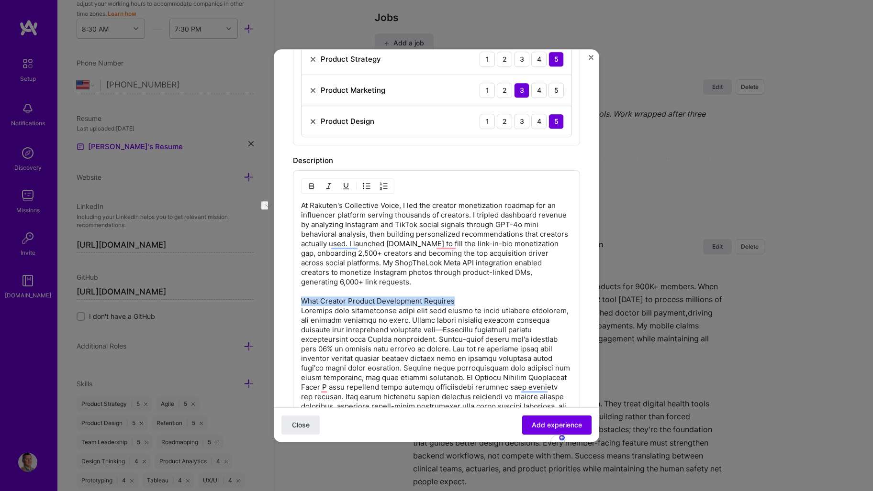
drag, startPoint x: 460, startPoint y: 302, endPoint x: 301, endPoint y: 304, distance: 158.4
click at [301, 304] on p "At Rakuten's Collective Voice, I led the creator monetization roadmap for an in…" at bounding box center [436, 325] width 271 height 249
click at [412, 387] on p "At Rakuten's Collective Voice, I led the creator monetization roadmap for an in…" at bounding box center [436, 325] width 271 height 249
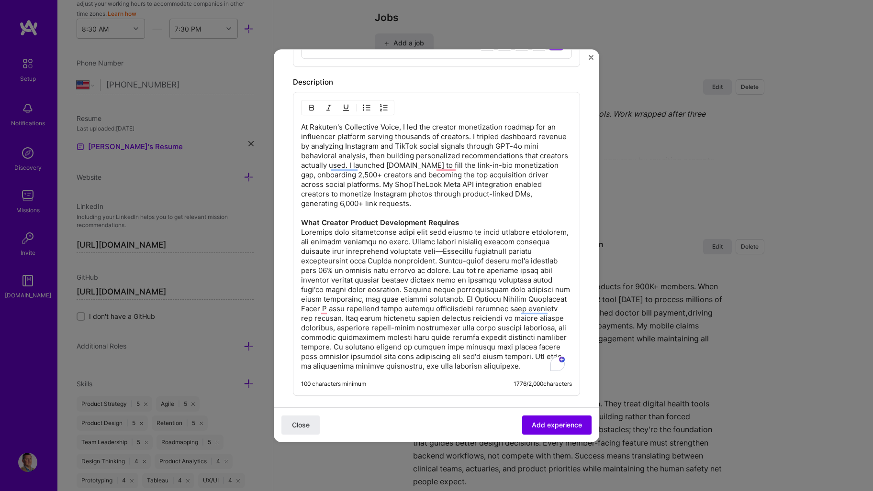
scroll to position [686, 0]
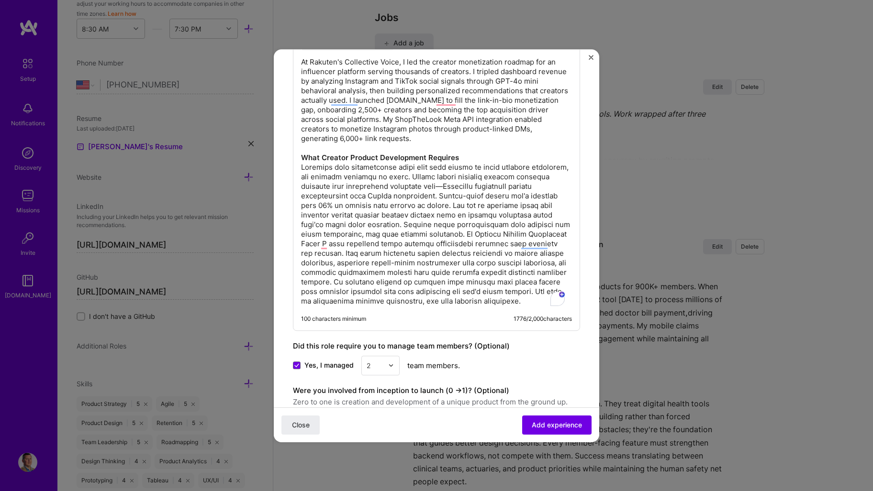
click at [520, 232] on p "At Rakuten's Collective Voice, I led the creator monetization roadmap for an in…" at bounding box center [436, 181] width 271 height 249
click at [420, 240] on p "At Rakuten's Collective Voice, I led the creator monetization roadmap for an in…" at bounding box center [436, 181] width 271 height 249
click at [438, 235] on p "At Rakuten's Collective Voice, I led the creator monetization roadmap for an in…" at bounding box center [436, 181] width 271 height 249
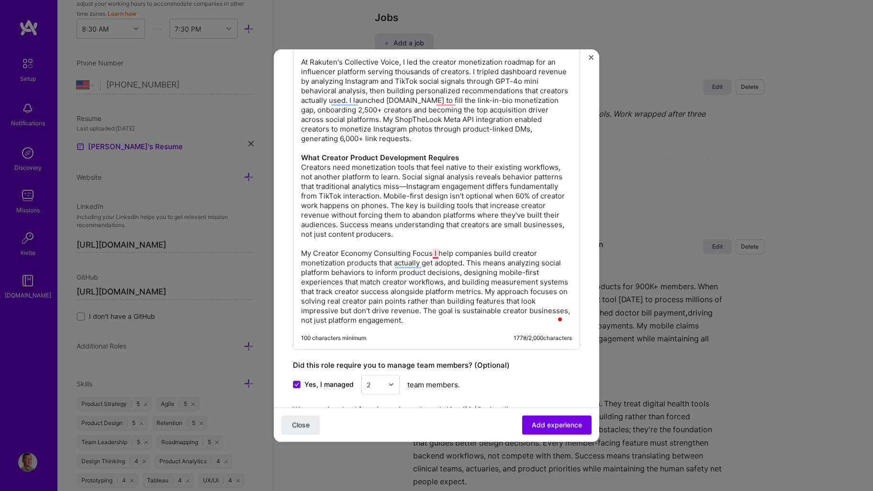
click at [433, 252] on p "At Rakuten's Collective Voice, I led the creator monetization roadmap for an in…" at bounding box center [436, 191] width 271 height 268
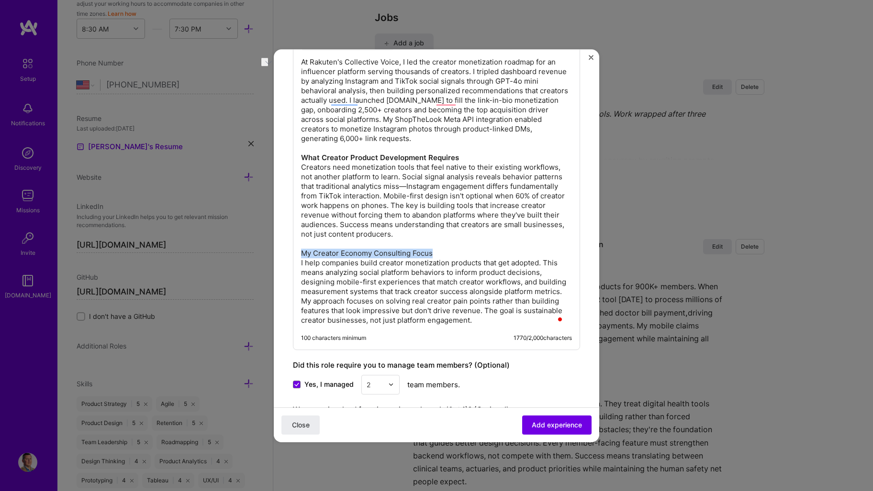
drag, startPoint x: 449, startPoint y: 252, endPoint x: 301, endPoint y: 254, distance: 148.3
click at [301, 254] on p "At Rakuten's Collective Voice, I led the creator monetization roadmap for an in…" at bounding box center [436, 191] width 271 height 268
click at [402, 186] on p "At Rakuten's Collective Voice, I led the creator monetization roadmap for an in…" at bounding box center [436, 191] width 271 height 268
click at [417, 221] on p "At Rakuten's Collective Voice, I led the creator monetization roadmap for an in…" at bounding box center [436, 191] width 271 height 268
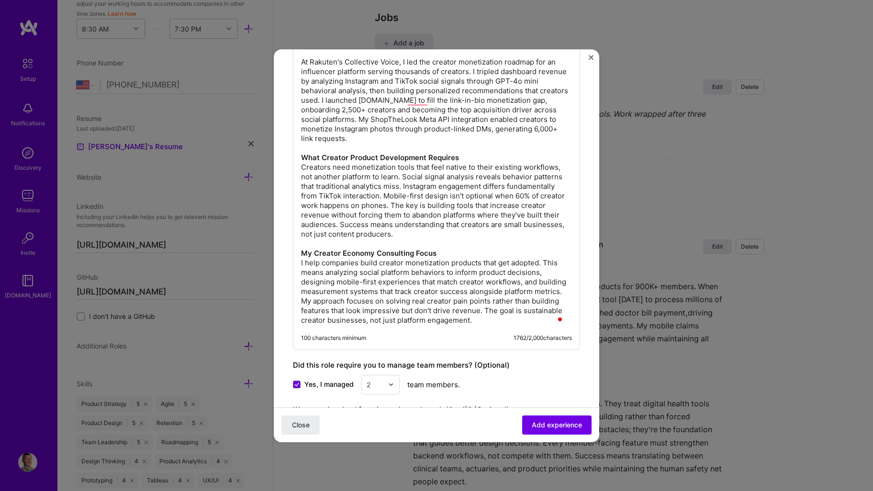
scroll to position [734, 0]
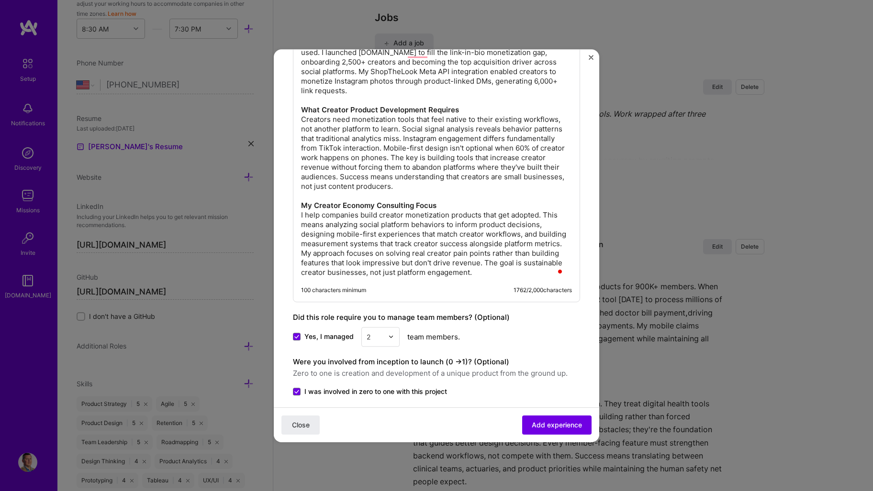
click at [400, 130] on p "At Rakuten's Collective Voice, I led the creator monetization roadmap for an in…" at bounding box center [436, 144] width 271 height 268
click at [433, 138] on p "At Rakuten's Collective Voice, I led the creator monetization roadmap for an in…" at bounding box center [436, 144] width 271 height 268
drag, startPoint x: 434, startPoint y: 137, endPoint x: 430, endPoint y: 146, distance: 9.7
click at [430, 146] on p "At Rakuten's Collective Voice, I led the creator monetization roadmap for an in…" at bounding box center [436, 144] width 271 height 268
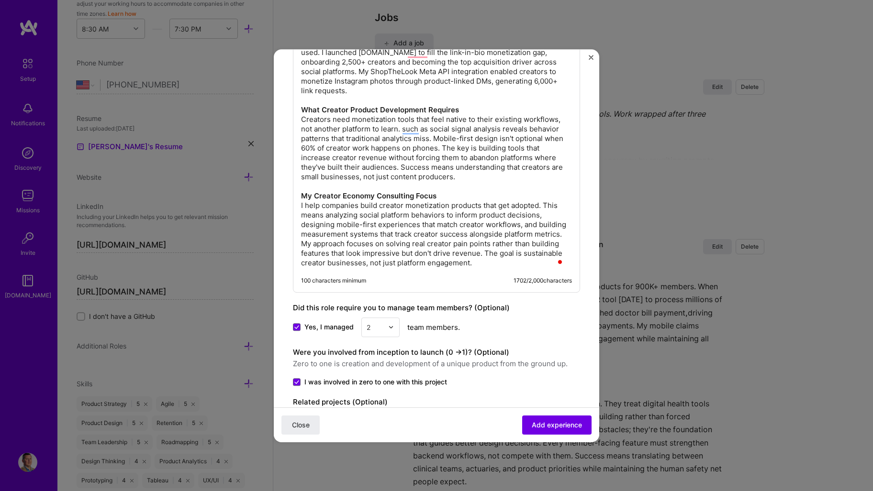
click at [480, 145] on p "At Rakuten's Collective Voice, I led the creator monetization roadmap for an in…" at bounding box center [436, 139] width 271 height 258
click at [455, 163] on p "At Rakuten's Collective Voice, I led the creator monetization roadmap for an in…" at bounding box center [436, 139] width 271 height 258
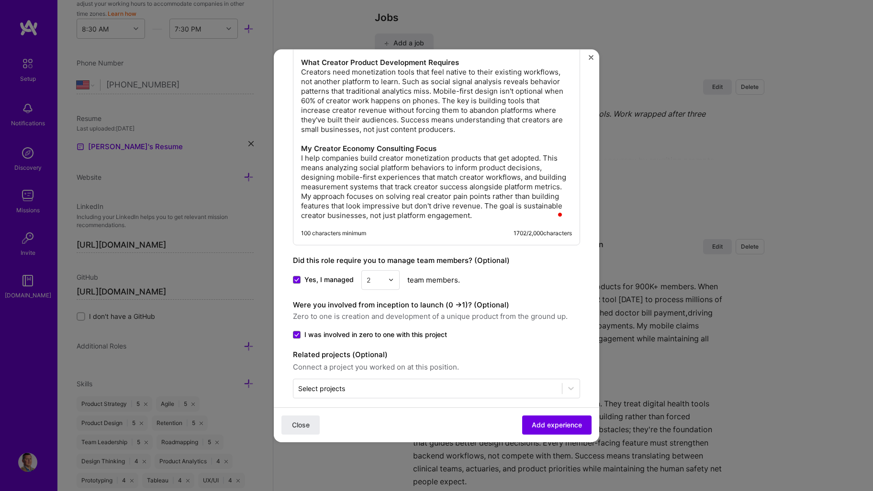
scroll to position [781, 0]
click at [515, 83] on p "At Rakuten's Collective Voice, I led the creator monetization roadmap for an in…" at bounding box center [436, 91] width 271 height 258
click at [417, 116] on p "At Rakuten's Collective Voice, I led the creator monetization roadmap for an in…" at bounding box center [436, 91] width 271 height 258
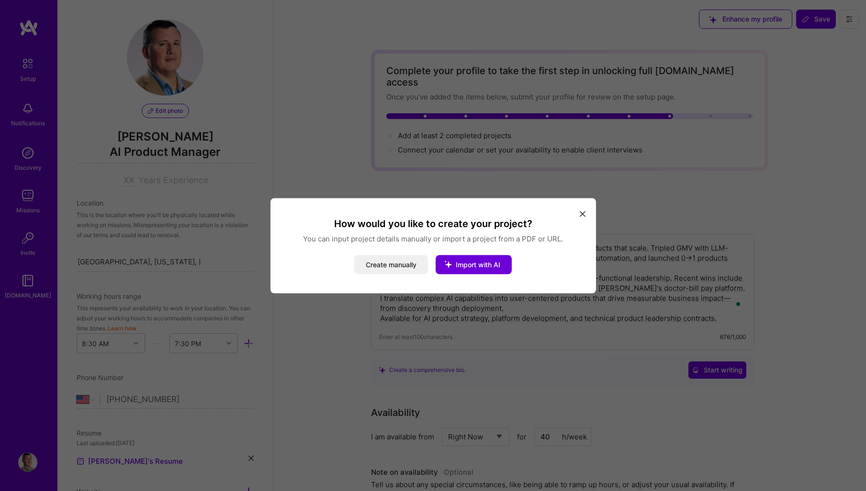
select select "US"
select select "Right Now"
click at [467, 264] on span "Import with AI" at bounding box center [478, 264] width 44 height 8
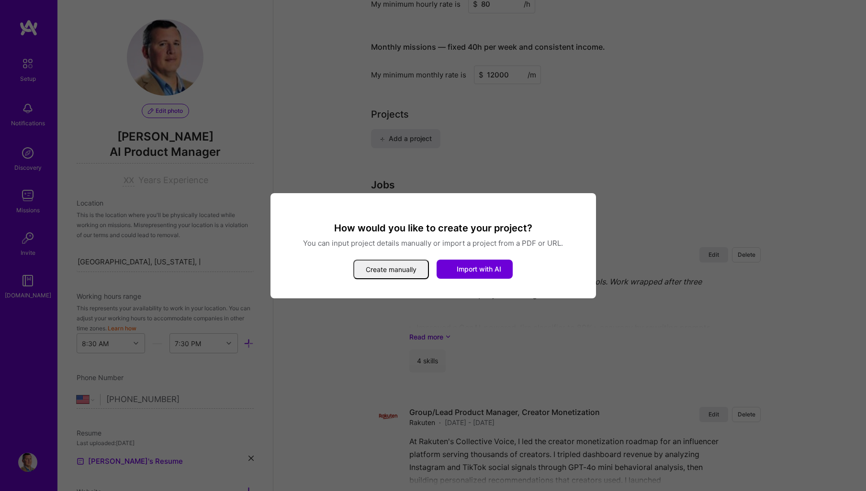
scroll to position [315, 0]
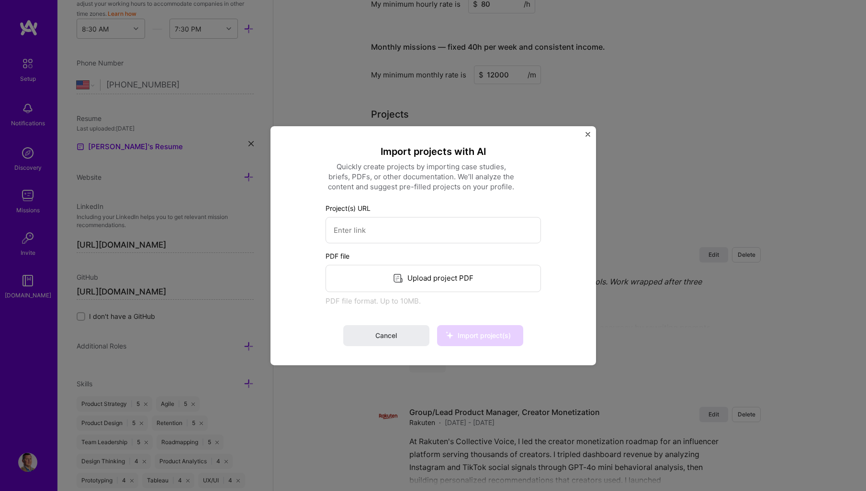
click at [456, 282] on div "Upload project PDF" at bounding box center [432, 278] width 215 height 27
click at [501, 334] on span "Import project(s)" at bounding box center [483, 336] width 53 height 8
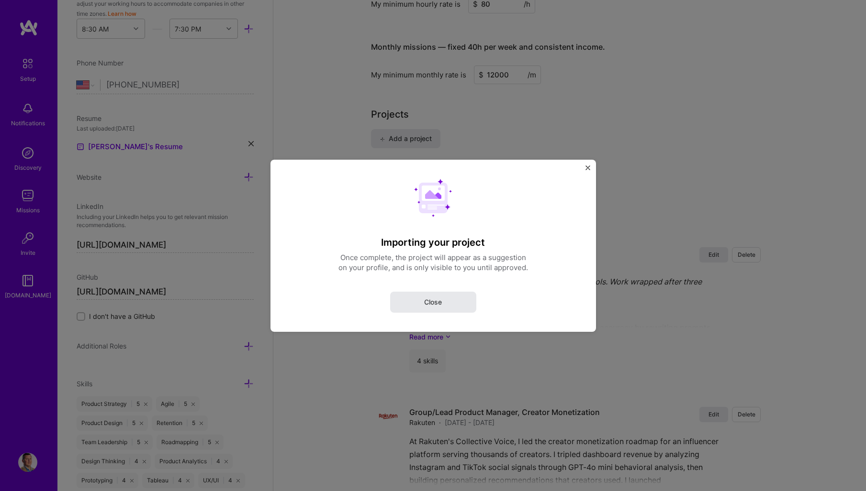
click at [444, 301] on button "Close" at bounding box center [433, 301] width 86 height 21
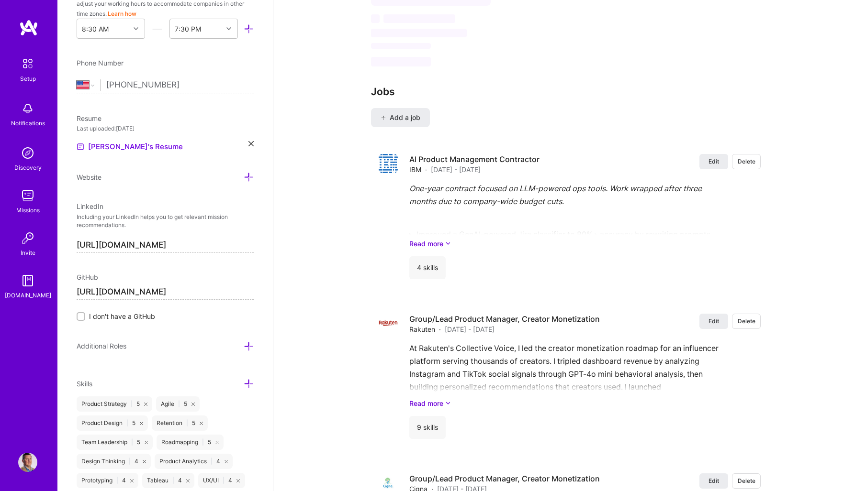
scroll to position [699, 0]
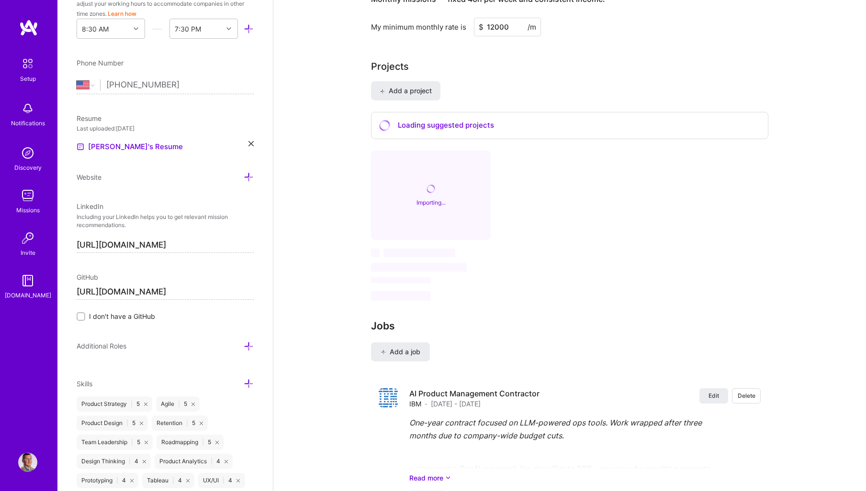
click at [467, 168] on div "Importing..." at bounding box center [431, 196] width 120 height 90
drag, startPoint x: 411, startPoint y: 219, endPoint x: 416, endPoint y: 144, distance: 74.8
click at [413, 204] on div "Importing..." at bounding box center [431, 196] width 120 height 90
click at [419, 86] on span "Add a project" at bounding box center [405, 91] width 52 height 10
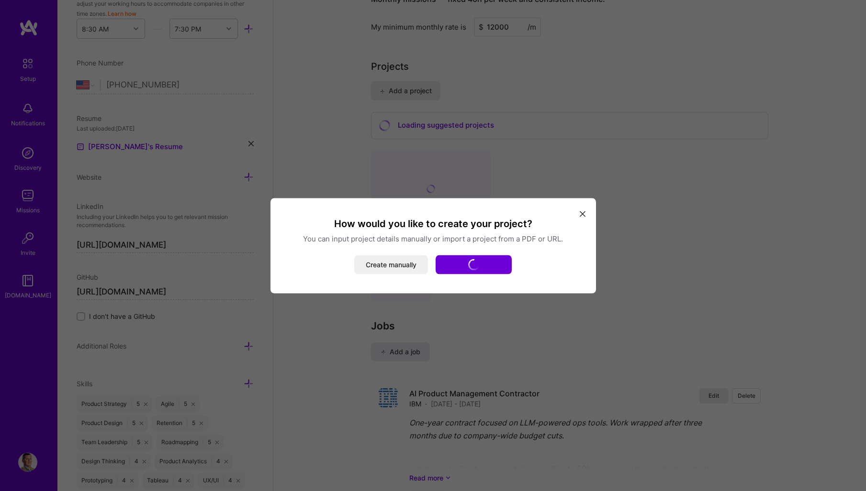
click at [583, 212] on icon "modal" at bounding box center [582, 214] width 6 height 6
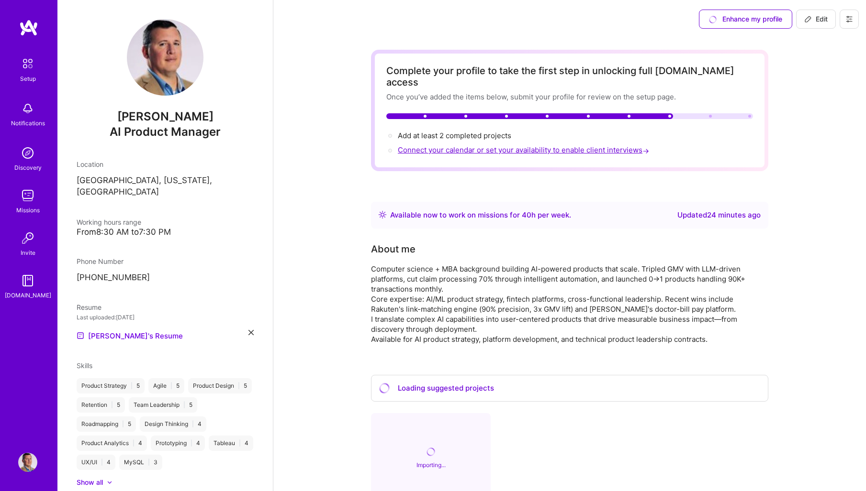
click at [495, 145] on span "Connect your calendar or set your availability to enable client interviews →" at bounding box center [524, 149] width 253 height 9
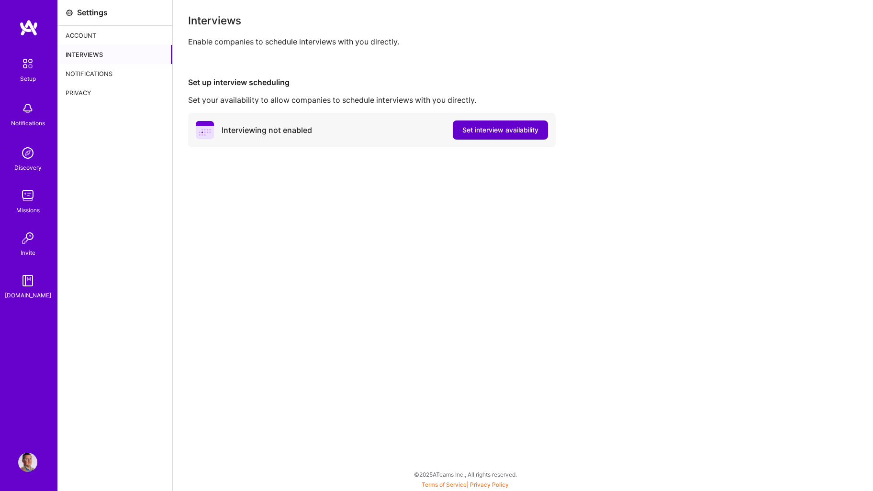
click at [492, 131] on span "Set interview availability" at bounding box center [500, 130] width 76 height 10
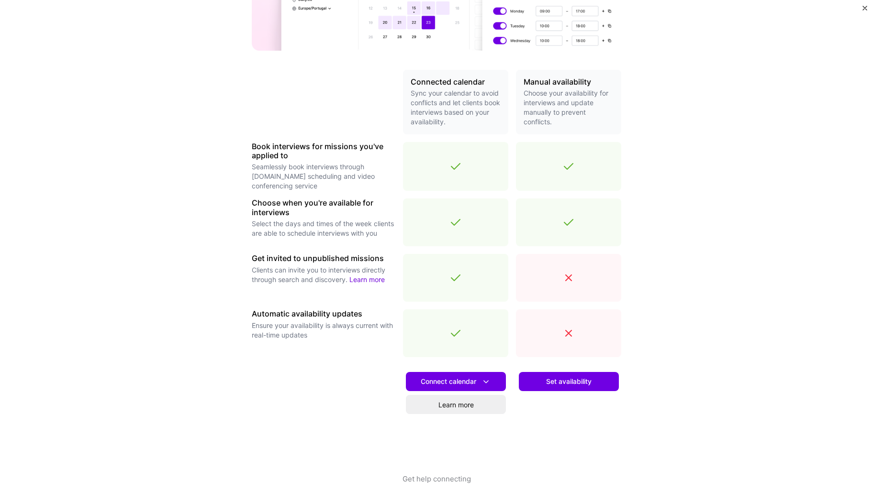
scroll to position [179, 0]
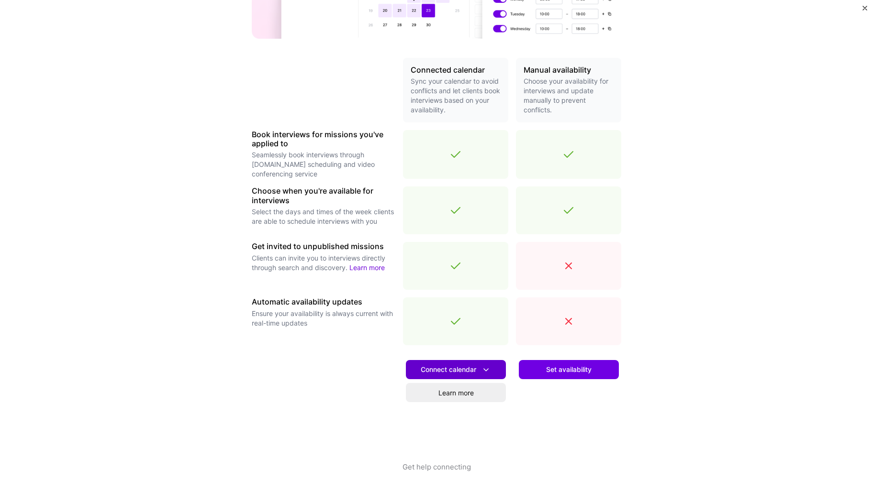
click at [481, 369] on icon at bounding box center [486, 370] width 10 height 10
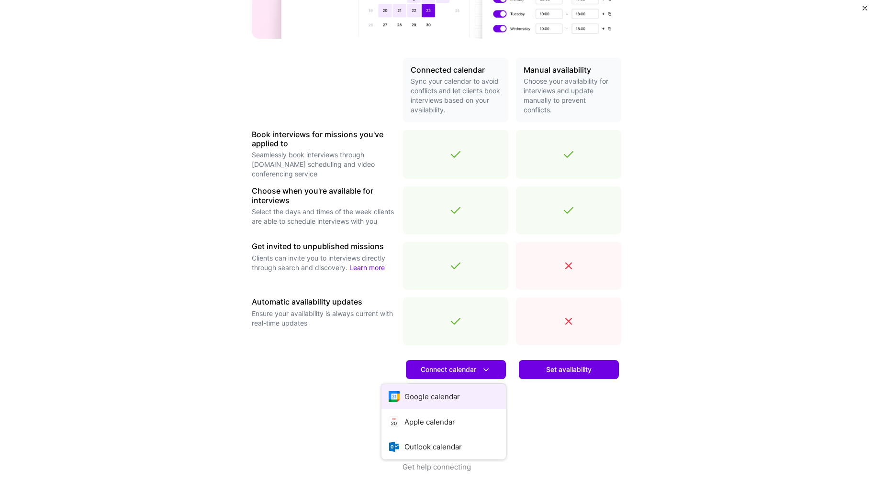
click at [447, 392] on button "Google calendar" at bounding box center [443, 396] width 124 height 25
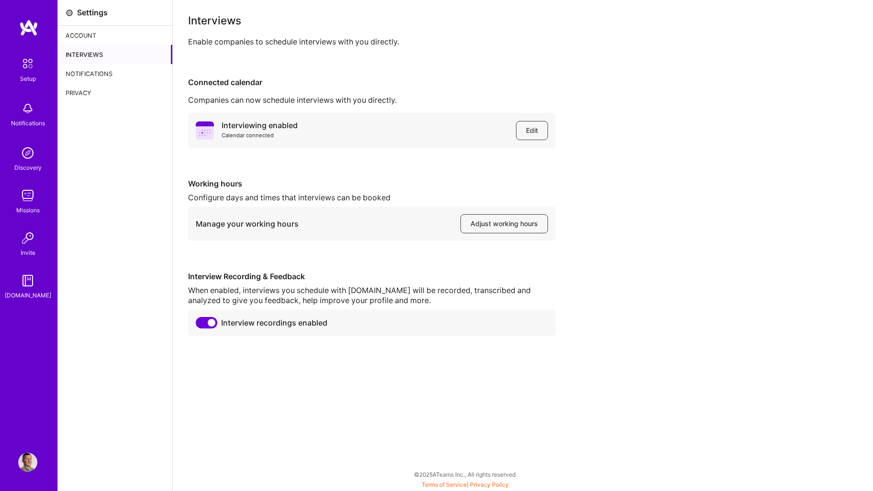
click at [85, 34] on div "Account" at bounding box center [115, 35] width 114 height 19
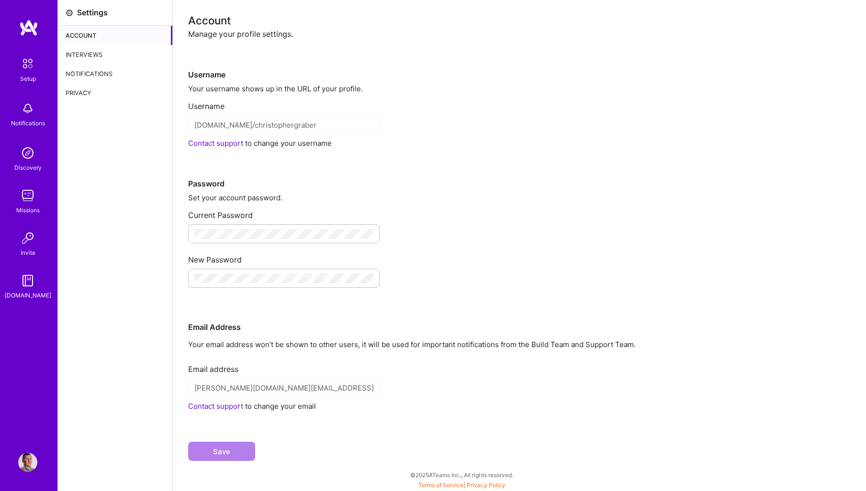
click at [33, 195] on img at bounding box center [27, 195] width 19 height 19
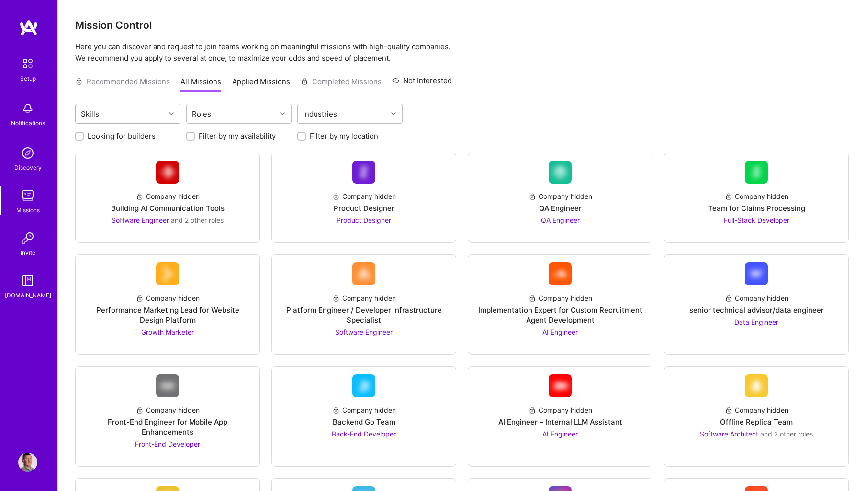
click at [144, 111] on div "Skills" at bounding box center [120, 113] width 89 height 19
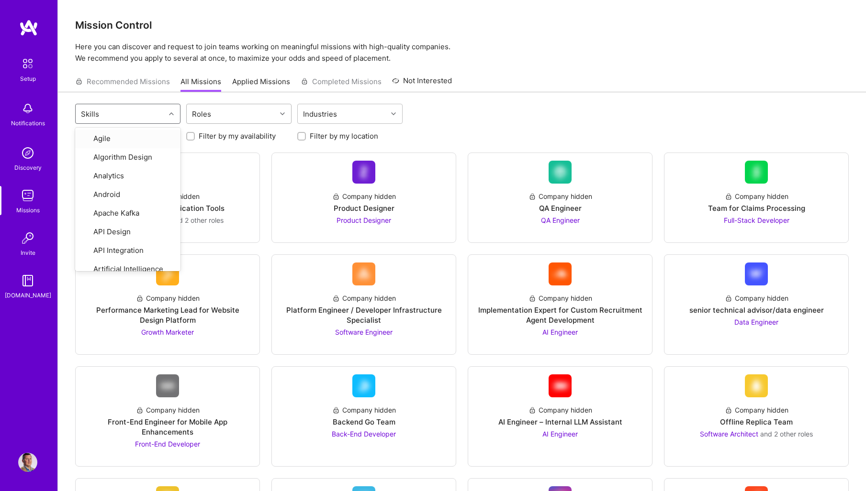
click at [252, 119] on div "Roles" at bounding box center [231, 113] width 89 height 19
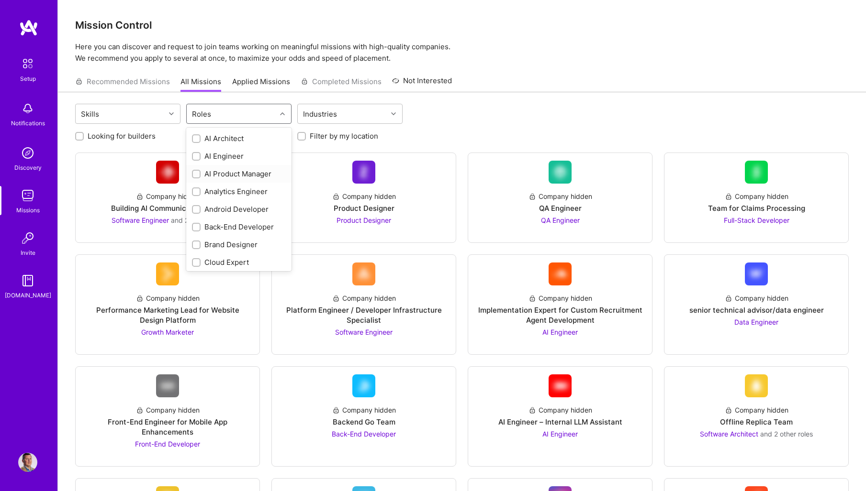
click at [244, 178] on div "AI Product Manager" at bounding box center [239, 174] width 94 height 10
checkbox input "true"
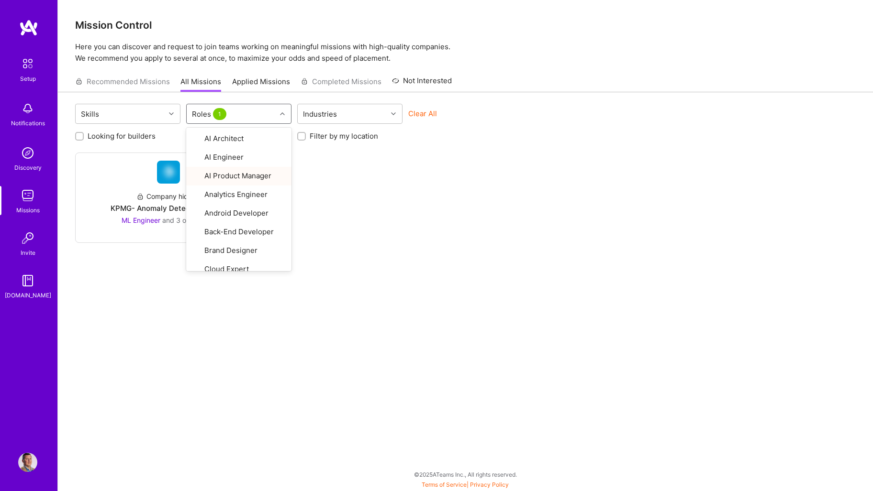
click at [533, 88] on div "Recommended Missions All Missions Applied Missions Completed Missions Not Inter…" at bounding box center [465, 81] width 780 height 21
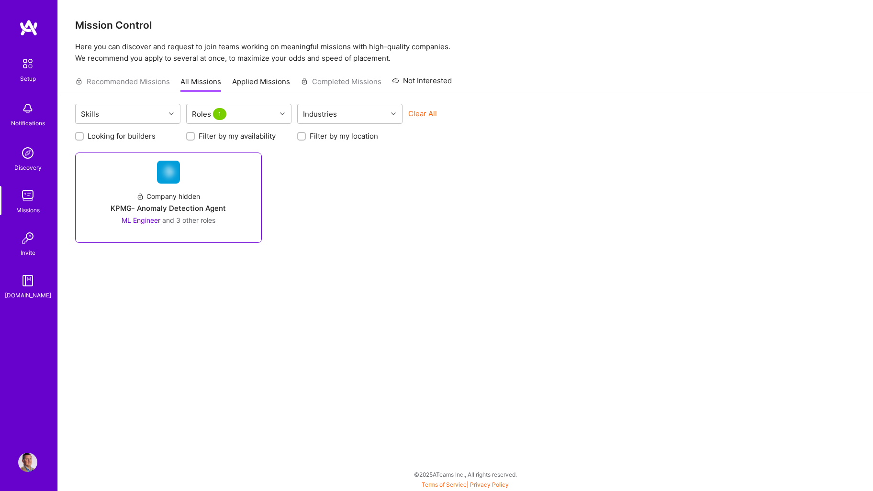
click at [248, 187] on div "Company hidden KPMG- Anomaly Detection Agent ML Engineer and 3 other roles" at bounding box center [168, 205] width 170 height 42
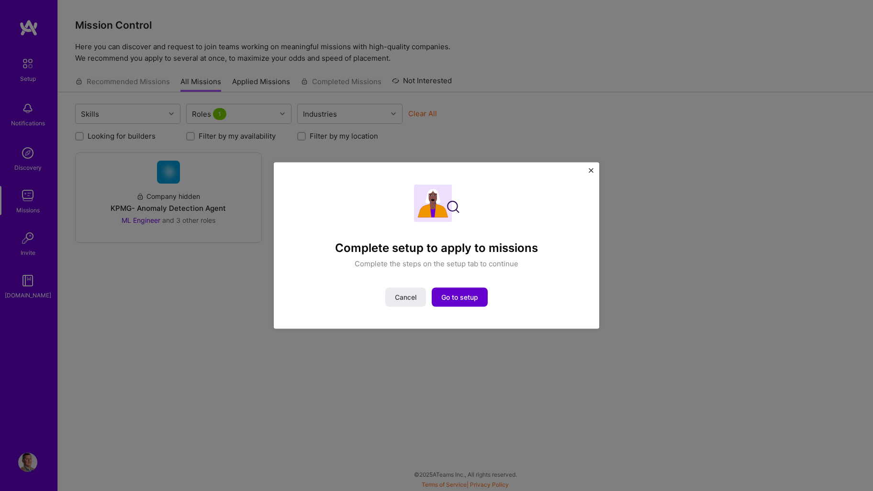
click at [471, 300] on span "Go to setup" at bounding box center [459, 298] width 37 height 10
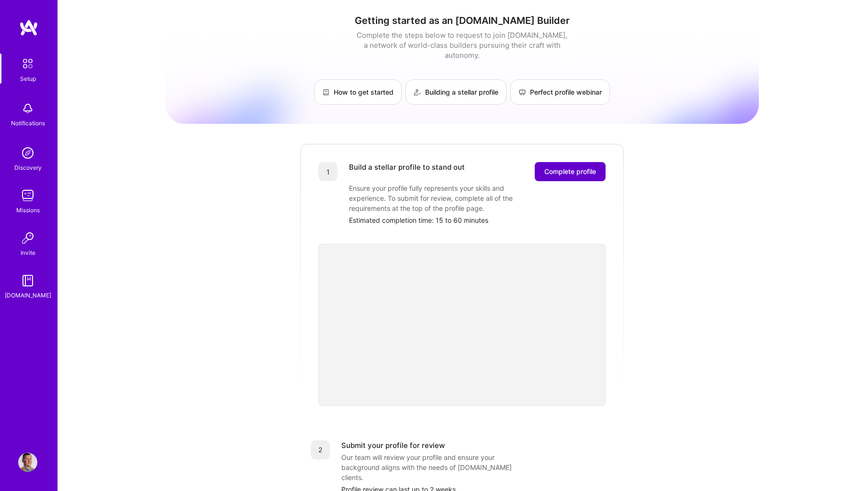
click at [564, 167] on span "Complete profile" at bounding box center [570, 172] width 52 height 10
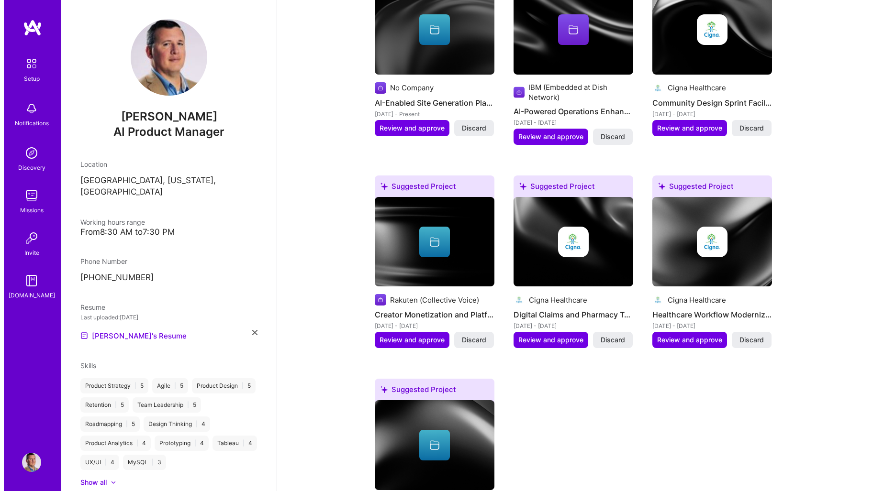
scroll to position [431, 0]
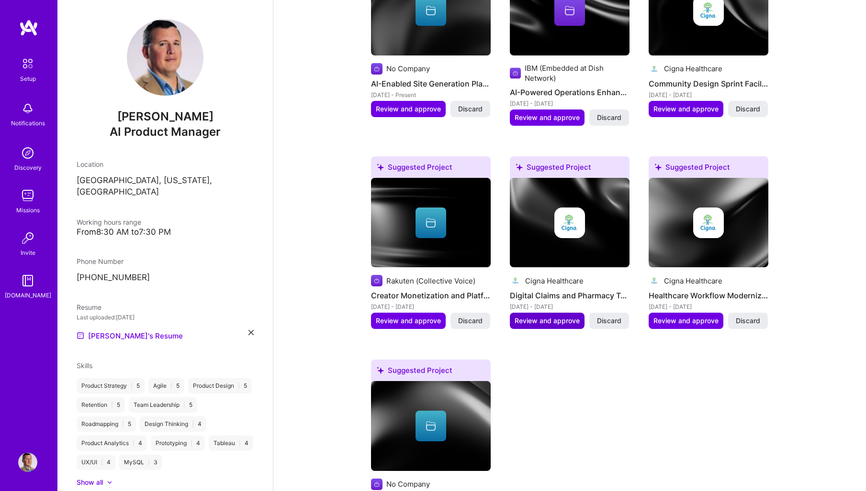
click at [549, 313] on button "Review and approve" at bounding box center [547, 321] width 75 height 16
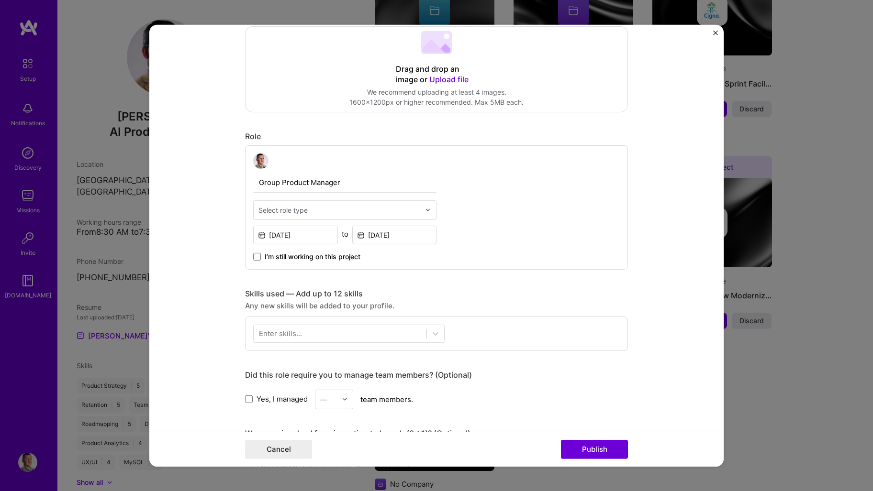
scroll to position [191, 0]
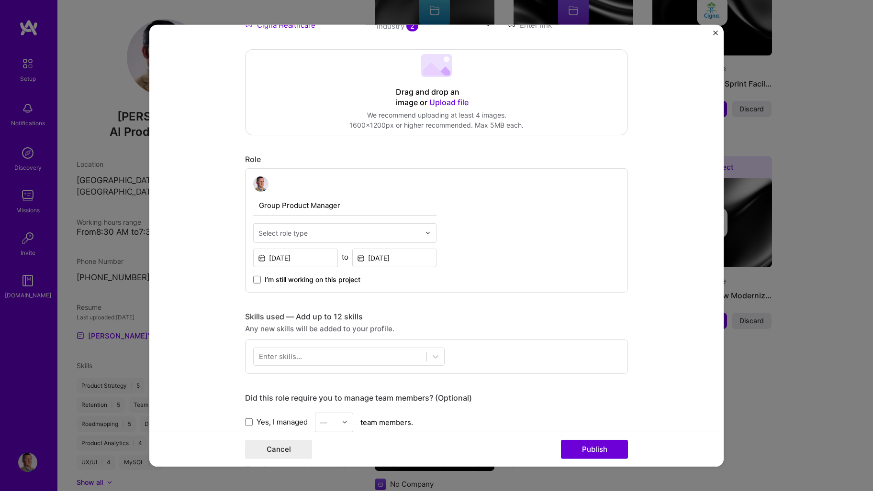
click at [398, 229] on input "text" at bounding box center [339, 233] width 162 height 10
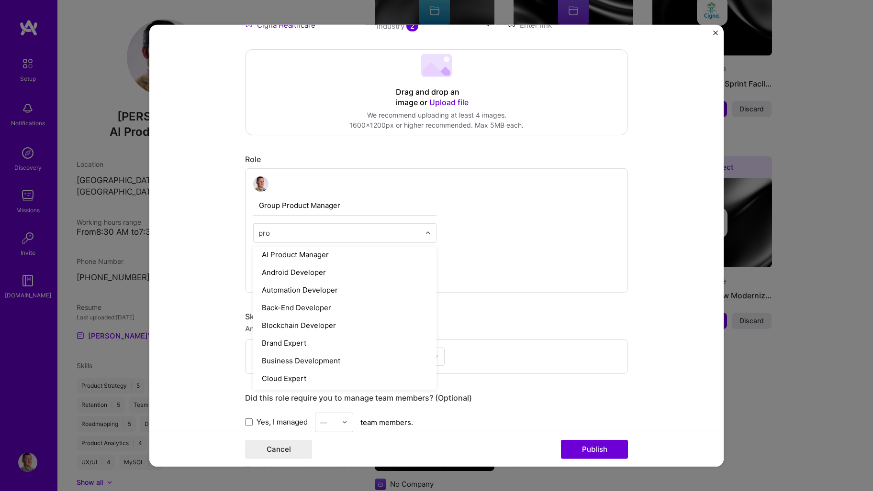
scroll to position [0, 0]
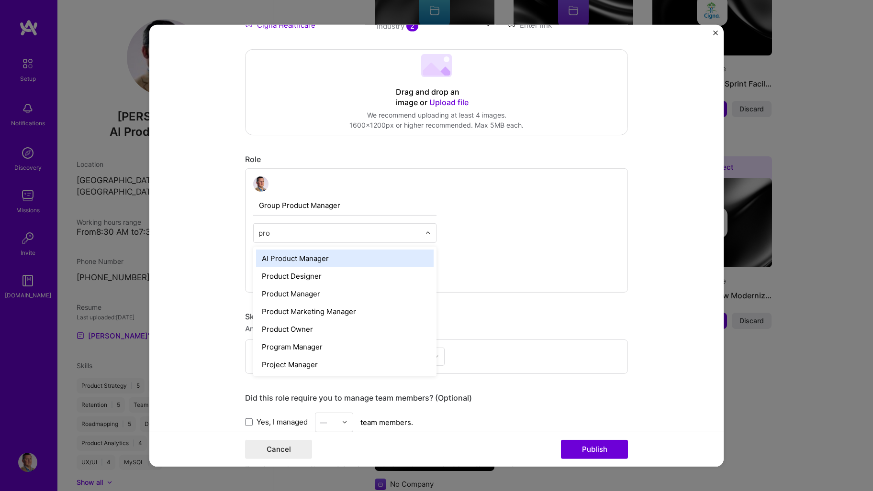
type input "prod"
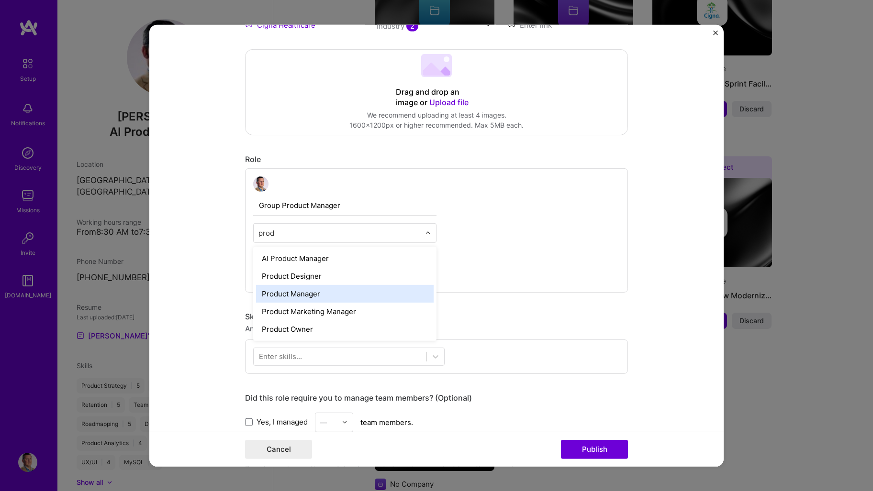
click at [322, 288] on div "Product Manager" at bounding box center [345, 294] width 178 height 18
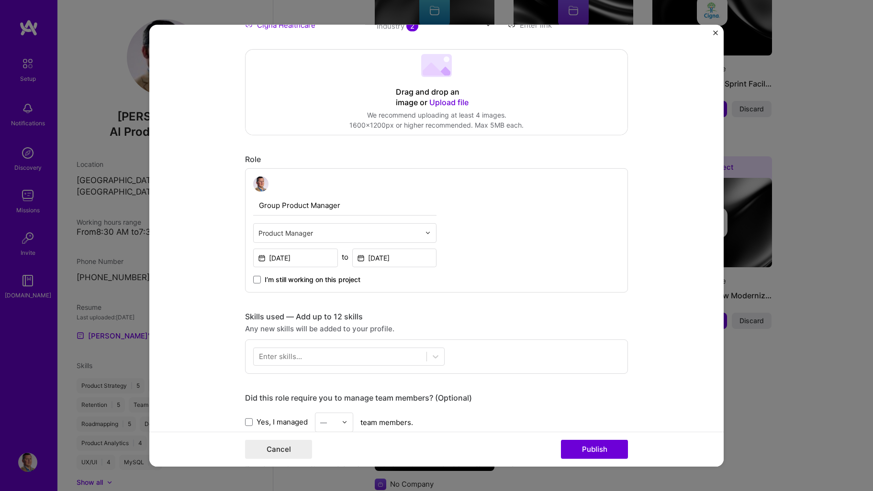
click at [204, 268] on form "Editing suggested project This project is suggested based on your LinkedIn, res…" at bounding box center [436, 245] width 574 height 442
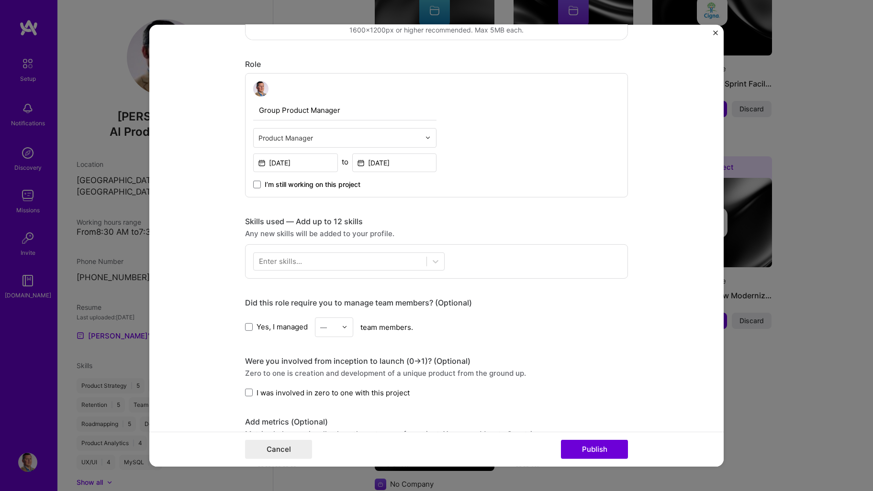
scroll to position [335, 0]
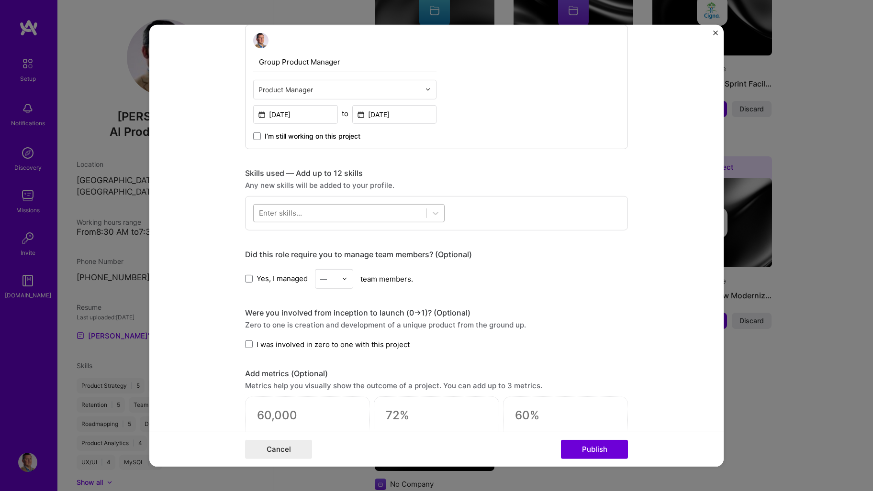
click at [373, 221] on div at bounding box center [348, 213] width 191 height 18
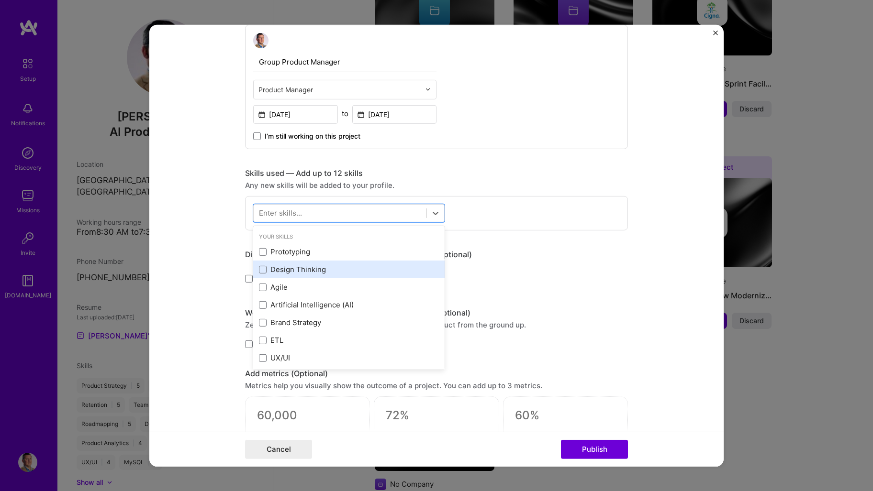
click at [318, 269] on div "Design Thinking" at bounding box center [349, 270] width 180 height 10
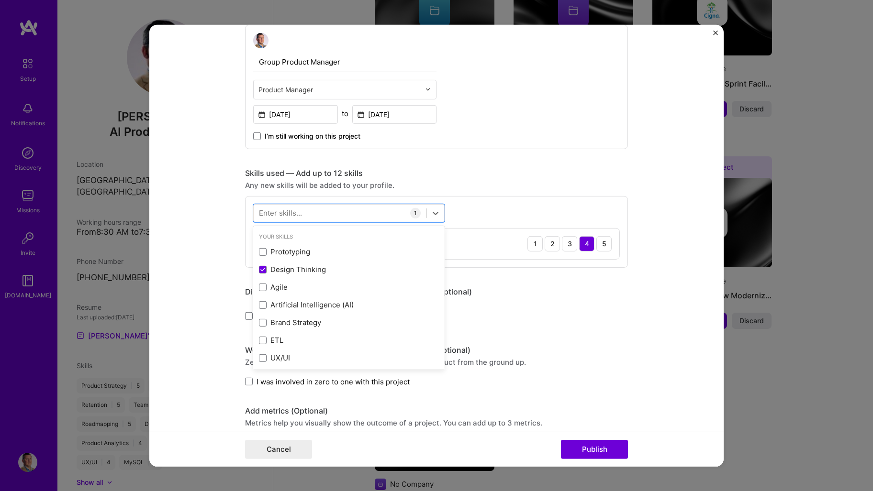
click at [202, 270] on form "Editing suggested project This project is suggested based on your LinkedIn, res…" at bounding box center [436, 245] width 574 height 442
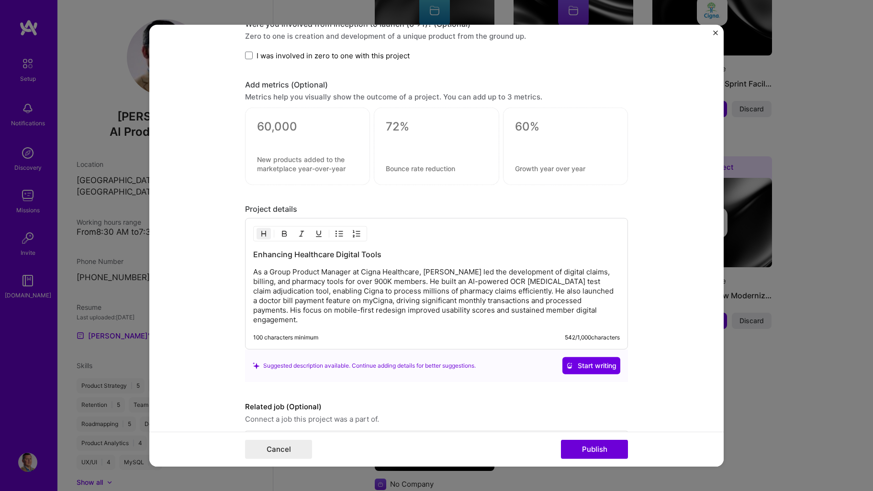
scroll to position [688, 0]
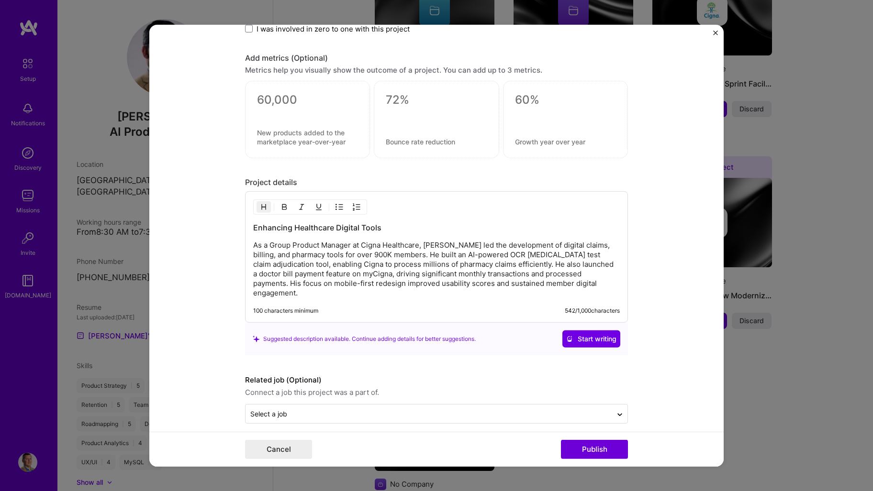
click at [339, 256] on p "As a Group Product Manager at Cigna Healthcare, [PERSON_NAME] led the developme…" at bounding box center [436, 269] width 367 height 57
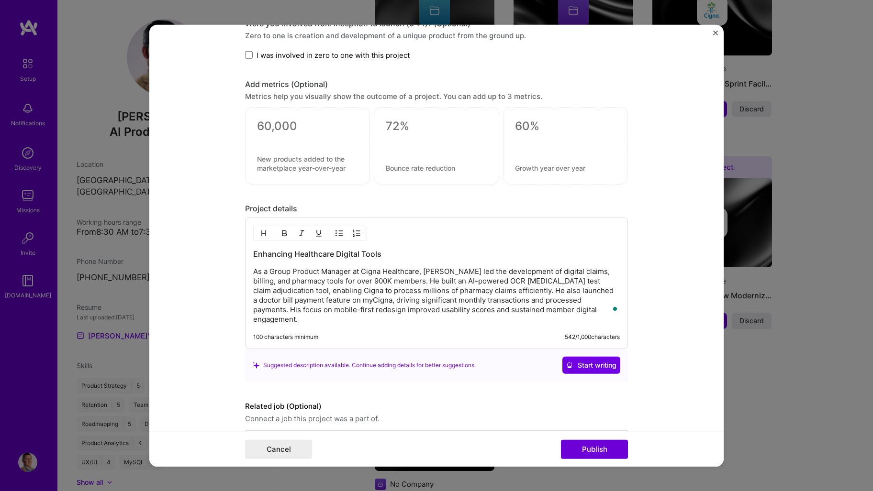
scroll to position [592, 0]
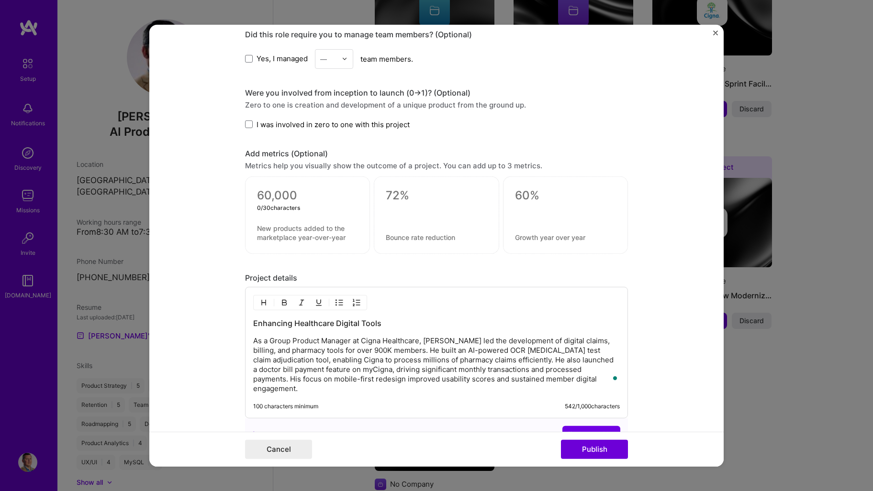
click at [290, 199] on textarea at bounding box center [307, 196] width 101 height 14
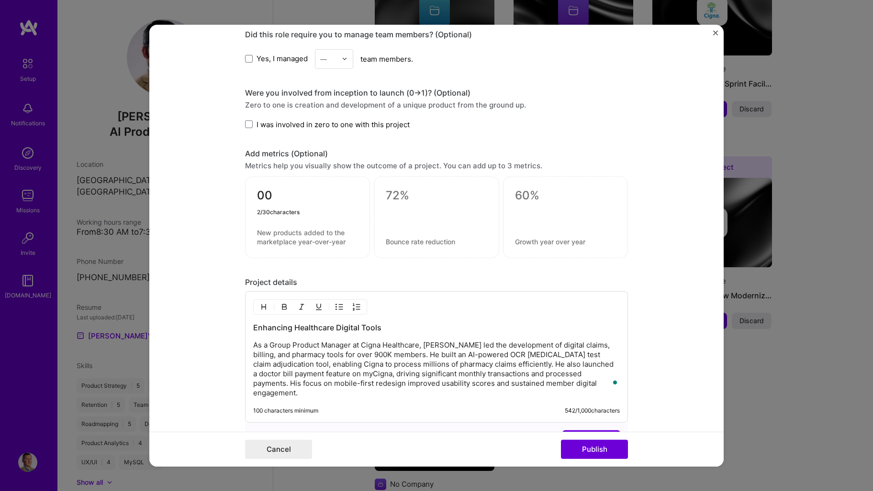
type textarea "0"
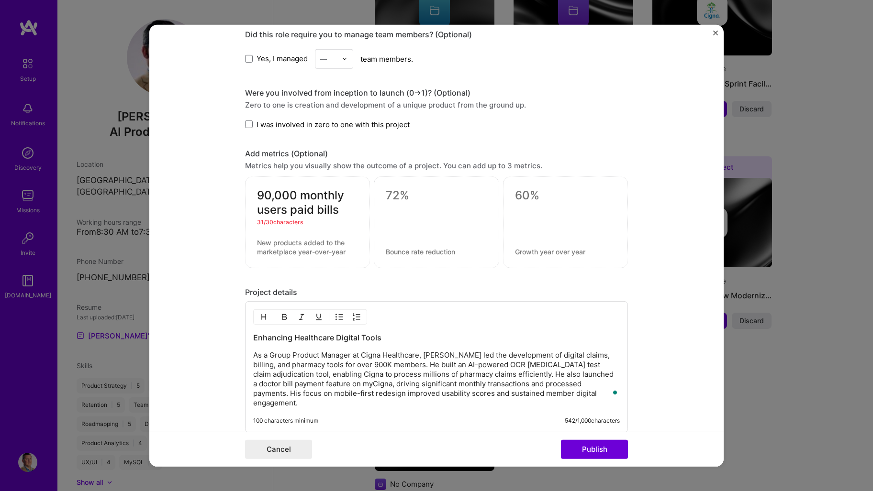
drag, startPoint x: 342, startPoint y: 211, endPoint x: 287, endPoint y: 207, distance: 55.6
click at [287, 207] on textarea "90,000 monthly users paid bills" at bounding box center [307, 203] width 101 height 29
click at [293, 203] on textarea "90,000 monthly users" at bounding box center [307, 203] width 101 height 29
drag, startPoint x: 266, startPoint y: 194, endPoint x: 338, endPoint y: 218, distance: 75.8
click at [338, 218] on div "90,000 monthly users 21 / 30 characters" at bounding box center [307, 223] width 125 height 92
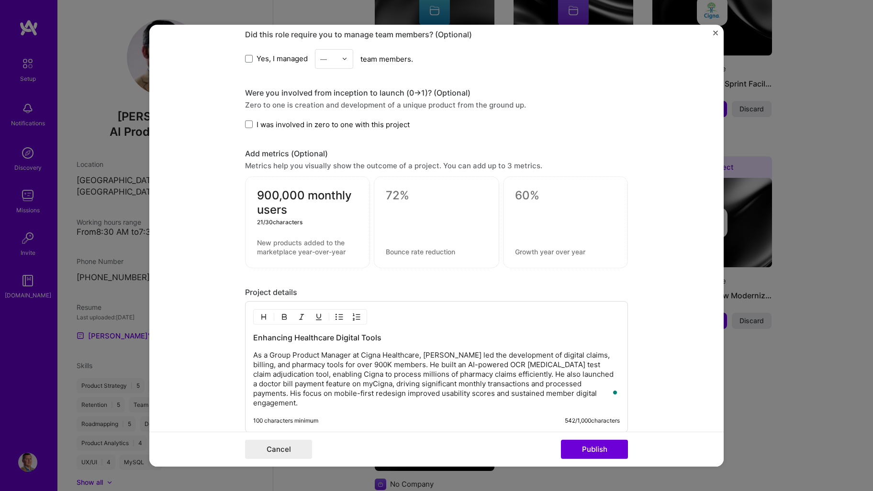
type textarea "900,000 monthly users"
click at [426, 196] on textarea at bounding box center [436, 196] width 101 height 14
type textarea "10% paid bills"
click at [611, 125] on div "I was involved in zero to one with this project" at bounding box center [436, 124] width 383 height 10
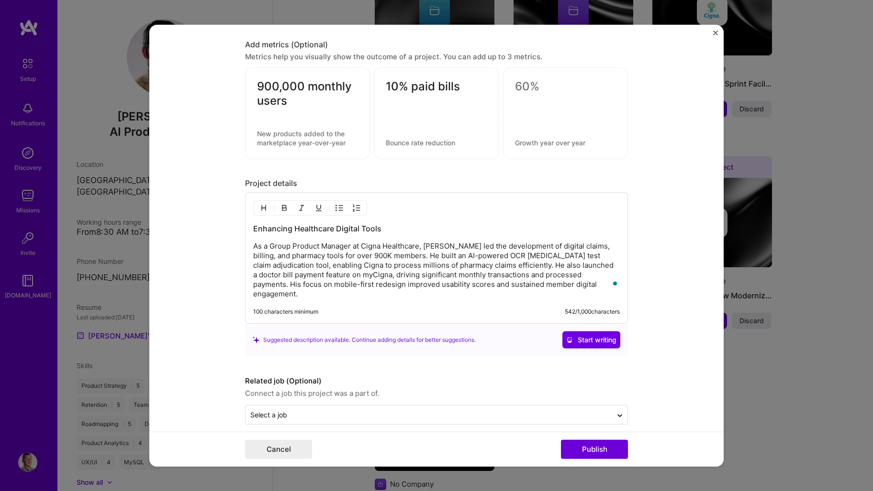
scroll to position [702, 0]
click at [559, 286] on p "As a Group Product Manager at Cigna Healthcare, [PERSON_NAME] led the developme…" at bounding box center [436, 269] width 367 height 57
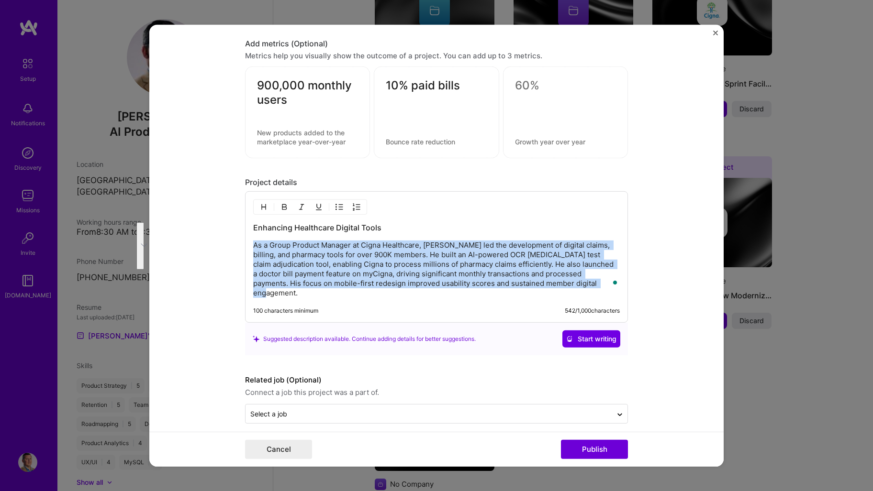
drag, startPoint x: 569, startPoint y: 285, endPoint x: 199, endPoint y: 244, distance: 372.7
click at [199, 244] on form "Editing suggested project This project is suggested based on your LinkedIn, res…" at bounding box center [436, 245] width 574 height 442
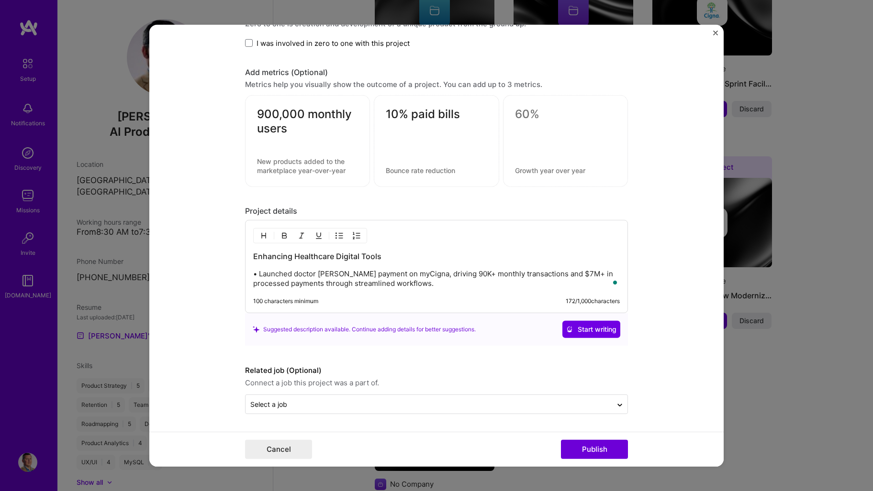
scroll to position [674, 0]
drag, startPoint x: 181, startPoint y: 279, endPoint x: 253, endPoint y: 269, distance: 72.9
click at [183, 279] on form "Editing suggested project This project is suggested based on your LinkedIn, res…" at bounding box center [436, 245] width 574 height 442
drag, startPoint x: 257, startPoint y: 272, endPoint x: 244, endPoint y: 272, distance: 13.9
click at [245, 272] on div "Enhancing Healthcare Digital Tools • Launched doctor bill payment on myCigna, d…" at bounding box center [436, 266] width 383 height 93
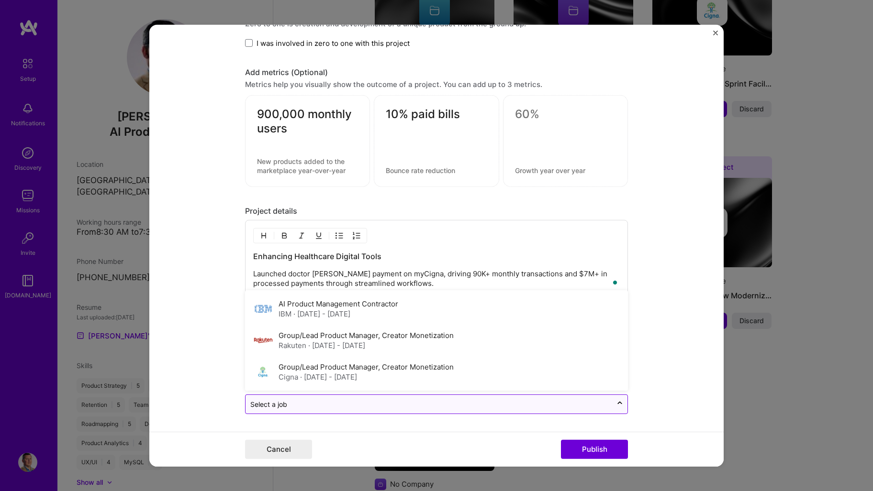
click at [404, 406] on input "text" at bounding box center [428, 405] width 357 height 10
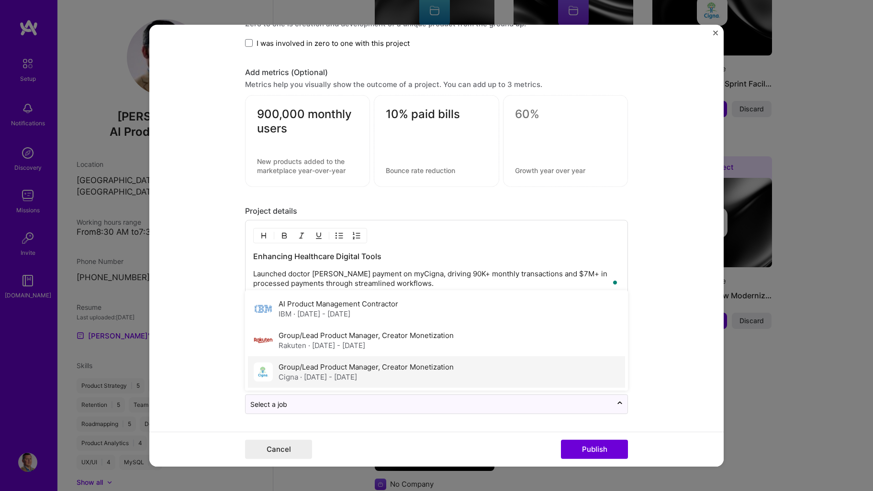
click at [389, 368] on label "Group/Lead Product Manager, Creator Monetization" at bounding box center [365, 367] width 175 height 9
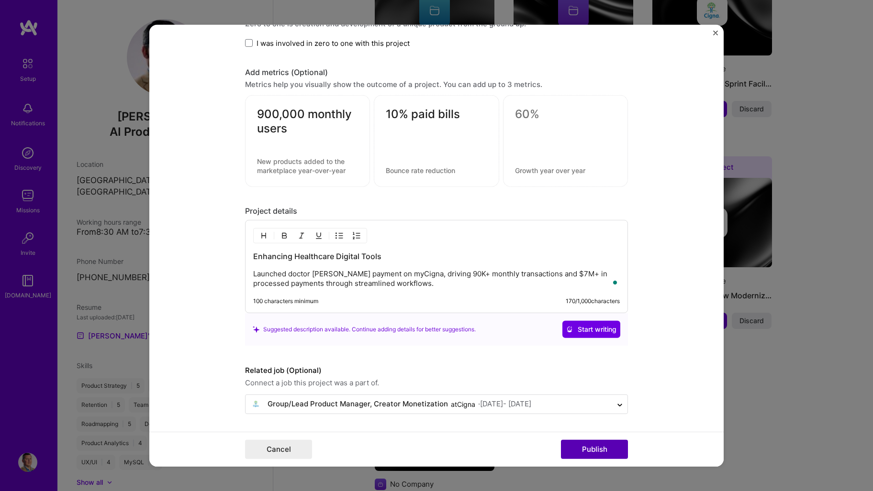
click at [602, 450] on button "Publish" at bounding box center [594, 449] width 67 height 19
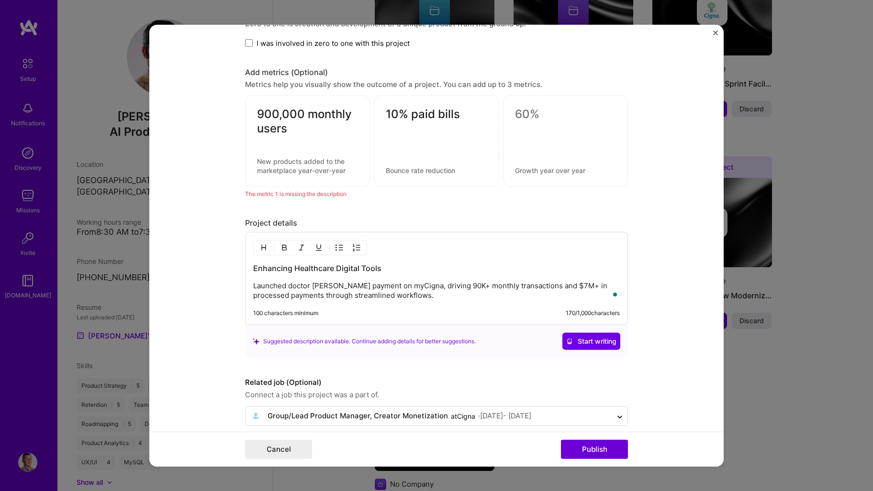
scroll to position [686, 0]
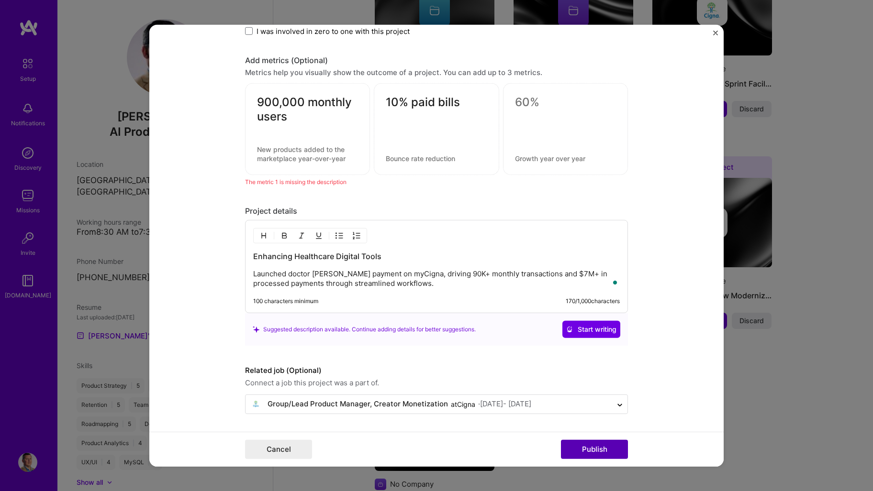
click at [592, 442] on button "Publish" at bounding box center [594, 449] width 67 height 19
click at [315, 127] on div at bounding box center [307, 129] width 101 height 10
click at [311, 148] on textarea at bounding box center [307, 154] width 101 height 18
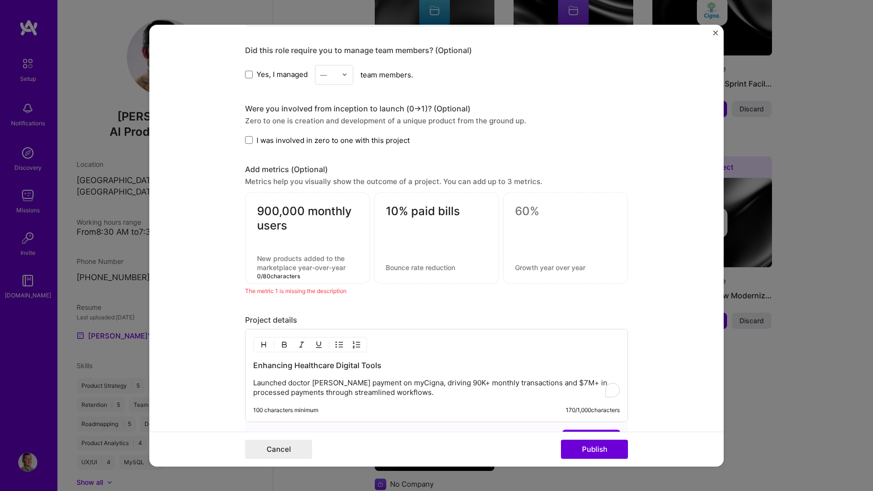
scroll to position [590, 0]
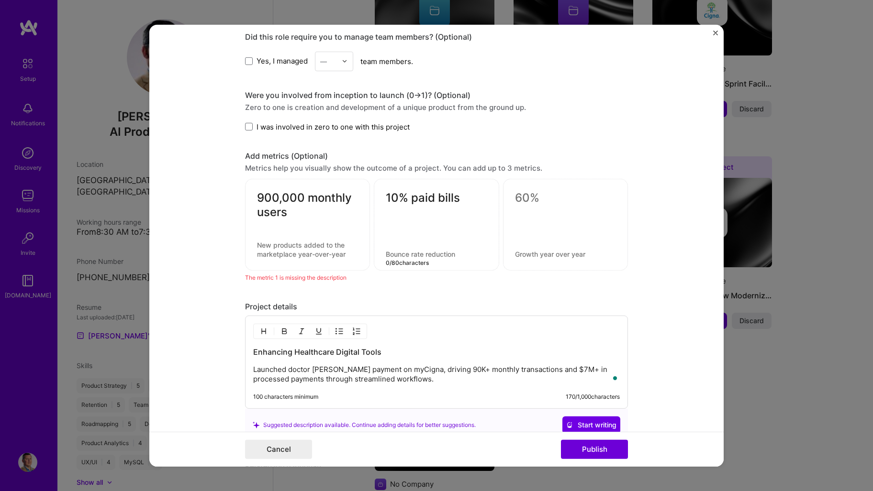
click at [446, 255] on textarea at bounding box center [436, 254] width 101 height 9
drag, startPoint x: 426, startPoint y: 257, endPoint x: 441, endPoint y: 259, distance: 15.4
click at [441, 259] on div "10% paid bills 0 / 80 characters" at bounding box center [436, 225] width 125 height 92
click at [295, 246] on textarea at bounding box center [307, 250] width 101 height 18
drag, startPoint x: 305, startPoint y: 199, endPoint x: 329, endPoint y: 230, distance: 39.6
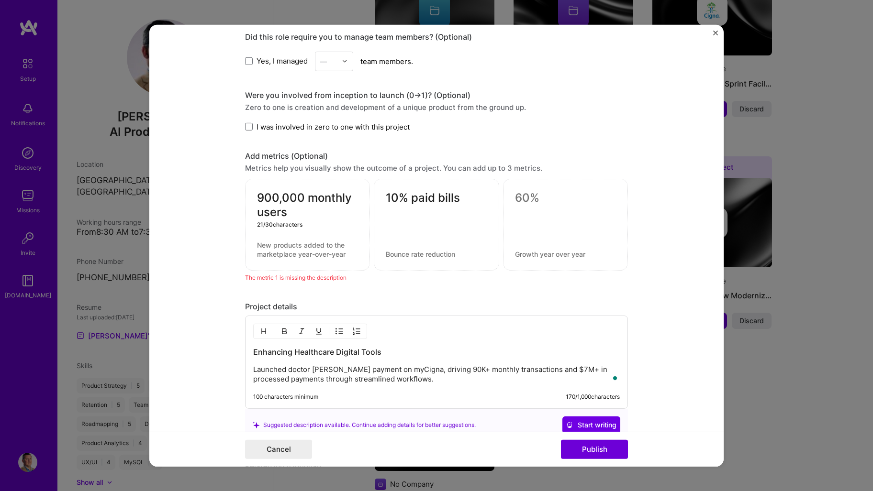
click at [329, 230] on div "900,000 monthly users 21 / 30 characters" at bounding box center [307, 225] width 125 height 92
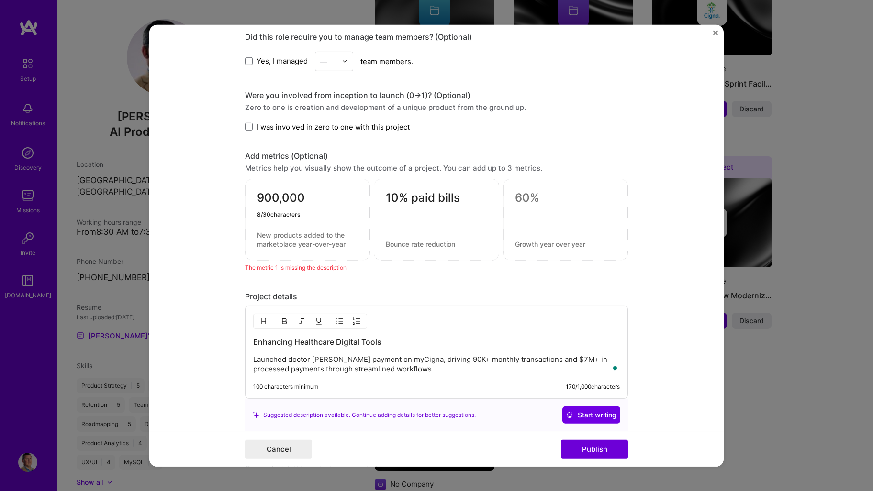
type textarea "900,000"
click at [272, 244] on textarea at bounding box center [307, 240] width 101 height 18
paste textarea "monthly users"
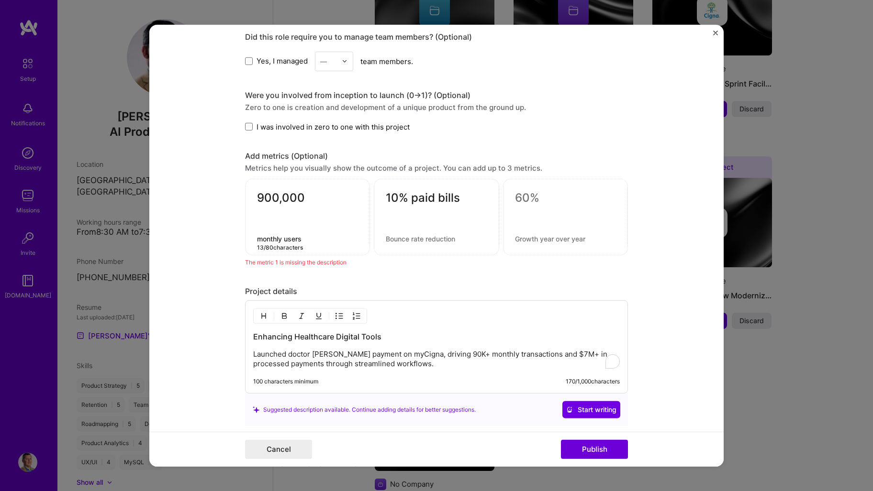
type textarea "monthly users"
click at [399, 239] on textarea at bounding box center [436, 238] width 101 height 9
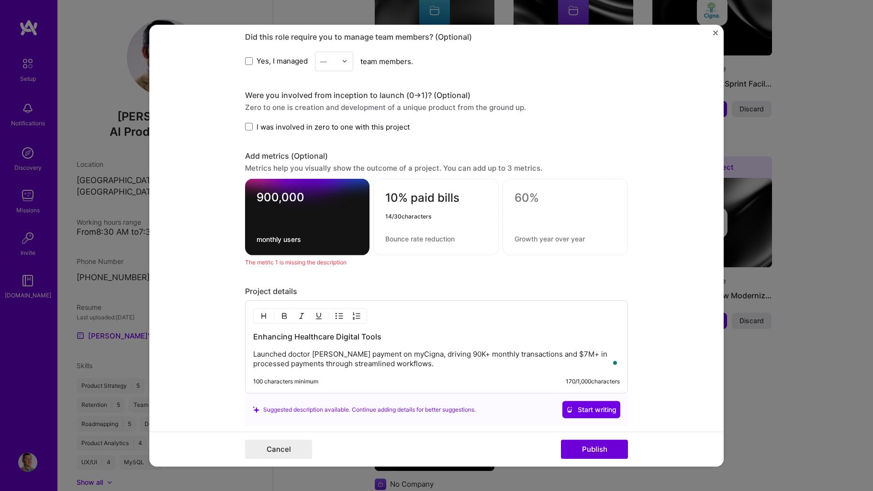
drag, startPoint x: 408, startPoint y: 199, endPoint x: 467, endPoint y: 201, distance: 59.4
click at [467, 201] on textarea "10% paid bills" at bounding box center [435, 200] width 101 height 19
type textarea "10%"
click at [392, 238] on textarea at bounding box center [435, 238] width 101 height 9
paste textarea "paid bills"
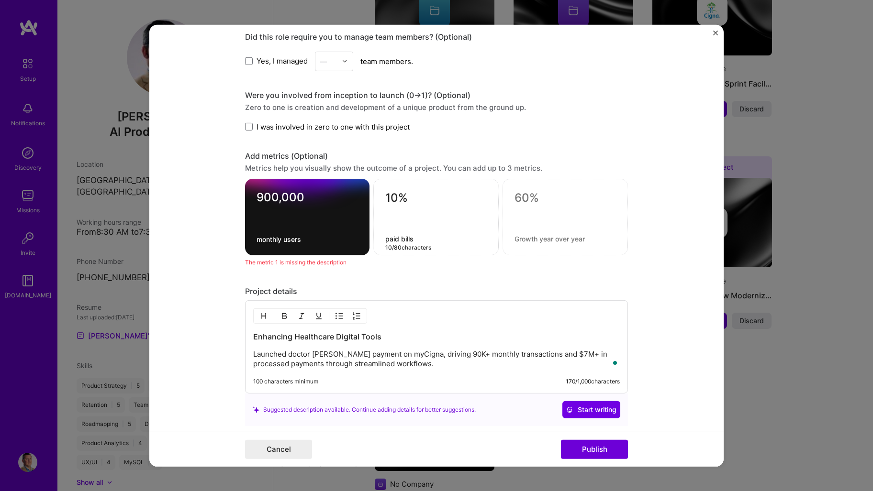
click at [385, 240] on textarea "paid bills" at bounding box center [435, 238] width 101 height 9
type textarea "Customer paid bills"
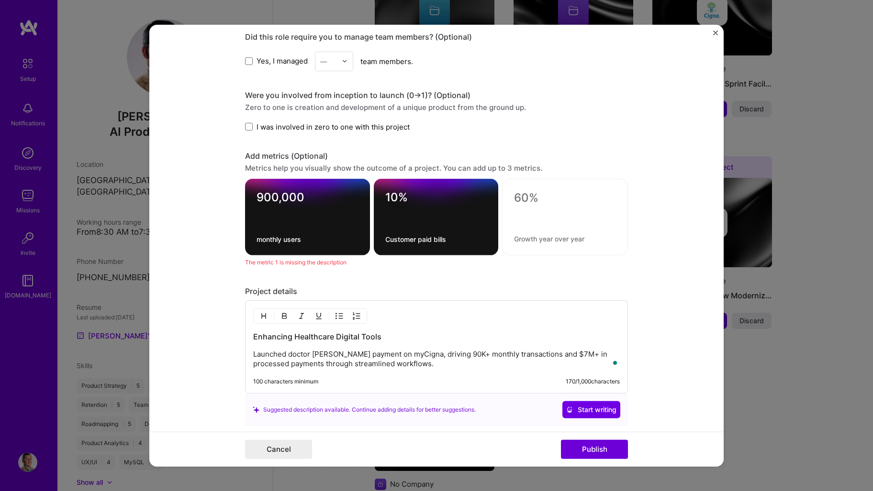
click at [320, 240] on textarea "monthly users" at bounding box center [307, 239] width 102 height 9
type textarea "m"
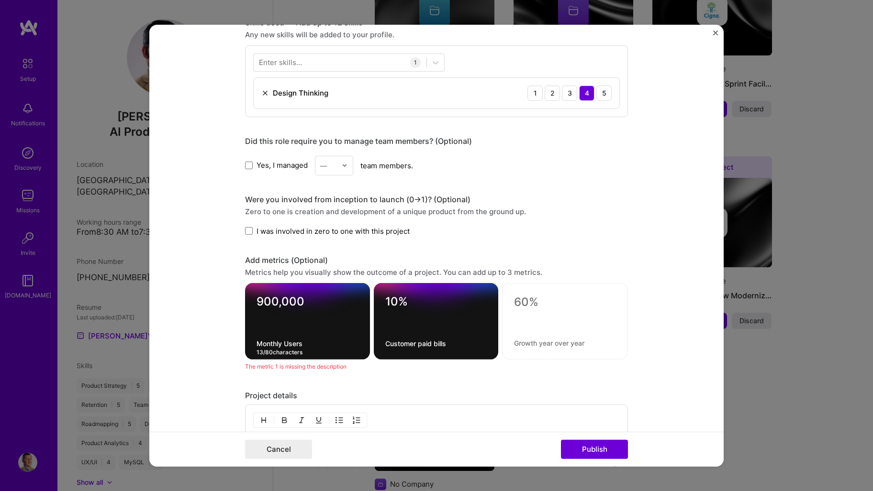
scroll to position [0, 0]
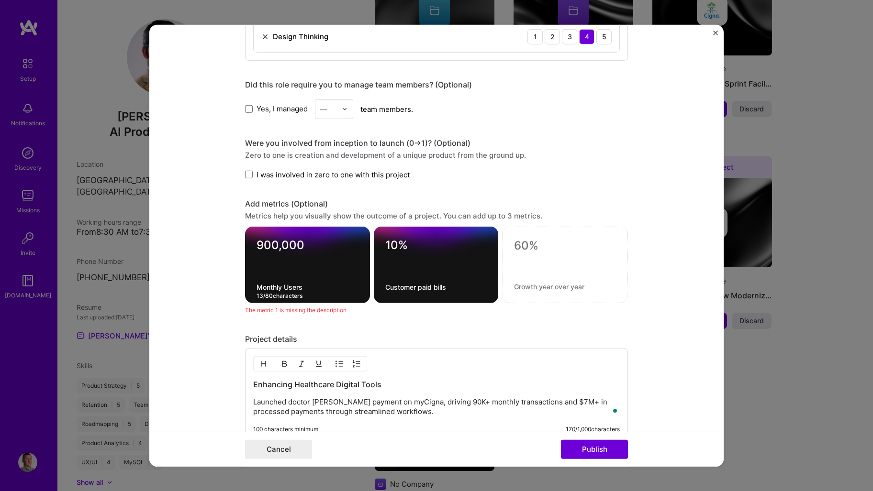
type textarea "Monthly Users"
click at [551, 345] on div "Project details Enhancing Healthcare Digital Tools Launched doctor bill payment…" at bounding box center [436, 404] width 383 height 140
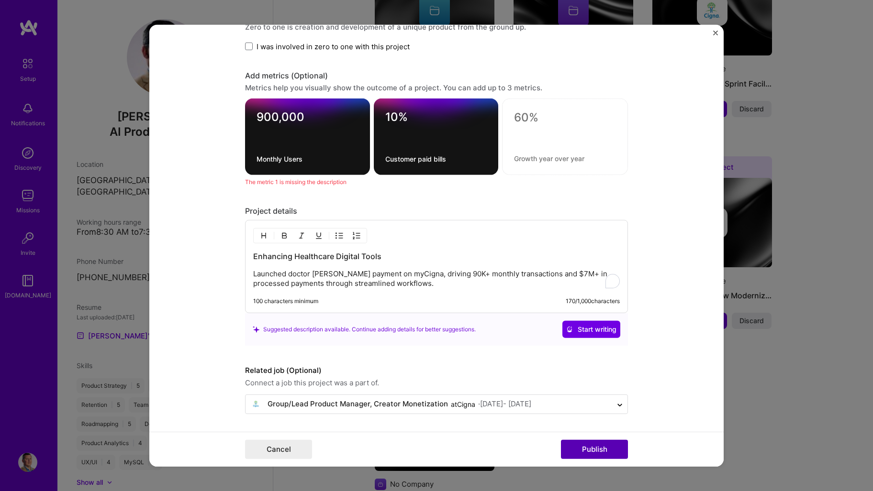
click at [596, 448] on button "Publish" at bounding box center [594, 449] width 67 height 19
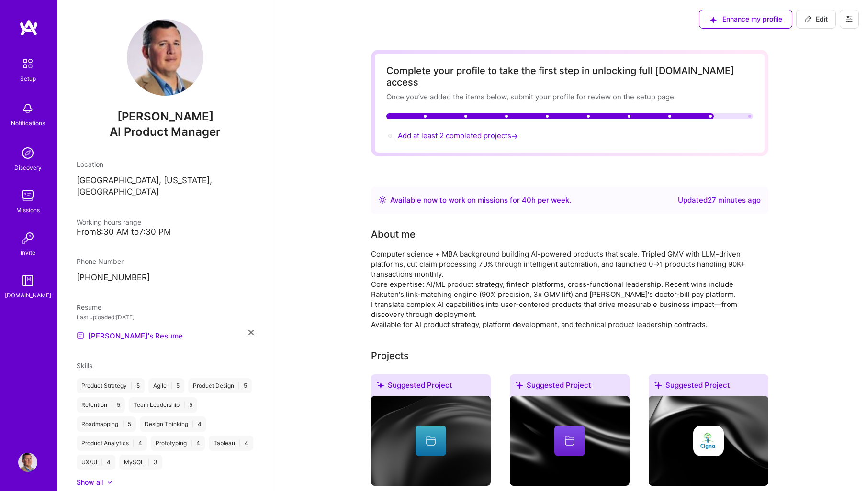
click at [437, 131] on span "Add at least 2 completed projects →" at bounding box center [459, 135] width 122 height 9
select select "US"
select select "Right Now"
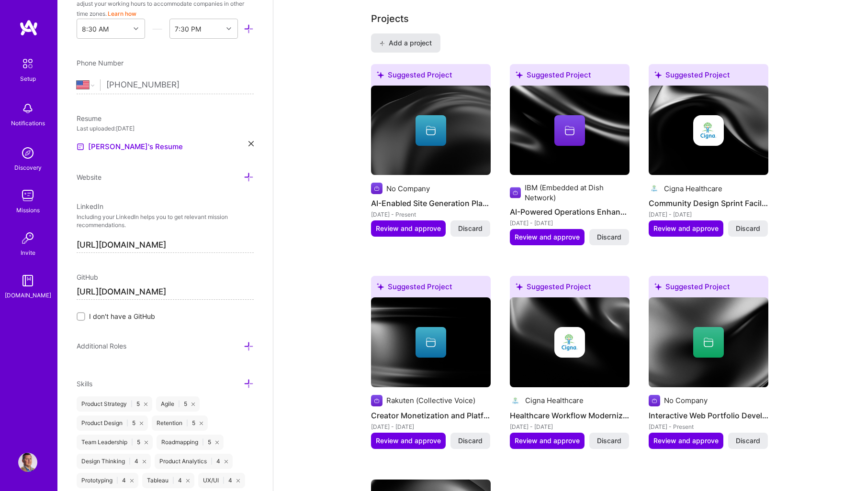
click at [417, 33] on button "Add a project" at bounding box center [405, 42] width 69 height 19
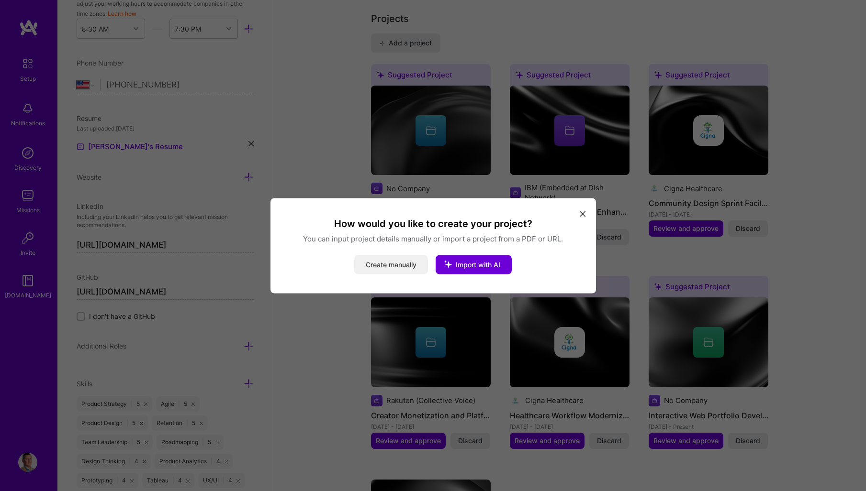
click at [400, 259] on button "Create manually" at bounding box center [391, 264] width 74 height 19
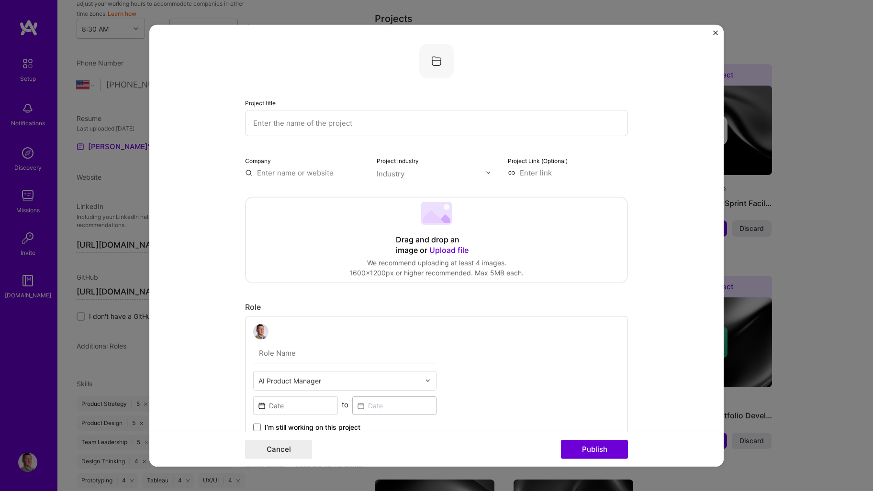
click at [278, 117] on input "text" at bounding box center [436, 123] width 383 height 26
type input "[DOMAIN_NAME]"
click at [192, 217] on form "Project title [DOMAIN_NAME] Company Project industry Industry Project Link (Opt…" at bounding box center [436, 245] width 574 height 442
click at [304, 172] on input "text" at bounding box center [305, 172] width 120 height 10
type input "C"
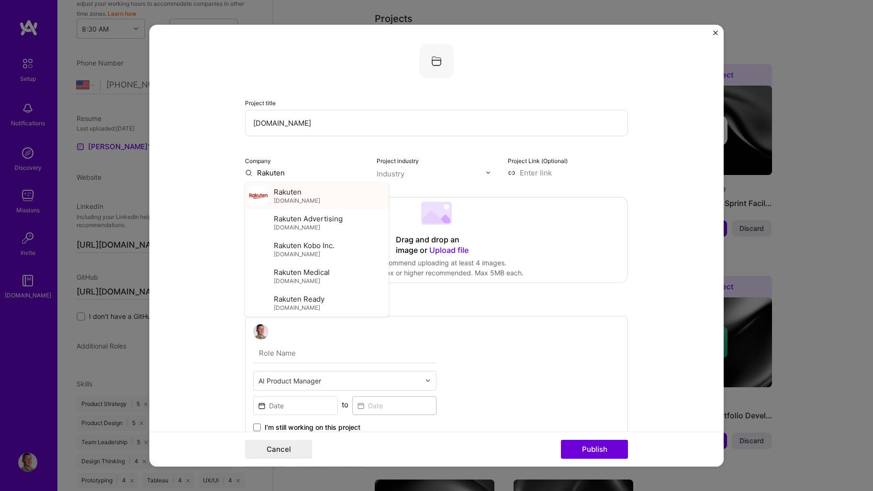
type input "Rakuten"
click at [314, 191] on div "Rakuten [DOMAIN_NAME]" at bounding box center [297, 196] width 46 height 18
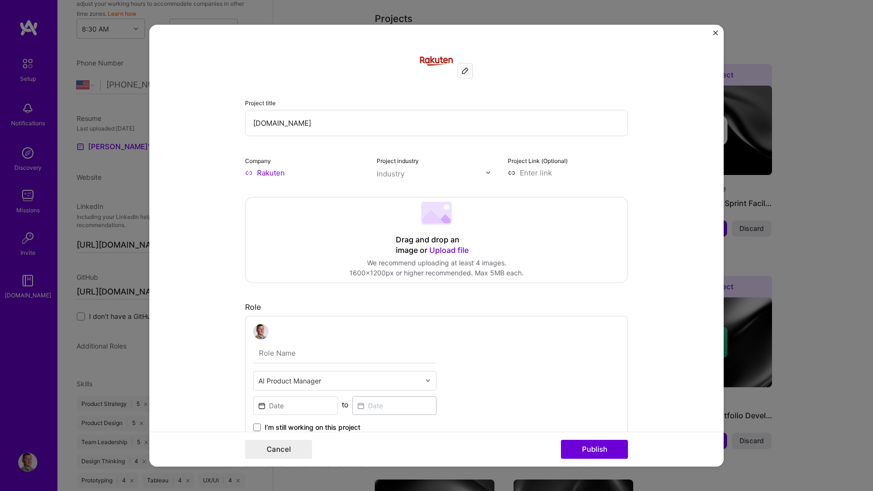
click at [403, 166] on div "Project industry Industry" at bounding box center [437, 166] width 120 height 22
click at [405, 174] on input "text" at bounding box center [431, 173] width 109 height 10
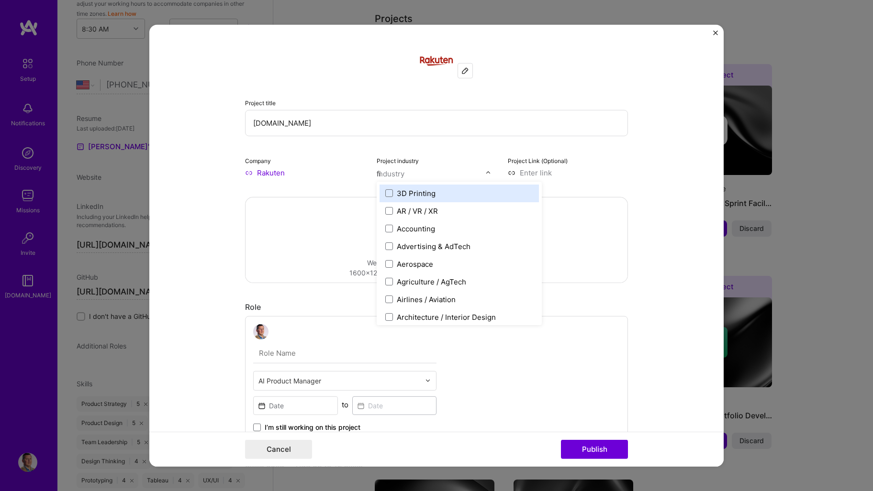
type input "fin"
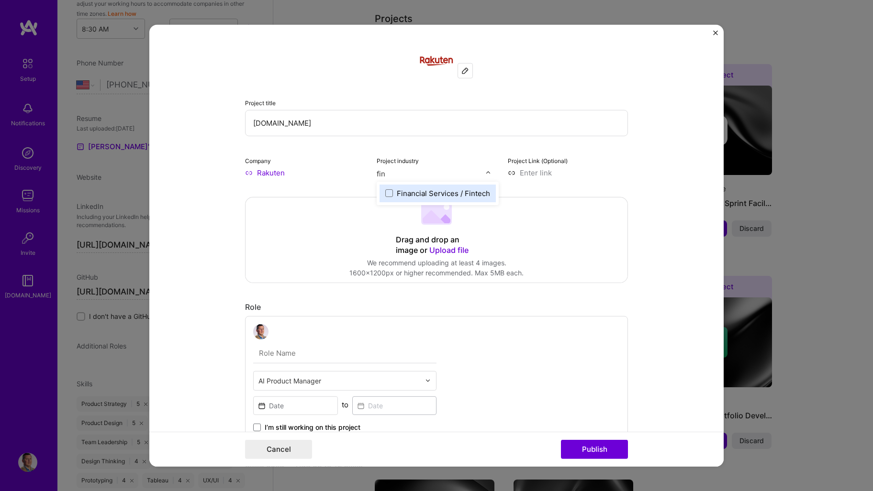
click at [443, 196] on div "Financial Services / Fintech" at bounding box center [443, 193] width 93 height 10
click at [540, 168] on input at bounding box center [568, 172] width 120 height 10
paste input "[URL][DOMAIN_NAME]"
type input "[URL][DOMAIN_NAME]"
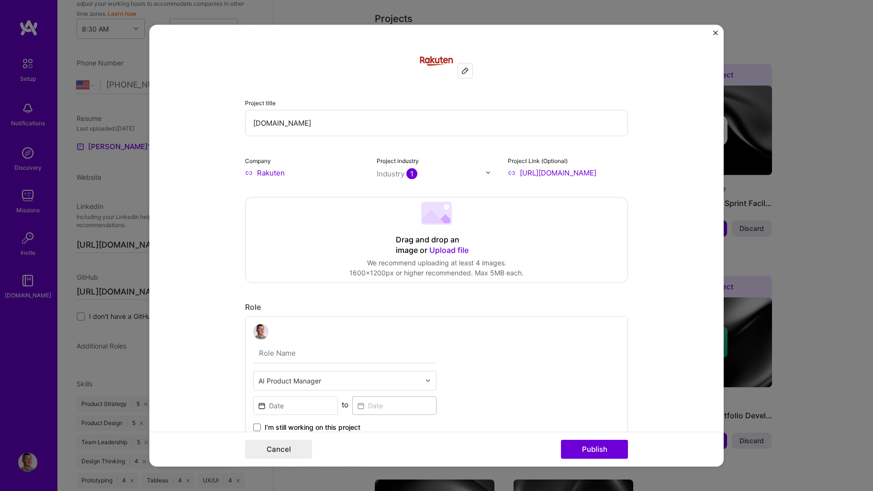
scroll to position [0, 0]
click at [666, 199] on form "Project title [DOMAIN_NAME] Company Rakuten Project industry Industry 1 Project…" at bounding box center [436, 245] width 574 height 442
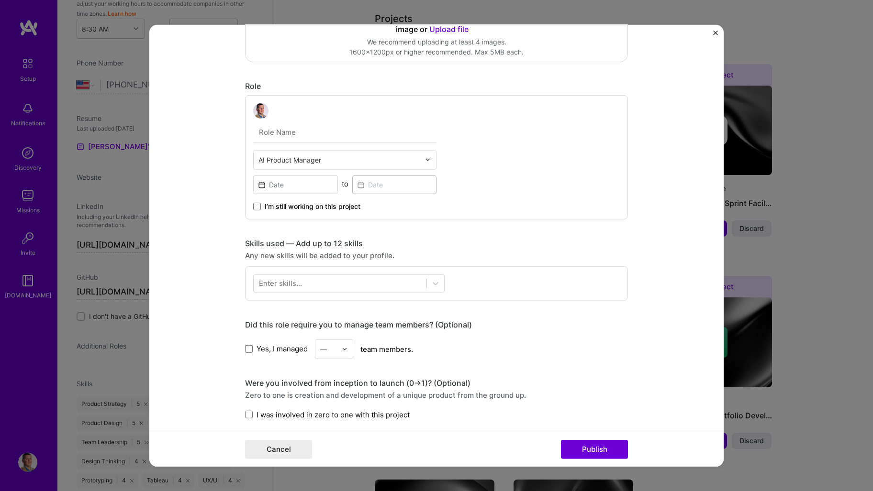
scroll to position [239, 0]
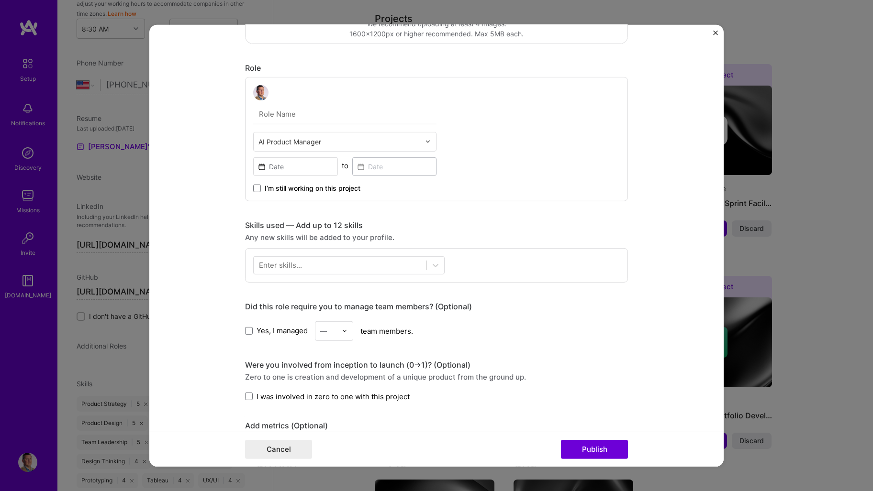
click at [305, 116] on input "text" at bounding box center [344, 114] width 183 height 20
type input "Group Product Manager"
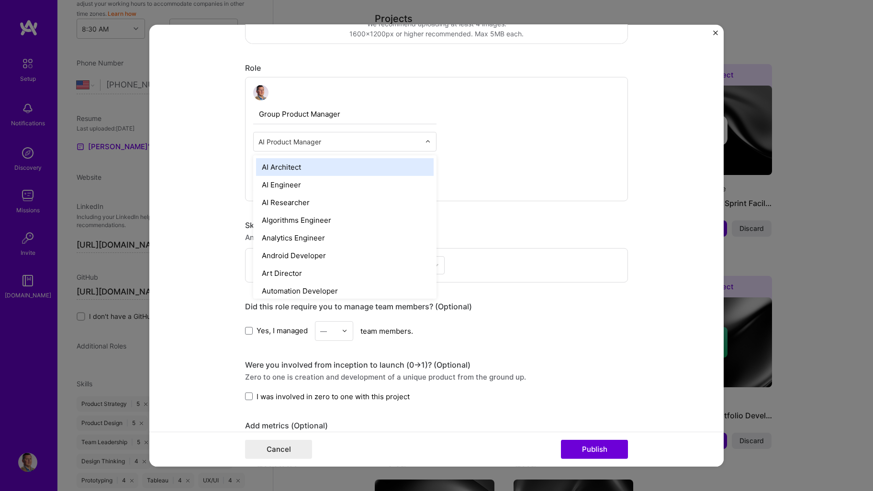
click at [354, 141] on input "text" at bounding box center [339, 141] width 162 height 10
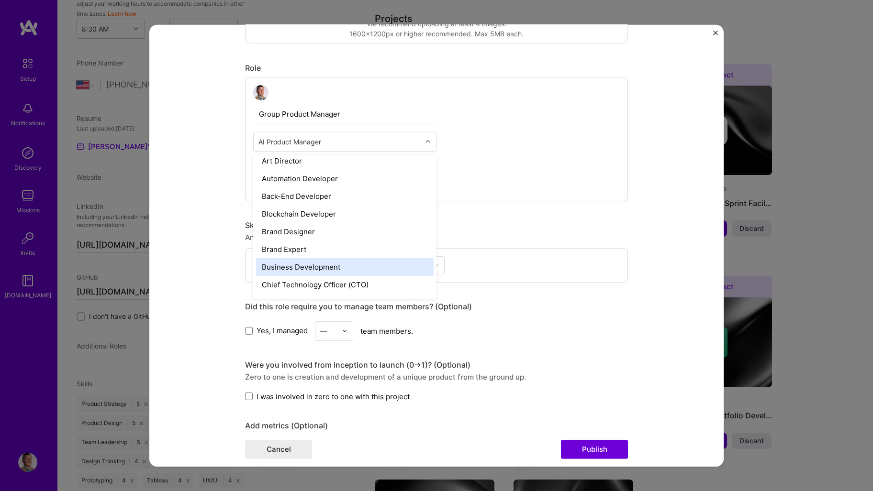
scroll to position [0, 0]
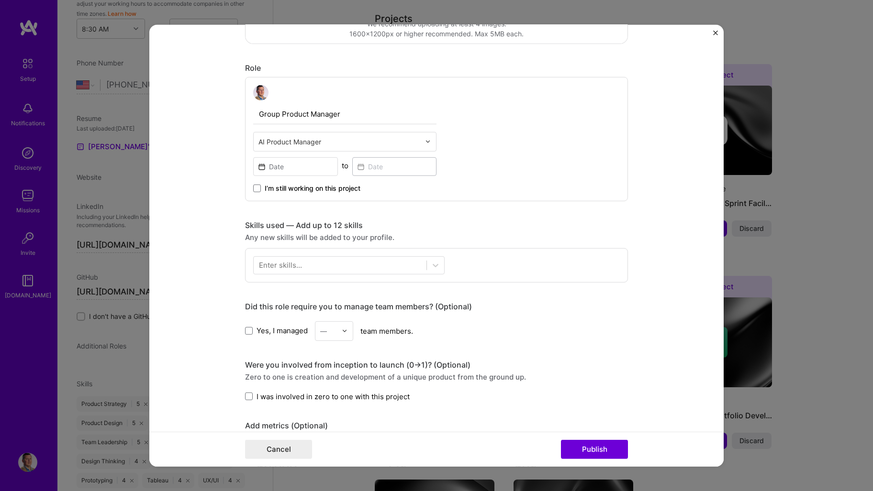
click at [550, 288] on div "Project title [DOMAIN_NAME] Company Rakuten Project industry Industry 1 Project…" at bounding box center [436, 270] width 383 height 932
click at [299, 161] on input at bounding box center [295, 166] width 85 height 19
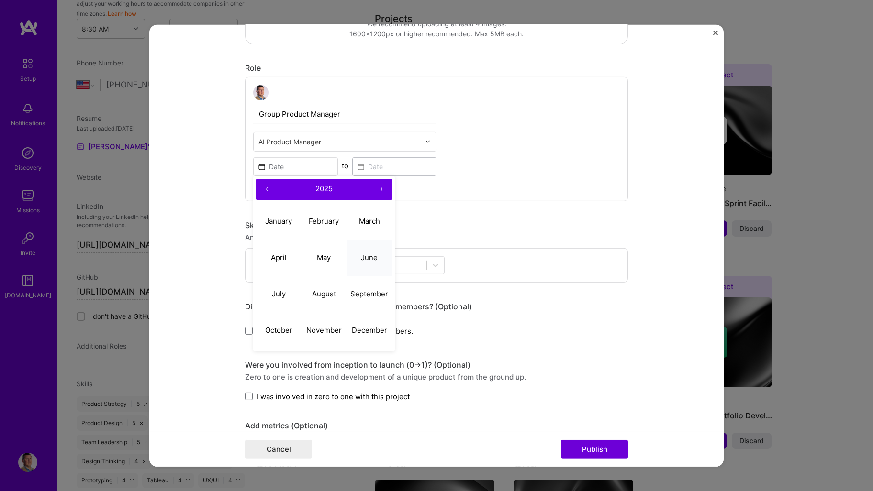
click at [361, 258] on abbr "June" at bounding box center [369, 257] width 17 height 9
type input "[DATE]"
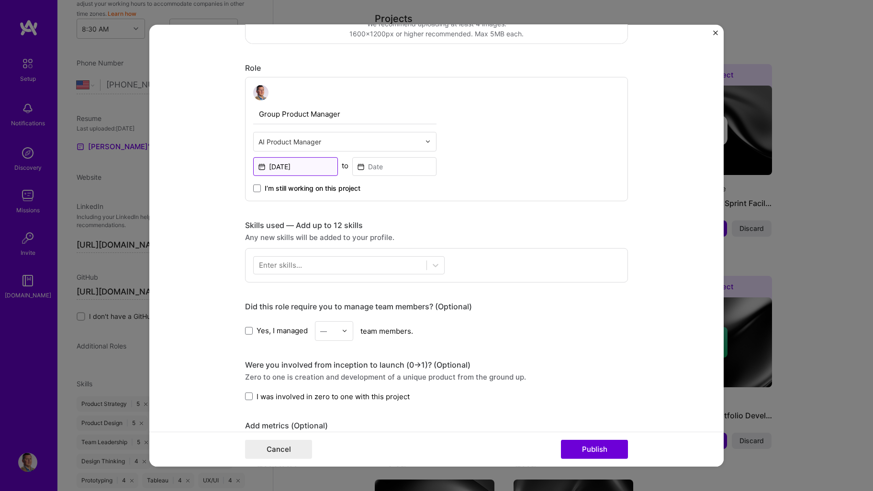
click at [305, 169] on input "[DATE]" at bounding box center [295, 166] width 85 height 19
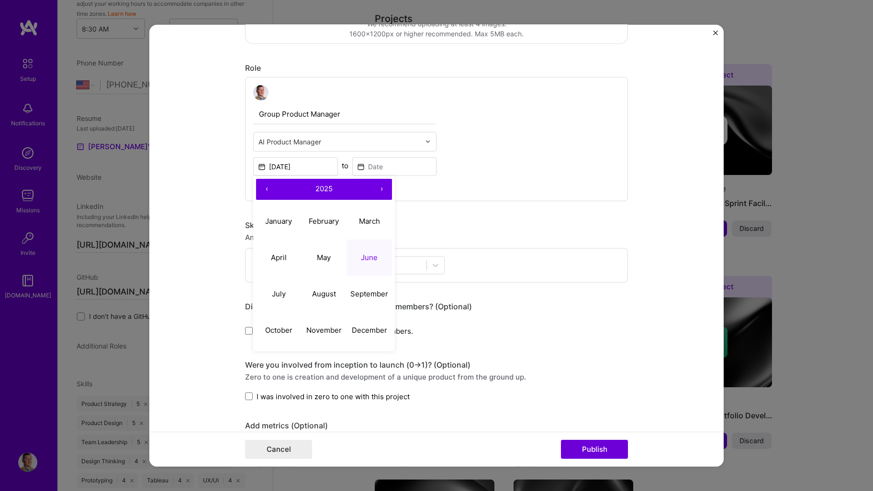
click at [325, 186] on span "2025" at bounding box center [323, 188] width 17 height 9
click at [326, 222] on button "2022" at bounding box center [323, 221] width 45 height 36
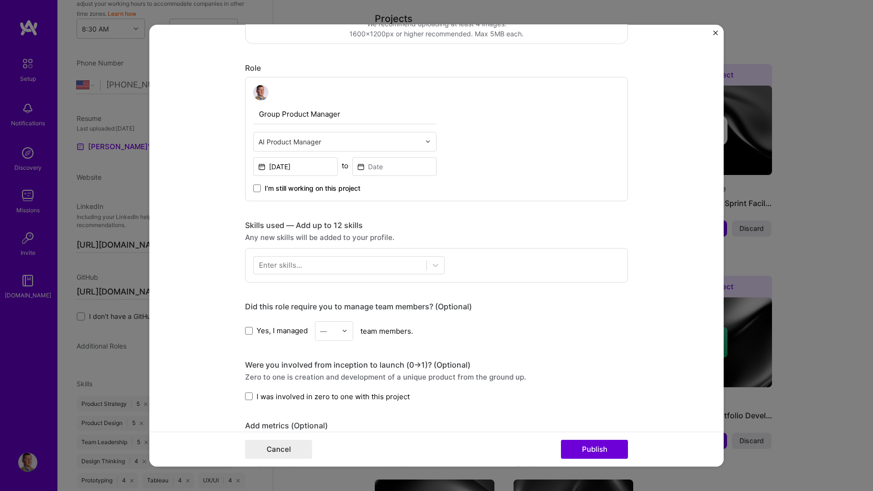
drag, startPoint x: 541, startPoint y: 308, endPoint x: 452, endPoint y: 209, distance: 133.2
click at [540, 306] on div "Did this role require you to manage team members? (Optional)" at bounding box center [436, 306] width 383 height 10
click at [404, 163] on input at bounding box center [394, 166] width 85 height 19
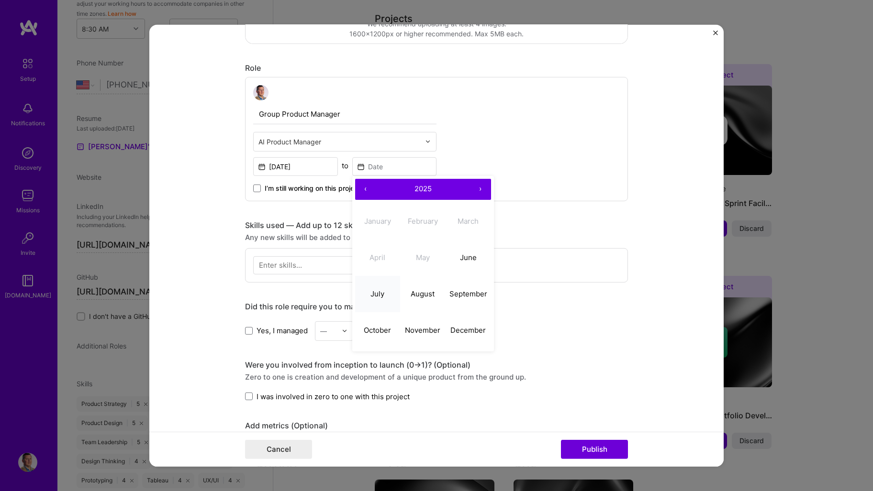
click at [370, 298] on abbr "July" at bounding box center [377, 293] width 14 height 9
type input "[DATE]"
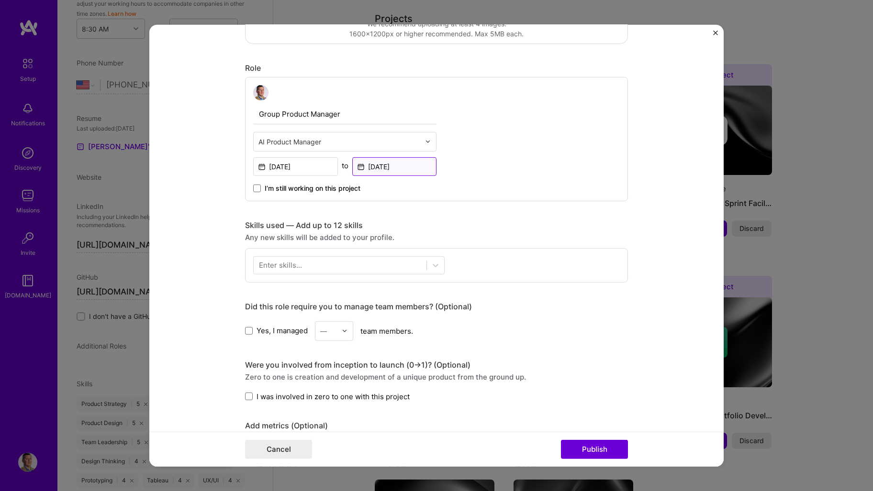
click at [388, 163] on input "[DATE]" at bounding box center [394, 166] width 85 height 19
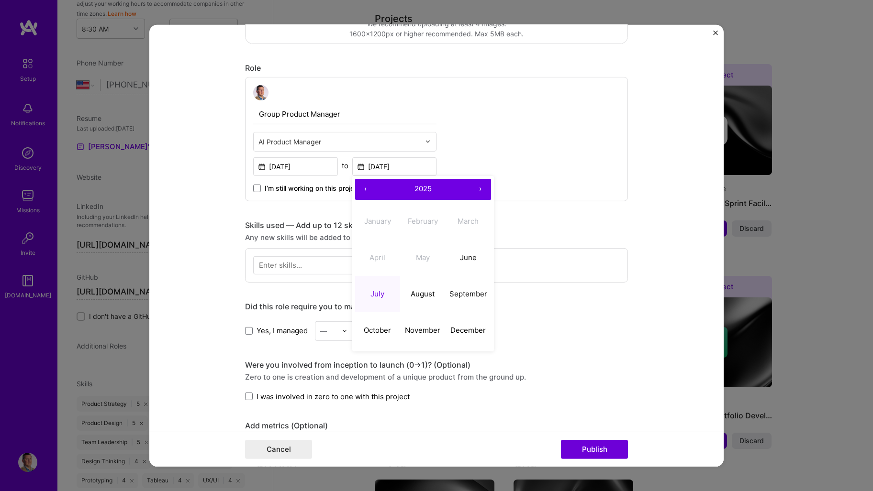
click at [426, 190] on span "2025" at bounding box center [422, 188] width 17 height 9
click at [421, 256] on button "2025" at bounding box center [422, 258] width 45 height 36
drag, startPoint x: 183, startPoint y: 226, endPoint x: 228, endPoint y: 203, distance: 50.3
click at [183, 226] on form "Project title Tapto.shop Company Rakuten Project industry Industry 1 Project Li…" at bounding box center [436, 245] width 574 height 442
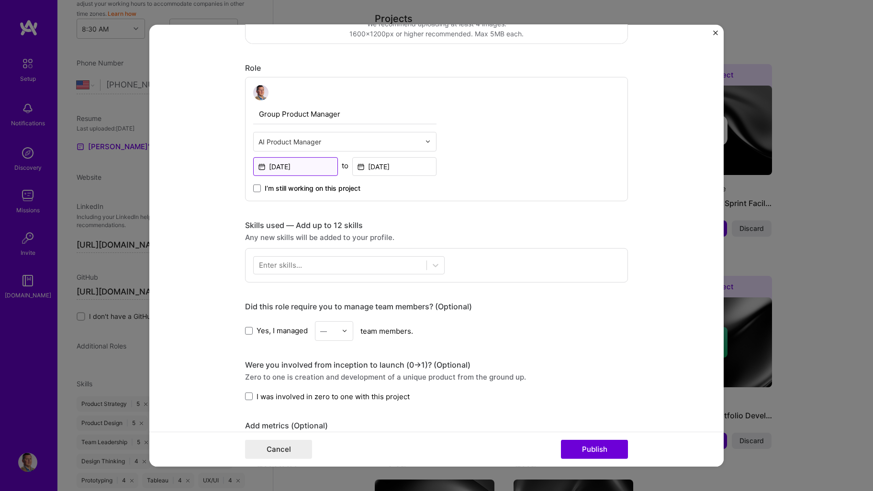
click at [305, 166] on input "Jun, 2025" at bounding box center [295, 166] width 85 height 19
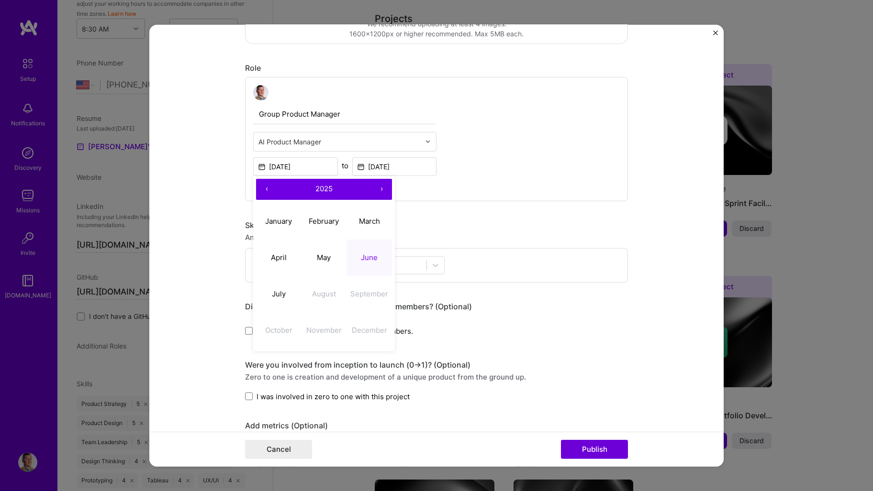
click at [319, 187] on span "2025" at bounding box center [323, 188] width 17 height 9
click at [322, 222] on button "2022" at bounding box center [323, 221] width 45 height 36
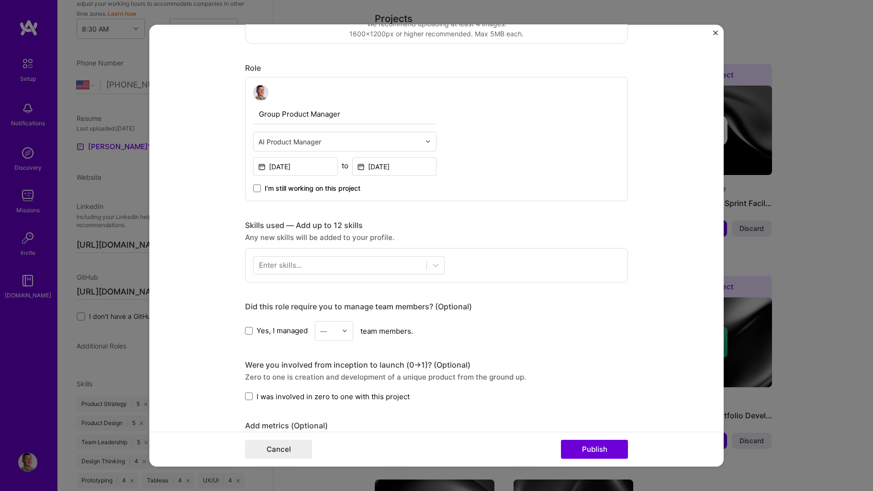
click at [579, 202] on div "Project title Tapto.shop Company Rakuten Project industry Industry 1 Project Li…" at bounding box center [436, 270] width 383 height 932
click at [299, 166] on input "Jun, 2025" at bounding box center [295, 166] width 85 height 19
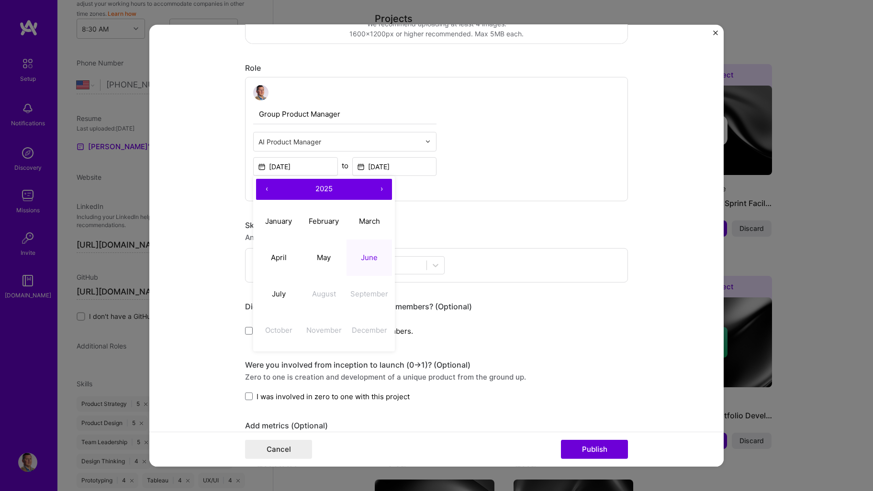
click at [325, 186] on span "2025" at bounding box center [323, 188] width 17 height 9
click at [366, 223] on button "2023" at bounding box center [368, 221] width 45 height 36
click at [284, 223] on abbr "January" at bounding box center [278, 221] width 27 height 9
type input "[DATE]"
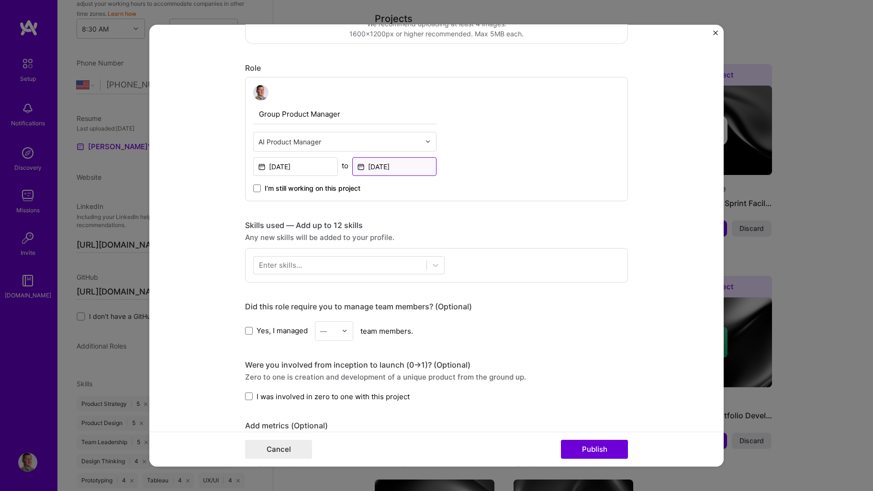
click at [394, 167] on input "[DATE]" at bounding box center [394, 166] width 85 height 19
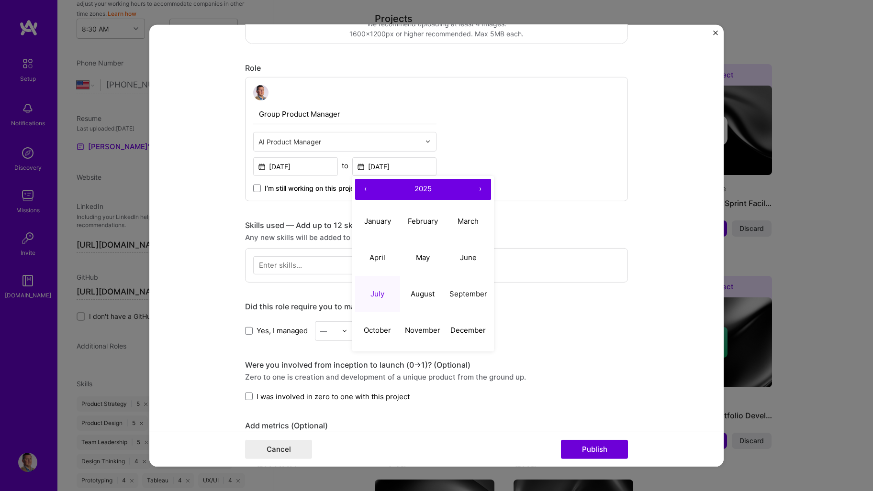
click at [377, 289] on button "July" at bounding box center [377, 294] width 45 height 36
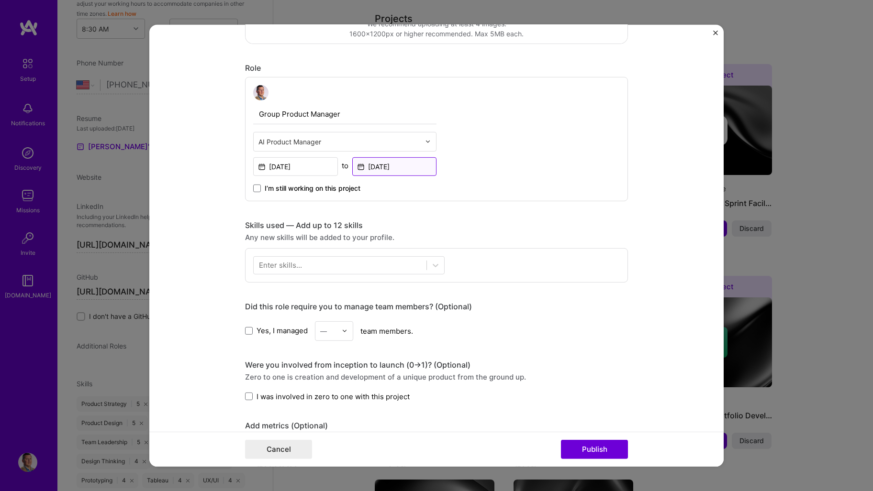
click at [396, 158] on input "[DATE]" at bounding box center [394, 166] width 85 height 19
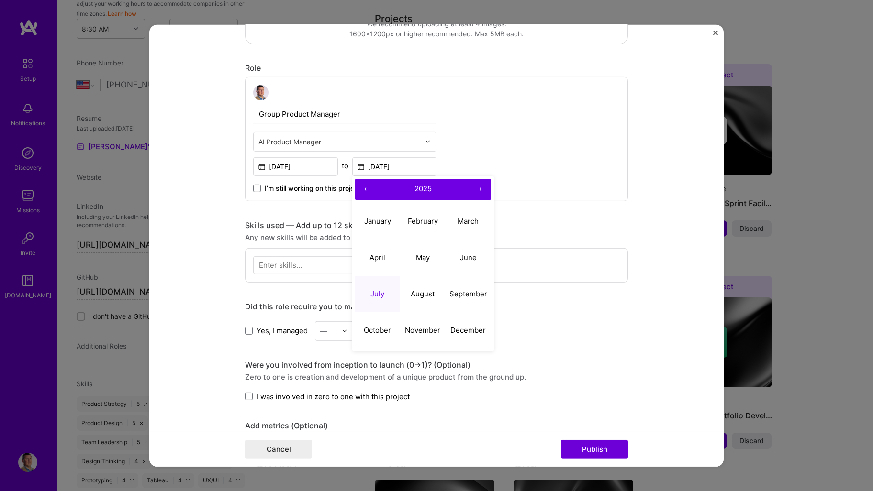
click at [421, 187] on span "2025" at bounding box center [422, 188] width 17 height 9
click at [461, 219] on button "2023" at bounding box center [467, 221] width 45 height 36
click at [586, 300] on div "Project title Tapto.shop Company Rakuten Project industry Industry 1 Project Li…" at bounding box center [436, 270] width 383 height 932
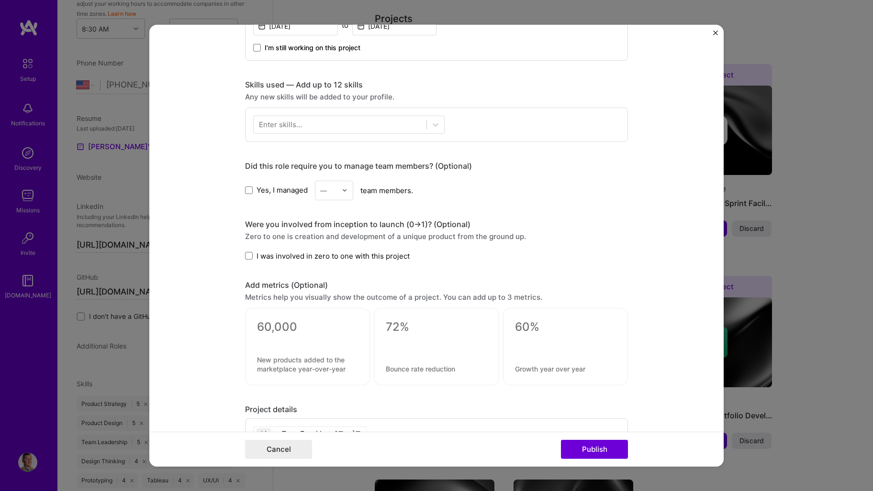
scroll to position [383, 0]
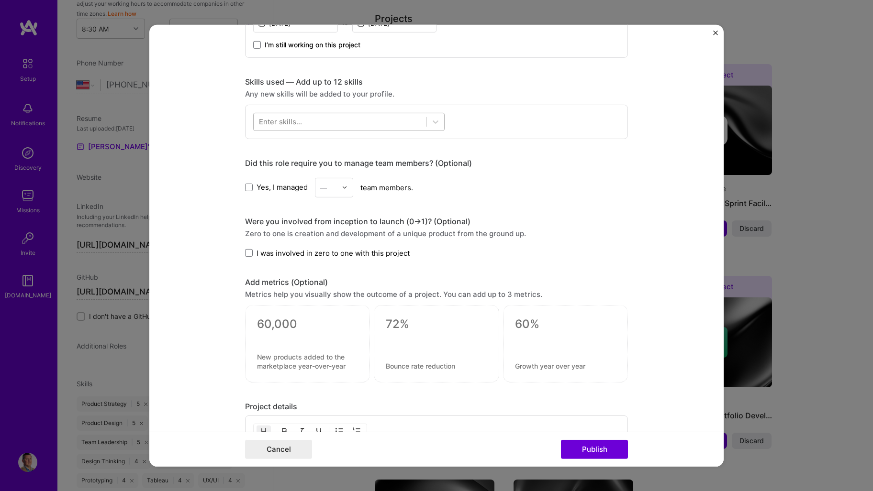
click at [346, 115] on div at bounding box center [340, 122] width 173 height 16
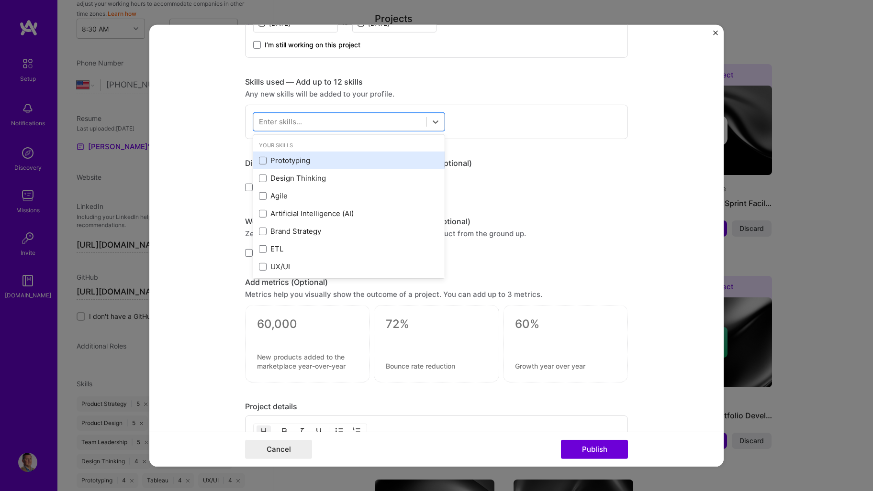
click at [306, 162] on div "Prototyping" at bounding box center [349, 161] width 180 height 10
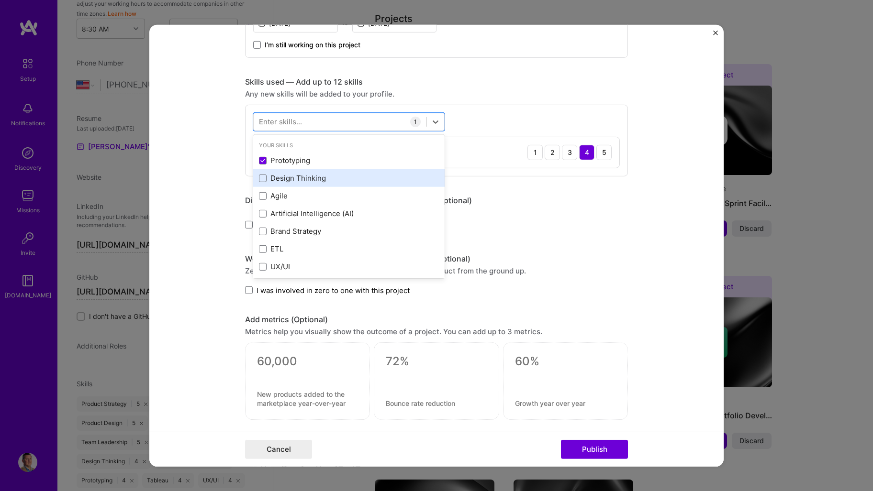
click at [309, 176] on div "Design Thinking" at bounding box center [349, 178] width 180 height 10
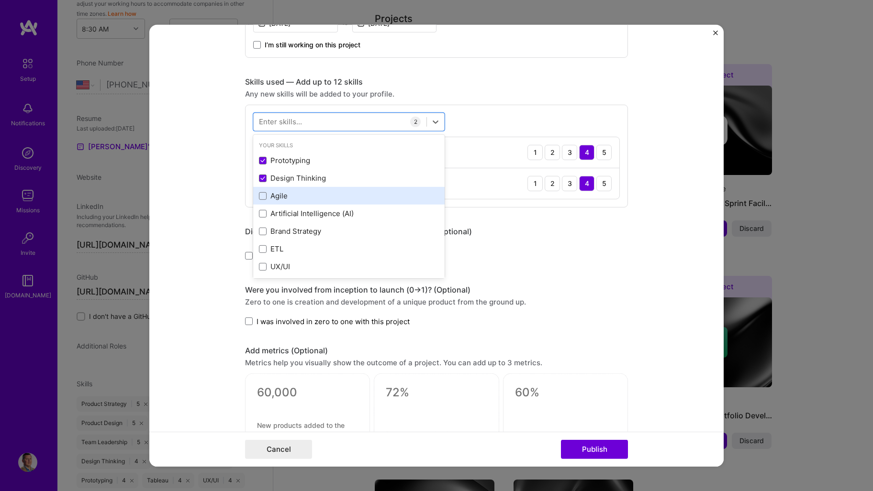
click at [299, 196] on div "Agile" at bounding box center [349, 196] width 180 height 10
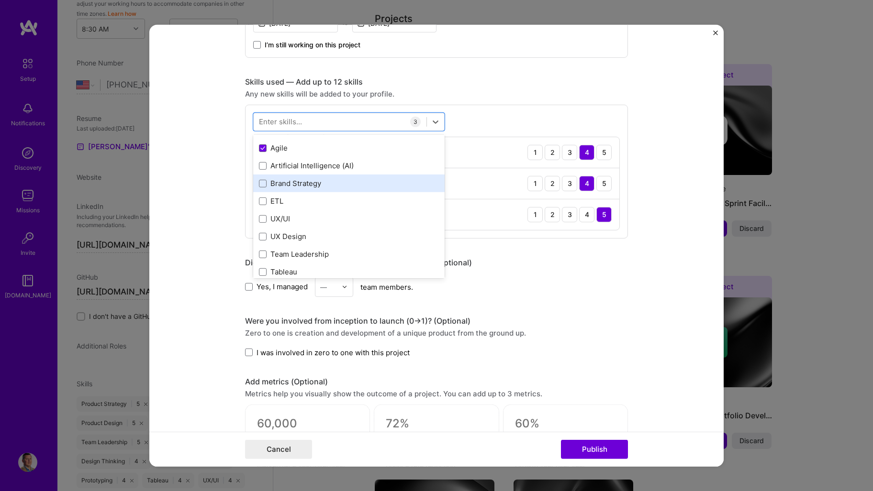
click at [323, 187] on div "Brand Strategy" at bounding box center [349, 183] width 180 height 10
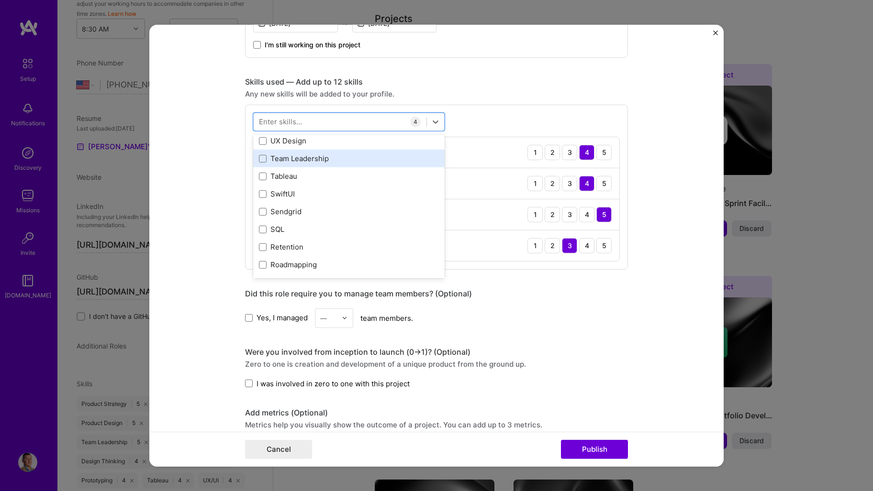
click at [320, 162] on div "Team Leadership" at bounding box center [349, 159] width 180 height 10
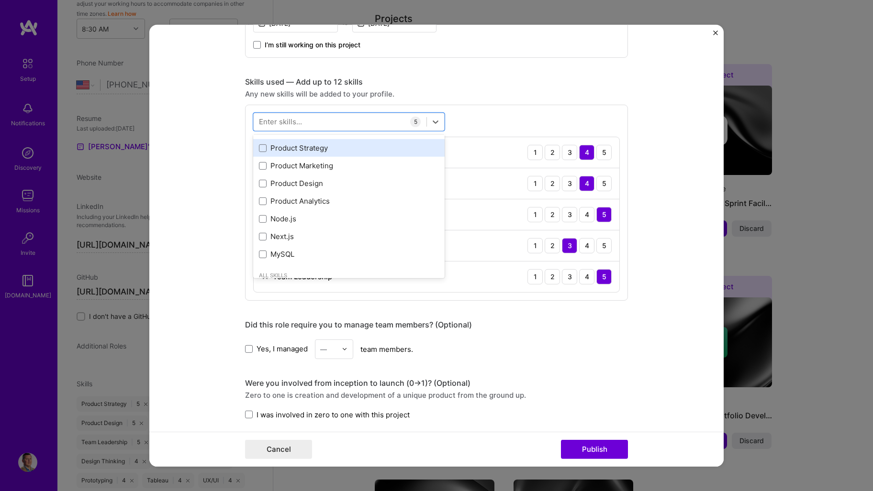
scroll to position [287, 0]
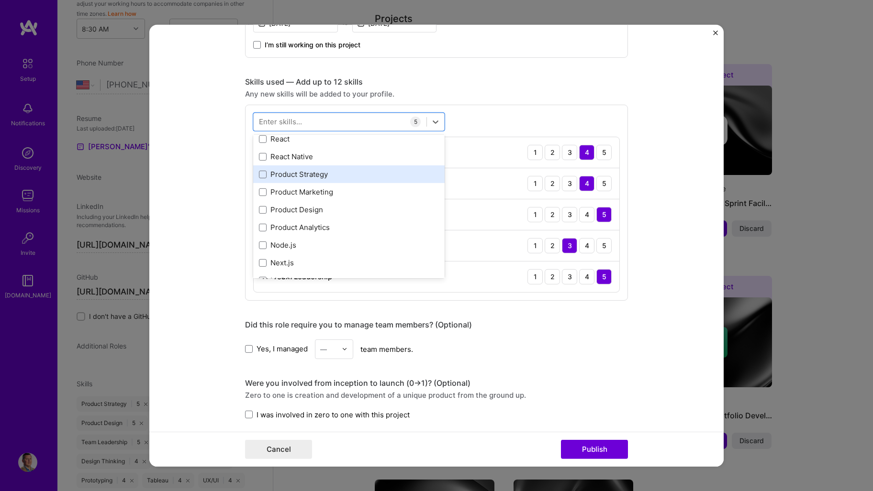
click at [311, 176] on div "Product Strategy" at bounding box center [349, 174] width 180 height 10
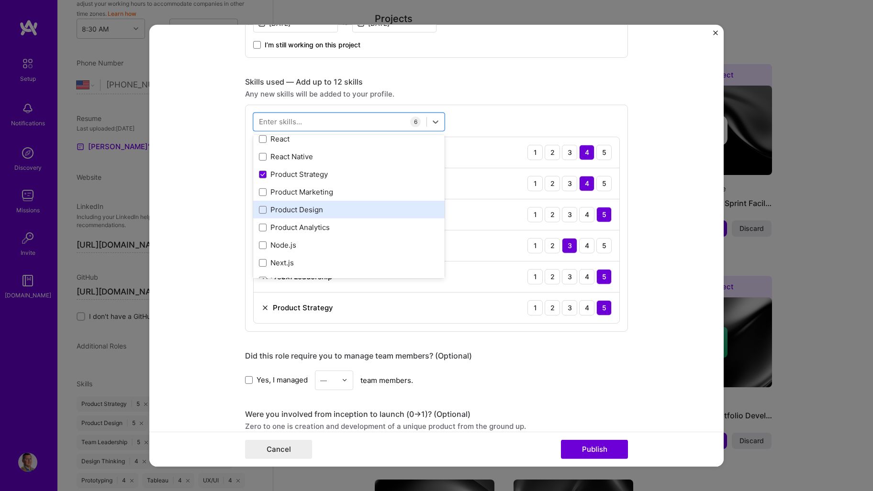
click at [321, 209] on div "Product Design" at bounding box center [349, 210] width 180 height 10
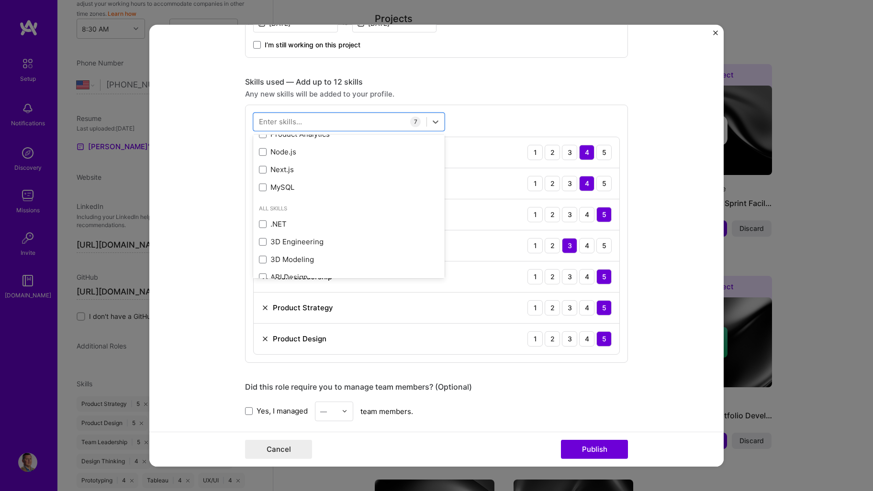
scroll to position [335, 0]
click at [206, 207] on form "Project title Tapto.shop Company Rakuten Project industry Industry 1 Project Li…" at bounding box center [436, 245] width 574 height 442
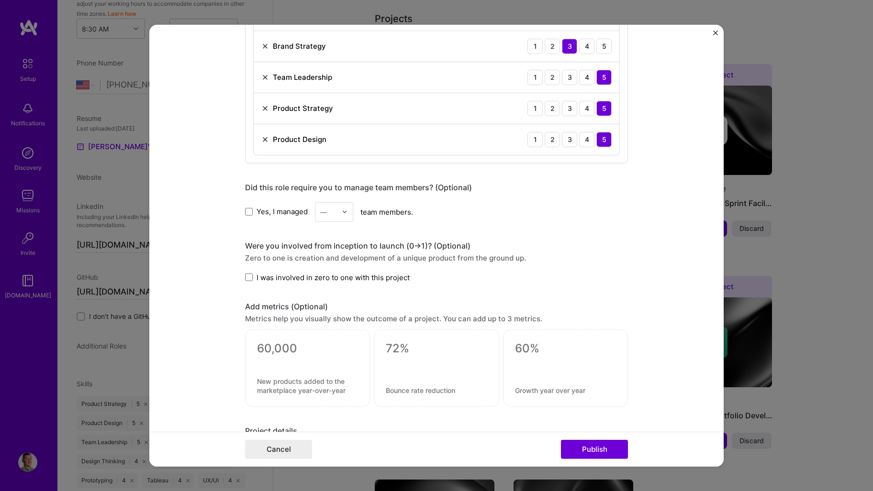
scroll to position [622, 0]
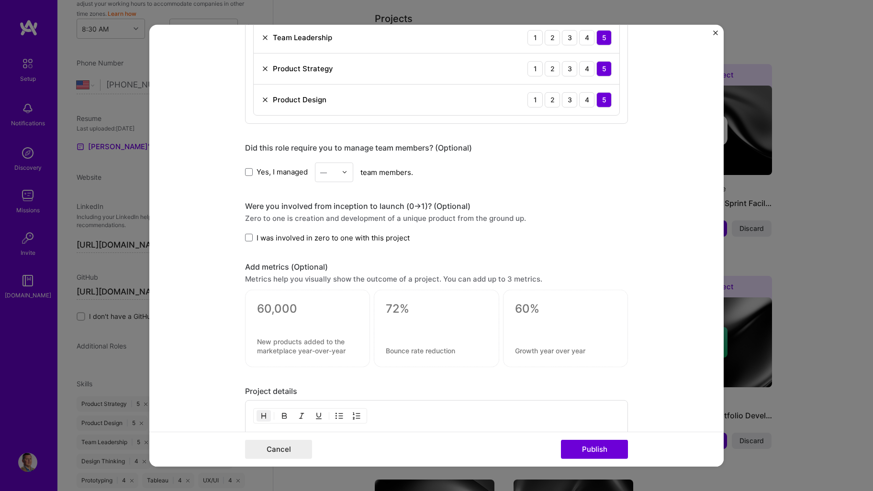
click at [276, 178] on div "Yes, I managed — team members." at bounding box center [436, 172] width 383 height 20
click at [248, 170] on span at bounding box center [249, 172] width 8 height 8
click at [0, 0] on input "Yes, I managed" at bounding box center [0, 0] width 0 height 0
click at [333, 173] on input "text" at bounding box center [328, 172] width 17 height 10
click at [327, 211] on div "2" at bounding box center [334, 215] width 33 height 18
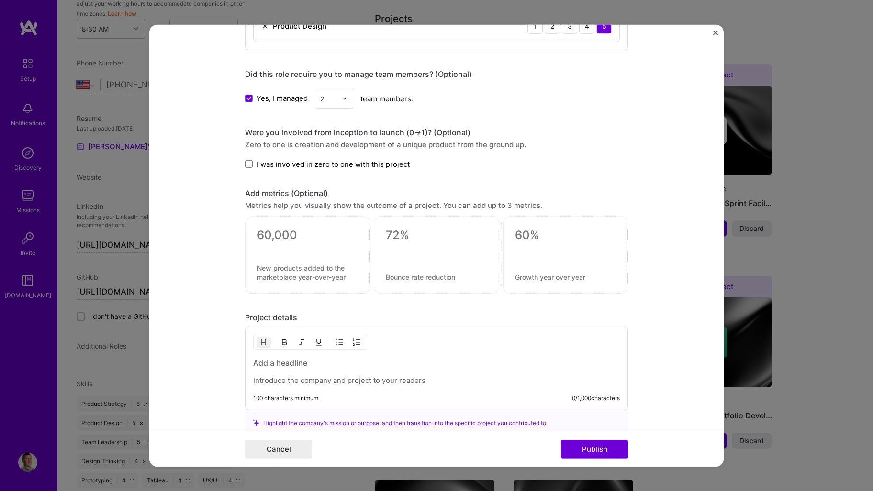
scroll to position [718, 0]
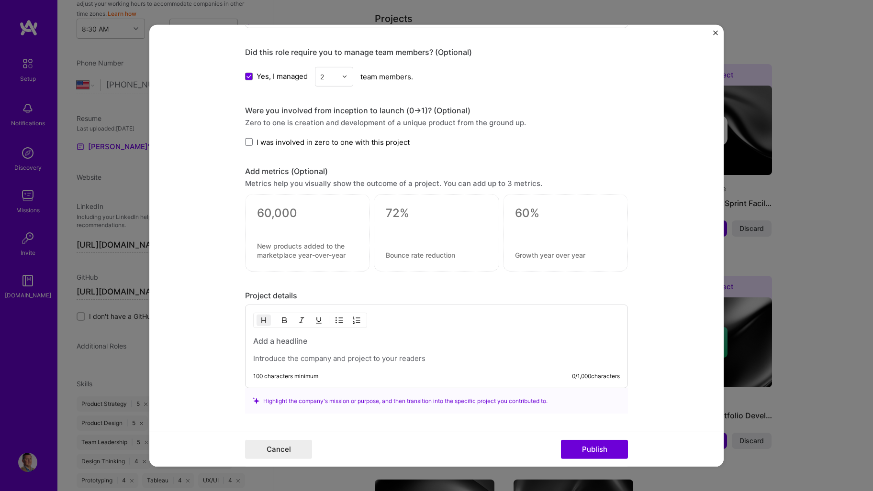
click at [250, 139] on label "I was involved in zero to one with this project" at bounding box center [327, 142] width 165 height 10
click at [0, 0] on input "I was involved in zero to one with this project" at bounding box center [0, 0] width 0 height 0
click at [272, 199] on div at bounding box center [307, 233] width 125 height 78
click at [279, 212] on textarea at bounding box center [307, 213] width 101 height 14
type textarea "."
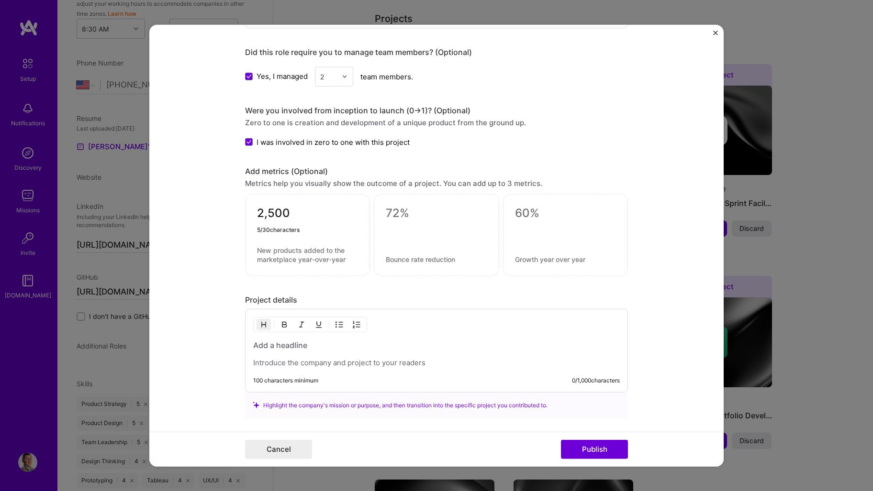
type textarea "2,500"
click at [278, 252] on textarea at bounding box center [307, 255] width 101 height 18
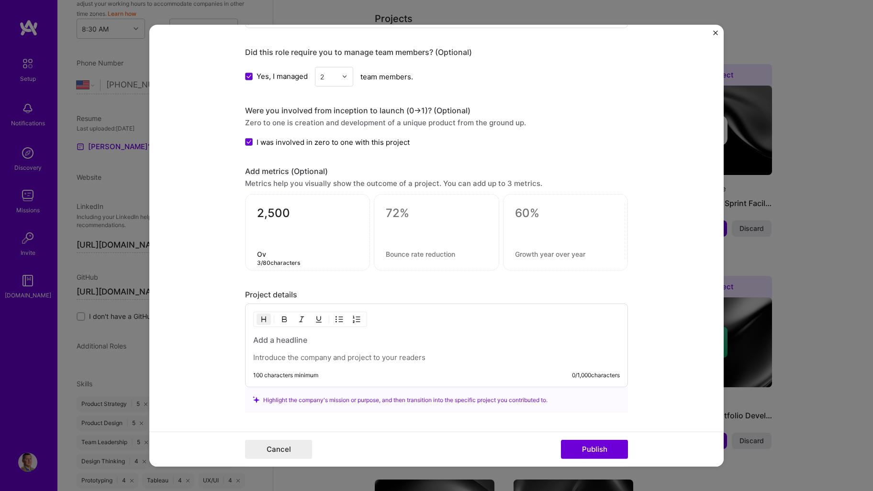
type textarea "O"
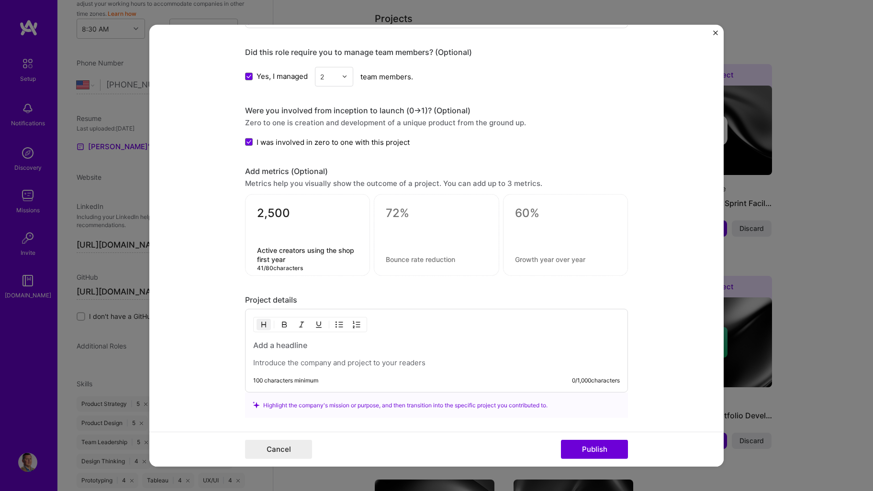
type textarea "Active creators using the shop first year"
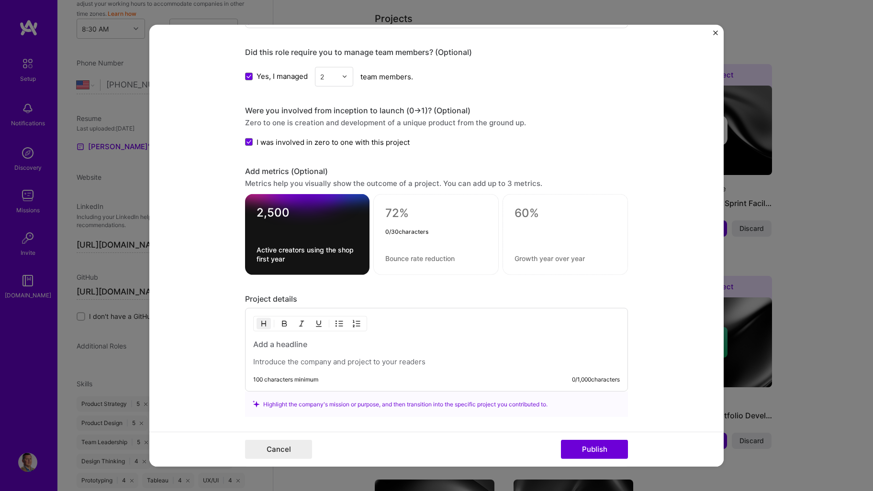
click at [401, 212] on textarea at bounding box center [435, 213] width 101 height 14
type textarea "15%"
click at [421, 259] on textarea at bounding box center [435, 258] width 101 height 9
type textarea "Annual creator shop growth"
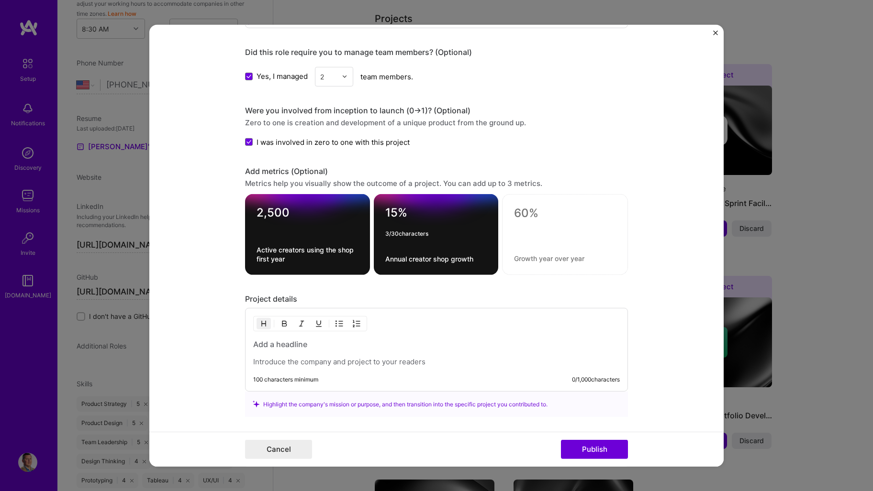
click at [385, 212] on textarea "15%" at bounding box center [436, 215] width 102 height 19
type textarea "25%"
click at [572, 131] on div "Were you involved from inception to launch (0 -> 1)? (Optional) Zero to one is …" at bounding box center [436, 126] width 383 height 42
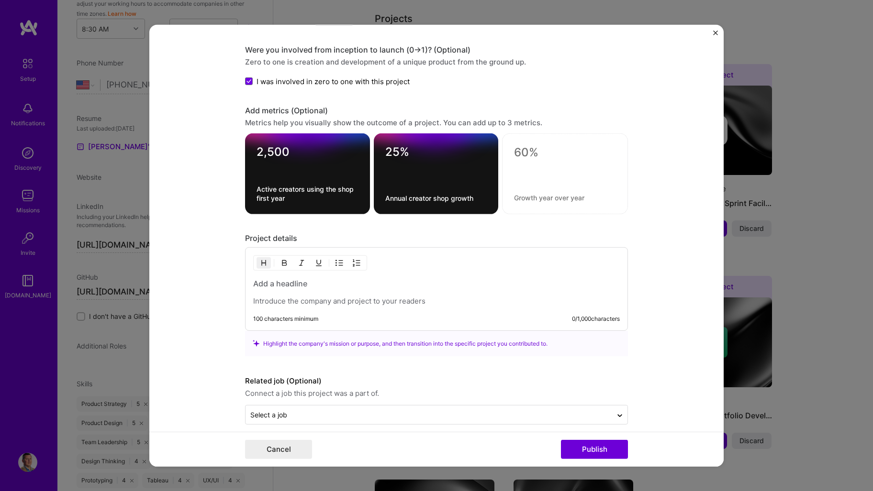
scroll to position [789, 0]
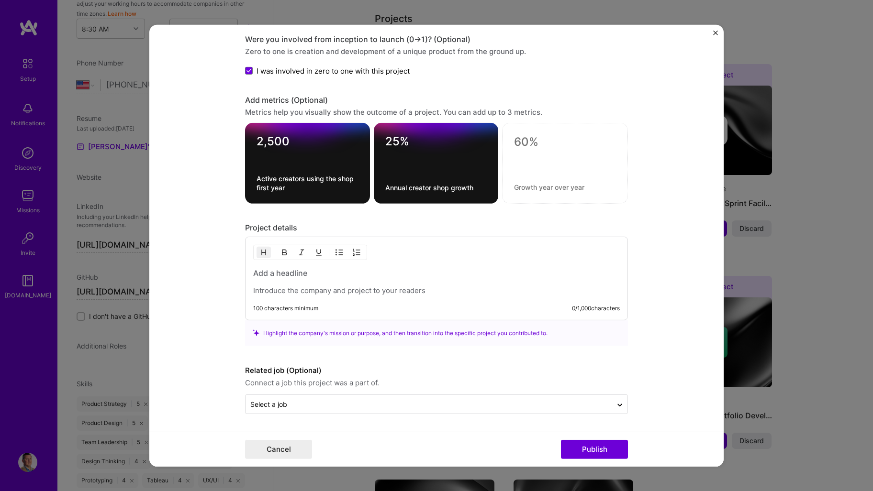
click at [667, 147] on form "Project title Tapto.shop Company Rakuten Project industry Industry 1 Project Li…" at bounding box center [436, 245] width 574 height 442
click at [545, 274] on h3 at bounding box center [436, 273] width 367 height 11
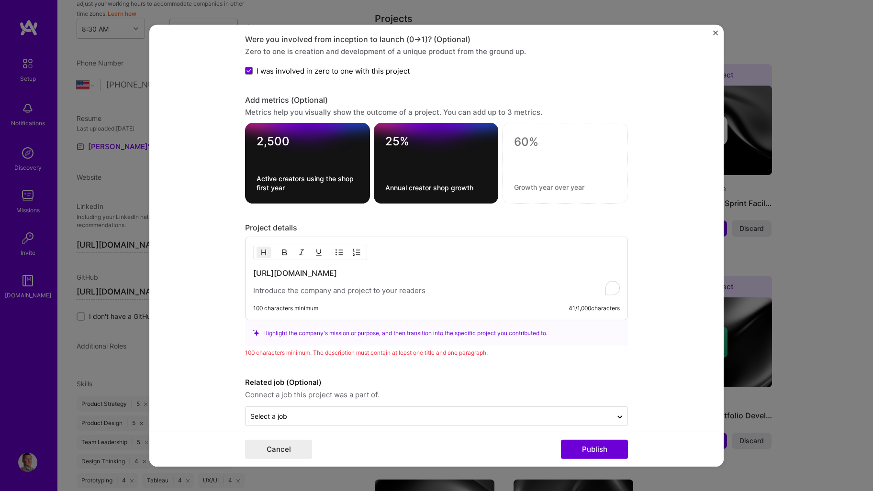
click at [205, 294] on form "Project title Tapto.shop Company Rakuten Project industry Industry 1 Project Li…" at bounding box center [436, 245] width 574 height 442
drag, startPoint x: 422, startPoint y: 273, endPoint x: 201, endPoint y: 274, distance: 221.1
click at [207, 274] on form "Project title Tapto.shop Company Rakuten Project industry Industry 1 Project Li…" at bounding box center [436, 245] width 574 height 442
click at [501, 268] on h3 at bounding box center [436, 273] width 367 height 11
click at [310, 269] on h3 at bounding box center [436, 273] width 367 height 11
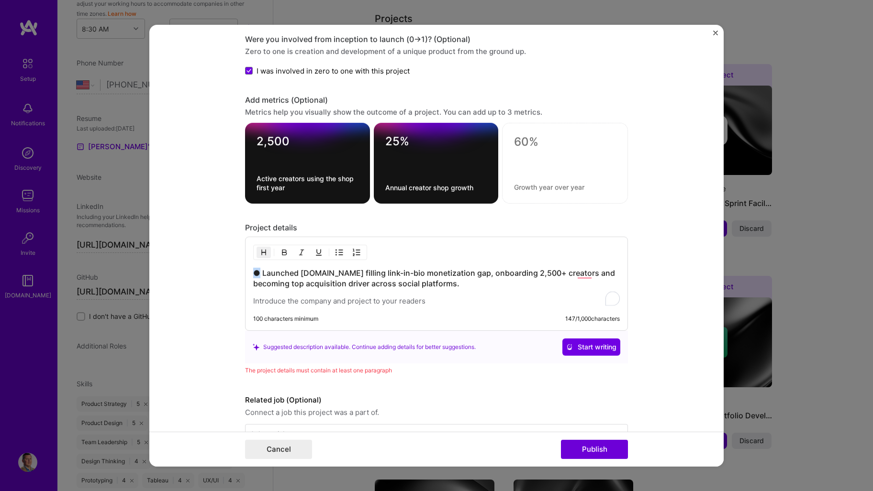
drag, startPoint x: 257, startPoint y: 274, endPoint x: 237, endPoint y: 271, distance: 20.8
click at [237, 271] on form "Project title Tapto.shop Company Rakuten Project industry Industry 1 Project Li…" at bounding box center [436, 245] width 574 height 442
click at [180, 265] on form "Project title Tapto.shop Company Rakuten Project industry Industry 1 Project Li…" at bounding box center [436, 245] width 574 height 442
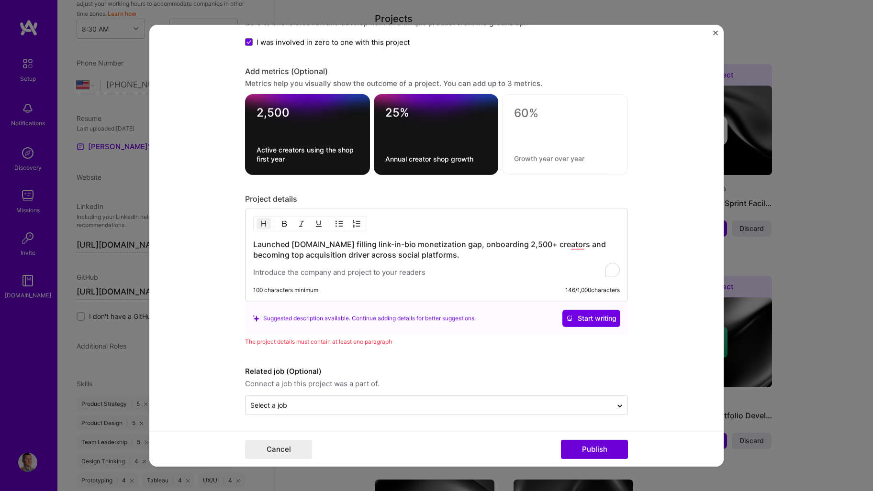
scroll to position [819, 0]
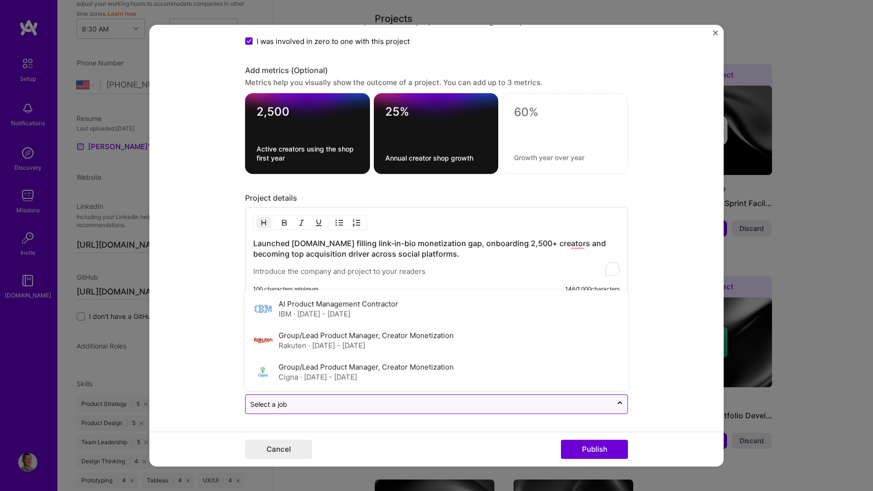
click at [311, 399] on div "Select a job" at bounding box center [428, 404] width 367 height 19
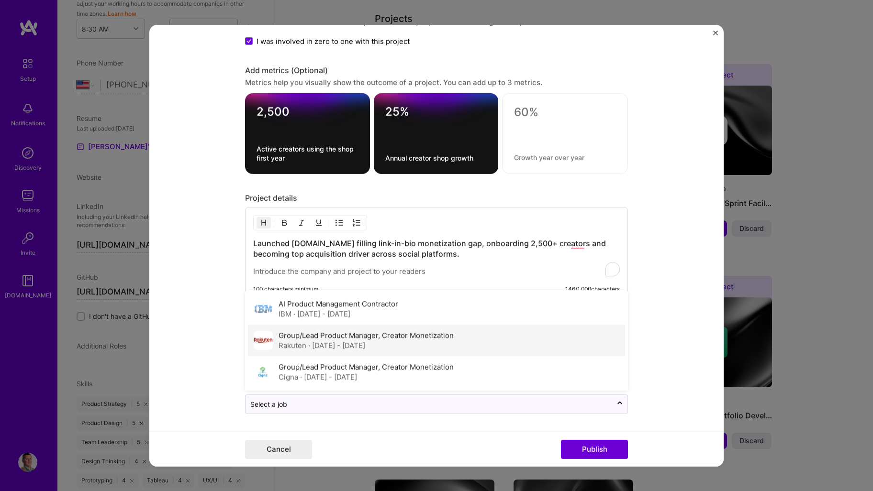
click at [329, 345] on span "· May 2022 - Jan 2025" at bounding box center [336, 345] width 57 height 9
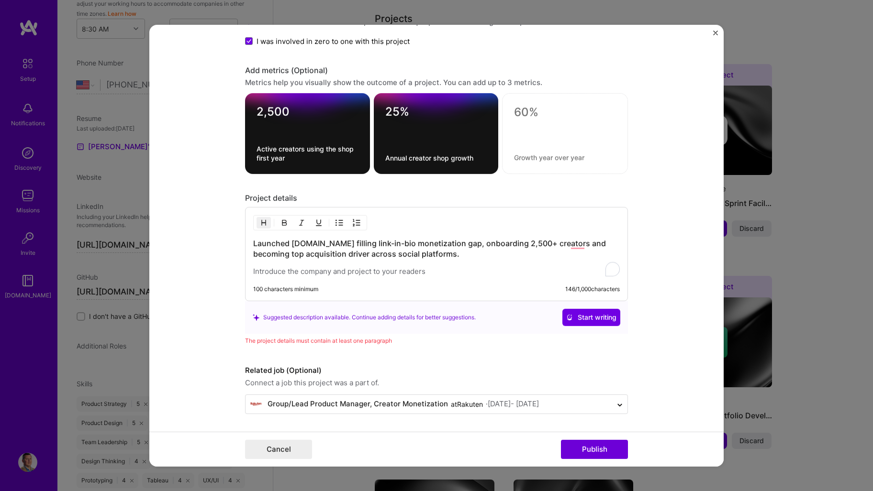
click at [204, 303] on form "Project title Tapto.shop Company Rakuten Project industry Industry 1 Project Li…" at bounding box center [436, 245] width 574 height 442
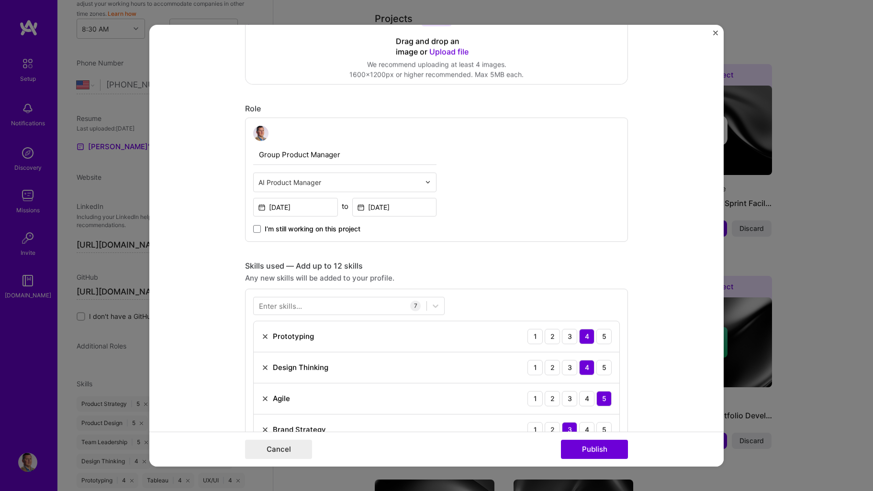
scroll to position [102, 0]
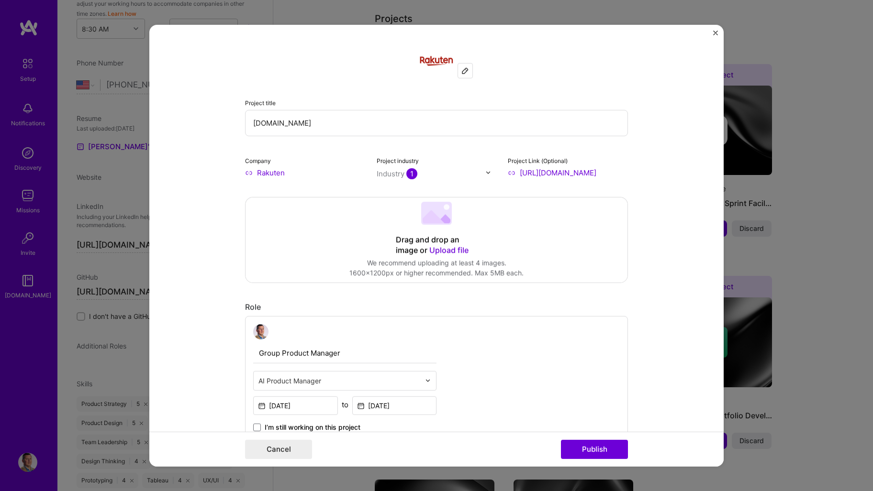
click at [443, 244] on div "Drag and drop an image or Upload file" at bounding box center [436, 244] width 81 height 21
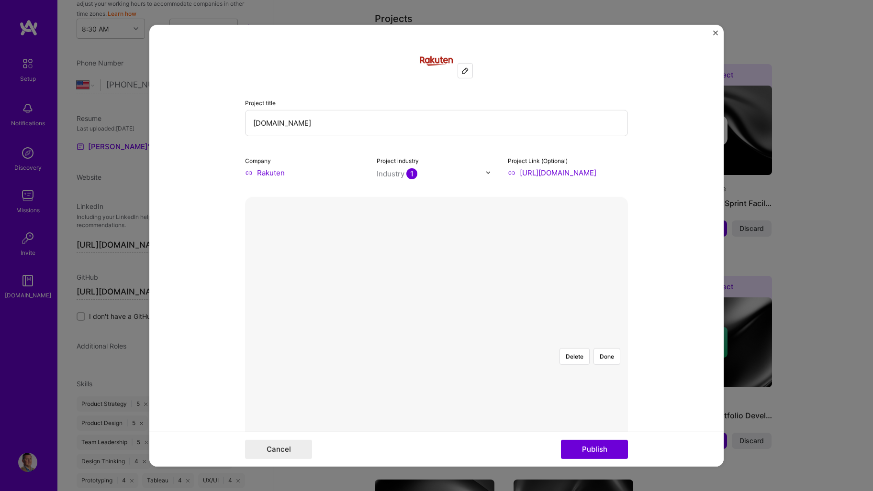
drag, startPoint x: 604, startPoint y: 446, endPoint x: 610, endPoint y: 435, distance: 12.2
click at [603, 445] on button "Publish" at bounding box center [594, 449] width 67 height 19
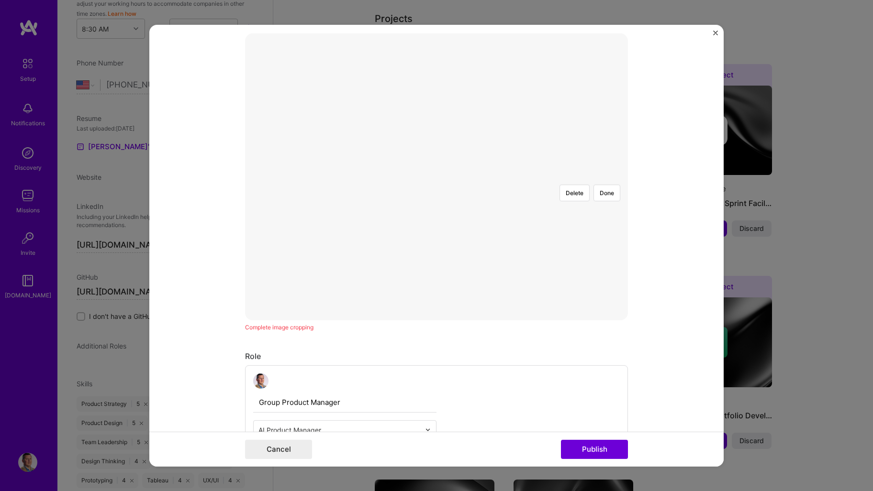
scroll to position [172, 0]
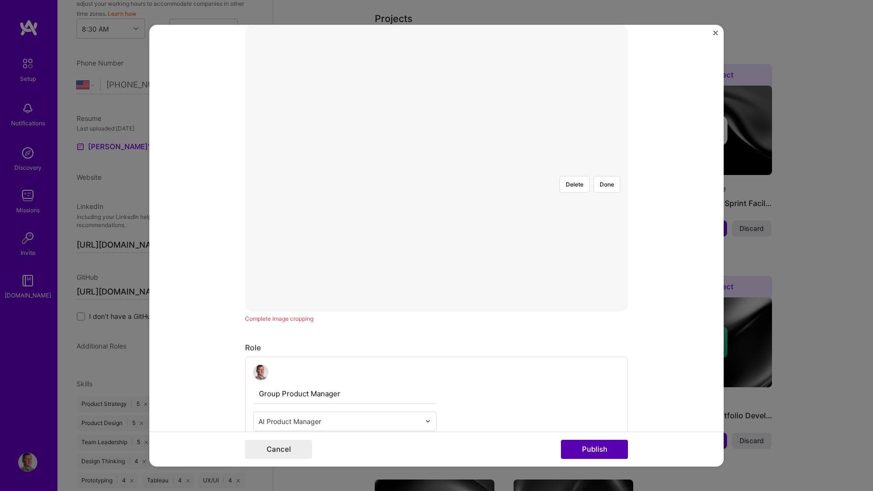
click at [582, 452] on button "Publish" at bounding box center [594, 449] width 67 height 19
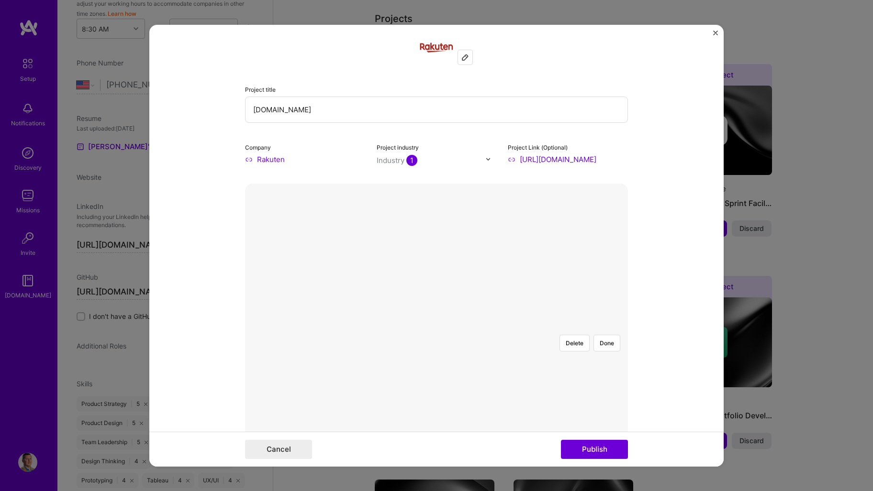
scroll to position [0, 0]
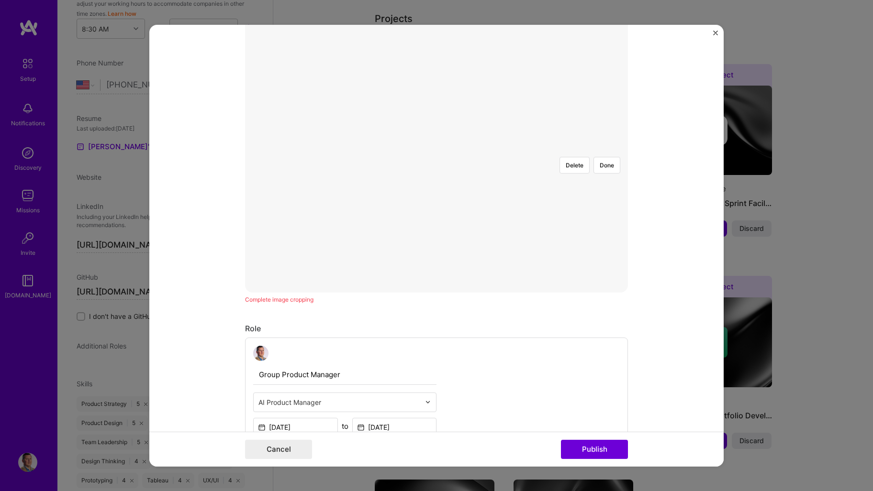
click at [452, 149] on div at bounding box center [550, 235] width 229 height 172
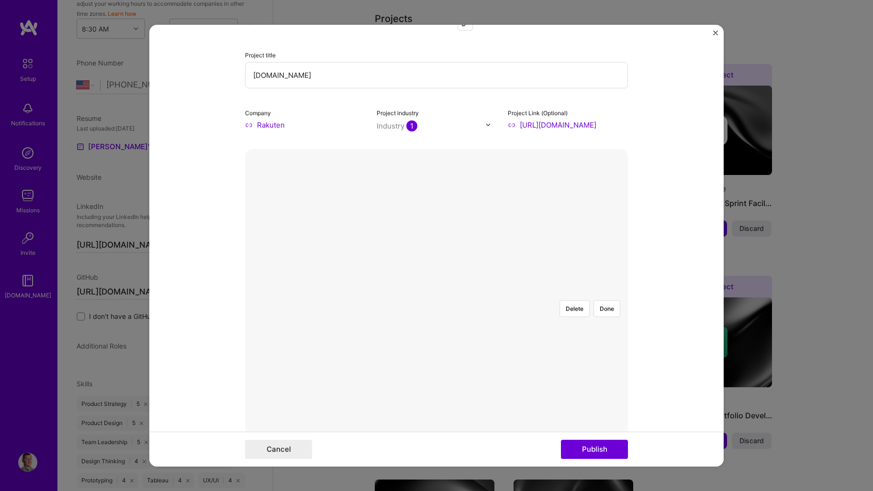
click at [436, 292] on div at bounding box center [550, 378] width 229 height 172
click at [504, 292] on div at bounding box center [550, 378] width 229 height 172
click at [436, 292] on div at bounding box center [550, 378] width 229 height 172
click at [604, 300] on button "Done" at bounding box center [606, 308] width 27 height 17
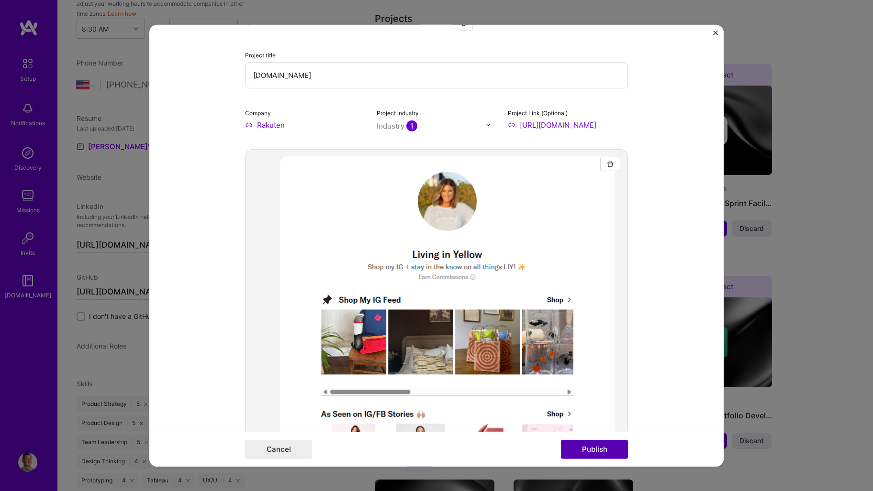
click at [597, 447] on button "Publish" at bounding box center [594, 449] width 67 height 19
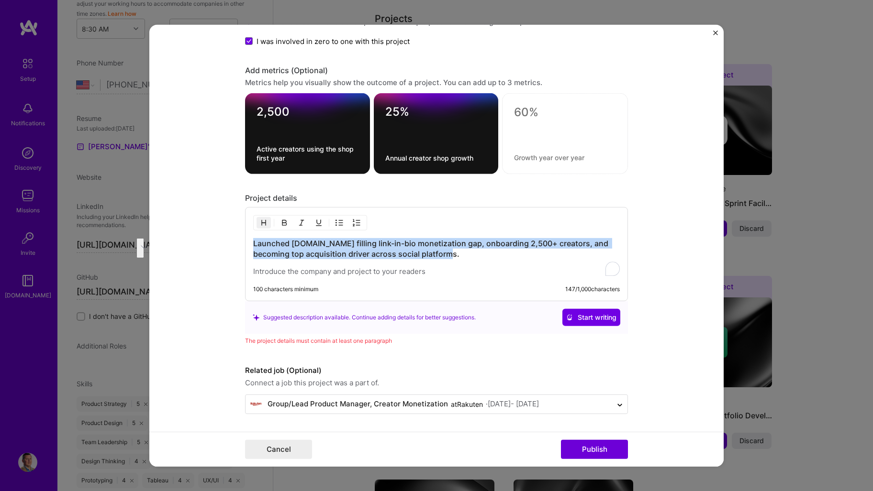
drag, startPoint x: 481, startPoint y: 256, endPoint x: 227, endPoint y: 233, distance: 255.6
click at [227, 233] on form "Project title Tapto.shop Company Rakuten Project industry Industry 1 Project Li…" at bounding box center [436, 245] width 574 height 442
copy h3 "Launched Tapto.Shop filling link-in-bio monetization gap, onboarding 2,500+ cre…"
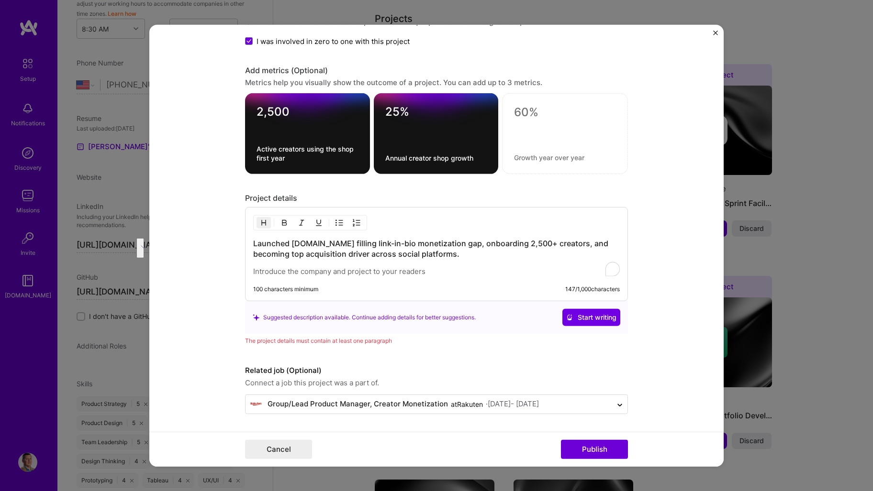
click at [675, 197] on form "Project title Tapto.shop Company Rakuten Project industry Industry 1 Project Li…" at bounding box center [436, 245] width 574 height 442
click at [670, 151] on form "Project title Tapto.shop Company Rakuten Project industry Industry 1 Project Li…" at bounding box center [436, 245] width 574 height 442
click at [409, 261] on div "Launched Tapto.Shop filling link-in-bio monetization gap, onboarding 2,500+ cre…" at bounding box center [436, 257] width 367 height 38
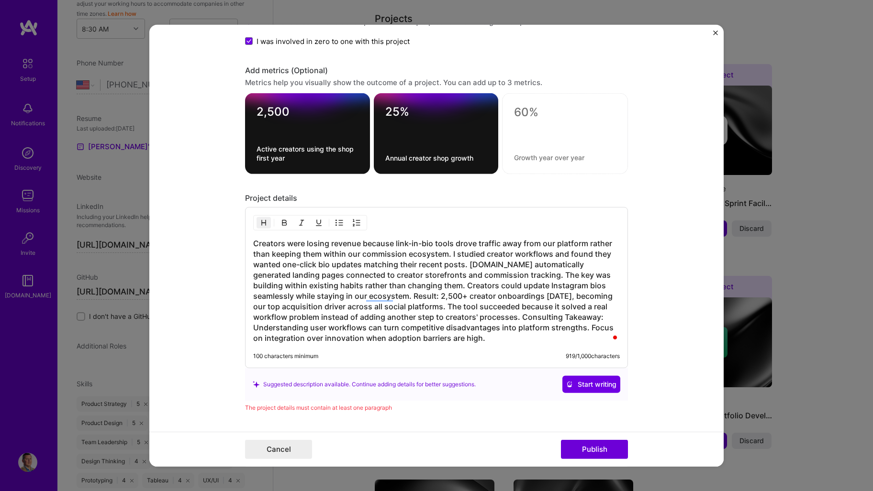
click at [459, 266] on h3 "Creators were losing revenue because link-in-bio tools drove traffic away from …" at bounding box center [436, 290] width 367 height 105
click at [545, 252] on h3 "Creators were losing revenue because link-in-bio tools drove traffic away from …" at bounding box center [436, 290] width 367 height 105
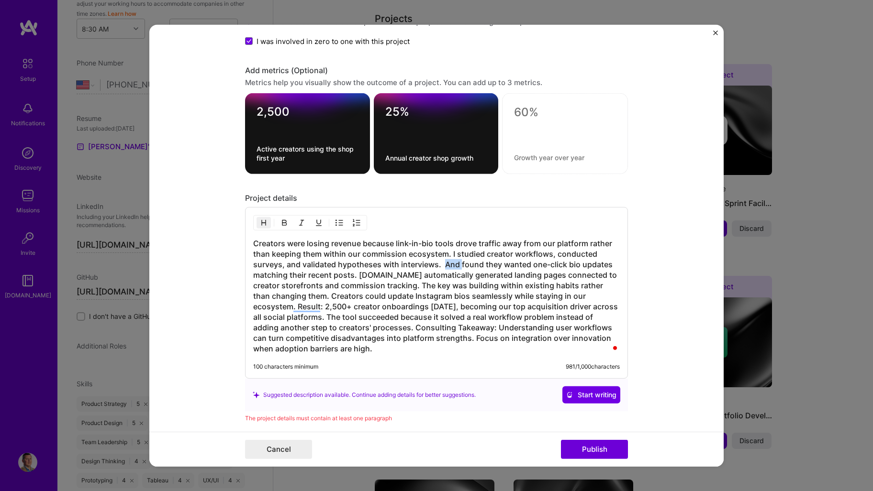
drag, startPoint x: 456, startPoint y: 263, endPoint x: 442, endPoint y: 263, distance: 14.8
click at [442, 263] on h3 "Creators were losing revenue because link-in-bio tools drove traffic away from …" at bounding box center [436, 296] width 367 height 116
click at [356, 274] on h3 "Creators were losing revenue because link-in-bio tools drove traffic away from …" at bounding box center [436, 296] width 367 height 116
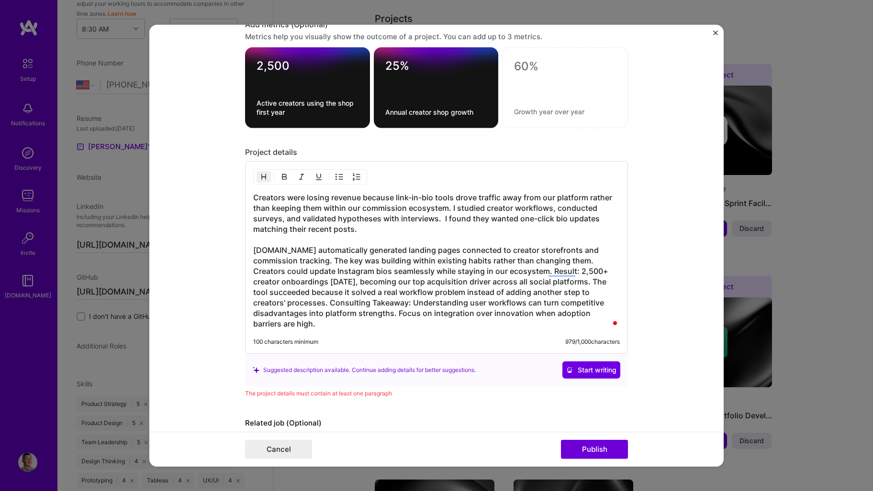
scroll to position [1096, 0]
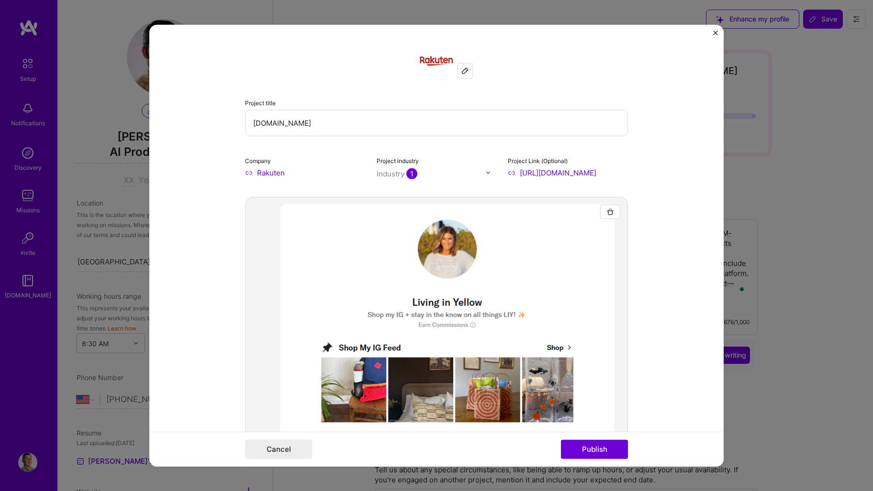
select select "US"
select select "Right Now"
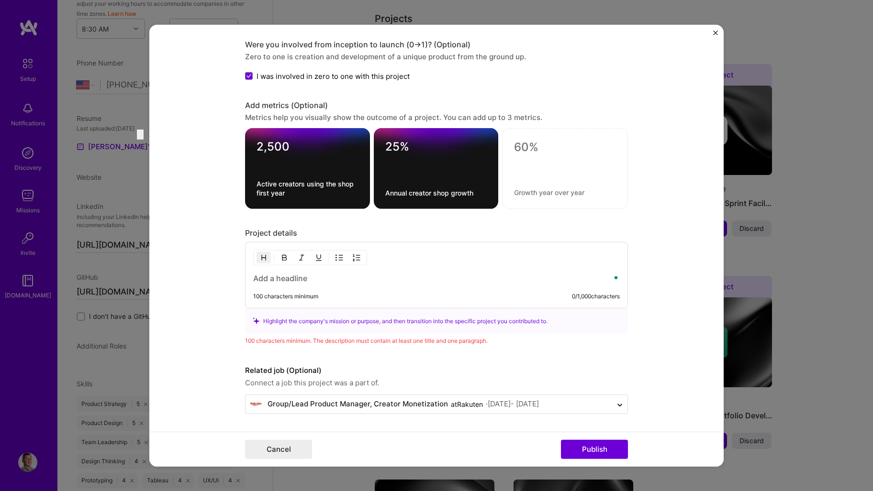
scroll to position [1013, 0]
click at [341, 287] on div "100 characters minimum 0 / 1,000 characters" at bounding box center [436, 275] width 383 height 67
click at [342, 282] on h3 at bounding box center [436, 278] width 367 height 11
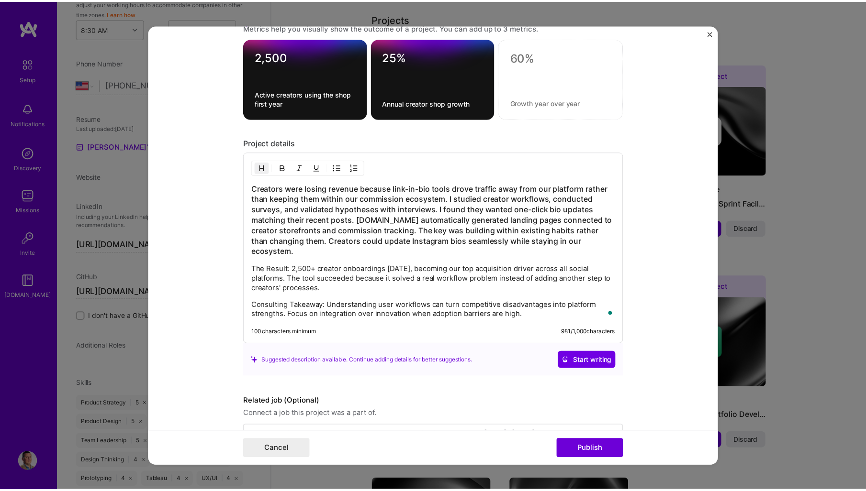
scroll to position [1134, 0]
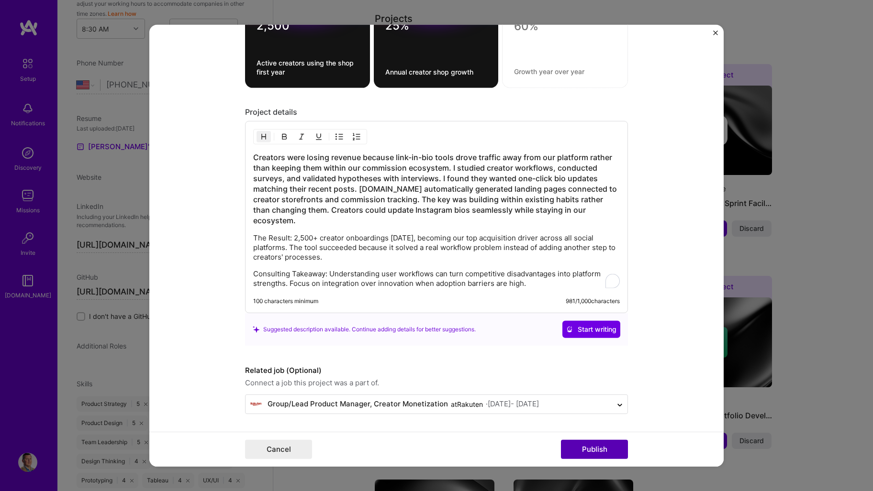
click at [605, 448] on button "Publish" at bounding box center [594, 449] width 67 height 19
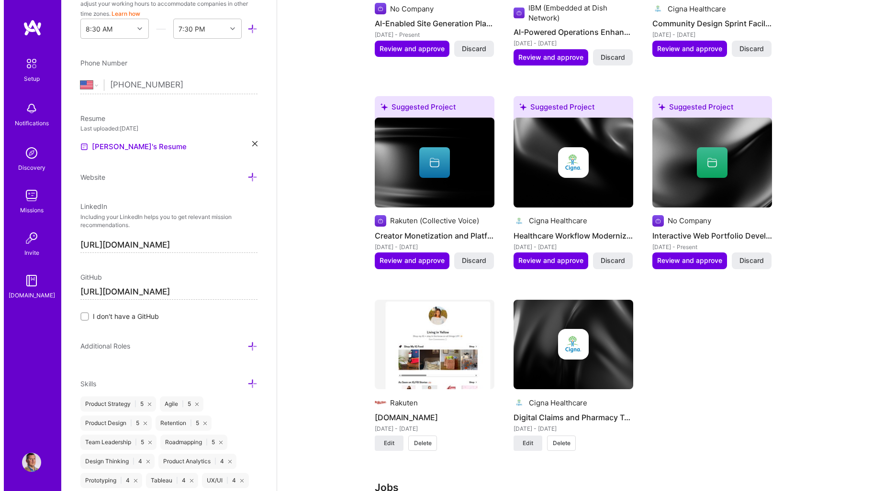
scroll to position [923, 0]
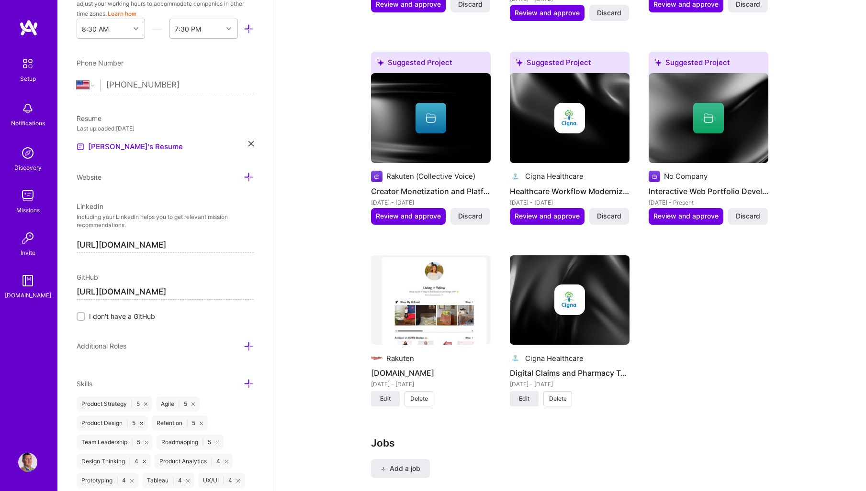
click at [568, 358] on div "Cigna Healthcare" at bounding box center [554, 359] width 58 height 10
click at [576, 377] on h4 "Digital Claims and Pharmacy Tools Development" at bounding box center [570, 373] width 120 height 12
click at [595, 313] on div at bounding box center [570, 300] width 120 height 31
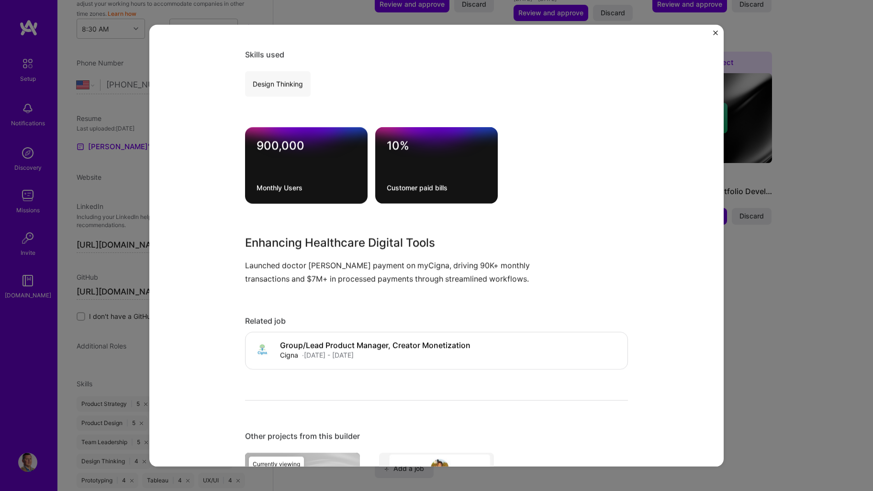
scroll to position [334, 0]
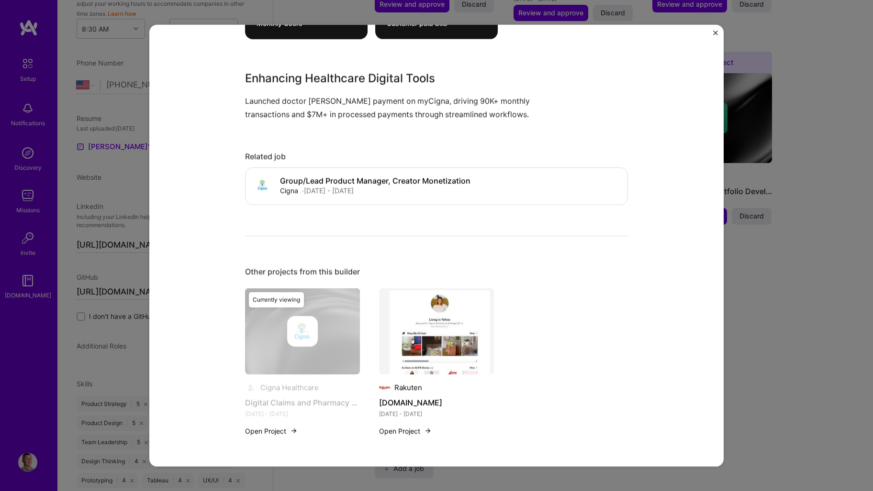
click at [714, 33] on img "Close" at bounding box center [715, 32] width 5 height 5
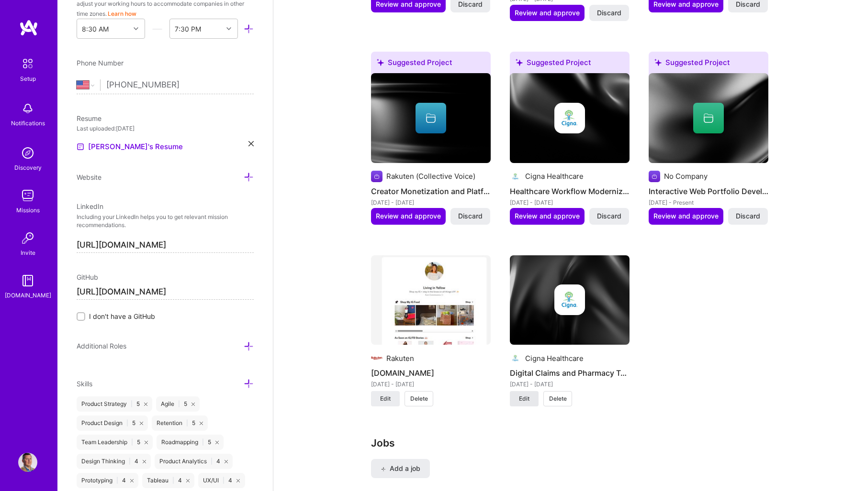
click at [522, 400] on span "Edit" at bounding box center [524, 399] width 11 height 9
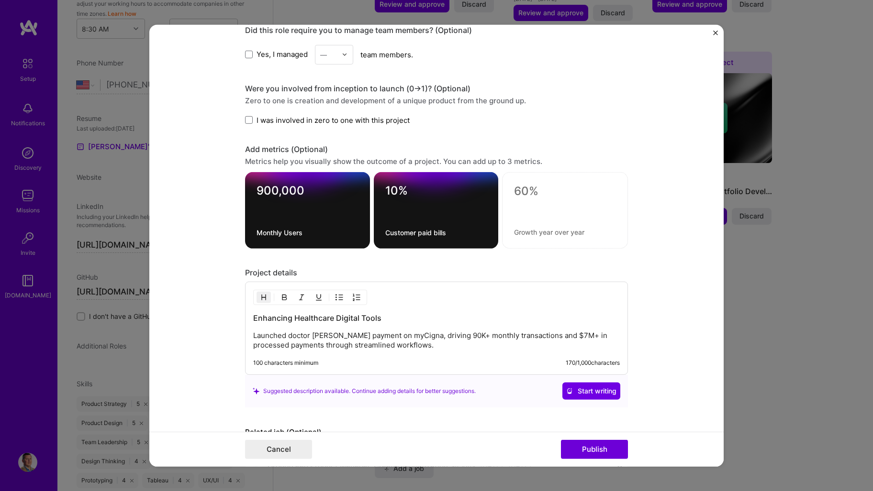
scroll to position [526, 0]
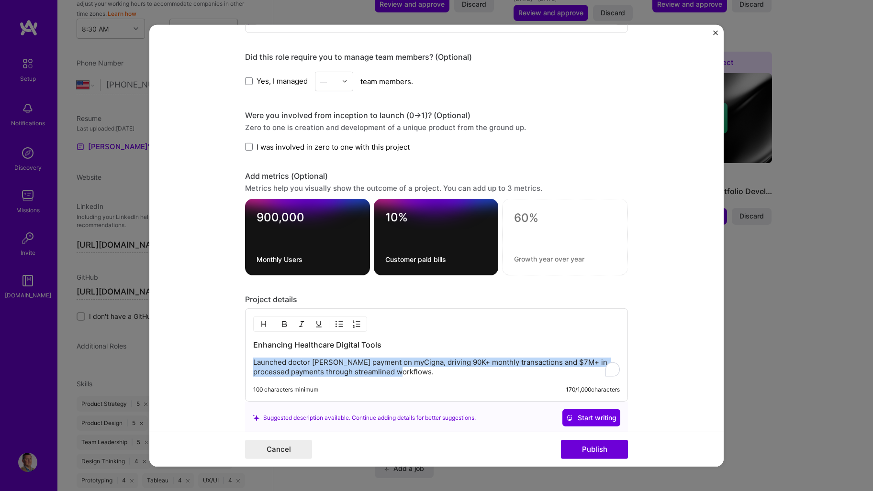
drag, startPoint x: 403, startPoint y: 373, endPoint x: 250, endPoint y: 358, distance: 154.3
click at [253, 358] on p "Launched doctor [PERSON_NAME] payment on myCigna, driving 90K+ monthly transact…" at bounding box center [436, 367] width 367 height 19
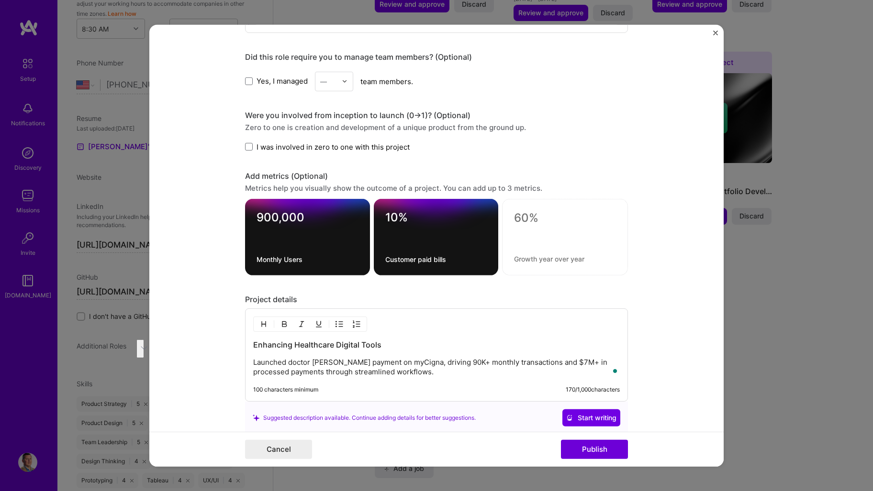
click at [109, 122] on div "Project title Digital Claims and Pharmacy Tools Development Company Cigna Healt…" at bounding box center [436, 245] width 873 height 491
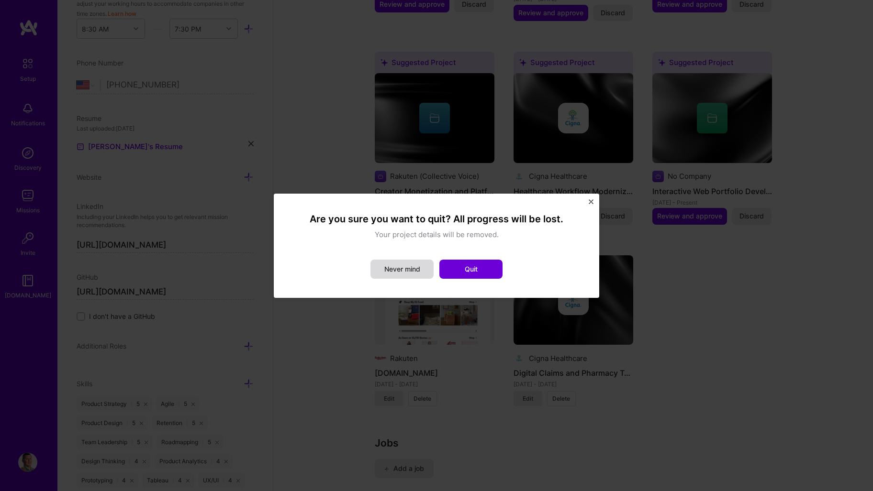
click at [393, 270] on button "Never mind" at bounding box center [401, 269] width 63 height 19
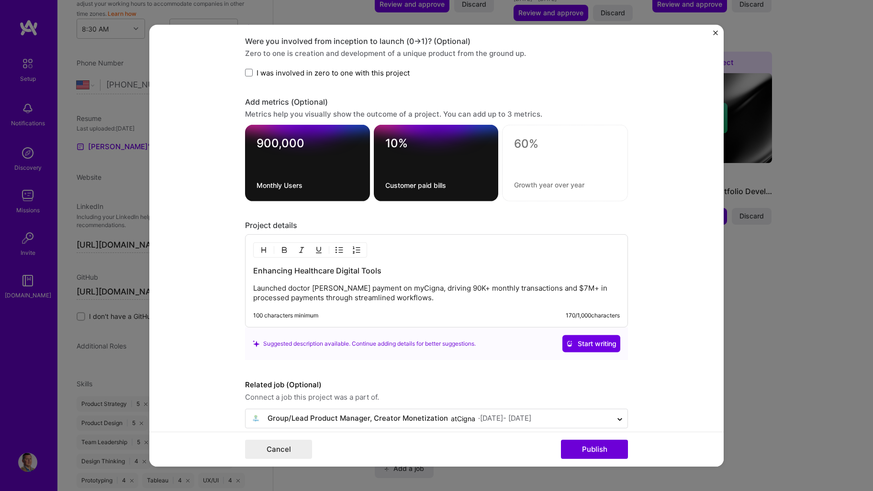
scroll to position [652, 0]
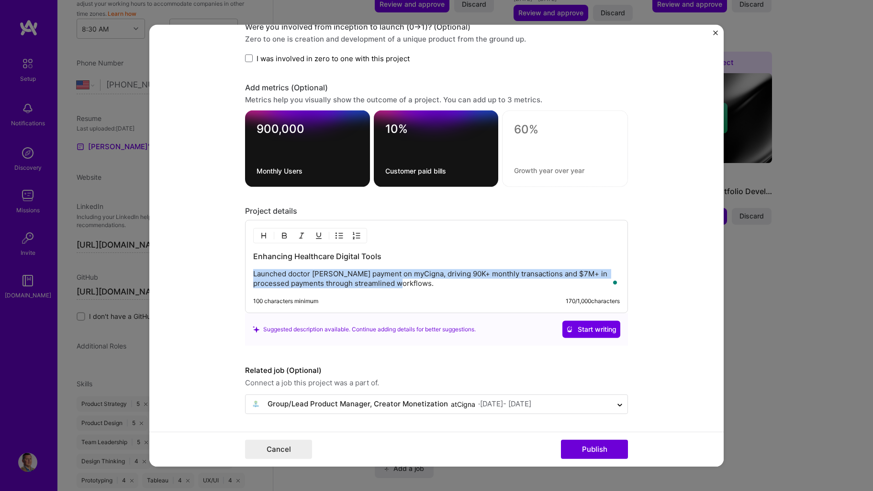
click at [408, 276] on p "Launched doctor [PERSON_NAME] payment on myCigna, driving 90K+ monthly transact…" at bounding box center [436, 278] width 367 height 19
click at [412, 276] on p "Launched doctor [PERSON_NAME] payment on myCigna, driving 90K+ monthly transact…" at bounding box center [436, 278] width 367 height 19
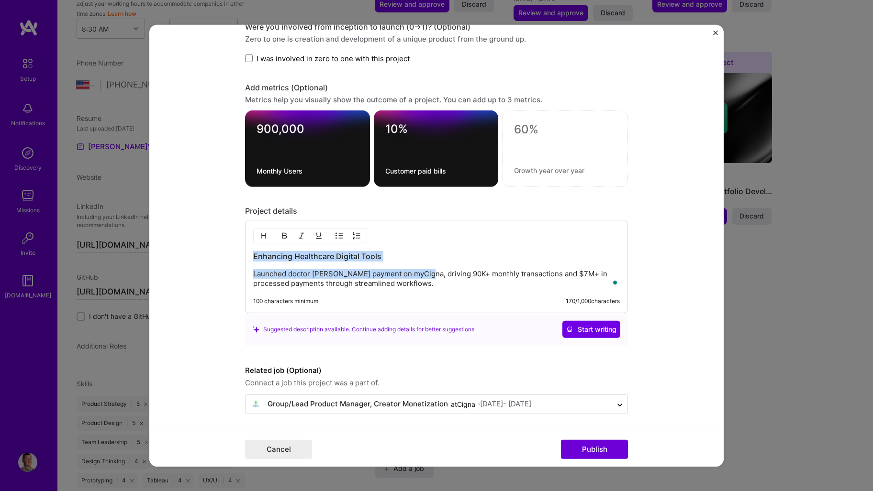
drag, startPoint x: 405, startPoint y: 280, endPoint x: 238, endPoint y: 251, distance: 169.1
click at [238, 251] on form "Project title Digital Claims and Pharmacy Tools Development Company Cigna Healt…" at bounding box center [436, 245] width 574 height 442
click at [393, 277] on p "Launched doctor [PERSON_NAME] payment on myCigna, driving 90K+ monthly transact…" at bounding box center [436, 278] width 367 height 19
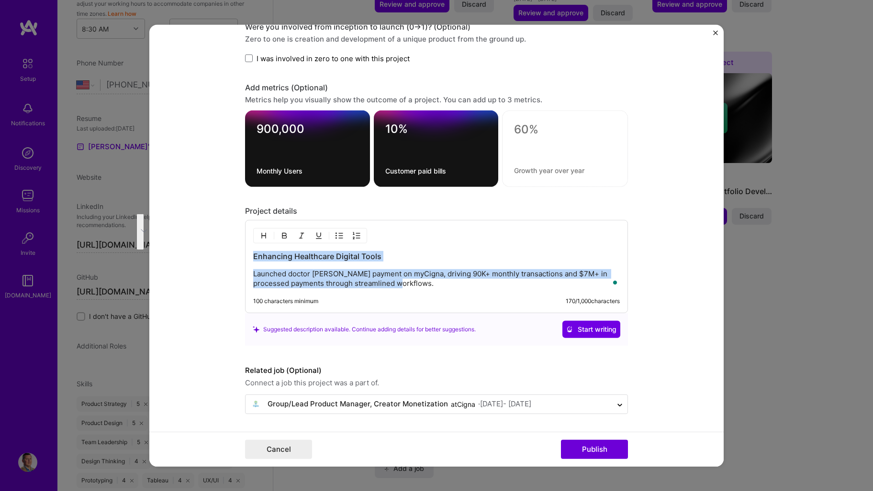
drag, startPoint x: 396, startPoint y: 287, endPoint x: 232, endPoint y: 256, distance: 167.5
click at [232, 256] on form "Project title Digital Claims and Pharmacy Tools Development Company Cigna Healt…" at bounding box center [436, 245] width 574 height 442
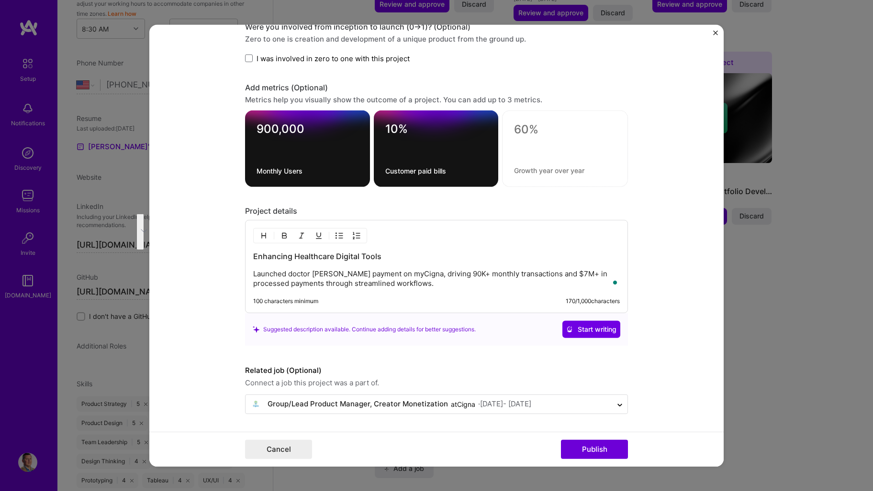
scroll to position [720, 0]
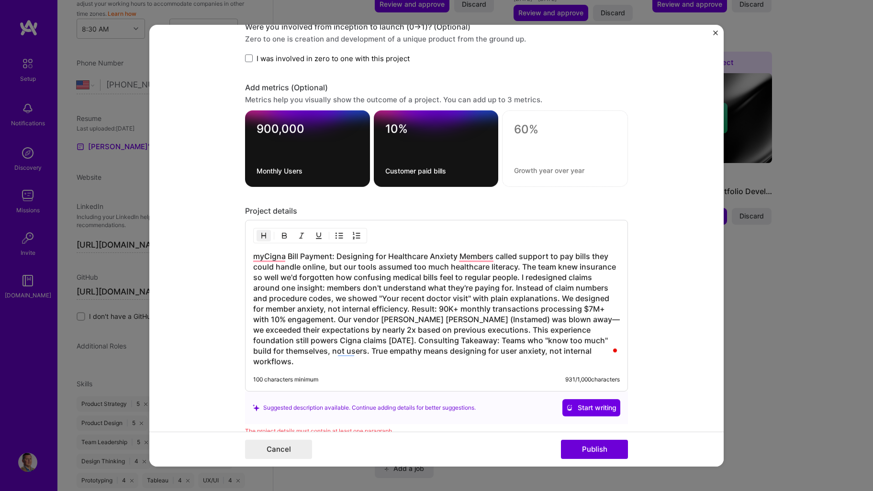
click at [455, 255] on h3 "myCigna Bill Payment: Designing for Healthcare Anxiety Members called support t…" at bounding box center [436, 309] width 367 height 116
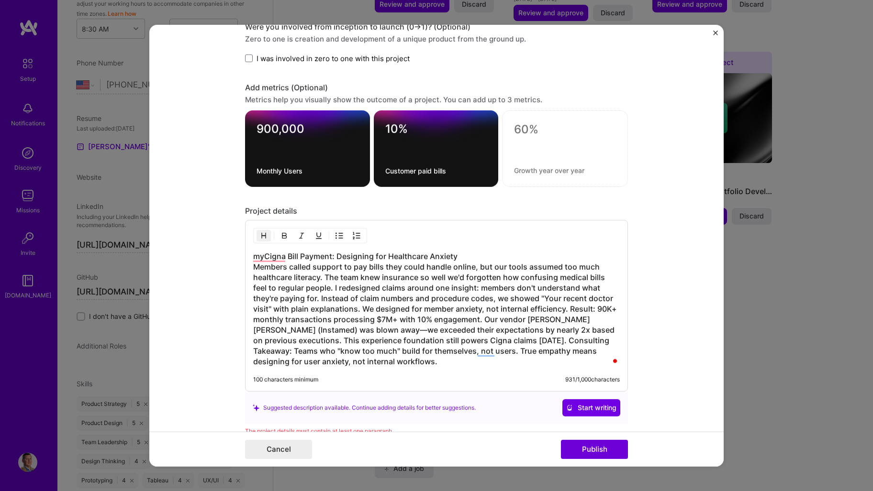
scroll to position [741, 0]
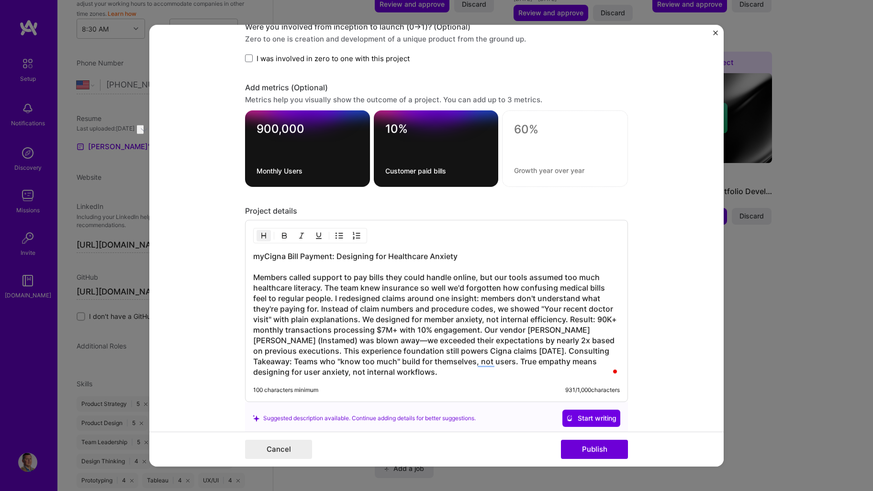
drag, startPoint x: 462, startPoint y: 260, endPoint x: 240, endPoint y: 249, distance: 222.3
click at [240, 249] on form "Project title Digital Claims and Pharmacy Tools Development Company Cigna Healt…" at bounding box center [436, 245] width 574 height 442
click at [365, 305] on h3 "myCigna Bill Payment: Designing for Healthcare Anxiety Members called support t…" at bounding box center [436, 314] width 367 height 126
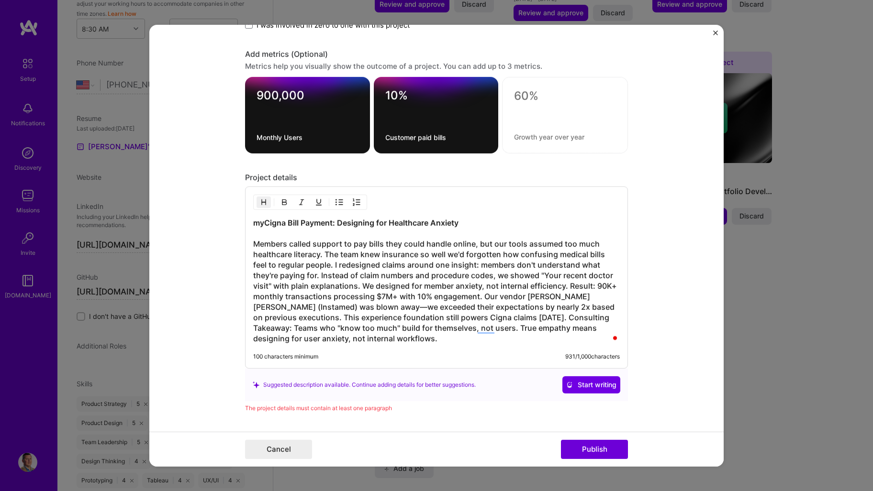
scroll to position [663, 0]
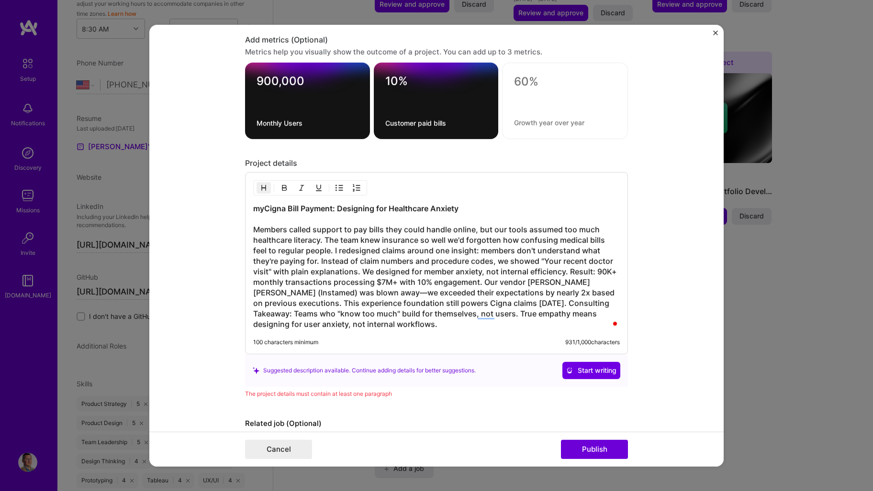
click at [271, 230] on h3 "myCigna Bill Payment: Designing for Healthcare Anxiety Members called support t…" at bounding box center [436, 266] width 367 height 126
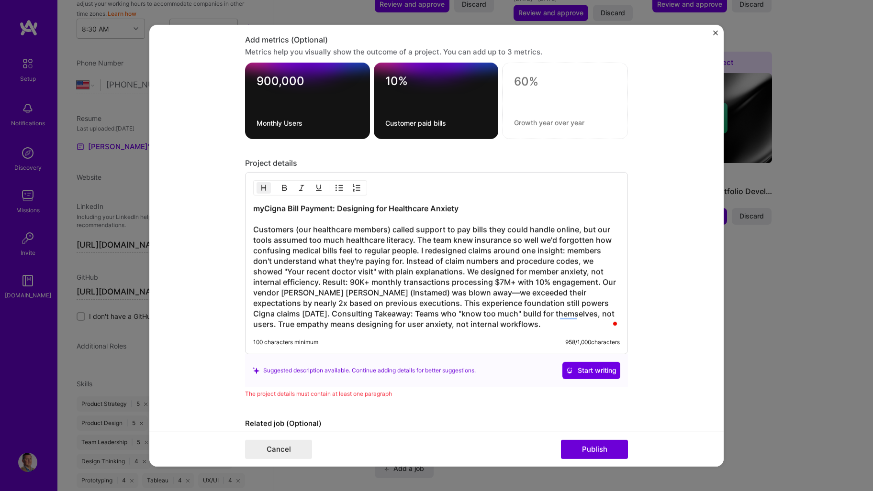
click at [391, 226] on h3 "myCigna Bill Payment: Designing for Healthcare Anxiety Customers (our healthcar…" at bounding box center [436, 266] width 367 height 126
click at [386, 230] on h3 "myCigna Bill Payment: Designing for Healthcare Anxiety Customers (our healthcar…" at bounding box center [436, 266] width 367 height 126
click at [390, 230] on h3 "myCigna Bill Payment: Designing for Healthcare Anxiety Customers (our healthcar…" at bounding box center [436, 266] width 367 height 126
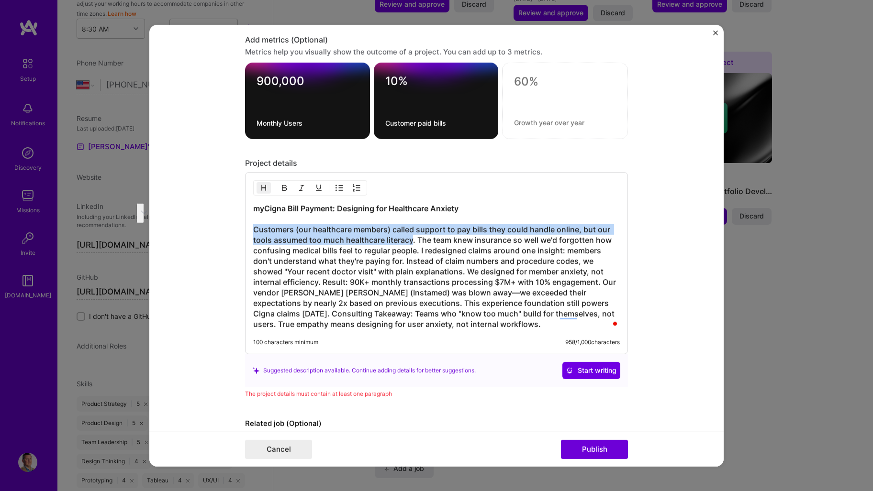
drag, startPoint x: 403, startPoint y: 241, endPoint x: 246, endPoint y: 230, distance: 156.9
click at [246, 230] on div "myCigna Bill Payment: Designing for Healthcare Anxiety Customers (our healthcar…" at bounding box center [436, 263] width 383 height 182
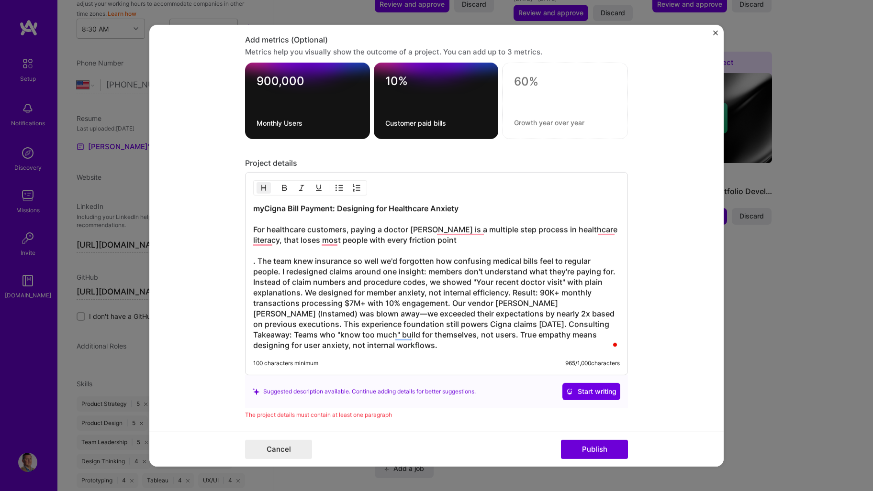
click at [421, 239] on h3 "myCigna Bill Payment: Designing for Healthcare Anxiety For healthcare customers…" at bounding box center [436, 276] width 367 height 147
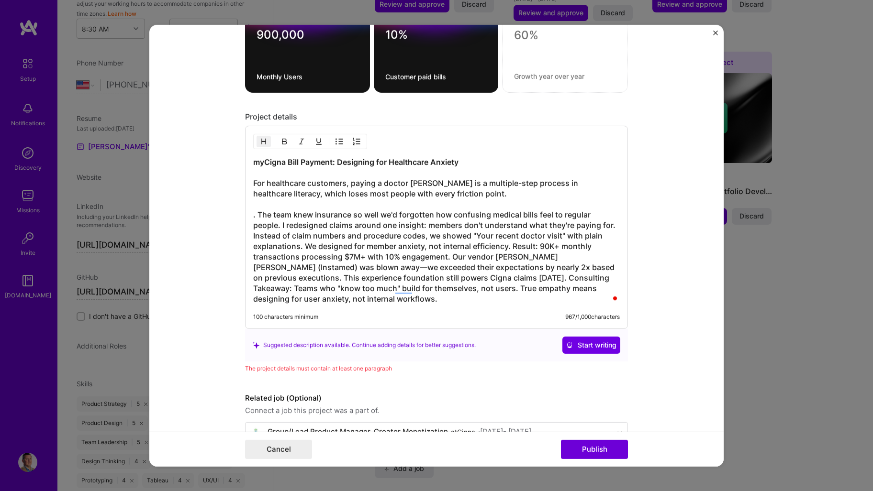
scroll to position [711, 0]
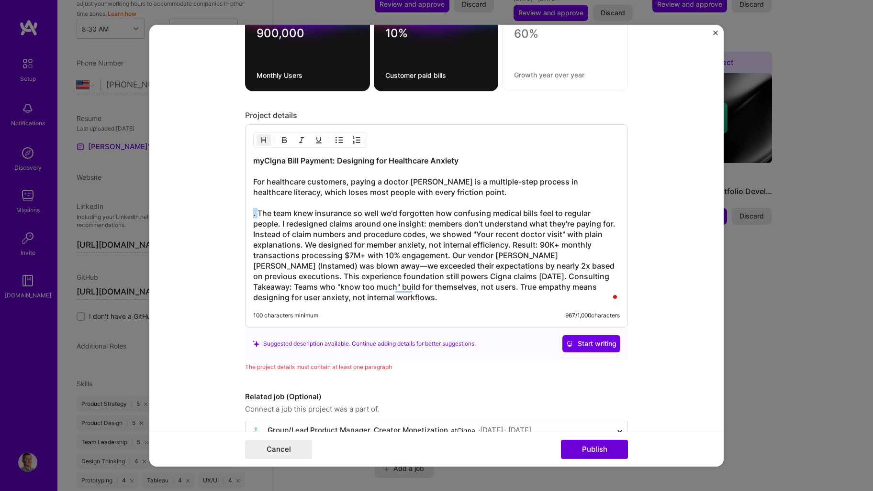
drag, startPoint x: 253, startPoint y: 214, endPoint x: 242, endPoint y: 215, distance: 11.5
click at [245, 215] on div "myCigna Bill Payment: Designing for Healthcare Anxiety For healthcare customers…" at bounding box center [436, 225] width 383 height 203
drag, startPoint x: 263, startPoint y: 212, endPoint x: 249, endPoint y: 213, distance: 13.4
click at [253, 213] on h3 "myCigna Bill Payment: Designing for Healthcare Anxiety For healthcare customers…" at bounding box center [436, 229] width 367 height 147
click at [371, 215] on h3 "myCigna Bill Payment: Designing for Healthcare Anxiety For healthcare customers…" at bounding box center [436, 229] width 367 height 147
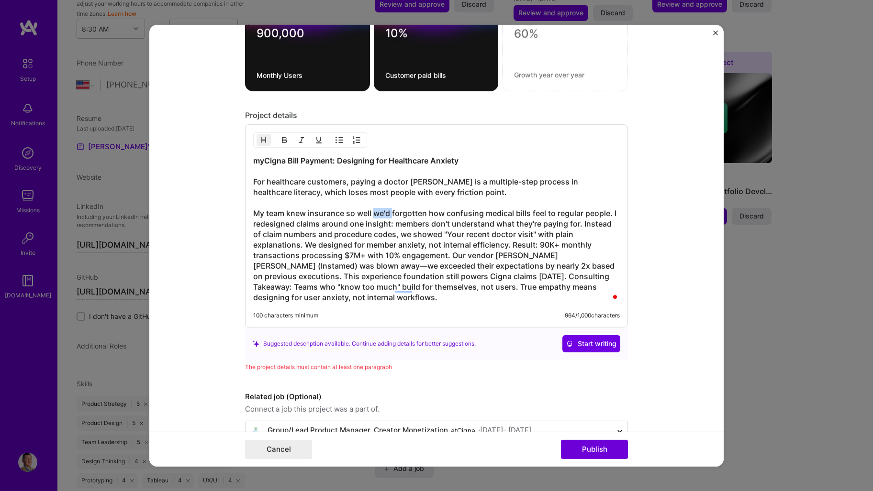
click at [372, 215] on h3 "myCigna Bill Payment: Designing for Healthcare Anxiety For healthcare customers…" at bounding box center [436, 229] width 367 height 147
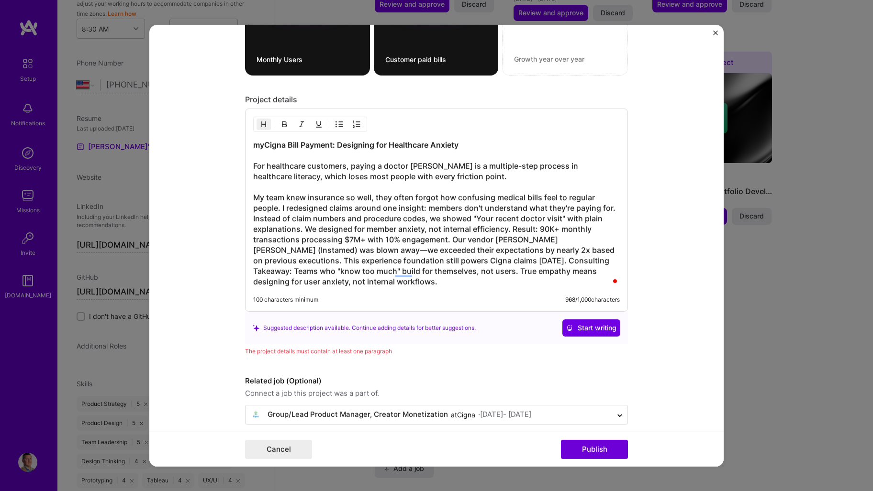
scroll to position [737, 0]
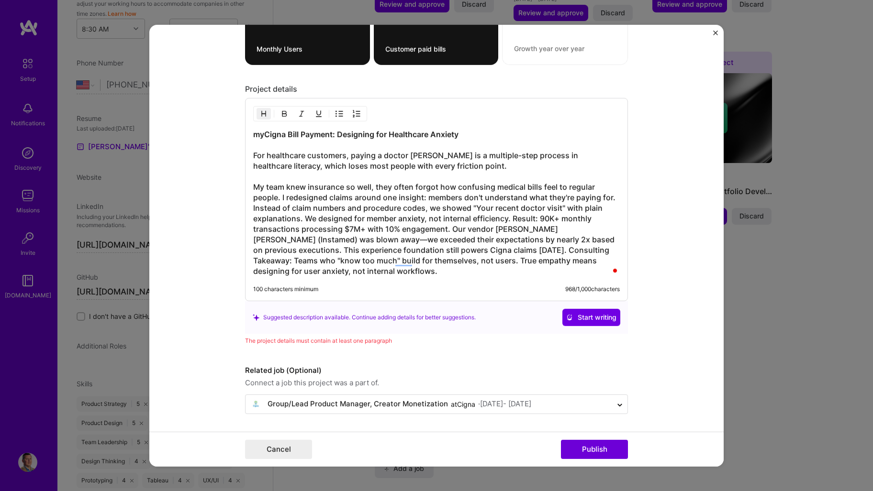
click at [278, 199] on h3 "myCigna Bill Payment: Designing for Healthcare Anxiety For healthcare customers…" at bounding box center [436, 202] width 367 height 147
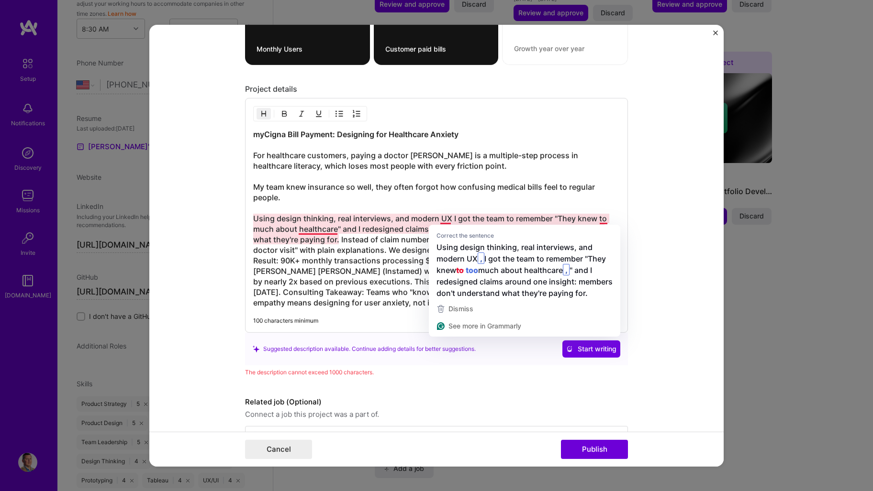
click at [370, 264] on h3 "myCigna Bill Payment: Designing for Healthcare Anxiety For healthcare customers…" at bounding box center [436, 218] width 367 height 179
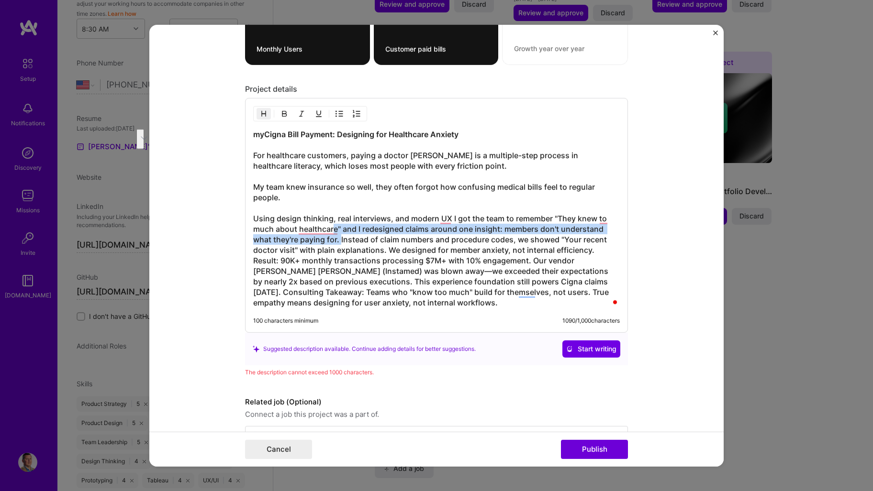
drag, startPoint x: 331, startPoint y: 229, endPoint x: 337, endPoint y: 238, distance: 10.8
click at [337, 238] on h3 "myCigna Bill Payment: Designing for Healthcare Anxiety For healthcare customers…" at bounding box center [436, 218] width 367 height 179
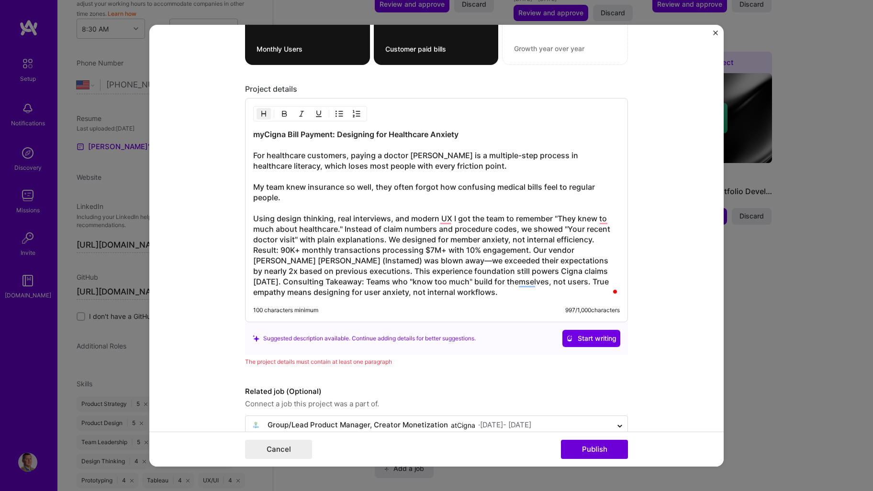
click at [561, 227] on h3 "myCigna Bill Payment: Designing for Healthcare Anxiety For healthcare customers…" at bounding box center [436, 213] width 367 height 168
drag, startPoint x: 390, startPoint y: 250, endPoint x: 311, endPoint y: 247, distance: 79.5
click at [389, 250] on h3 "myCigna Bill Payment: Designing for Healthcare Anxiety For healthcare customers…" at bounding box center [436, 213] width 367 height 168
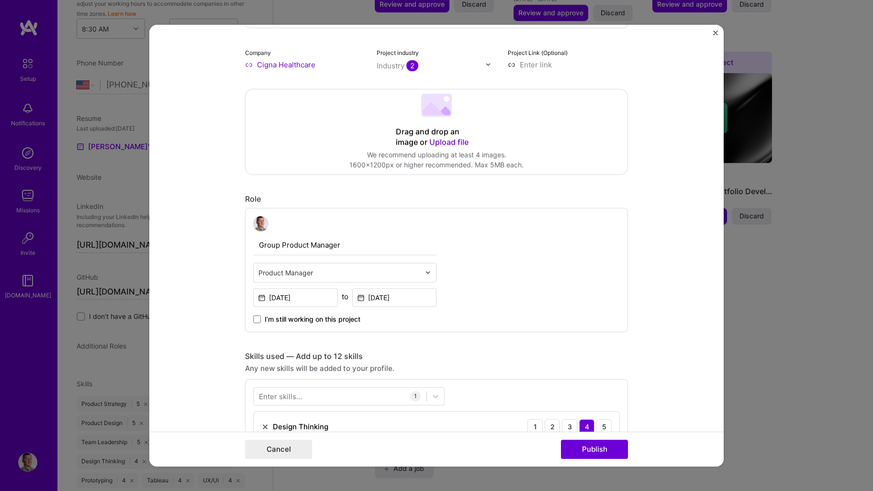
scroll to position [0, 0]
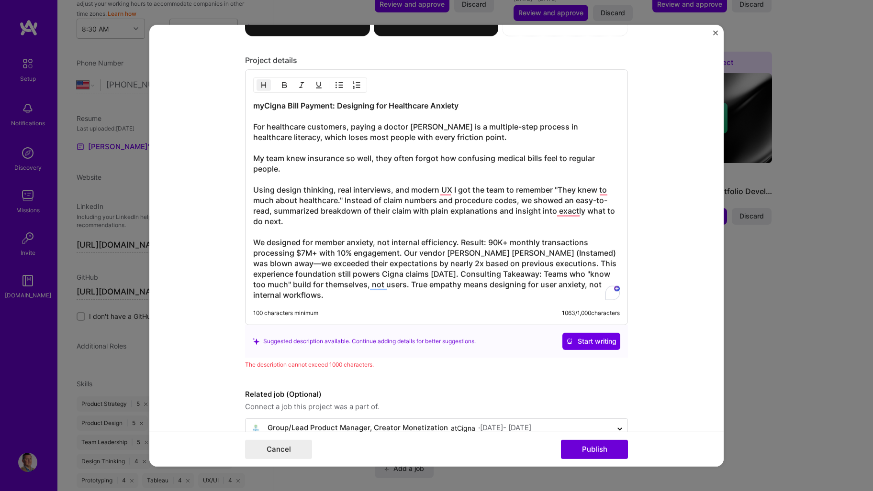
click at [358, 240] on h3 "myCigna Bill Payment: Designing for Healthcare Anxiety For healthcare customers…" at bounding box center [436, 200] width 367 height 200
click at [432, 185] on h3 "myCigna Bill Payment: Designing for Healthcare Anxiety For healthcare customers…" at bounding box center [436, 200] width 367 height 200
click at [445, 108] on strong "myCigna Bill Payment: Designing for Healthcare Anxiety" at bounding box center [355, 106] width 205 height 10
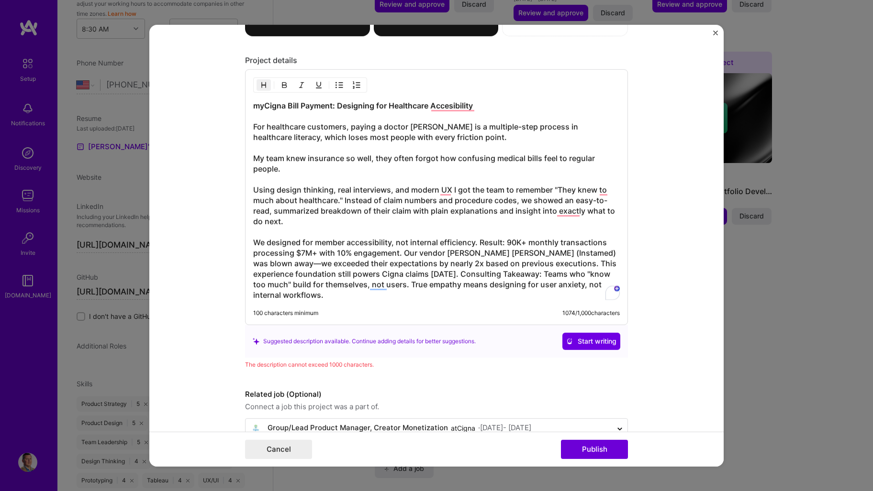
click at [320, 243] on h3 "myCigna Bill Payment: Designing for Healthcare Accesibility For healthcare cust…" at bounding box center [436, 200] width 367 height 200
click at [456, 262] on h3 "myCigna Bill Payment: Designing for Healthcare Accesibility For healthcare cust…" at bounding box center [436, 200] width 367 height 200
drag, startPoint x: 476, startPoint y: 244, endPoint x: 411, endPoint y: 243, distance: 65.1
click at [411, 243] on h3 "myCigna Bill Payment: Designing for Healthcare Accesibility For healthcare cust…" at bounding box center [436, 200] width 367 height 200
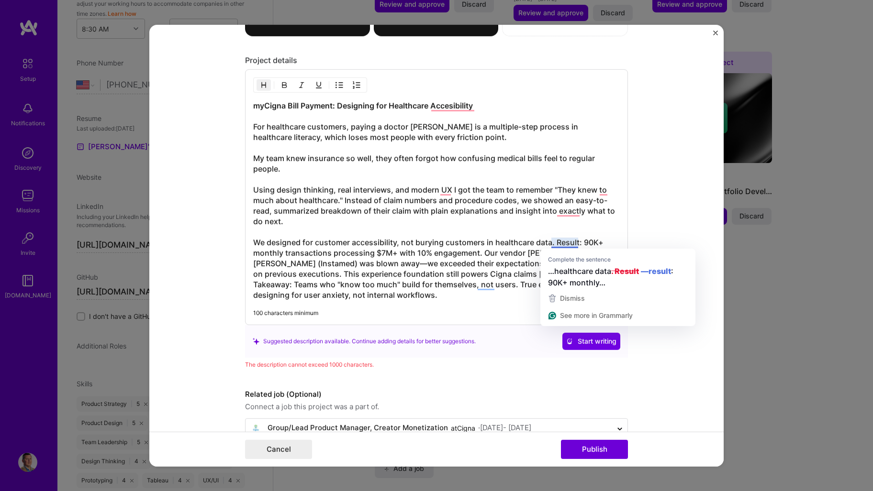
click at [551, 243] on h3 "myCigna Bill Payment: Designing for Healthcare Accesibility For healthcare cust…" at bounding box center [436, 200] width 367 height 200
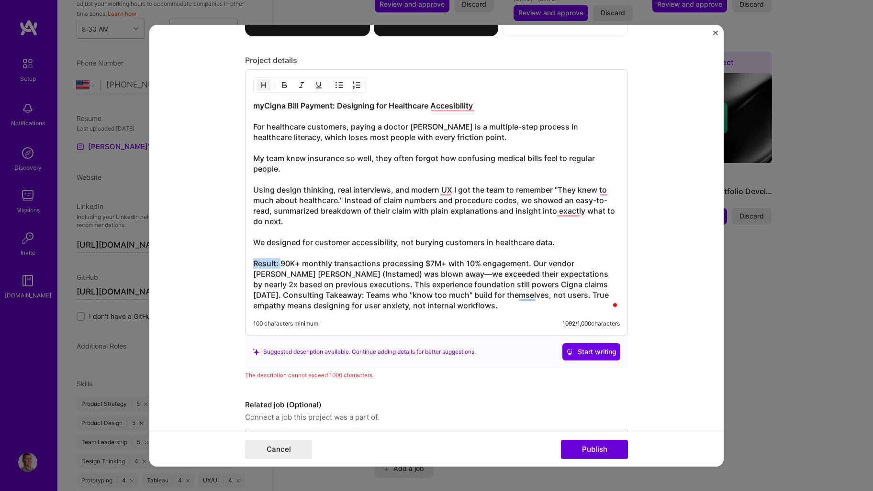
drag, startPoint x: 276, startPoint y: 263, endPoint x: 247, endPoint y: 265, distance: 28.3
click at [247, 265] on div "myCigna Bill Payment: Designing for Healthcare Accesibility For healthcare cust…" at bounding box center [436, 202] width 383 height 267
click at [350, 252] on h3 "myCigna Bill Payment: Designing for Healthcare Accesibility For healthcare cust…" at bounding box center [436, 205] width 367 height 211
click at [381, 274] on h3 "myCigna Bill Payment: Designing for Healthcare Accesibility For healthcare cust…" at bounding box center [436, 205] width 367 height 211
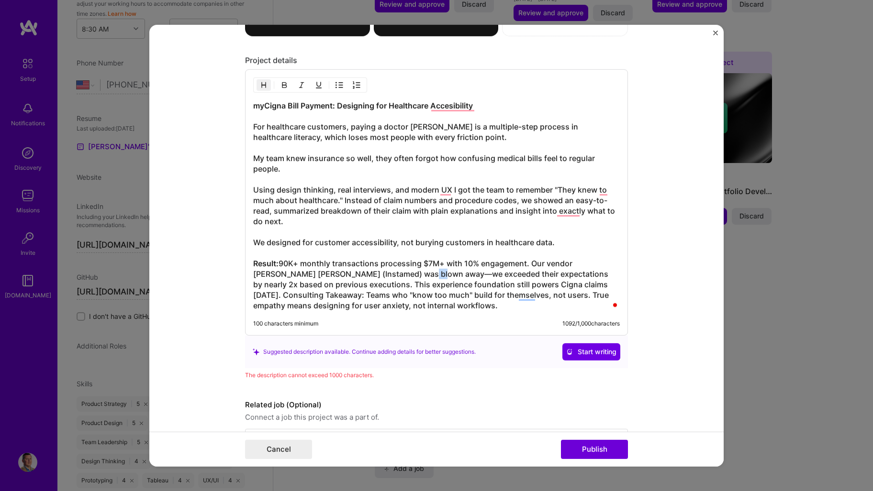
click at [383, 276] on h3 "myCigna Bill Payment: Designing for Healthcare Accesibility For healthcare cust…" at bounding box center [436, 205] width 367 height 211
click at [484, 217] on h3 "myCigna Bill Payment: Designing for Healthcare Accesibility For healthcare cust…" at bounding box center [436, 205] width 367 height 211
click at [295, 286] on h3 "myCigna Bill Payment: Designing for Healthcare Accesibility For healthcare cust…" at bounding box center [436, 205] width 367 height 211
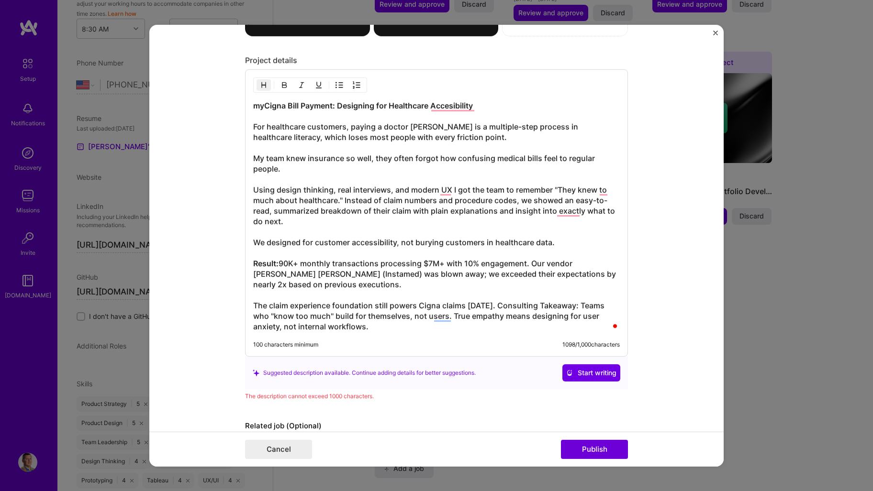
click at [327, 303] on h3 "myCigna Bill Payment: Designing for Healthcare Accesibility For healthcare cust…" at bounding box center [436, 216] width 367 height 232
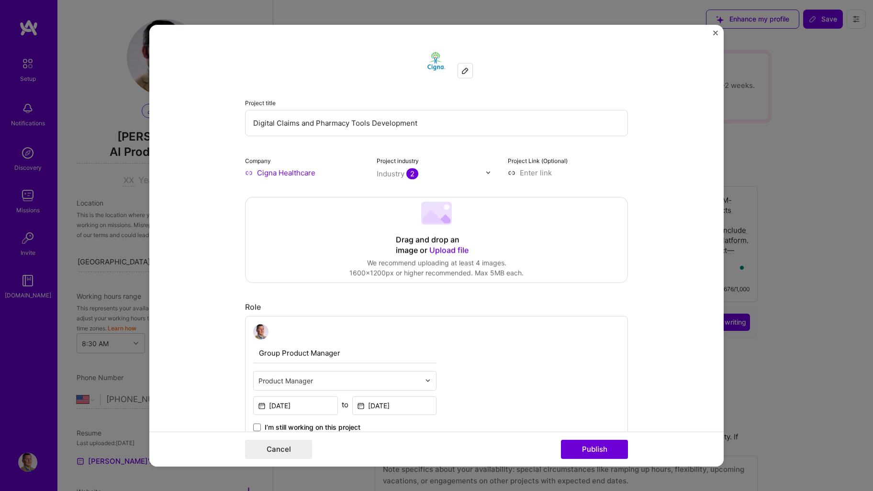
select select "US"
select select "Right Now"
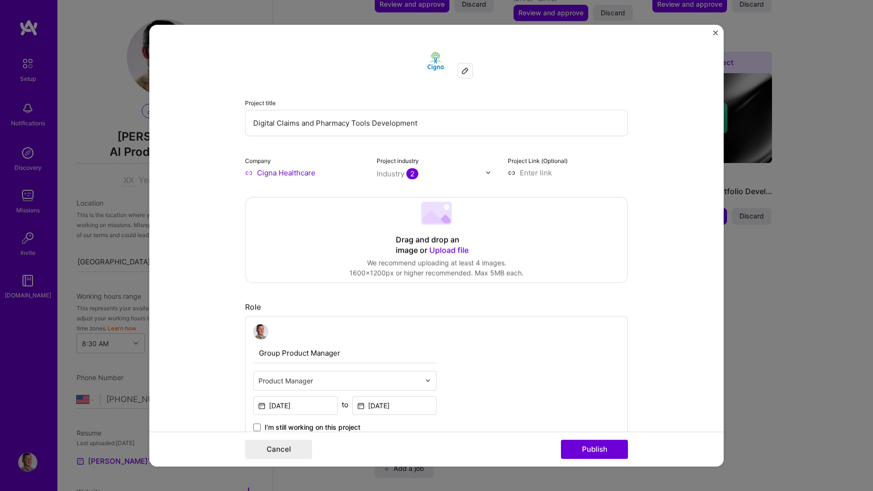
scroll to position [766, 0]
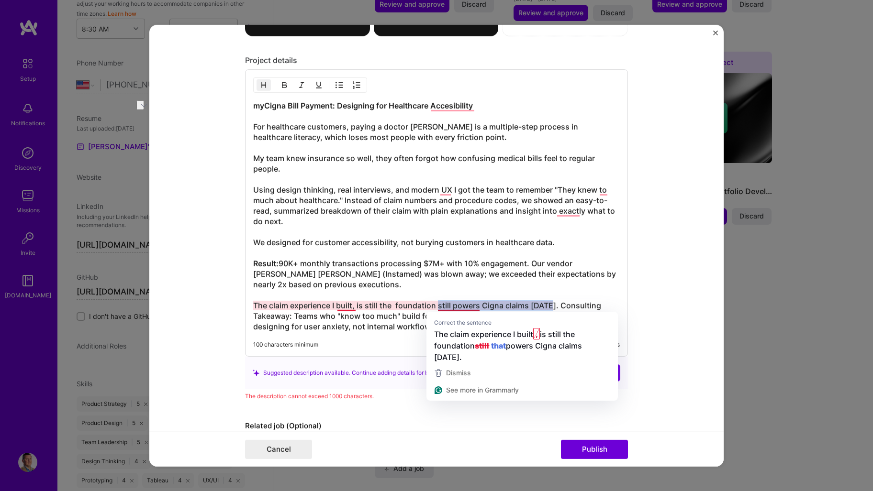
drag, startPoint x: 536, startPoint y: 305, endPoint x: 434, endPoint y: 304, distance: 101.4
click at [434, 304] on h3 "myCigna Bill Payment: Designing for Healthcare Accesibility For healthcare cust…" at bounding box center [436, 216] width 367 height 232
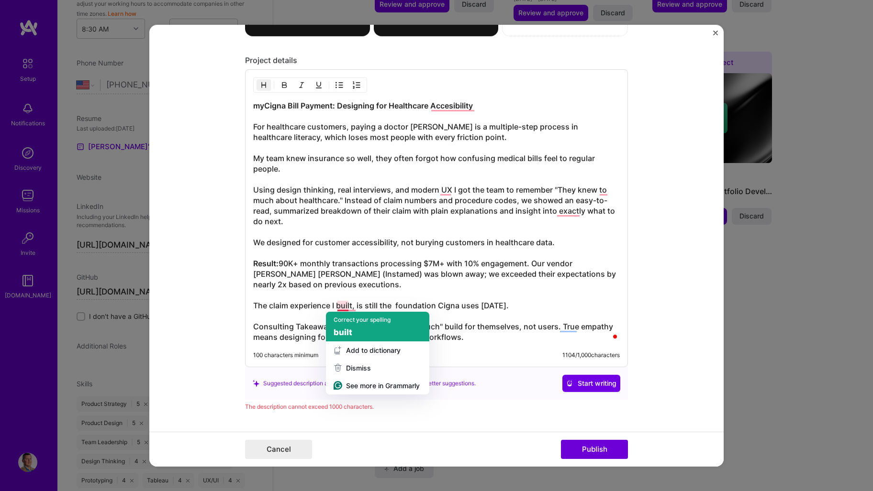
click at [349, 323] on div "Correct your spelling" at bounding box center [362, 320] width 57 height 9
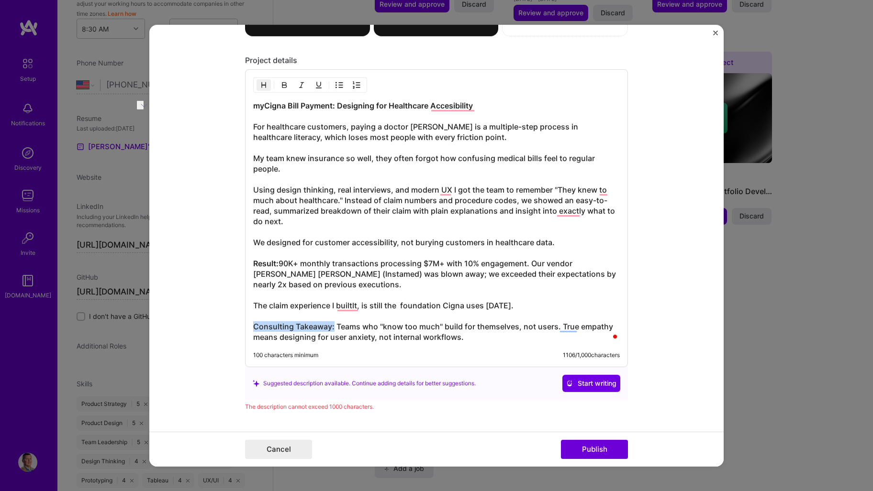
drag, startPoint x: 330, startPoint y: 326, endPoint x: 234, endPoint y: 326, distance: 95.7
click at [234, 326] on form "Project title Digital Claims and Pharmacy Tools Development Company Cigna Healt…" at bounding box center [436, 245] width 574 height 442
click at [444, 261] on h3 "myCigna Bill Payment: Designing for Healthcare Accesibility For healthcare cust…" at bounding box center [436, 221] width 367 height 242
click at [355, 338] on h3 "myCigna Bill Payment: Designing for Healthcare Accesibility For healthcare cust…" at bounding box center [436, 221] width 367 height 242
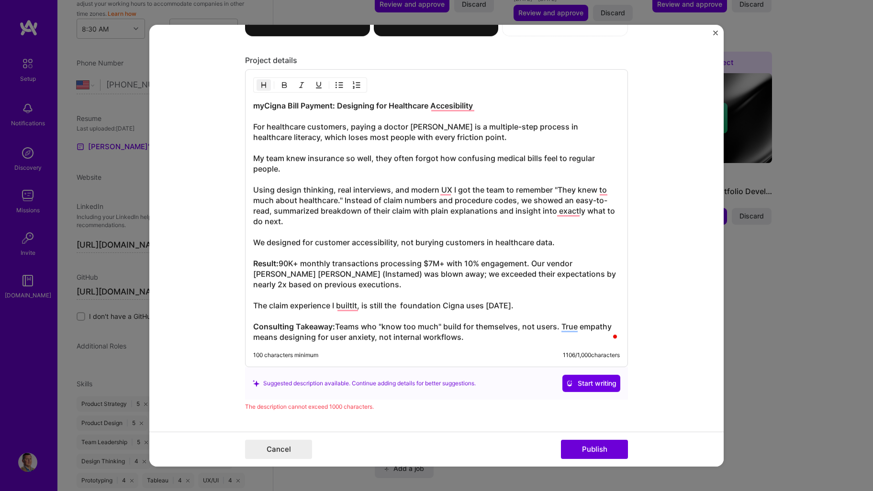
click at [332, 340] on h3 "myCigna Bill Payment: Designing for Healthcare Accesibility For healthcare cust…" at bounding box center [436, 221] width 367 height 242
drag, startPoint x: 328, startPoint y: 339, endPoint x: 466, endPoint y: 336, distance: 137.4
click at [466, 336] on h3 "myCigna Bill Payment: Designing for Healthcare Accesibility For healthcare cust…" at bounding box center [436, 221] width 367 height 242
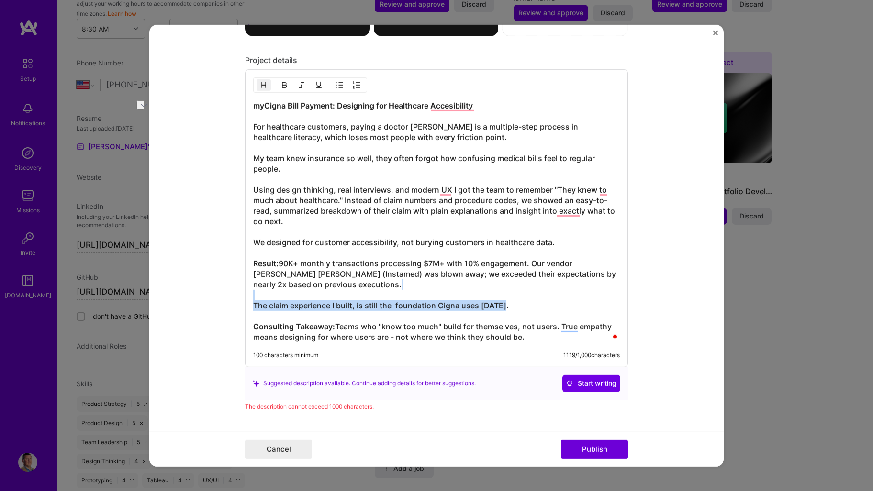
drag, startPoint x: 517, startPoint y: 306, endPoint x: 241, endPoint y: 296, distance: 276.3
click at [245, 296] on div "myCigna Bill Payment: Designing for Healthcare Accesibility For healthcare cust…" at bounding box center [436, 218] width 383 height 298
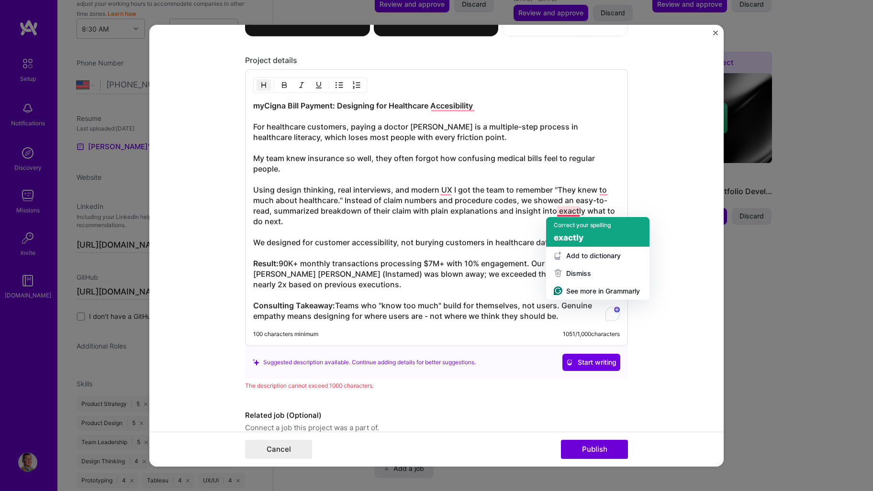
drag, startPoint x: 575, startPoint y: 227, endPoint x: 587, endPoint y: 188, distance: 40.4
click at [575, 226] on div "Correct your spelling" at bounding box center [582, 225] width 57 height 9
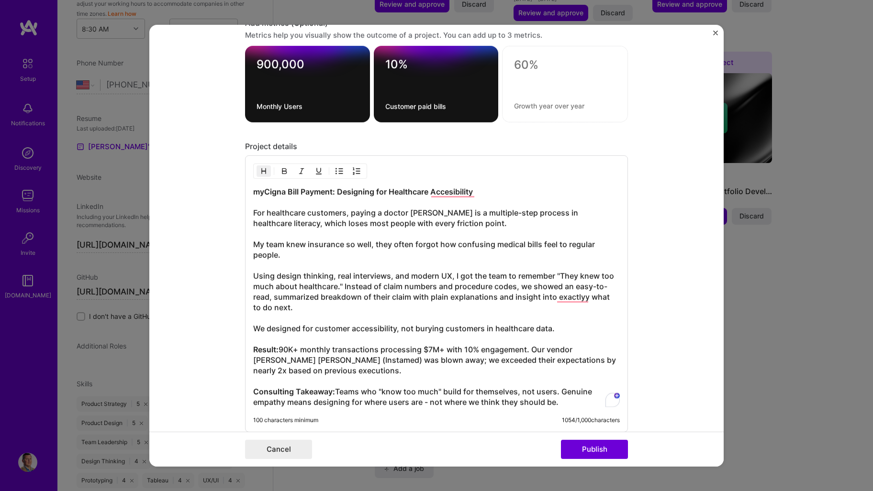
scroll to position [670, 0]
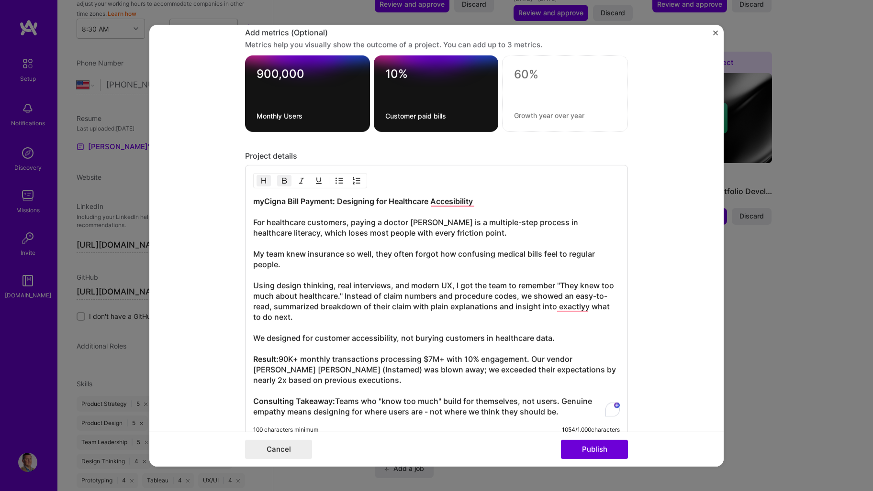
drag, startPoint x: 537, startPoint y: 202, endPoint x: 238, endPoint y: 201, distance: 299.5
click at [238, 201] on form "Project title Digital Claims and Pharmacy Tools Development Company Cigna Healt…" at bounding box center [436, 245] width 574 height 442
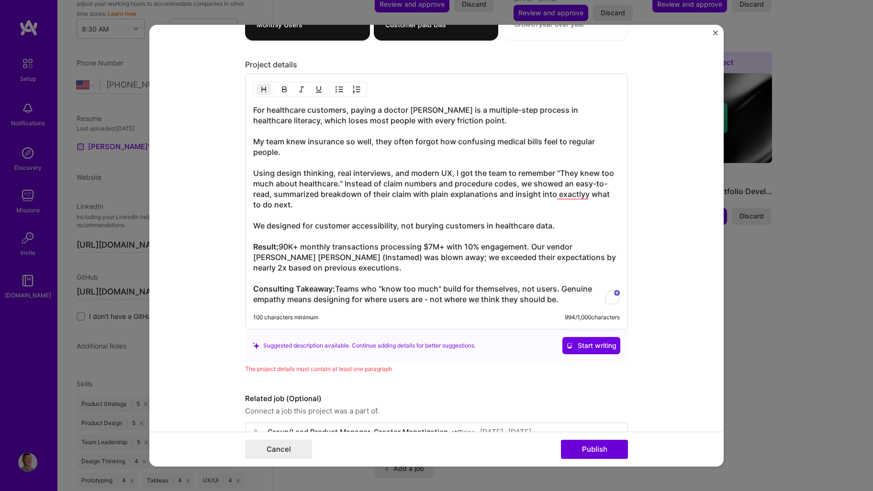
scroll to position [789, 0]
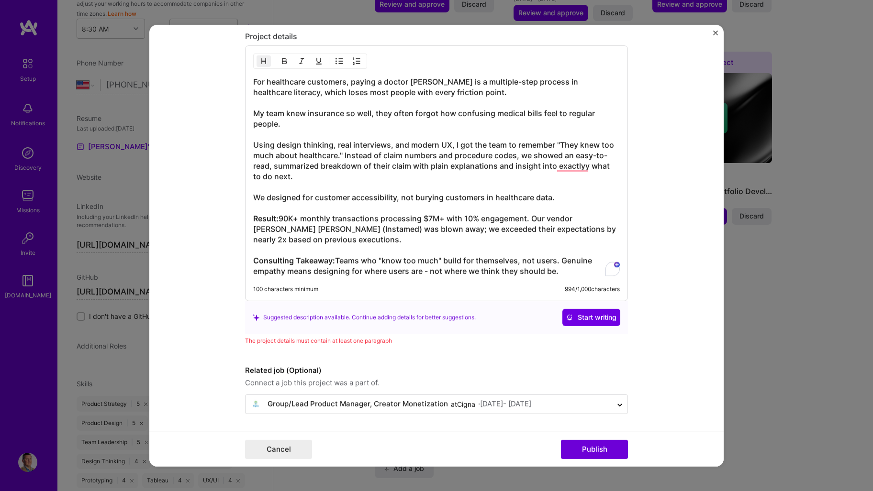
click at [557, 268] on h3 "For healthcare customers, paying a doctor [PERSON_NAME] is a multiple-step proc…" at bounding box center [436, 177] width 367 height 200
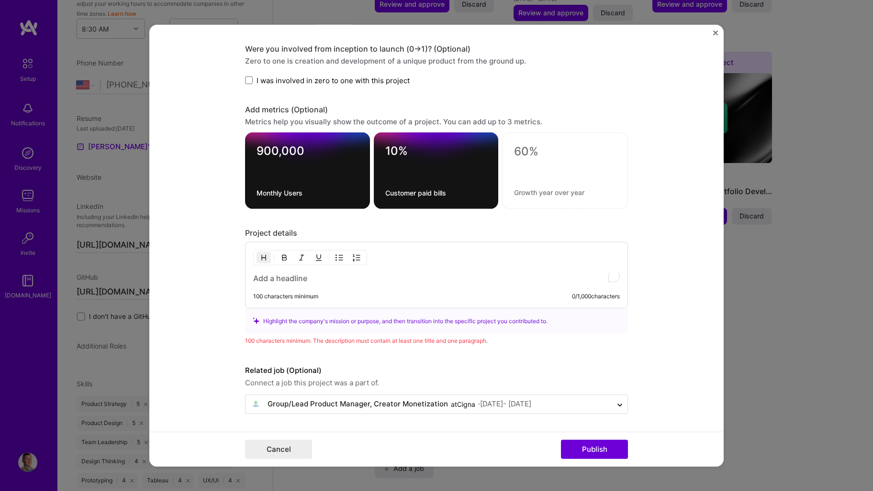
scroll to position [593, 0]
click at [283, 277] on h3 at bounding box center [436, 278] width 367 height 11
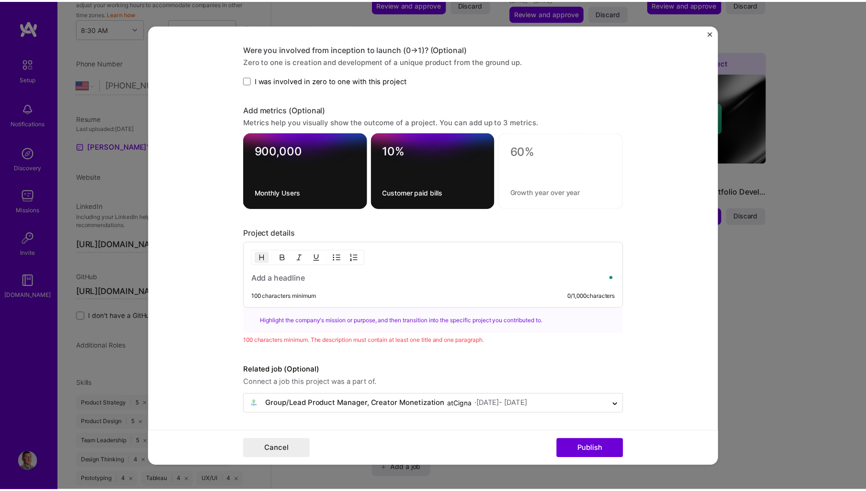
scroll to position [721, 0]
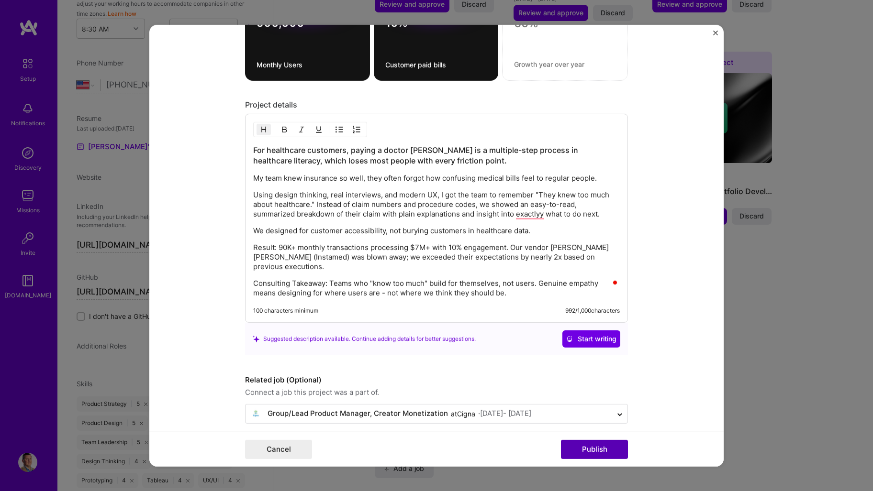
click at [596, 448] on button "Publish" at bounding box center [594, 449] width 67 height 19
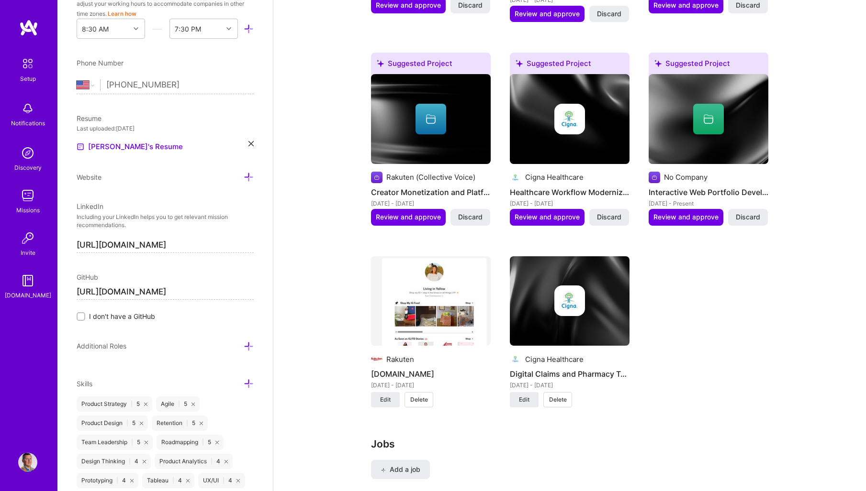
scroll to position [923, 0]
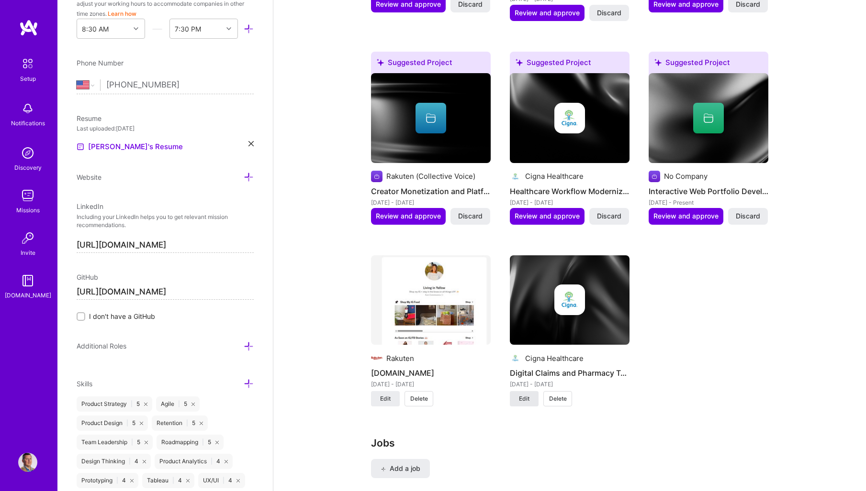
click at [523, 400] on span "Edit" at bounding box center [524, 399] width 11 height 9
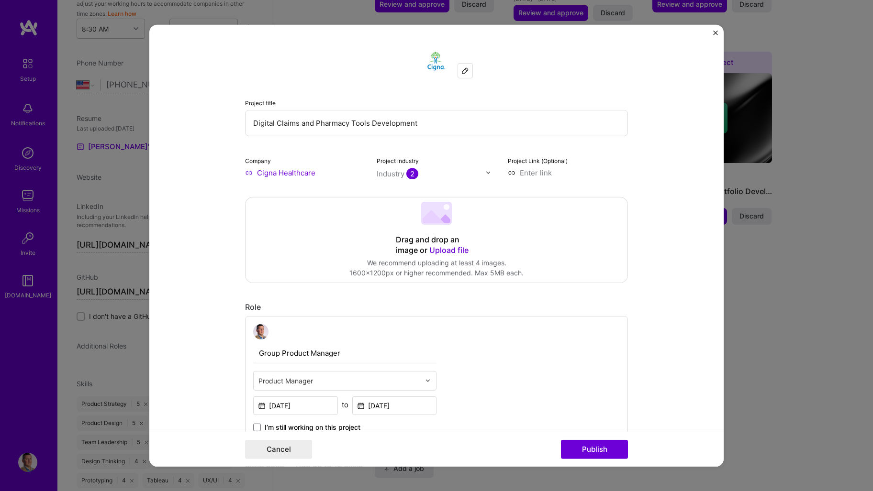
drag, startPoint x: 409, startPoint y: 437, endPoint x: 420, endPoint y: 438, distance: 11.0
click at [409, 437] on div "Cancel Publish" at bounding box center [436, 449] width 574 height 35
drag, startPoint x: 464, startPoint y: 440, endPoint x: 476, endPoint y: 444, distance: 12.0
click at [464, 440] on div "Cancel Publish" at bounding box center [436, 449] width 383 height 19
click at [610, 450] on button "Publish" at bounding box center [594, 449] width 67 height 19
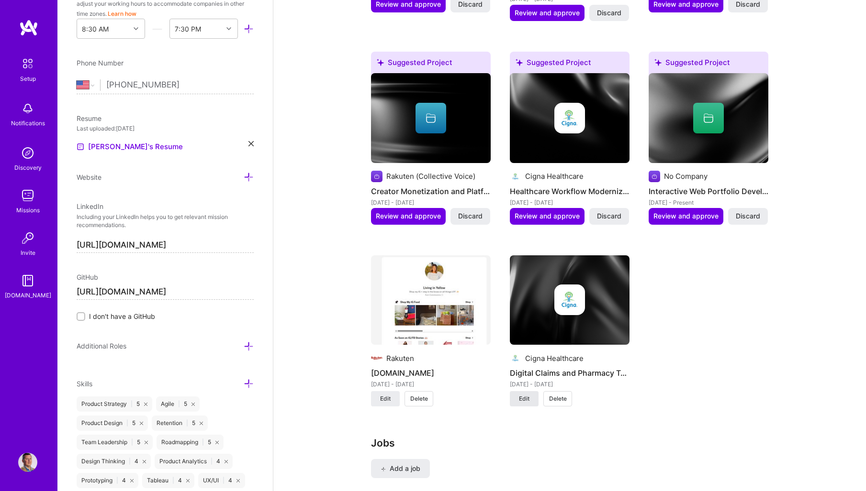
click at [516, 399] on button "Edit" at bounding box center [524, 398] width 29 height 15
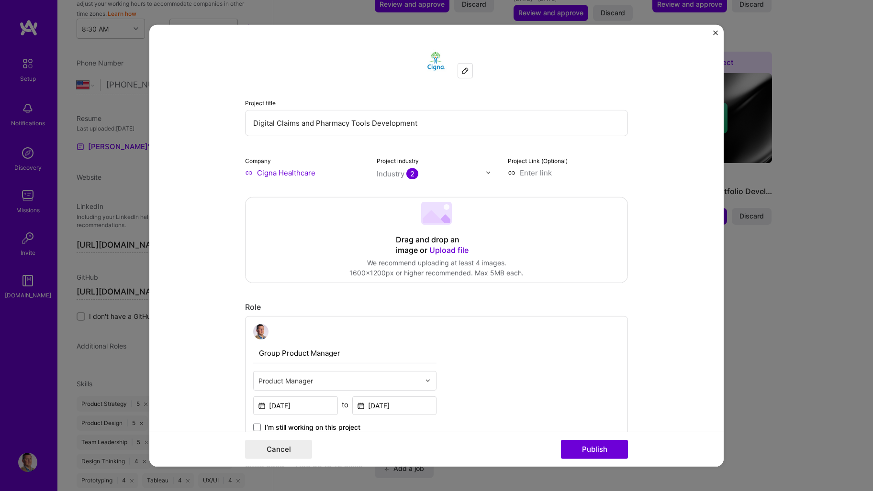
click at [275, 126] on input "Digital Claims and Pharmacy Tools Development" at bounding box center [436, 123] width 383 height 26
drag, startPoint x: 449, startPoint y: 123, endPoint x: 121, endPoint y: 111, distance: 328.5
click at [121, 111] on div "Project title Digital Claims and Pharmacy Tools Development Company Cigna Healt…" at bounding box center [436, 245] width 873 height 491
drag, startPoint x: 307, startPoint y: 120, endPoint x: 304, endPoint y: 124, distance: 5.2
click at [307, 120] on input "Digital Claims and Pharmacy Tools Development" at bounding box center [436, 123] width 383 height 26
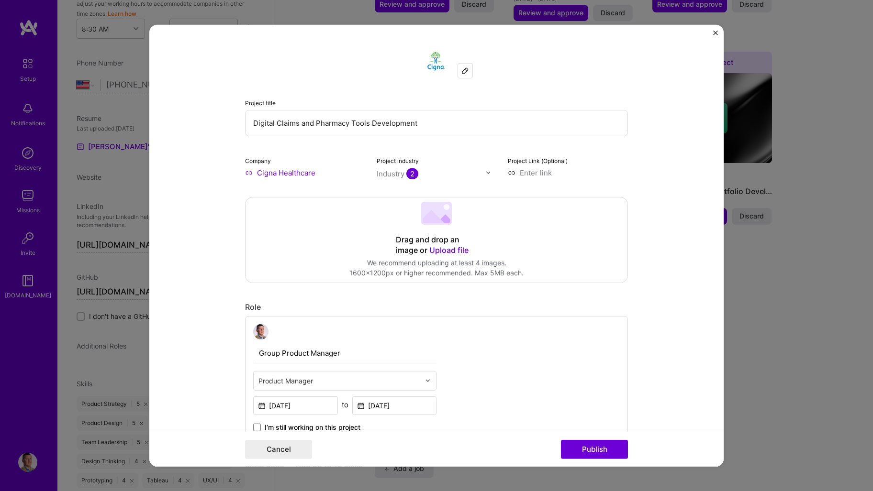
click at [295, 127] on input "Digital Claims and Pharmacy Tools Development" at bounding box center [436, 123] width 383 height 26
drag, startPoint x: 297, startPoint y: 125, endPoint x: 483, endPoint y: 120, distance: 186.7
click at [483, 118] on input "Digital Claims and Pharmacy Tools Development" at bounding box center [436, 123] width 383 height 26
type input "Digital Claims Redesign"
click at [205, 198] on form "Project title Digital Claims Redesign Company Cigna Healthcare Project industry…" at bounding box center [436, 245] width 574 height 442
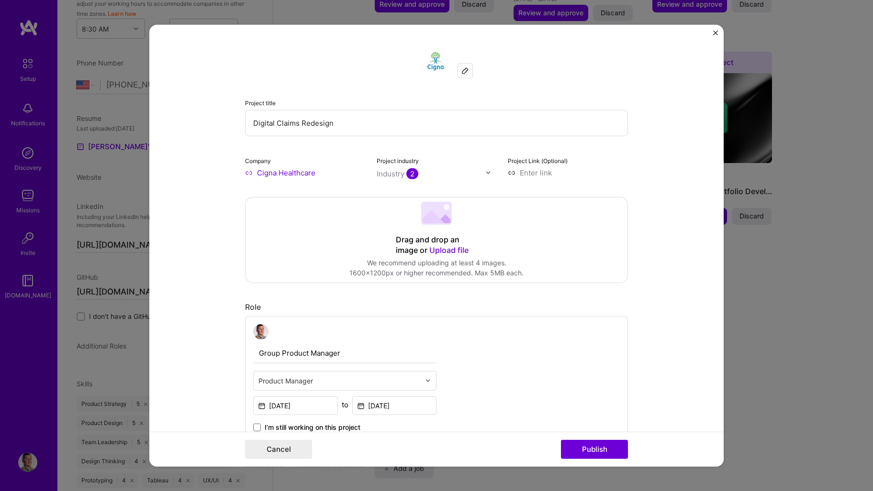
click at [595, 446] on button "Publish" at bounding box center [594, 449] width 67 height 19
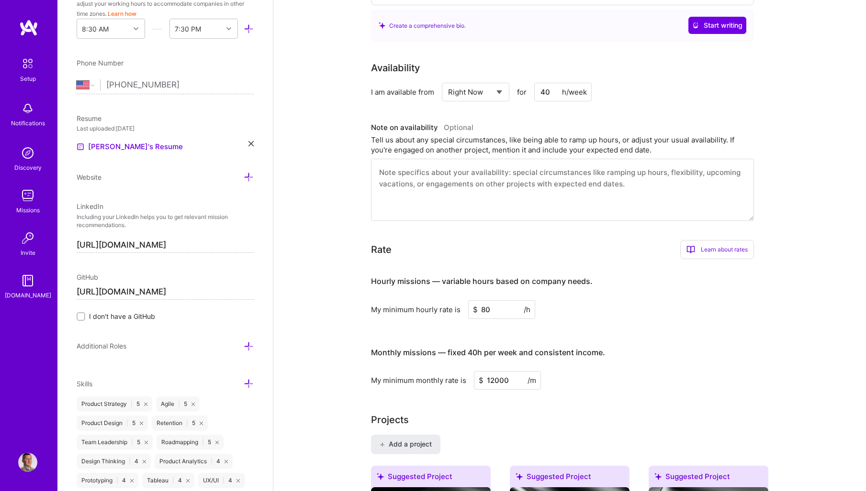
scroll to position [0, 0]
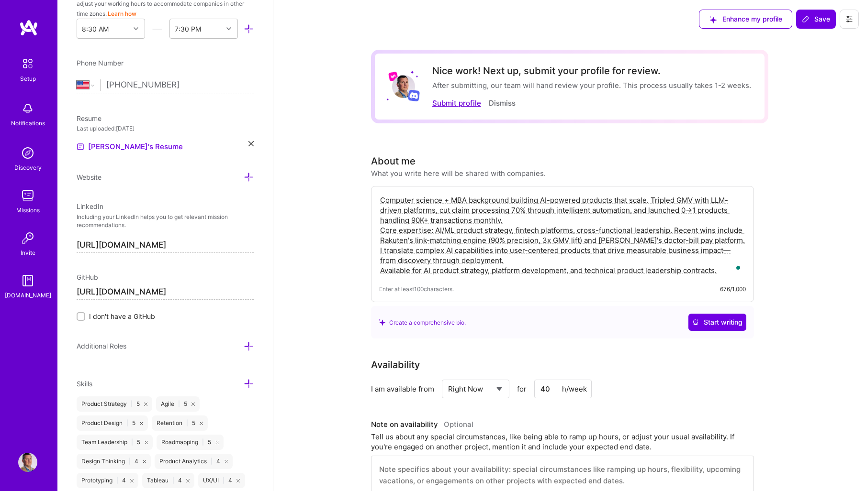
click at [461, 104] on button "Submit profile" at bounding box center [456, 103] width 49 height 10
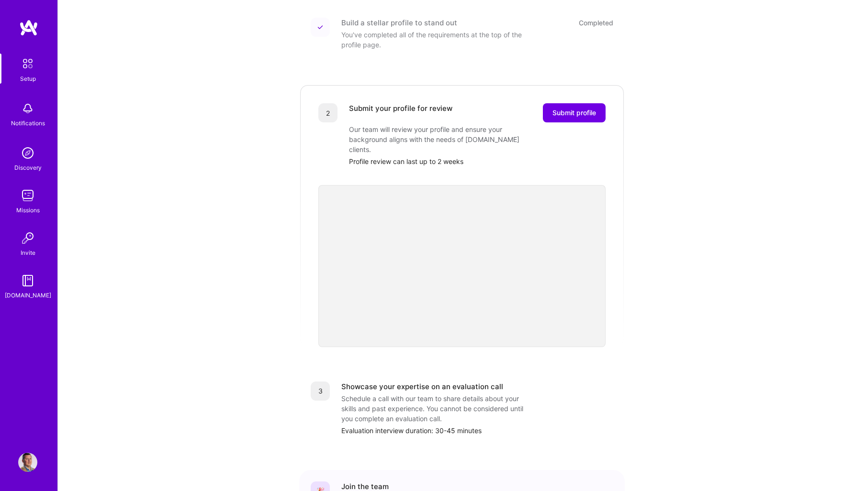
scroll to position [144, 0]
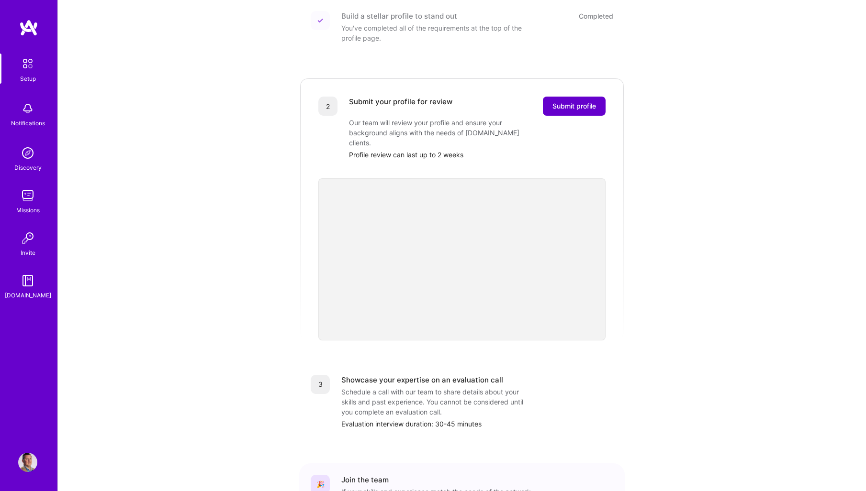
click at [573, 101] on span "Submit profile" at bounding box center [574, 106] width 44 height 10
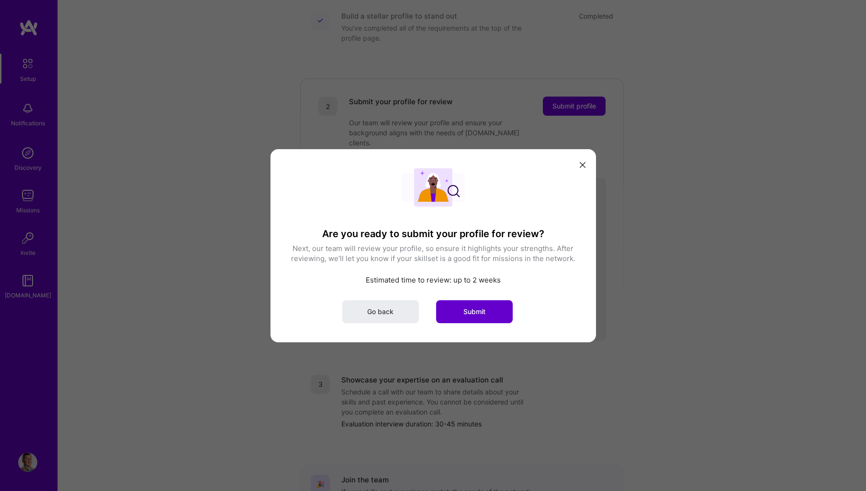
click at [477, 314] on span "Submit" at bounding box center [474, 312] width 22 height 10
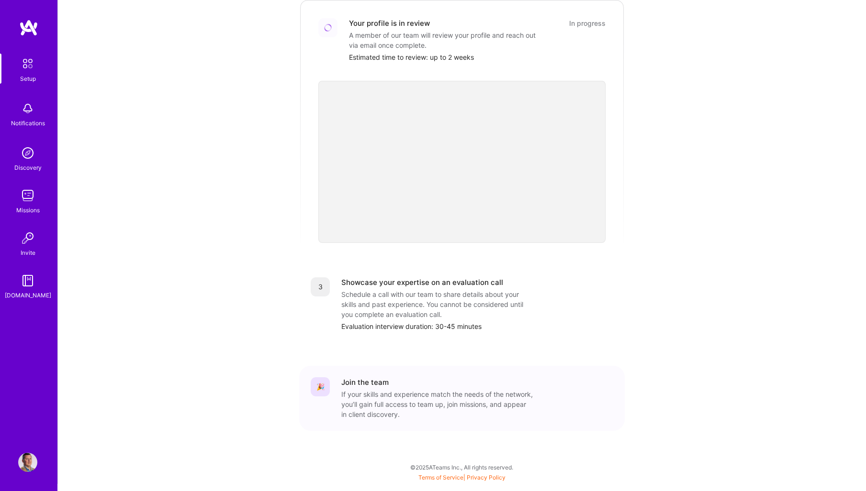
scroll to position [287, 0]
click at [31, 155] on img at bounding box center [27, 153] width 19 height 19
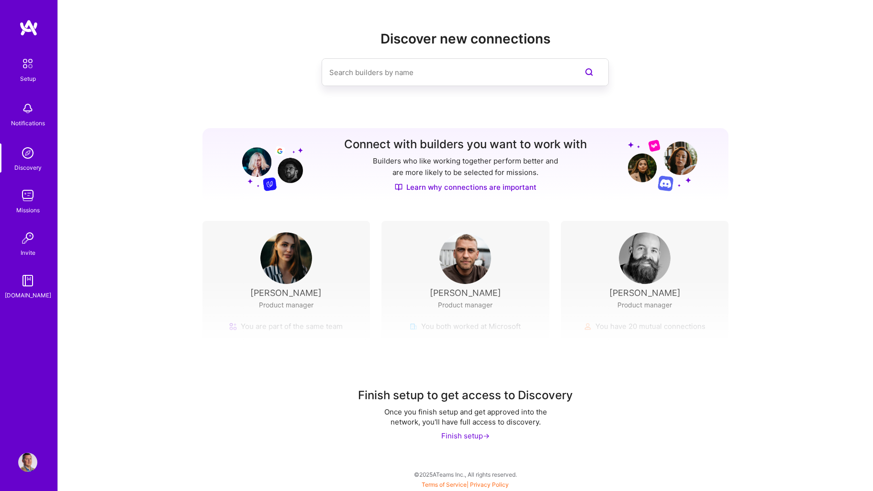
click at [366, 72] on input at bounding box center [445, 72] width 233 height 24
click at [291, 245] on img at bounding box center [286, 259] width 52 height 52
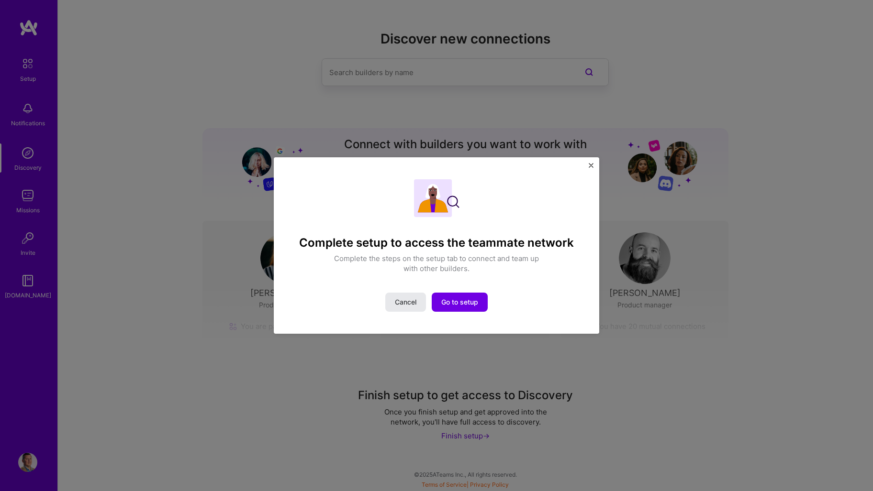
click at [405, 302] on span "Cancel" at bounding box center [406, 303] width 22 height 10
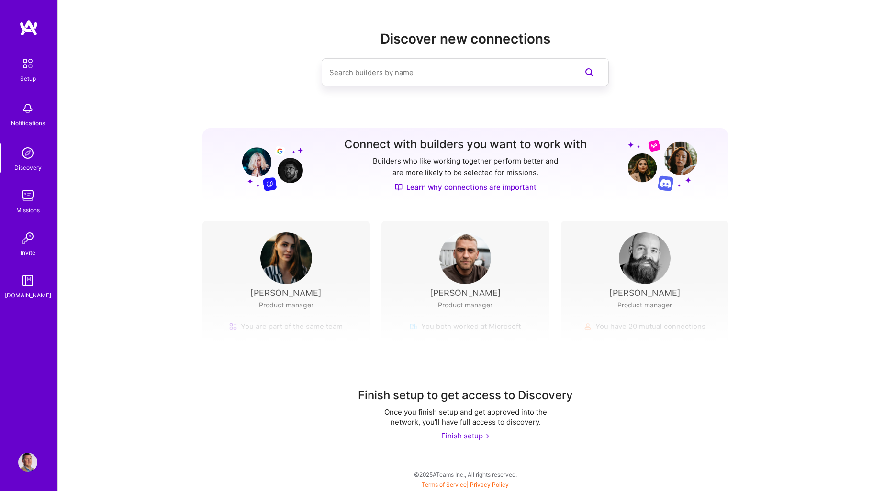
click at [27, 171] on div "Discovery" at bounding box center [27, 168] width 27 height 10
click at [28, 160] on img at bounding box center [27, 153] width 19 height 19
click at [25, 149] on img at bounding box center [27, 153] width 19 height 19
click at [31, 154] on img at bounding box center [27, 153] width 19 height 19
click at [31, 156] on img at bounding box center [27, 153] width 19 height 19
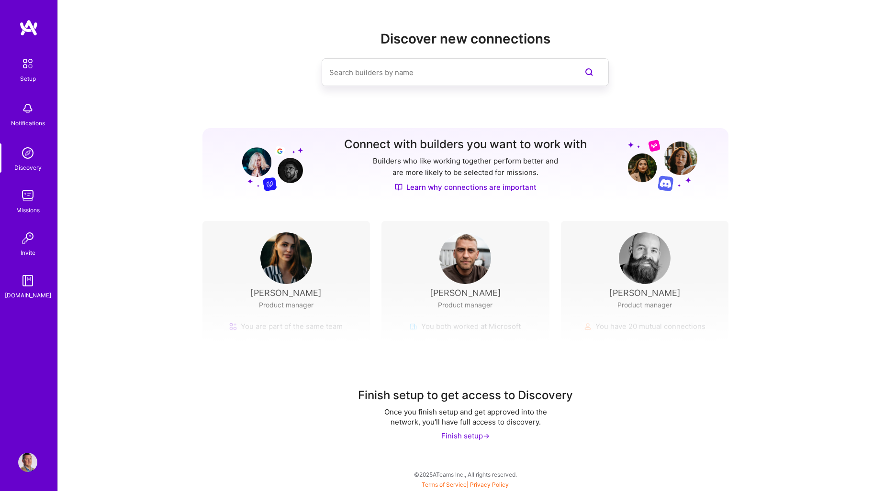
click at [27, 213] on div "Missions" at bounding box center [27, 210] width 23 height 10
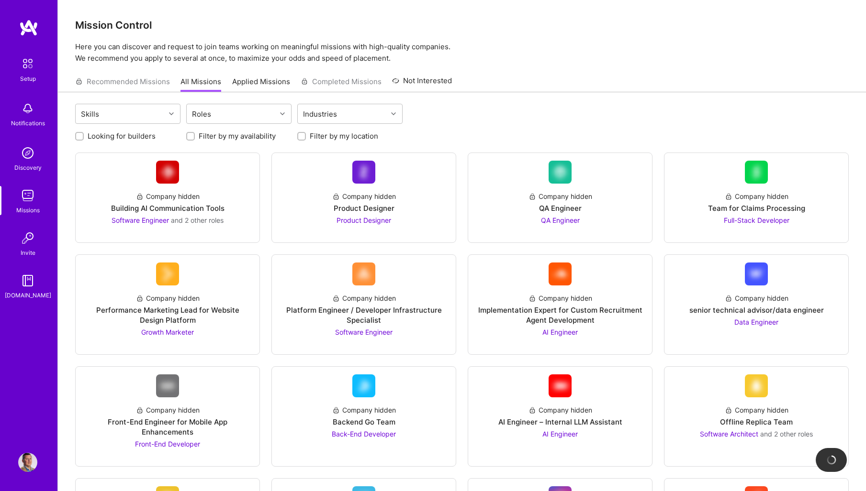
click at [511, 111] on div "Skills Roles Industries" at bounding box center [461, 115] width 773 height 22
click at [126, 113] on div "Skills" at bounding box center [120, 113] width 89 height 19
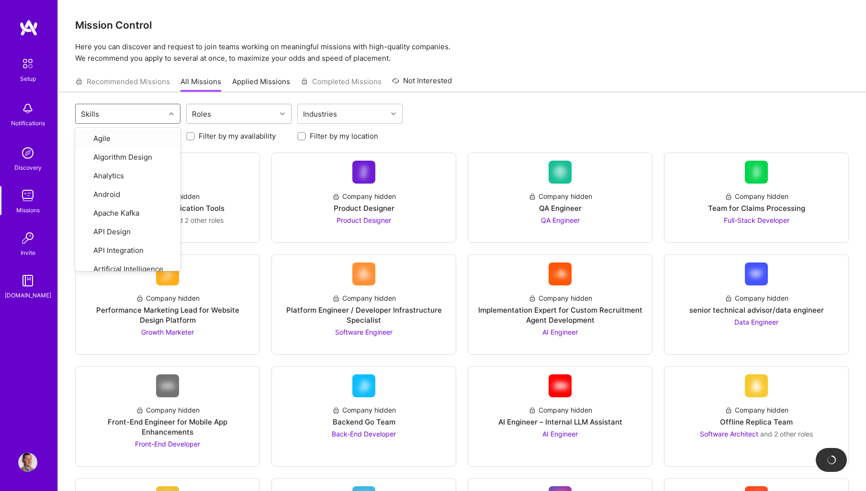
click at [230, 111] on div "Roles" at bounding box center [231, 113] width 89 height 19
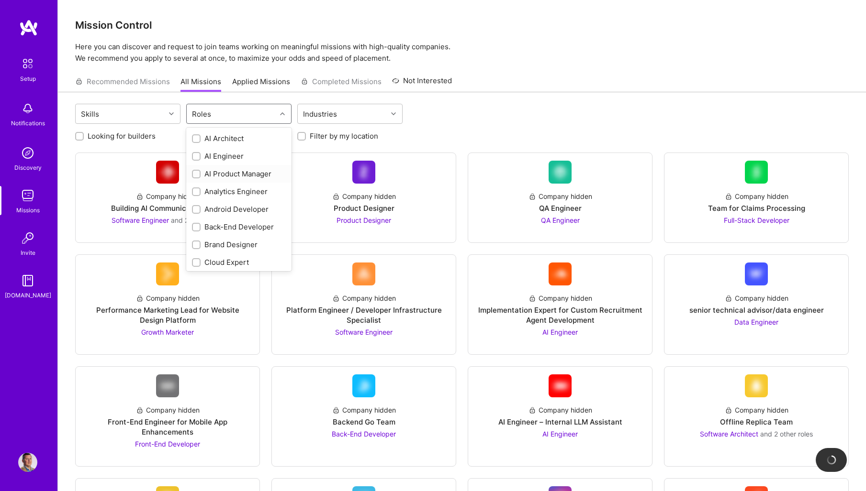
click at [233, 174] on div "AI Product Manager" at bounding box center [239, 174] width 94 height 10
checkbox input "true"
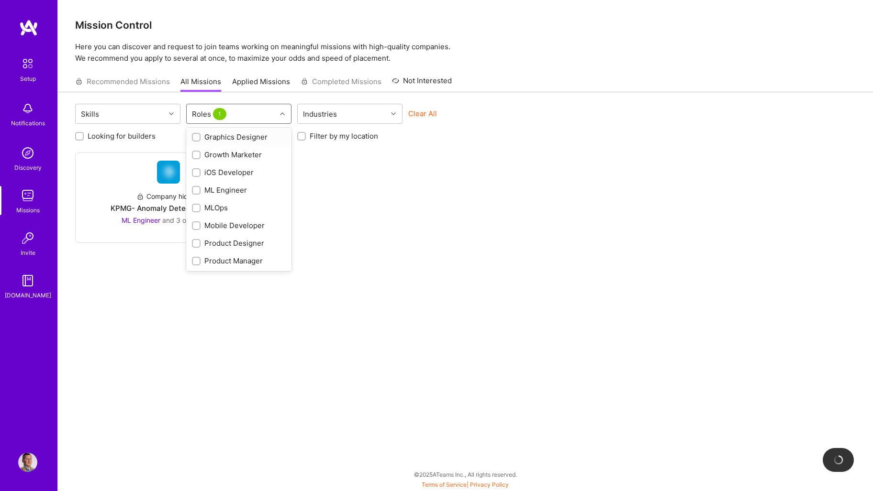
scroll to position [287, 0]
click at [246, 254] on div "Product Manager" at bounding box center [239, 259] width 94 height 10
checkbox input "true"
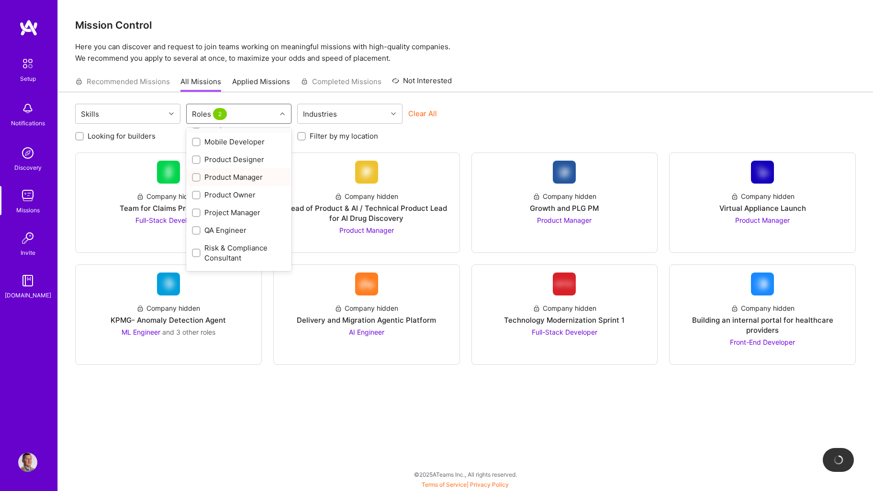
scroll to position [383, 0]
click at [258, 180] on div "Product Owner" at bounding box center [239, 181] width 94 height 10
checkbox input "true"
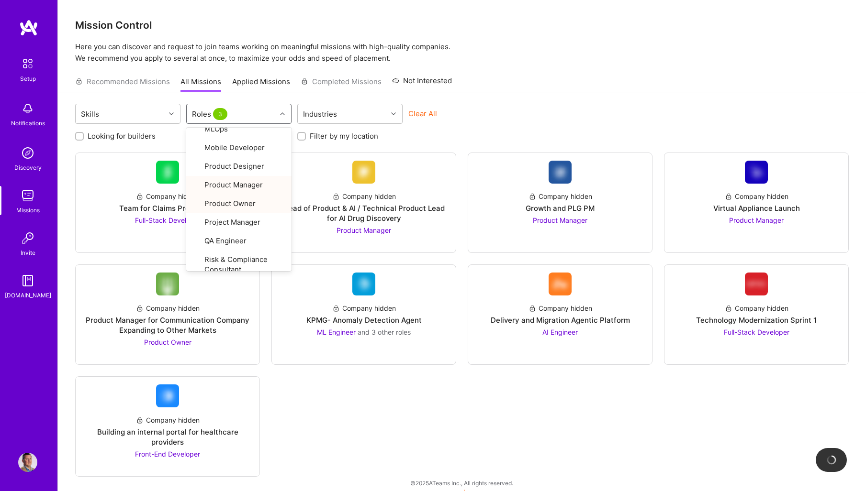
click at [590, 95] on div "Skills option Product Owner, selected. option Product Owner focused, 25 of 33. …" at bounding box center [462, 296] width 808 height 408
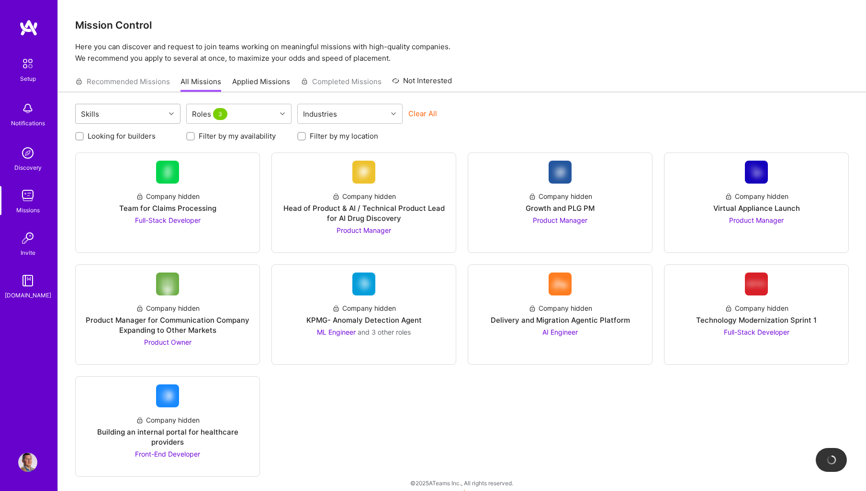
click at [158, 111] on div "Skills" at bounding box center [120, 113] width 89 height 19
type input "prod"
click at [145, 177] on div "Product Strategy" at bounding box center [128, 174] width 94 height 10
checkbox input "true"
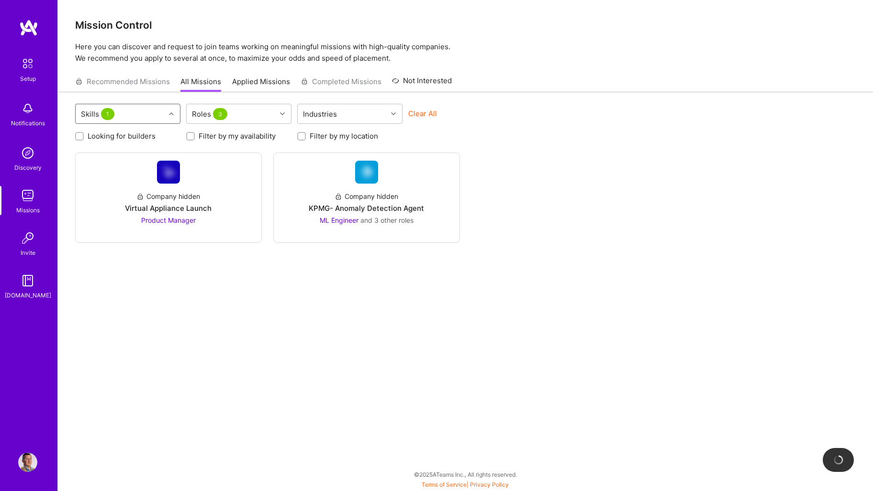
click at [116, 116] on div "Skills 1" at bounding box center [98, 114] width 40 height 14
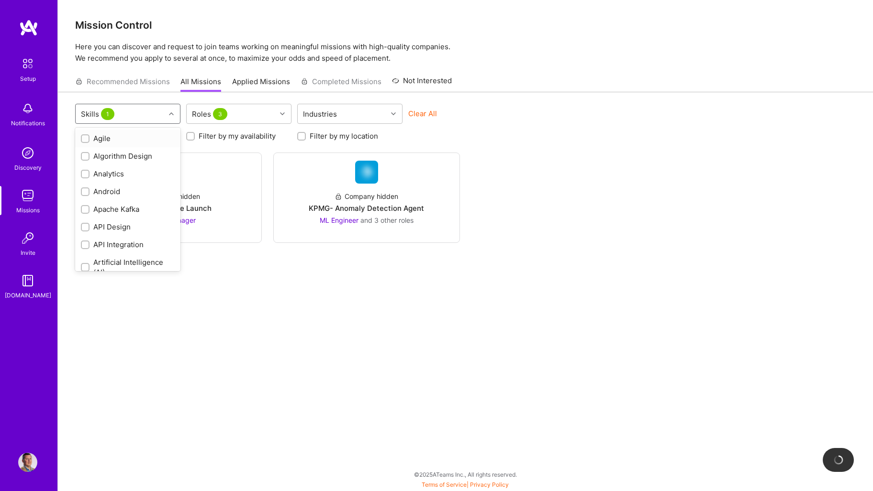
click at [107, 115] on span "1" at bounding box center [107, 114] width 13 height 12
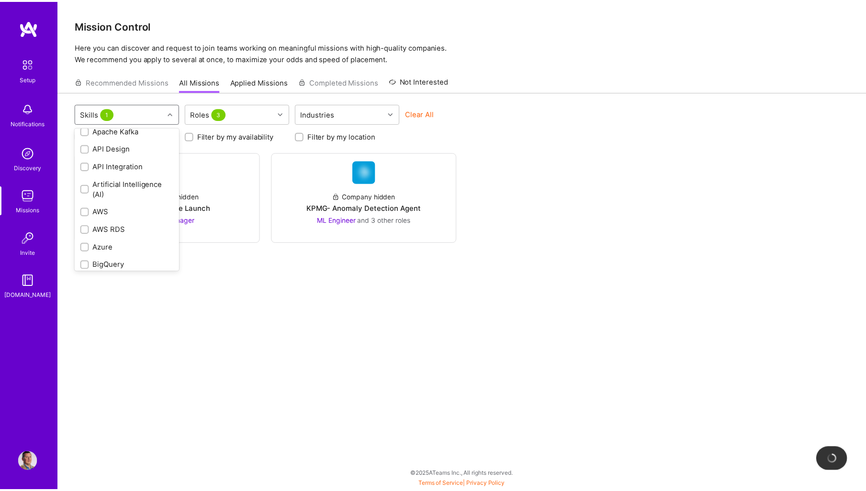
scroll to position [35, 0]
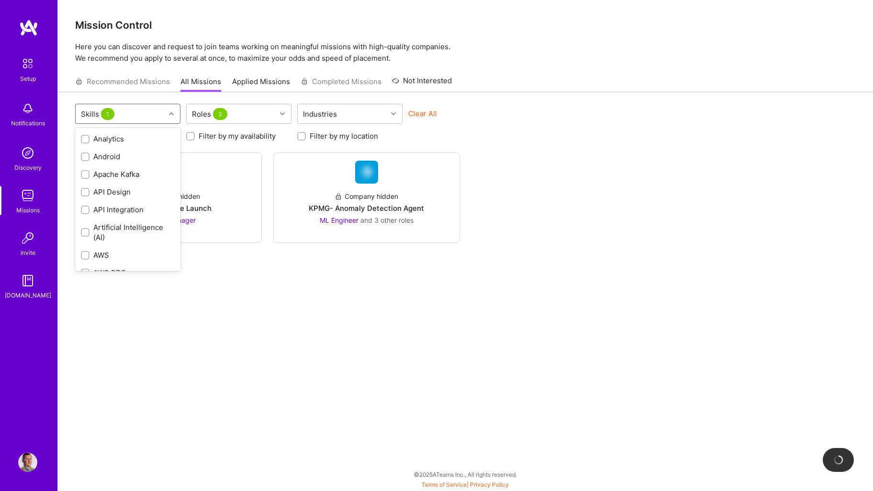
checkbox input "false"
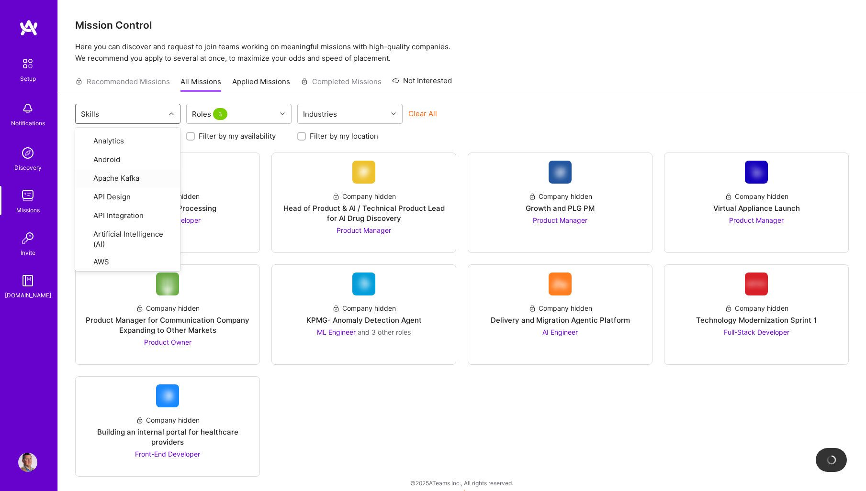
click at [558, 62] on p "Here you can discover and request to join teams working on meaningful missions …" at bounding box center [461, 52] width 773 height 23
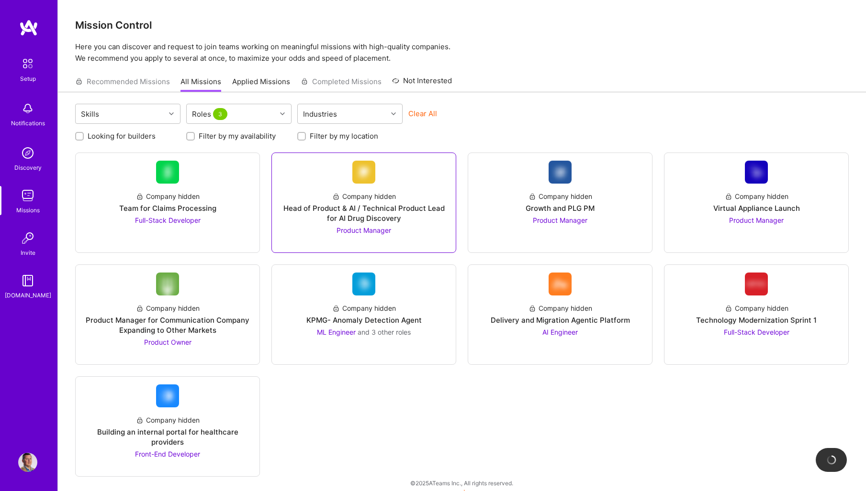
click at [427, 229] on div "Company hidden Head of Product & AI / Technical Product Lead for AI Drug Discov…" at bounding box center [363, 210] width 168 height 52
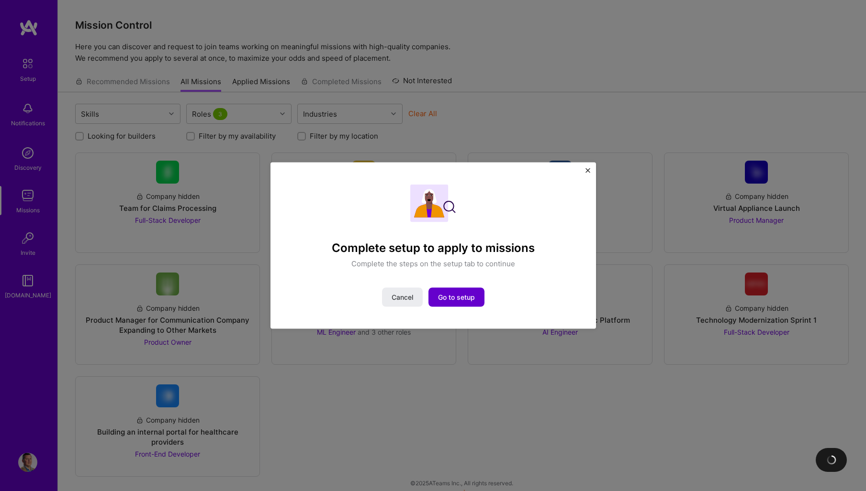
click at [464, 299] on span "Go to setup" at bounding box center [456, 298] width 37 height 10
